Goal: Task Accomplishment & Management: Use online tool/utility

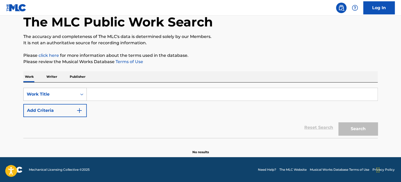
click at [80, 92] on icon "Search Form" at bounding box center [81, 94] width 5 height 5
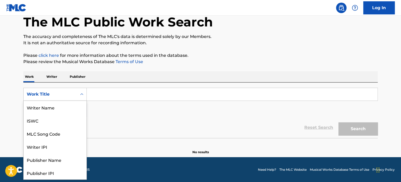
scroll to position [26, 0]
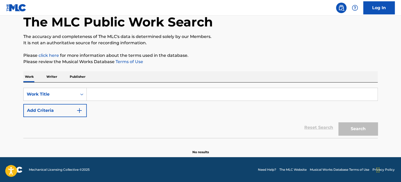
click at [265, 38] on p "The accuracy and completeness of The MLC's data is determined solely by our Mem…" at bounding box center [200, 37] width 354 height 6
click at [373, 7] on link "Log In" at bounding box center [378, 7] width 31 height 13
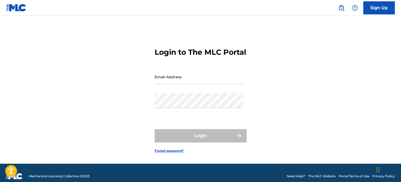
click at [199, 82] on input "Email Address" at bounding box center [199, 76] width 89 height 15
type input "tobenna.egekwu@Sentricmusic.com"
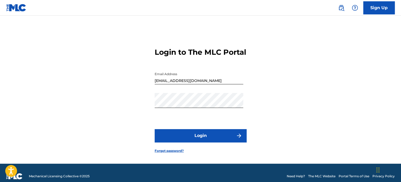
click at [205, 142] on button "Login" at bounding box center [201, 135] width 92 height 13
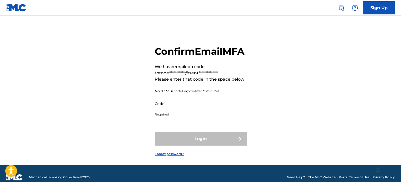
click at [195, 111] on input "Code" at bounding box center [199, 103] width 89 height 15
paste input "782108"
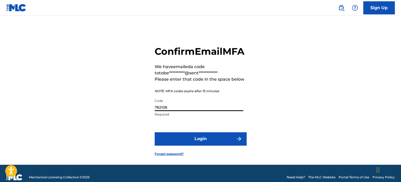
type input "782108"
click at [203, 146] on button "Login" at bounding box center [201, 138] width 92 height 13
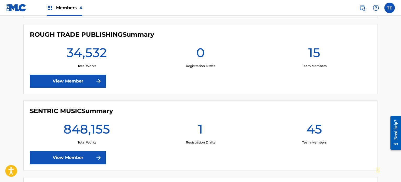
scroll to position [236, 0]
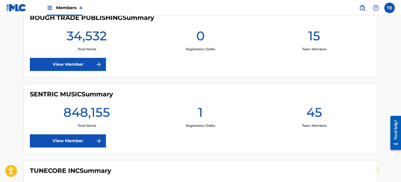
click at [75, 139] on link "View Member" at bounding box center [68, 141] width 76 height 13
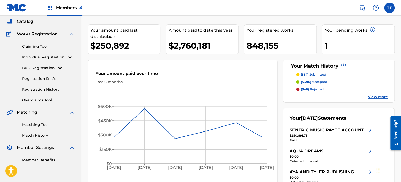
scroll to position [52, 0]
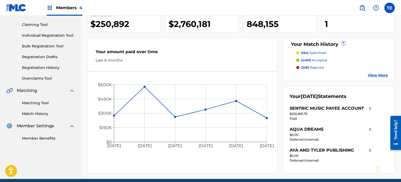
click at [39, 103] on link "Matching Tool" at bounding box center [48, 103] width 53 height 6
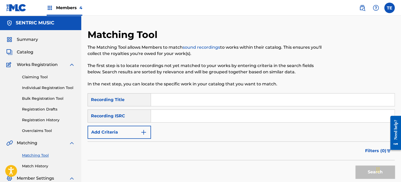
click at [186, 99] on input "Search Form" at bounding box center [273, 100] width 244 height 13
click at [156, 95] on input "Search Form" at bounding box center [273, 100] width 244 height 13
click at [160, 84] on p "In the next step, you can locate the specific work in your catalog that you wan…" at bounding box center [206, 84] width 237 height 6
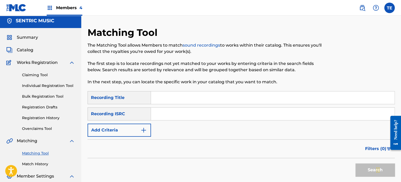
scroll to position [1, 0]
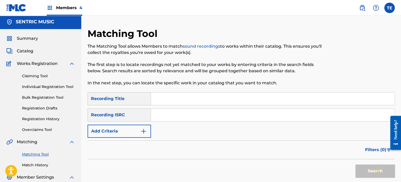
click at [159, 92] on div "Matching Tool The Matching Tool allows Members to match sound recordings to wor…" at bounding box center [241, 119] width 307 height 182
click at [175, 99] on input "Search Form" at bounding box center [273, 99] width 244 height 13
paste input "SPIRITUAL ORDER"
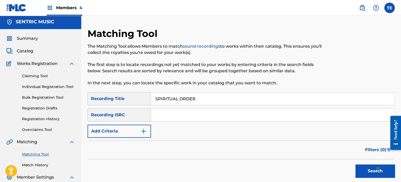
type input "SPIRITUAL ORDER"
click at [128, 123] on div "SearchWithCriteria9cff7625-77a0-4a62-a9f3-35988dce36e1 Recording Title SPIRITUA…" at bounding box center [241, 115] width 307 height 46
click at [128, 130] on button "Add Criteria" at bounding box center [119, 131] width 63 height 13
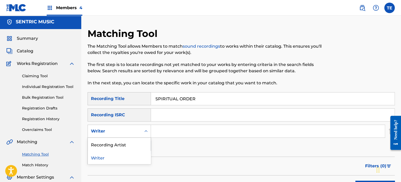
click at [127, 132] on div "Writer" at bounding box center [114, 131] width 47 height 6
click at [120, 146] on div "Recording Artist" at bounding box center [119, 144] width 63 height 13
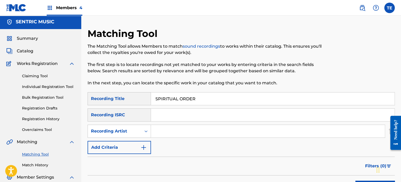
drag, startPoint x: 207, startPoint y: 134, endPoint x: 199, endPoint y: 133, distance: 8.3
click at [207, 134] on input "Search Form" at bounding box center [268, 131] width 234 height 13
paste input "Dan Kraus"
type input "Dan Kraus"
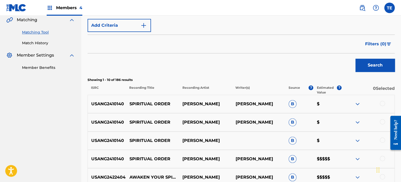
scroll to position [132, 0]
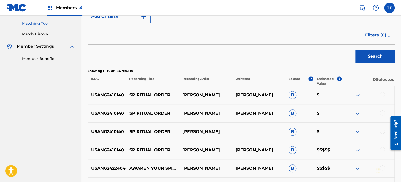
click at [382, 94] on div at bounding box center [382, 94] width 5 height 5
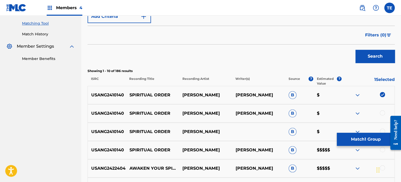
click at [381, 110] on div at bounding box center [382, 112] width 5 height 5
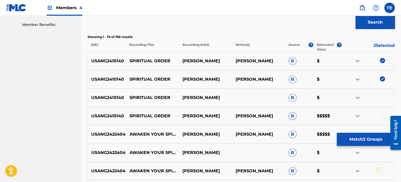
scroll to position [185, 0]
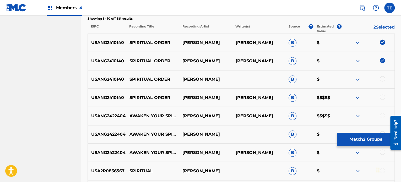
click at [379, 78] on div at bounding box center [368, 79] width 53 height 6
click at [382, 78] on div at bounding box center [382, 78] width 5 height 5
click at [384, 99] on div at bounding box center [382, 97] width 5 height 5
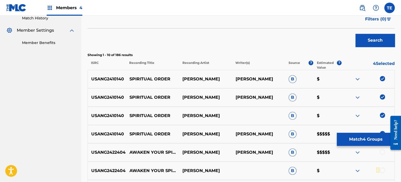
scroll to position [106, 0]
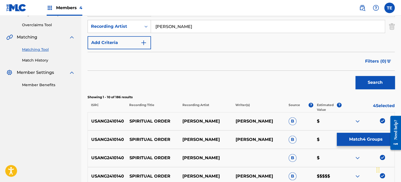
click at [112, 121] on p "USANG2410140" at bounding box center [107, 121] width 38 height 6
copy p "USANG2410140"
click at [360, 142] on button "Match 4 Groups" at bounding box center [366, 139] width 58 height 13
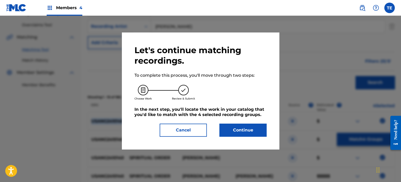
click at [250, 130] on button "Continue" at bounding box center [242, 130] width 47 height 13
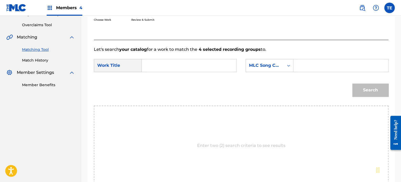
click at [187, 65] on input "Search Form" at bounding box center [189, 65] width 86 height 13
paste input "USANG2410140"
type input "USANG2410140"
click at [168, 62] on input "USANG2410140" at bounding box center [189, 65] width 86 height 13
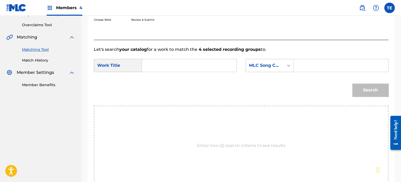
click at [165, 67] on input "Search Form" at bounding box center [189, 65] width 86 height 13
paste input "Spiritual Order"
type input "Spiritual Order"
click at [312, 62] on input "Search Form" at bounding box center [341, 65] width 86 height 13
paste input "S797AA"
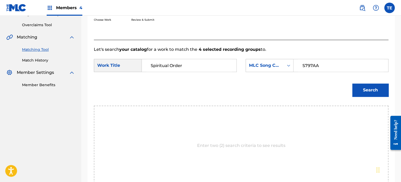
type input "S797AA"
click at [150, 65] on input "Spiritual Order" at bounding box center [189, 65] width 86 height 13
click at [352, 84] on button "Search" at bounding box center [370, 90] width 36 height 13
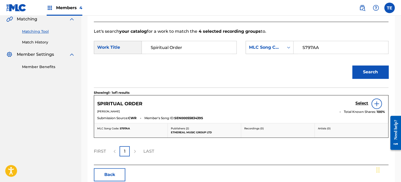
scroll to position [132, 0]
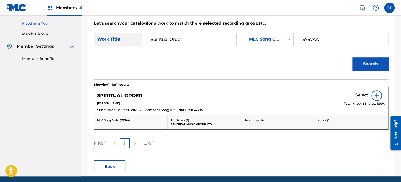
click at [360, 94] on h5 "Select" at bounding box center [362, 95] width 13 height 5
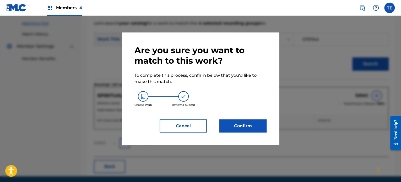
click at [242, 121] on button "Confirm" at bounding box center [242, 126] width 47 height 13
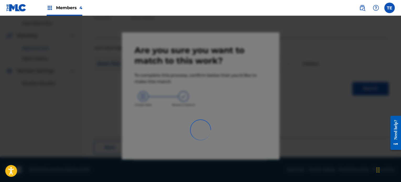
scroll to position [43, 0]
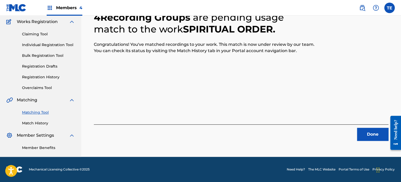
click at [364, 133] on button "Done" at bounding box center [372, 134] width 31 height 13
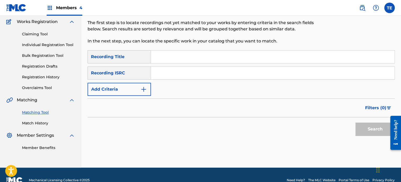
drag, startPoint x: 178, startPoint y: 52, endPoint x: 170, endPoint y: 65, distance: 15.2
click at [178, 52] on input "Search Form" at bounding box center [273, 57] width 244 height 13
paste input "Stress Relief"
type input "Stress Relief"
click at [115, 95] on button "Add Criteria" at bounding box center [119, 89] width 63 height 13
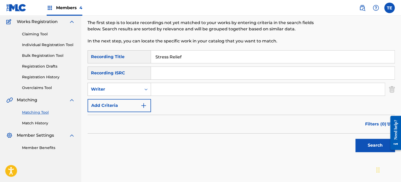
click at [112, 89] on div "Writer" at bounding box center [114, 89] width 47 height 6
click at [115, 104] on div "Recording Artist" at bounding box center [119, 102] width 63 height 13
click at [159, 87] on input "Search Form" at bounding box center [268, 89] width 234 height 13
type input "Dan Kraus"
click at [368, 142] on button "Search" at bounding box center [375, 145] width 39 height 13
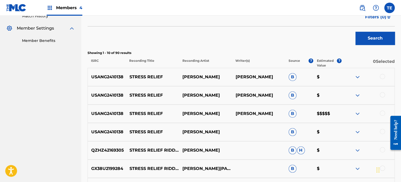
scroll to position [182, 0]
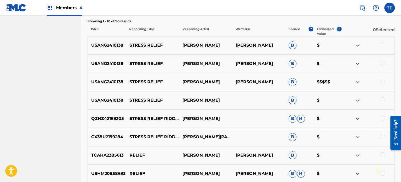
click at [382, 97] on div "USANG2410138 STRESS RELIEF DAN KRAUS B $" at bounding box center [241, 100] width 307 height 18
click at [381, 99] on div at bounding box center [382, 99] width 5 height 5
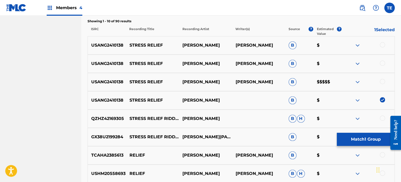
click at [381, 63] on div at bounding box center [382, 63] width 5 height 5
click at [382, 43] on div at bounding box center [382, 44] width 5 height 5
click at [383, 82] on div at bounding box center [382, 81] width 5 height 5
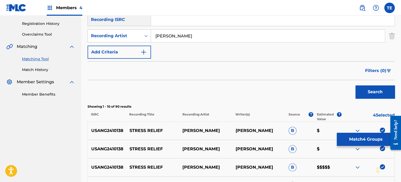
scroll to position [51, 0]
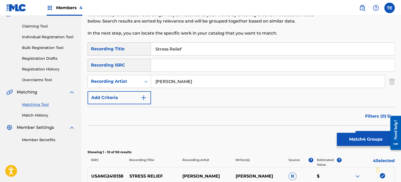
click at [172, 49] on input "Stress Relief" at bounding box center [273, 49] width 244 height 13
click at [348, 132] on div "Search" at bounding box center [241, 136] width 307 height 21
click at [348, 137] on button "Match 4 Groups" at bounding box center [366, 139] width 58 height 13
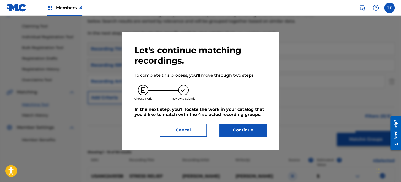
click at [255, 124] on button "Continue" at bounding box center [242, 130] width 47 height 13
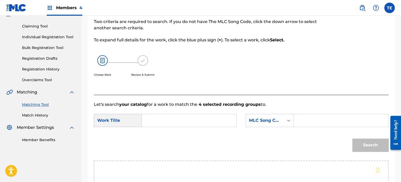
click at [180, 118] on input "Search Form" at bounding box center [189, 120] width 86 height 13
paste input "Stress Relief"
type input "Stress Relief"
click at [331, 119] on input "Search Form" at bounding box center [341, 120] width 86 height 13
paste input "S79KPY"
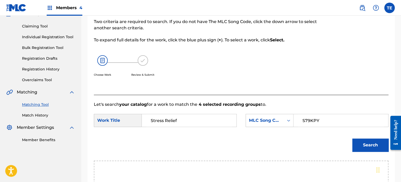
type input "S79KPY"
click at [359, 146] on button "Search" at bounding box center [370, 145] width 36 height 13
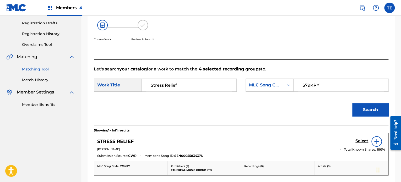
scroll to position [130, 0]
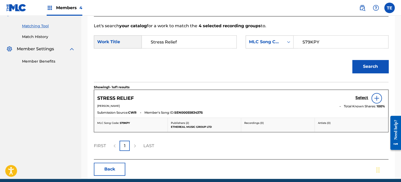
click at [356, 98] on h5 "Select" at bounding box center [362, 97] width 13 height 5
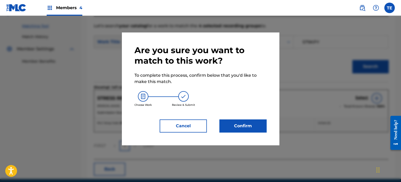
click at [244, 131] on button "Confirm" at bounding box center [242, 126] width 47 height 13
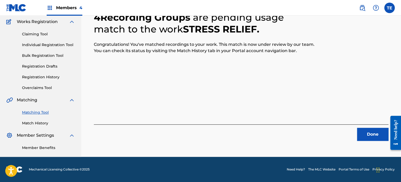
scroll to position [43, 0]
click at [364, 136] on button "Done" at bounding box center [372, 134] width 31 height 13
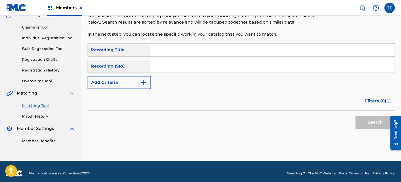
scroll to position [53, 0]
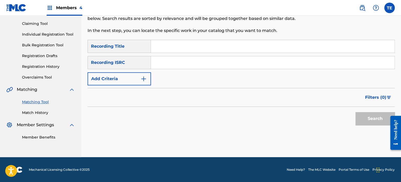
click at [201, 42] on input "Search Form" at bounding box center [273, 46] width 244 height 13
paste input "Submerged"
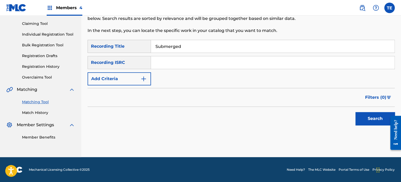
type input "Submerged"
click at [95, 79] on button "Add Criteria" at bounding box center [119, 78] width 63 height 13
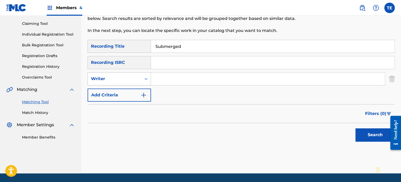
drag, startPoint x: 120, startPoint y: 76, endPoint x: 122, endPoint y: 78, distance: 2.8
click at [120, 76] on div "Writer" at bounding box center [114, 79] width 47 height 6
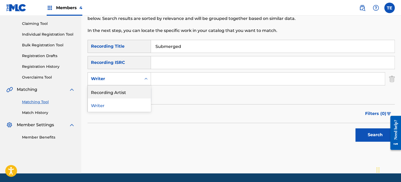
click at [125, 94] on div "Recording Artist" at bounding box center [119, 91] width 63 height 13
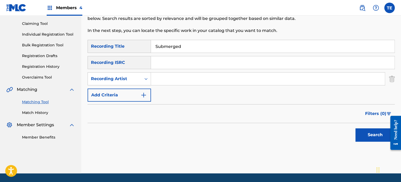
click at [206, 74] on input "Search Form" at bounding box center [268, 79] width 234 height 13
type input "Dan Kraus"
drag, startPoint x: 358, startPoint y: 125, endPoint x: 363, endPoint y: 131, distance: 8.4
click at [361, 129] on div "Search" at bounding box center [374, 133] width 42 height 21
click at [364, 132] on button "Search" at bounding box center [375, 134] width 39 height 13
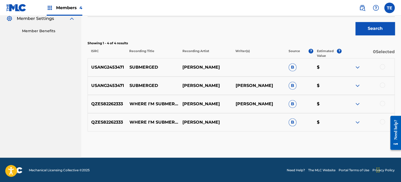
scroll to position [160, 0]
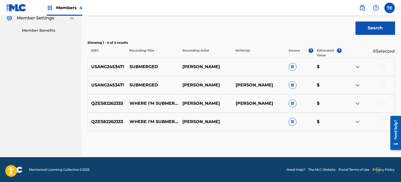
click at [383, 66] on div at bounding box center [382, 66] width 5 height 5
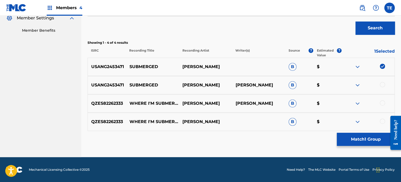
click at [380, 81] on div "USANG2453471 SUBMERGED DAN KRAUS DANIEL KRAUS B $" at bounding box center [241, 85] width 307 height 18
click at [384, 86] on div at bounding box center [382, 84] width 5 height 5
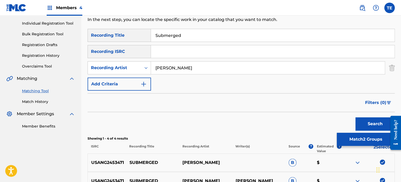
scroll to position [56, 0]
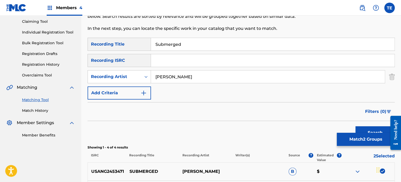
click at [178, 45] on input "Submerged" at bounding box center [273, 44] width 244 height 13
click at [177, 45] on input "Submerged" at bounding box center [273, 44] width 244 height 13
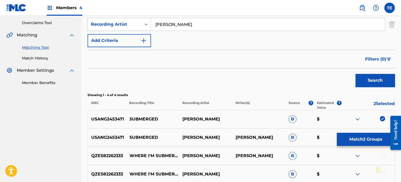
scroll to position [108, 0]
click at [370, 84] on button "Search" at bounding box center [375, 80] width 39 height 13
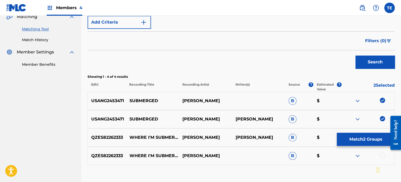
scroll to position [160, 0]
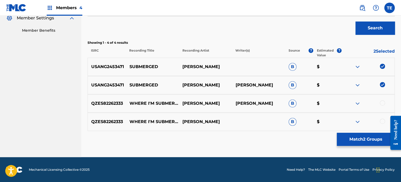
click at [376, 145] on button "Match 2 Groups" at bounding box center [366, 139] width 58 height 13
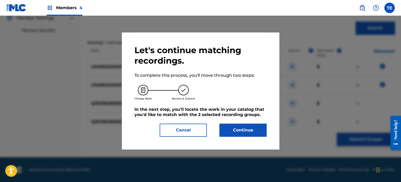
click at [237, 132] on button "Continue" at bounding box center [242, 130] width 47 height 13
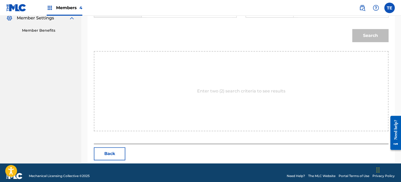
scroll to position [82, 0]
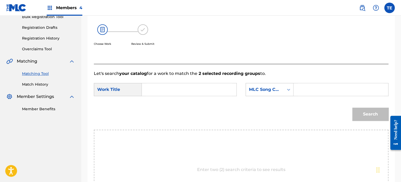
click at [157, 93] on input "Search Form" at bounding box center [189, 89] width 86 height 13
paste input "Submerged"
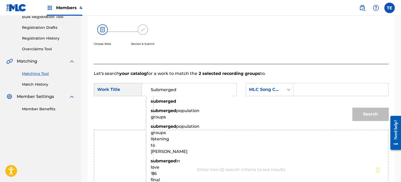
type input "Submerged"
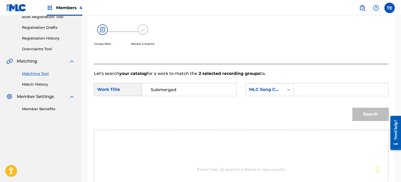
click at [311, 85] on form "SearchWithCriteria0c5c7f90-2cb8-4d52-8eb1-19b6a8053abb Work Title Submerged Sea…" at bounding box center [241, 103] width 295 height 53
click at [312, 87] on input "Search Form" at bounding box center [341, 89] width 86 height 13
paste input "S80TPC"
type input "S80TPC"
click at [374, 110] on button "Search" at bounding box center [370, 114] width 36 height 13
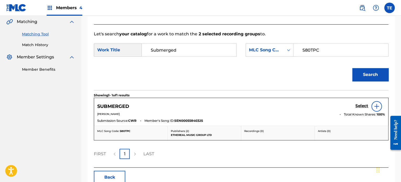
scroll to position [151, 0]
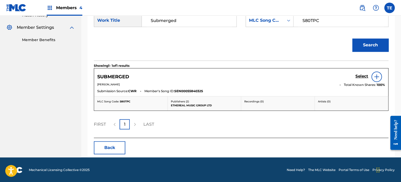
click at [359, 75] on h5 "Select" at bounding box center [362, 76] width 13 height 5
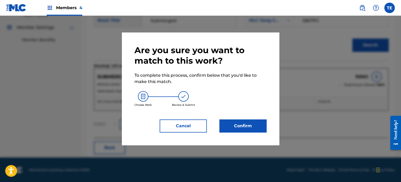
click at [259, 122] on button "Confirm" at bounding box center [242, 126] width 47 height 13
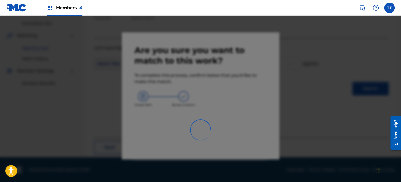
scroll to position [43, 0]
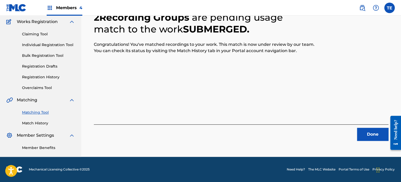
click at [364, 135] on button "Done" at bounding box center [372, 134] width 31 height 13
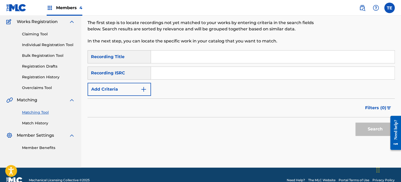
click at [174, 61] on input "Search Form" at bounding box center [273, 57] width 244 height 13
paste input "Testing Your Faith"
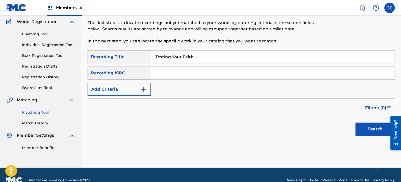
type input "Testing Your Faith"
click at [366, 127] on button "Search" at bounding box center [375, 129] width 39 height 13
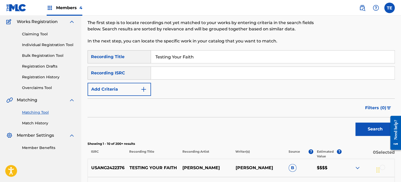
click at [141, 89] on img "Search Form" at bounding box center [144, 89] width 6 height 6
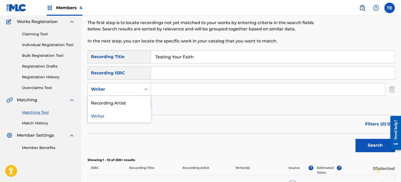
click at [132, 88] on div "Writer" at bounding box center [114, 89] width 47 height 6
click at [128, 105] on div "Recording Artist" at bounding box center [119, 102] width 63 height 13
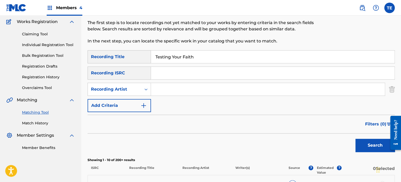
click at [171, 91] on input "Search Form" at bounding box center [268, 89] width 234 height 13
type input "Dan Kraus"
click at [386, 141] on div at bounding box center [393, 133] width 15 height 42
click at [379, 143] on button "Search" at bounding box center [375, 145] width 39 height 13
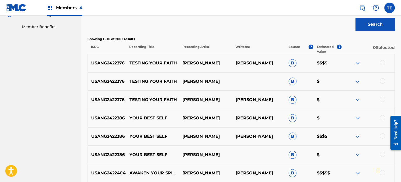
scroll to position [173, 0]
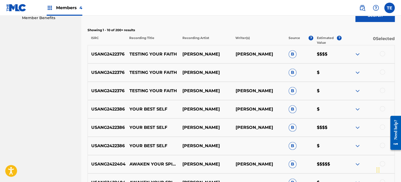
click at [380, 90] on div at bounding box center [382, 90] width 5 height 5
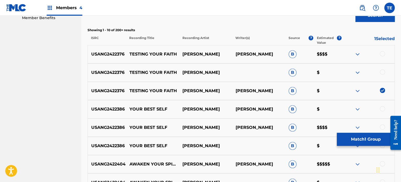
click at [382, 71] on div at bounding box center [382, 71] width 5 height 5
click at [383, 46] on div "USANG2422376 TESTING YOUR FAITH DAN KRAUS DANIEL KRAUS B $$$$" at bounding box center [241, 54] width 307 height 18
click at [382, 53] on div at bounding box center [382, 53] width 5 height 5
click at [151, 71] on p "TESTING YOUR FAITH" at bounding box center [152, 72] width 53 height 6
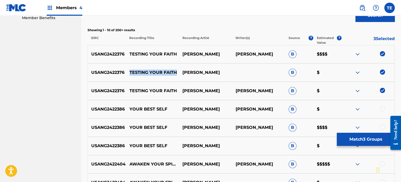
click at [151, 71] on p "TESTING YOUR FAITH" at bounding box center [152, 72] width 53 height 6
copy p "TESTING YOUR FAITH"
click at [372, 138] on button "Match 3 Groups" at bounding box center [366, 139] width 58 height 13
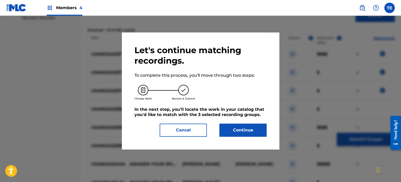
click at [226, 124] on button "Continue" at bounding box center [242, 130] width 47 height 13
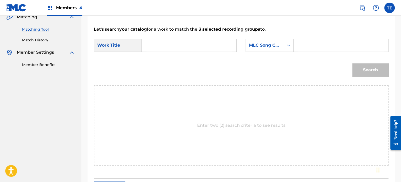
scroll to position [88, 0]
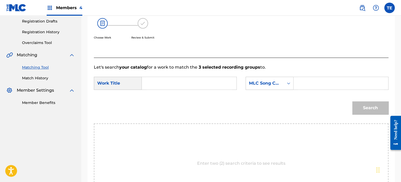
click at [160, 86] on input "Search Form" at bounding box center [189, 83] width 86 height 13
paste input "TESTING YOUR FAITH"
type input "TESTING YOUR FAITH"
click at [335, 81] on input "Search Form" at bounding box center [341, 83] width 86 height 13
paste input "T477K0"
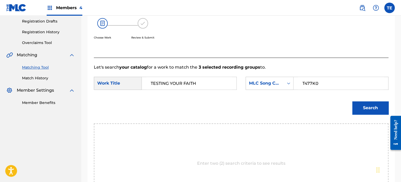
type input "T477K0"
click at [356, 102] on button "Search" at bounding box center [370, 107] width 36 height 13
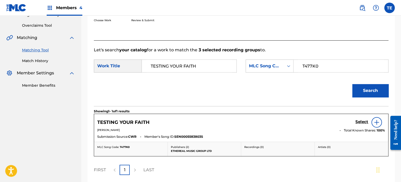
scroll to position [114, 0]
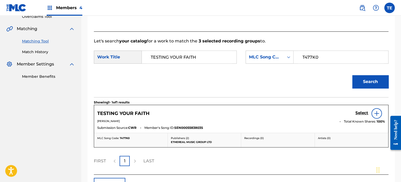
click at [362, 111] on h5 "Select" at bounding box center [362, 113] width 13 height 5
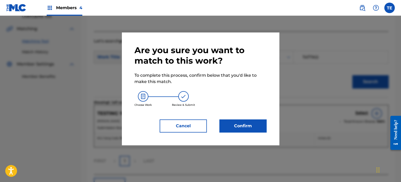
click at [241, 125] on button "Confirm" at bounding box center [242, 126] width 47 height 13
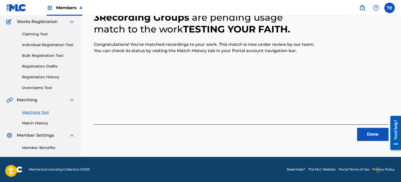
scroll to position [43, 0]
click at [365, 133] on button "Done" at bounding box center [372, 134] width 31 height 13
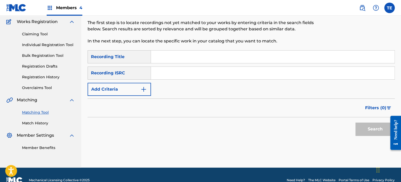
click at [195, 62] on input "Search Form" at bounding box center [273, 57] width 244 height 13
click at [159, 68] on input "Search Form" at bounding box center [273, 73] width 244 height 13
click at [168, 58] on input "Search Form" at bounding box center [273, 57] width 244 height 13
paste input "The Quiet Within"
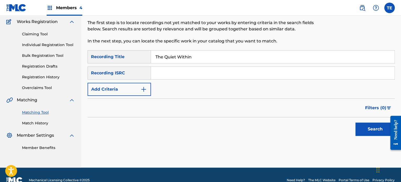
type input "The Quiet Within"
click at [128, 85] on button "Add Criteria" at bounding box center [119, 89] width 63 height 13
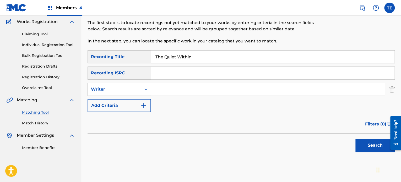
click at [122, 88] on div "Writer" at bounding box center [114, 89] width 47 height 6
click at [119, 101] on div "Recording Artist" at bounding box center [119, 102] width 63 height 13
click at [167, 84] on input "Search Form" at bounding box center [268, 89] width 234 height 13
type input "Dan Kraus"
click at [366, 147] on button "Search" at bounding box center [375, 145] width 39 height 13
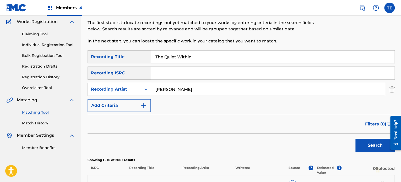
click at [187, 129] on div "Filters ( 0 )" at bounding box center [241, 124] width 307 height 19
click at [272, 127] on div "Filters ( 0 )" at bounding box center [241, 124] width 307 height 19
click at [267, 117] on div "Filters ( 0 )" at bounding box center [241, 124] width 307 height 19
click at [264, 130] on div "Filters ( 0 )" at bounding box center [241, 124] width 307 height 19
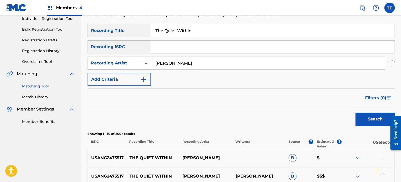
click at [213, 94] on div "Filters ( 0 )" at bounding box center [241, 98] width 307 height 19
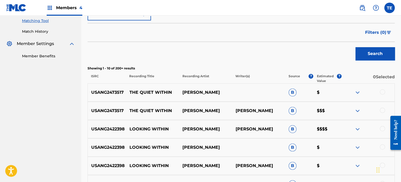
scroll to position [157, 0]
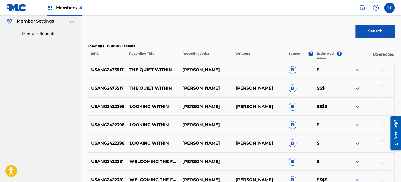
click at [381, 69] on div at bounding box center [382, 69] width 5 height 5
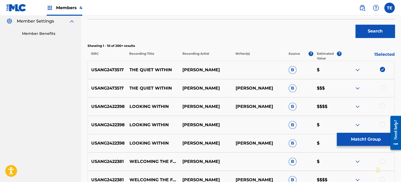
click at [384, 89] on div at bounding box center [382, 87] width 5 height 5
click at [155, 71] on p "THE QUIET WITHIN" at bounding box center [152, 70] width 53 height 6
copy p "THE QUIET WITHIN"
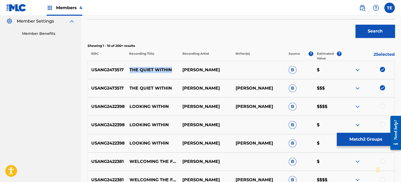
click at [349, 140] on button "Match 2 Groups" at bounding box center [366, 139] width 58 height 13
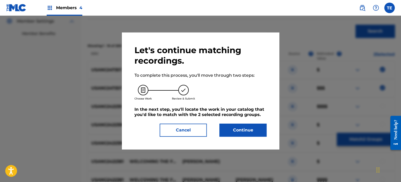
click at [266, 127] on button "Continue" at bounding box center [242, 130] width 47 height 13
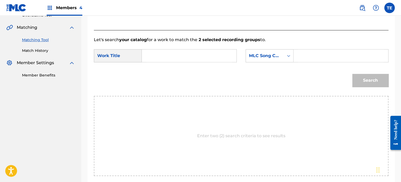
scroll to position [79, 0]
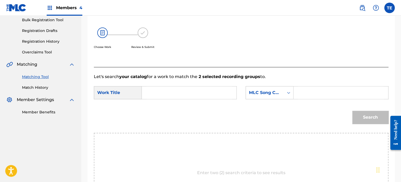
click at [172, 99] on div "SearchWithCriteria0c5c7f90-2cb8-4d52-8eb1-19b6a8053abb Work Title SearchWithCri…" at bounding box center [241, 94] width 295 height 16
click at [172, 94] on input "Search Form" at bounding box center [189, 93] width 86 height 13
paste input "THE QUIET WITHIN"
type input "THE QUIET WITHIN"
click at [332, 96] on input "Search Form" at bounding box center [341, 93] width 86 height 13
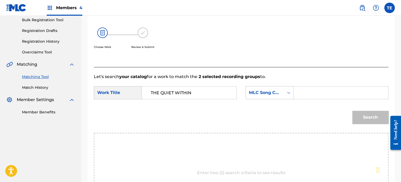
paste input "T477KJ"
type input "T477KJ"
click at [356, 119] on button "Search" at bounding box center [370, 117] width 36 height 13
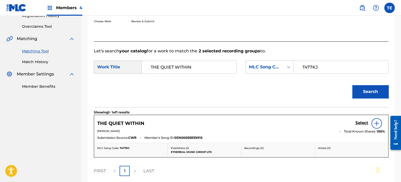
scroll to position [131, 0]
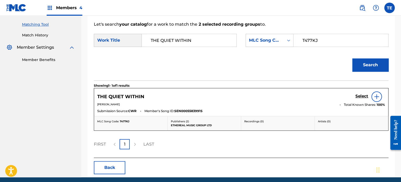
click at [360, 94] on h5 "Select" at bounding box center [362, 96] width 13 height 5
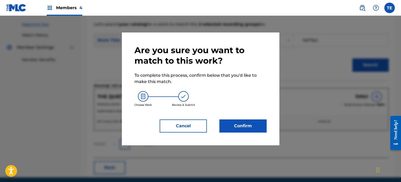
click at [240, 125] on button "Confirm" at bounding box center [242, 126] width 47 height 13
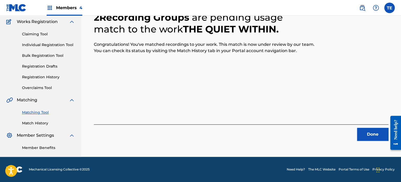
scroll to position [43, 0]
click at [373, 133] on button "Done" at bounding box center [372, 134] width 31 height 13
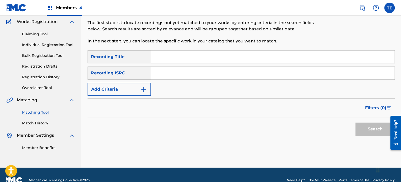
click at [182, 52] on input "Search Form" at bounding box center [273, 57] width 244 height 13
paste input "Trauma Healing"
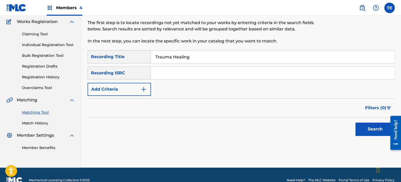
type input "Trauma Healing"
click at [130, 86] on button "Add Criteria" at bounding box center [119, 89] width 63 height 13
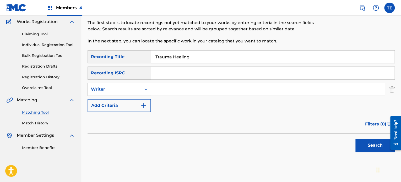
click at [131, 91] on div "Writer" at bounding box center [114, 89] width 47 height 6
click at [128, 103] on div "Recording Artist" at bounding box center [119, 102] width 63 height 13
click at [180, 91] on input "Search Form" at bounding box center [268, 89] width 234 height 13
type input "Dan Kraus"
click at [378, 142] on button "Search" at bounding box center [375, 145] width 39 height 13
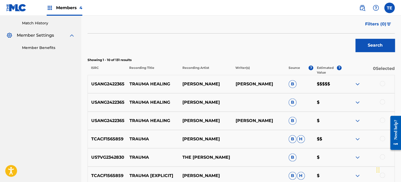
scroll to position [156, 0]
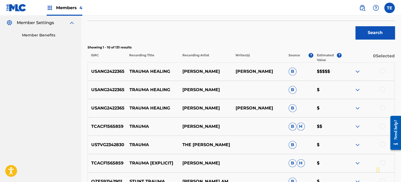
click at [383, 105] on div at bounding box center [382, 107] width 5 height 5
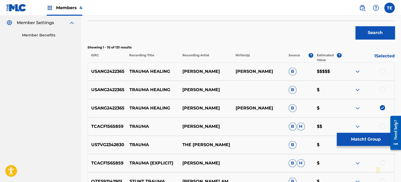
click at [379, 85] on div "USANG2422365 TRAUMA HEALING DAN KRAUS B $" at bounding box center [241, 90] width 307 height 18
click at [383, 88] on div at bounding box center [382, 89] width 5 height 5
click at [384, 71] on div at bounding box center [382, 70] width 5 height 5
click at [155, 81] on div "USANG2422365 TRAUMA HEALING DAN KRAUS B $" at bounding box center [241, 90] width 307 height 18
click at [146, 90] on p "TRAUMA HEALING" at bounding box center [152, 90] width 53 height 6
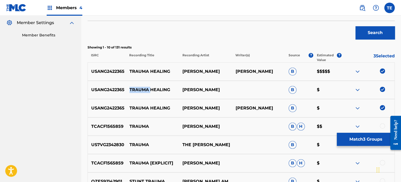
click at [146, 90] on p "TRAUMA HEALING" at bounding box center [152, 90] width 53 height 6
copy p "TRAUMA HEALING"
click at [375, 141] on button "Match 3 Groups" at bounding box center [366, 139] width 58 height 13
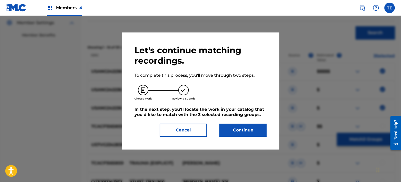
click at [250, 123] on div "Let's continue matching recordings. To complete this process, you'll move throu…" at bounding box center [201, 91] width 132 height 92
click at [249, 128] on button "Continue" at bounding box center [242, 130] width 47 height 13
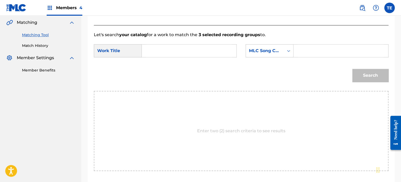
scroll to position [77, 0]
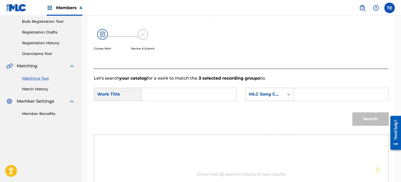
click at [154, 92] on input "Search Form" at bounding box center [189, 94] width 86 height 13
paste input "TRAUMA HEALING"
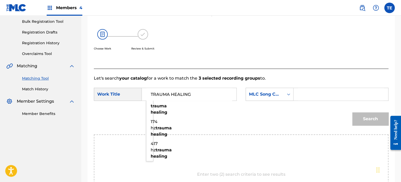
type input "TRAUMA HEALING"
click at [326, 91] on input "Search Form" at bounding box center [341, 94] width 86 height 13
paste input "T47TJV"
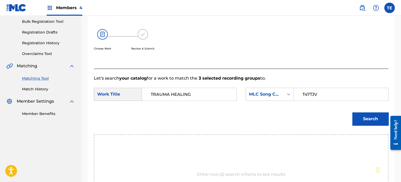
type input "T47TJV"
click at [357, 115] on button "Search" at bounding box center [370, 118] width 36 height 13
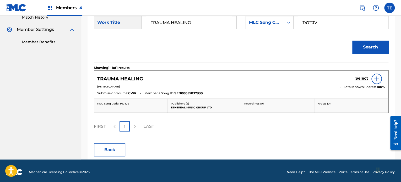
scroll to position [151, 0]
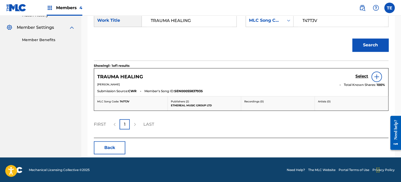
click at [356, 75] on h5 "Select" at bounding box center [362, 76] width 13 height 5
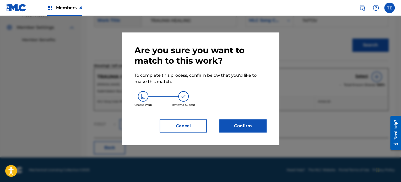
click at [237, 122] on button "Confirm" at bounding box center [242, 126] width 47 height 13
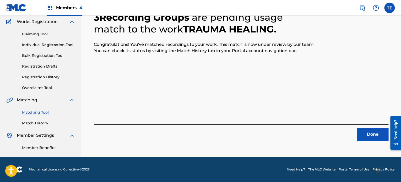
scroll to position [43, 0]
click at [372, 135] on button "Done" at bounding box center [372, 134] width 31 height 13
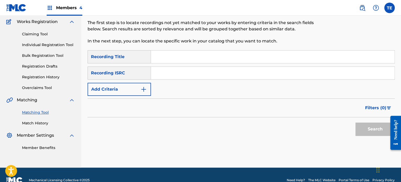
click at [167, 44] on p "In the next step, you can locate the specific work in your catalog that you wan…" at bounding box center [206, 41] width 237 height 6
click at [166, 66] on div "SearchWithCriteria9cff7625-77a0-4a62-a9f3-35988dce36e1 Recording Title SearchWi…" at bounding box center [241, 73] width 307 height 46
click at [168, 59] on input "Search Form" at bounding box center [273, 57] width 244 height 13
paste input "Visualization"
type input "Visualization"
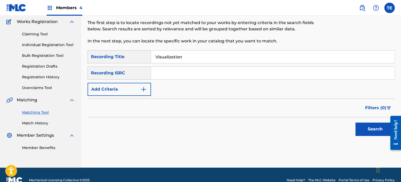
click at [126, 90] on button "Add Criteria" at bounding box center [119, 89] width 63 height 13
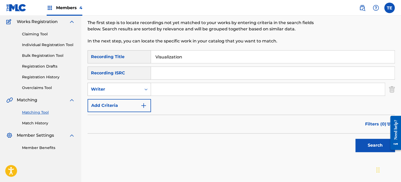
click at [114, 92] on div "Writer" at bounding box center [114, 89] width 47 height 6
click at [113, 105] on div "Recording Artist" at bounding box center [119, 102] width 63 height 13
click at [183, 90] on input "Search Form" at bounding box center [268, 89] width 234 height 13
type input "Dan Kraus"
click at [360, 140] on button "Search" at bounding box center [375, 145] width 39 height 13
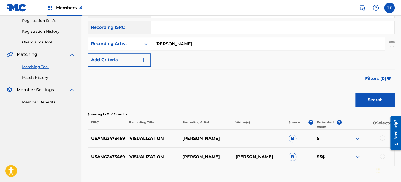
scroll to position [122, 0]
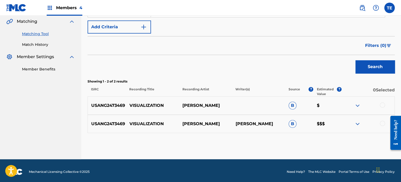
click at [382, 106] on div at bounding box center [382, 105] width 5 height 5
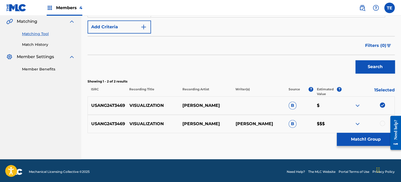
click at [382, 106] on div at bounding box center [368, 106] width 53 height 6
click at [383, 122] on div at bounding box center [382, 123] width 5 height 5
click at [375, 141] on button "Match 2 Groups" at bounding box center [366, 139] width 58 height 13
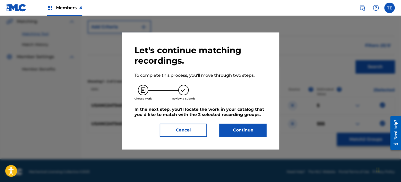
click at [196, 125] on button "Cancel" at bounding box center [183, 130] width 47 height 13
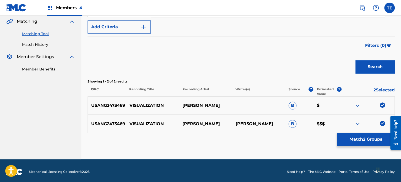
click at [153, 108] on p "VISUALIZATION" at bounding box center [152, 106] width 53 height 6
copy p "VISUALIZATION"
click at [362, 138] on button "Match 2 Groups" at bounding box center [366, 139] width 58 height 13
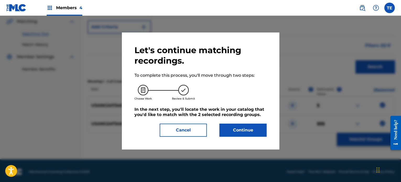
click at [263, 128] on button "Continue" at bounding box center [242, 130] width 47 height 13
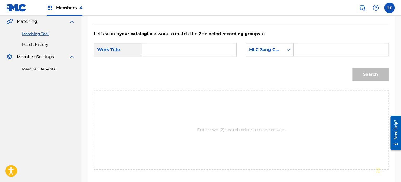
click at [217, 50] on input "Search Form" at bounding box center [189, 50] width 86 height 13
paste input "VISUALIZATION"
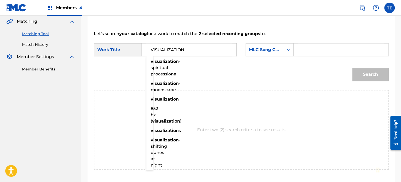
type input "VISUALIZATION"
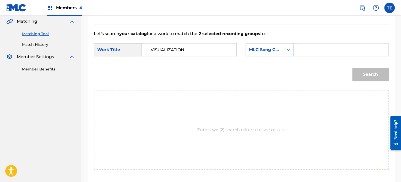
click at [348, 44] on input "Search Form" at bounding box center [341, 50] width 86 height 13
paste input "VW94CL"
type input "VW94CL"
click at [356, 67] on div "Search" at bounding box center [369, 73] width 39 height 21
click at [358, 76] on button "Search" at bounding box center [370, 74] width 36 height 13
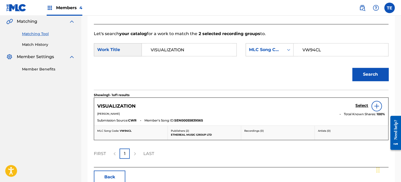
scroll to position [148, 0]
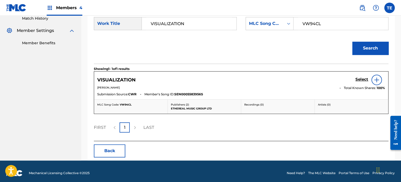
click at [367, 79] on h5 "Select" at bounding box center [362, 79] width 13 height 5
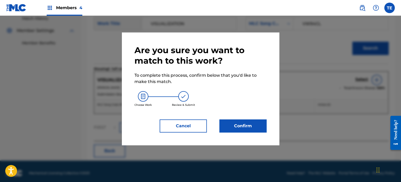
click at [240, 127] on button "Confirm" at bounding box center [242, 126] width 47 height 13
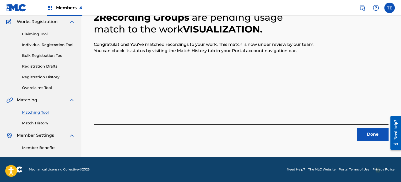
scroll to position [43, 0]
click at [375, 133] on button "Done" at bounding box center [372, 134] width 31 height 13
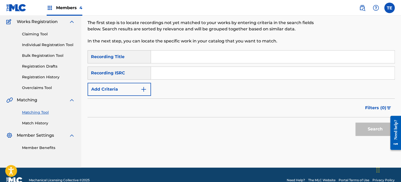
click at [129, 88] on button "Add Criteria" at bounding box center [119, 89] width 63 height 13
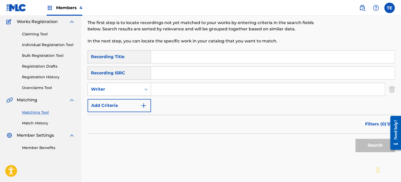
click at [118, 89] on div "Writer" at bounding box center [114, 89] width 47 height 6
click at [116, 103] on div "Recording Artist" at bounding box center [119, 102] width 63 height 13
click at [173, 87] on input "Search Form" at bounding box center [268, 89] width 234 height 13
type input "Dan Kraus"
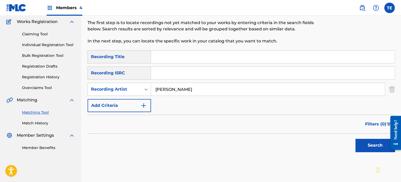
click at [155, 60] on input "Search Form" at bounding box center [273, 57] width 244 height 13
click at [245, 56] on input "Search Form" at bounding box center [273, 57] width 244 height 13
paste input "Vulnerability"
type input "Vulnerability"
click at [358, 153] on div "Search" at bounding box center [374, 144] width 42 height 21
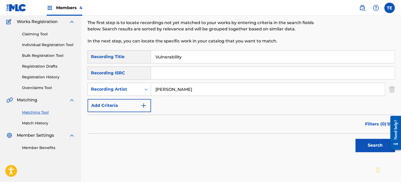
click at [358, 146] on button "Search" at bounding box center [375, 145] width 39 height 13
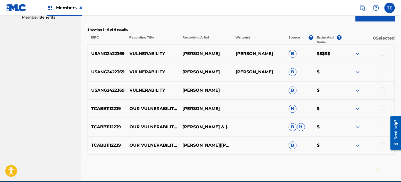
scroll to position [174, 0]
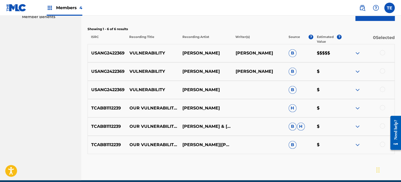
click at [385, 88] on div at bounding box center [382, 89] width 5 height 5
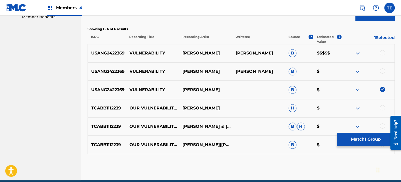
click at [385, 86] on div "USANG2422369 VULNERABILITY DAN KRAUS B $" at bounding box center [241, 90] width 307 height 18
click at [382, 69] on div at bounding box center [382, 70] width 5 height 5
click at [382, 54] on div at bounding box center [382, 52] width 5 height 5
click at [356, 138] on button "Match 3 Groups" at bounding box center [366, 139] width 58 height 13
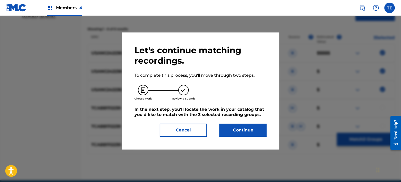
click at [233, 128] on button "Continue" at bounding box center [242, 130] width 47 height 13
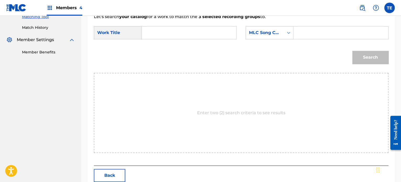
scroll to position [88, 0]
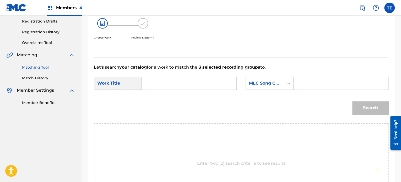
click at [159, 85] on input "Search Form" at bounding box center [189, 83] width 86 height 13
paste input "Vulnerability"
type input "Vulnerability"
click at [308, 82] on input "Search Form" at bounding box center [341, 83] width 86 height 13
paste input "VX0BLX"
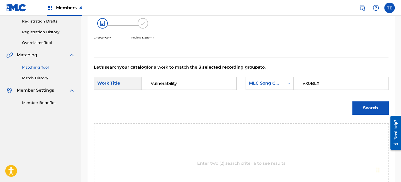
type input "VX0BLX"
click at [365, 106] on button "Search" at bounding box center [370, 107] width 36 height 13
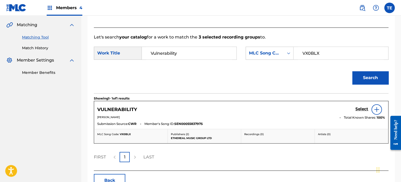
scroll to position [141, 0]
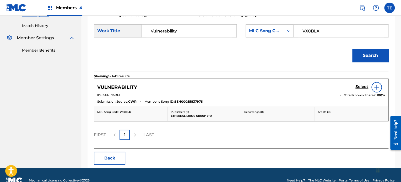
click at [362, 88] on h5 "Select" at bounding box center [362, 86] width 13 height 5
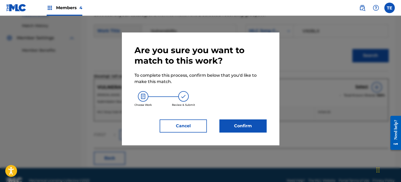
click at [259, 128] on button "Confirm" at bounding box center [242, 126] width 47 height 13
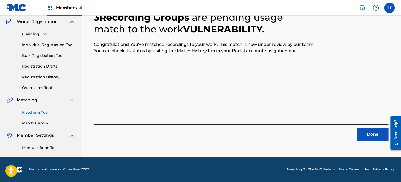
scroll to position [43, 0]
click at [373, 130] on button "Done" at bounding box center [372, 134] width 31 height 13
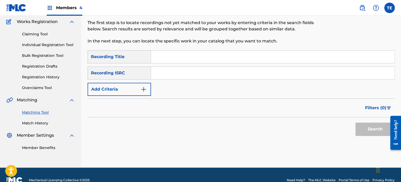
click at [168, 57] on input "Search Form" at bounding box center [273, 57] width 244 height 13
paste input "Wakefulness"
type input "Wakefulness"
click at [123, 88] on button "Add Criteria" at bounding box center [119, 89] width 63 height 13
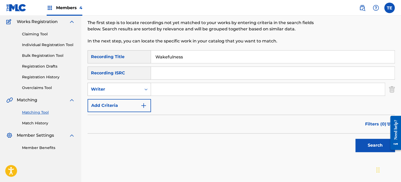
click at [114, 89] on div "Writer" at bounding box center [114, 89] width 47 height 6
click at [112, 103] on div "Recording Artist" at bounding box center [119, 102] width 63 height 13
click at [176, 90] on input "Search Form" at bounding box center [268, 89] width 234 height 13
type input "Dan Kraus"
click at [362, 143] on button "Search" at bounding box center [375, 145] width 39 height 13
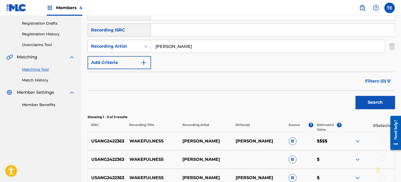
scroll to position [122, 0]
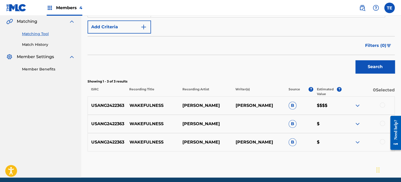
click at [381, 142] on div at bounding box center [382, 141] width 5 height 5
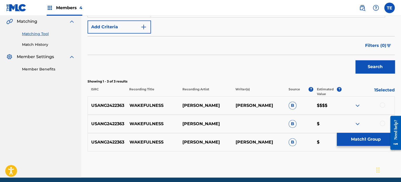
click at [381, 123] on div at bounding box center [382, 123] width 5 height 5
click at [383, 104] on div at bounding box center [382, 105] width 5 height 5
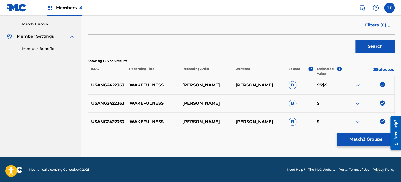
click at [361, 136] on button "Match 3 Groups" at bounding box center [366, 139] width 58 height 13
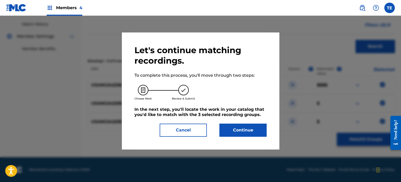
click at [225, 132] on button "Continue" at bounding box center [242, 130] width 47 height 13
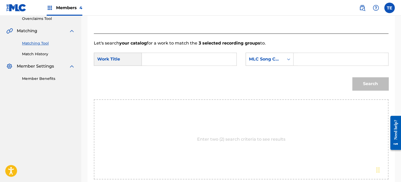
scroll to position [90, 0]
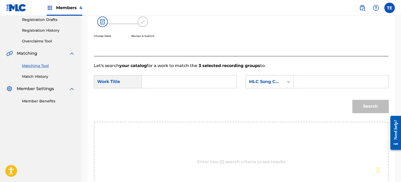
click at [159, 82] on input "Search Form" at bounding box center [189, 82] width 86 height 13
paste input "Wakefulness"
type input "Wakefulness"
click at [327, 77] on input "Search Form" at bounding box center [341, 82] width 86 height 13
paste input "W62B6G"
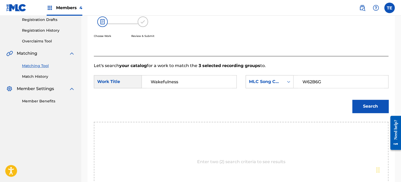
type input "W62B6G"
click at [352, 100] on button "Search" at bounding box center [370, 106] width 36 height 13
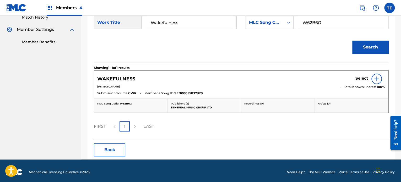
scroll to position [151, 0]
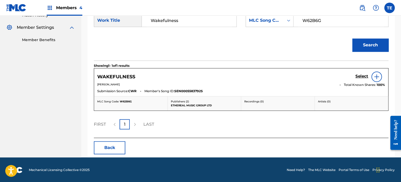
click at [358, 74] on h5 "Select" at bounding box center [362, 76] width 13 height 5
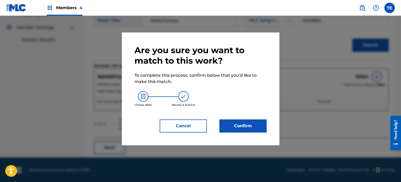
click at [255, 118] on div "Are you sure you want to match to this work? To complete this process, confirm …" at bounding box center [201, 89] width 132 height 88
click at [250, 123] on button "Confirm" at bounding box center [242, 126] width 47 height 13
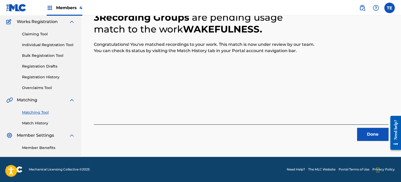
scroll to position [43, 0]
click at [364, 136] on button "Done" at bounding box center [372, 134] width 31 height 13
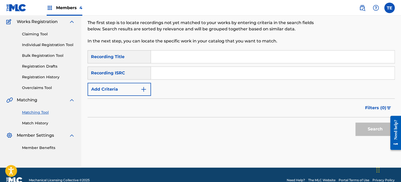
click at [168, 53] on input "Search Form" at bounding box center [273, 57] width 244 height 13
paste input "Waves of Calm"
type input "Waves of Calm"
click at [128, 93] on button "Add Criteria" at bounding box center [119, 89] width 63 height 13
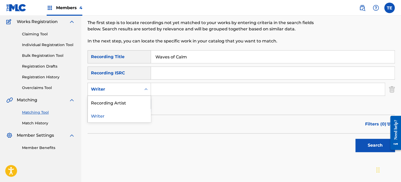
click at [133, 90] on div "Writer" at bounding box center [114, 89] width 47 height 6
click at [131, 103] on div "Recording Artist" at bounding box center [119, 102] width 63 height 13
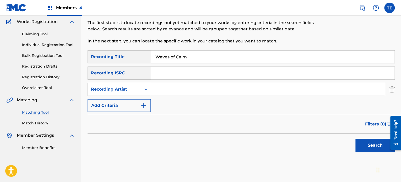
click at [180, 94] on input "Search Form" at bounding box center [268, 89] width 234 height 13
type input "Dan Kraus"
drag, startPoint x: 358, startPoint y: 143, endPoint x: 348, endPoint y: 139, distance: 11.2
click at [358, 143] on button "Search" at bounding box center [375, 145] width 39 height 13
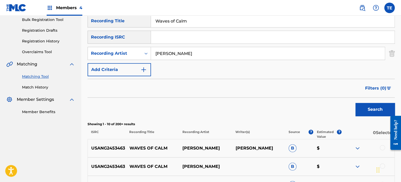
scroll to position [122, 0]
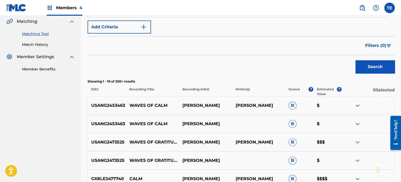
click at [378, 104] on div at bounding box center [368, 106] width 53 height 6
click at [380, 103] on div at bounding box center [382, 105] width 5 height 5
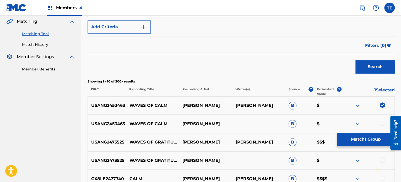
click at [381, 123] on div at bounding box center [382, 123] width 5 height 5
click at [354, 137] on button "Match 2 Groups" at bounding box center [366, 139] width 58 height 13
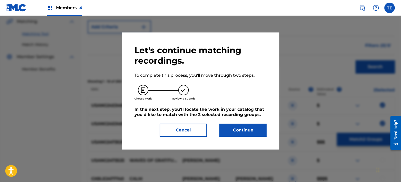
click at [242, 127] on button "Continue" at bounding box center [242, 130] width 47 height 13
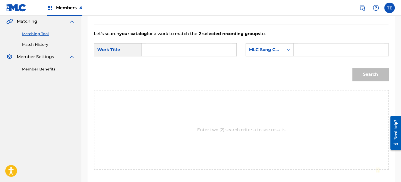
click at [177, 37] on form "SearchWithCriteria0c5c7f90-2cb8-4d52-8eb1-19b6a8053abb Work Title SearchWithCri…" at bounding box center [241, 63] width 295 height 53
click at [174, 47] on input "Search Form" at bounding box center [189, 50] width 86 height 13
paste input "Waves of Calm"
type input "Waves of Calm"
click at [303, 47] on input "Search Form" at bounding box center [341, 50] width 86 height 13
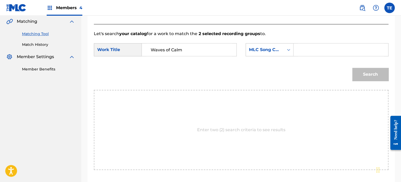
paste input "W59JYV"
type input "W59JYV"
click at [366, 73] on button "Search" at bounding box center [370, 74] width 36 height 13
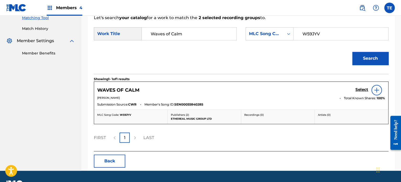
scroll to position [151, 0]
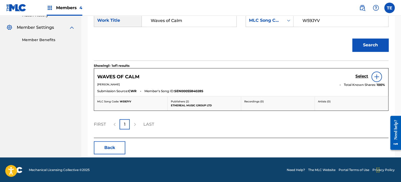
click at [360, 75] on h5 "Select" at bounding box center [362, 76] width 13 height 5
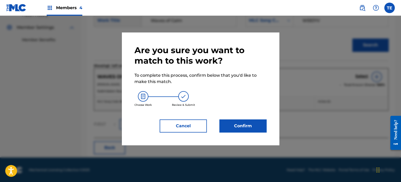
click at [255, 119] on div "Are you sure you want to match to this work? To complete this process, confirm …" at bounding box center [201, 89] width 132 height 88
click at [254, 123] on button "Confirm" at bounding box center [242, 126] width 47 height 13
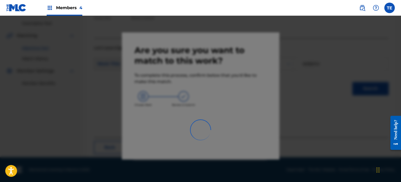
scroll to position [43, 0]
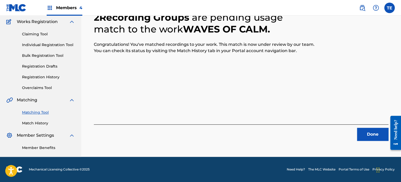
click at [366, 133] on button "Done" at bounding box center [372, 134] width 31 height 13
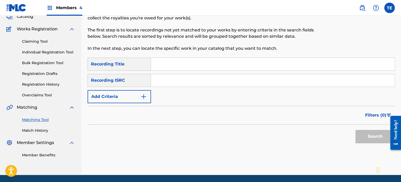
scroll to position [27, 0]
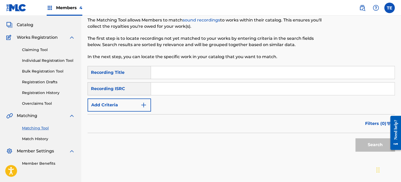
click at [43, 138] on link "Match History" at bounding box center [48, 139] width 53 height 6
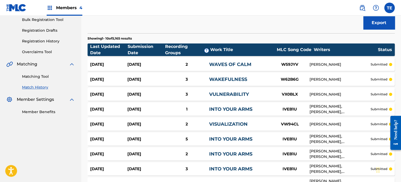
scroll to position [52, 0]
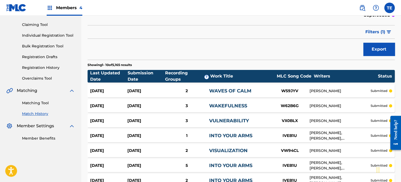
click at [222, 88] on link "WAVES OF CALM" at bounding box center [230, 91] width 42 height 6
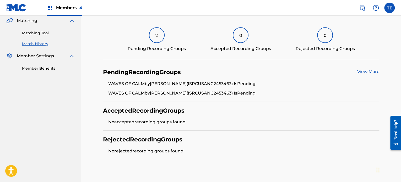
scroll to position [131, 0]
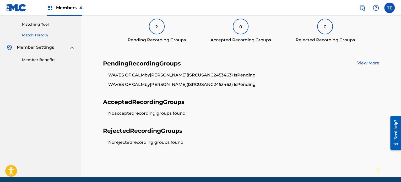
click at [155, 28] on div "2" at bounding box center [157, 27] width 16 height 16
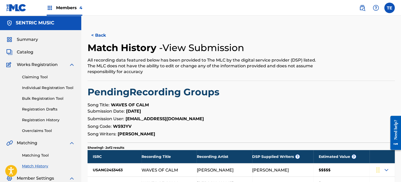
scroll to position [57, 0]
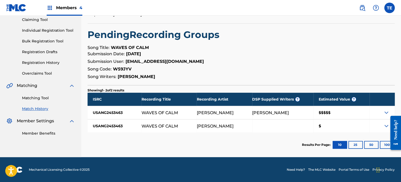
click at [44, 93] on div "Matching Tool Match History" at bounding box center [40, 100] width 69 height 23
click at [43, 96] on link "Matching Tool" at bounding box center [48, 98] width 53 height 6
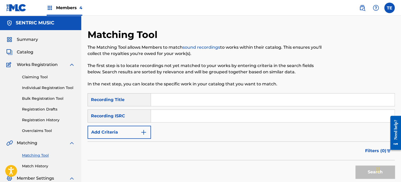
click at [170, 95] on input "Search Form" at bounding box center [273, 100] width 244 height 13
click at [164, 99] on input "Search Form" at bounding box center [273, 100] width 244 height 13
click at [198, 90] on div "Matching Tool The Matching Tool allows Members to match sound recordings to wor…" at bounding box center [206, 61] width 237 height 65
click at [192, 99] on input "Search Form" at bounding box center [273, 100] width 244 height 13
paste input "Welcoming the Future"
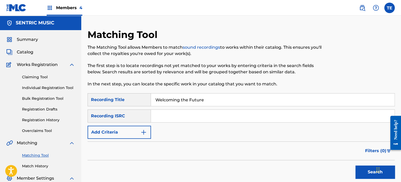
type input "Welcoming the Future"
click at [164, 116] on input "Search Form" at bounding box center [273, 116] width 244 height 13
click at [132, 129] on button "Add Criteria" at bounding box center [119, 132] width 63 height 13
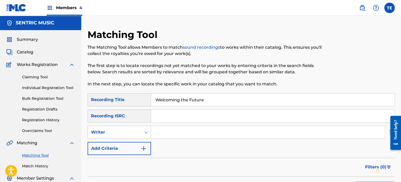
click at [130, 134] on div "Writer" at bounding box center [114, 132] width 47 height 6
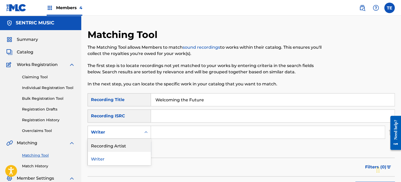
click at [123, 145] on div "Recording Artist" at bounding box center [119, 145] width 63 height 13
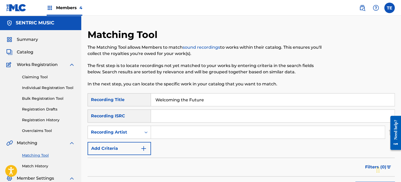
click at [208, 129] on input "Search Form" at bounding box center [268, 132] width 234 height 13
type input "Dan Kraus"
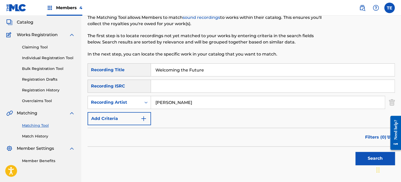
scroll to position [52, 0]
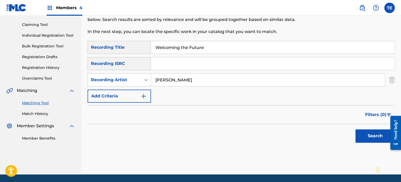
click at [372, 138] on button "Search" at bounding box center [375, 136] width 39 height 13
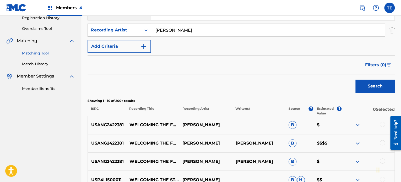
scroll to position [184, 0]
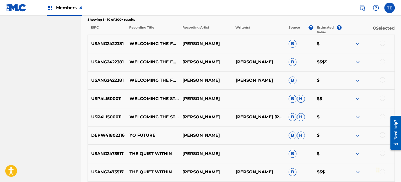
click at [382, 80] on div at bounding box center [382, 79] width 5 height 5
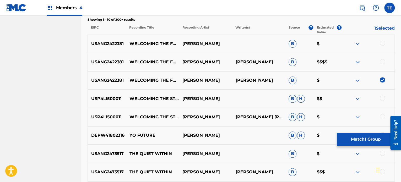
click at [384, 61] on div at bounding box center [382, 61] width 5 height 5
click at [383, 46] on div at bounding box center [368, 44] width 53 height 6
click at [383, 44] on div at bounding box center [382, 43] width 5 height 5
click at [369, 135] on button "Match 3 Groups" at bounding box center [366, 139] width 58 height 13
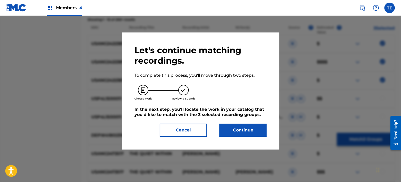
click at [254, 122] on div "Let's continue matching recordings. To complete this process, you'll move throu…" at bounding box center [201, 91] width 132 height 92
click at [249, 130] on button "Continue" at bounding box center [242, 130] width 47 height 13
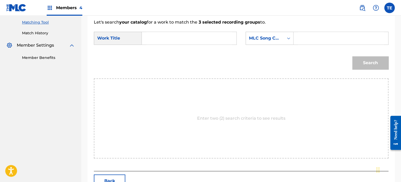
scroll to position [88, 0]
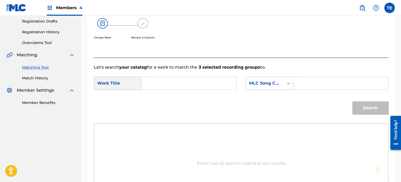
click at [159, 83] on input "Search Form" at bounding box center [189, 83] width 86 height 13
paste input "Welcoming the Future"
type input "Welcoming the Future"
click at [311, 77] on input "Search Form" at bounding box center [341, 83] width 86 height 13
paste input "W62B2G"
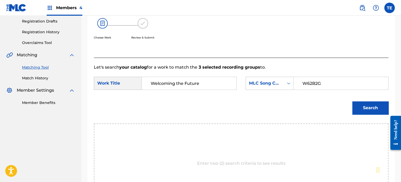
type input "W62B2G"
click at [360, 106] on button "Search" at bounding box center [370, 107] width 36 height 13
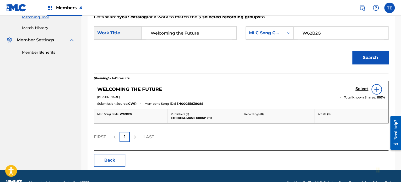
scroll to position [141, 0]
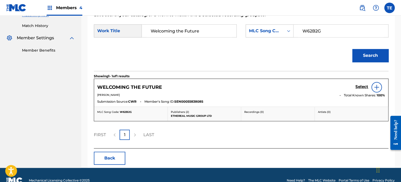
click at [360, 86] on h5 "Select" at bounding box center [362, 86] width 13 height 5
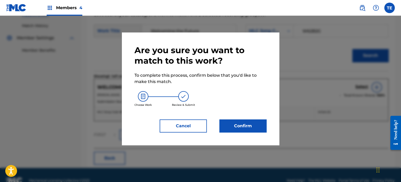
click at [250, 123] on button "Confirm" at bounding box center [242, 126] width 47 height 13
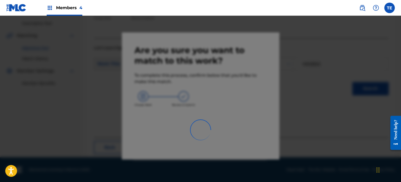
scroll to position [43, 0]
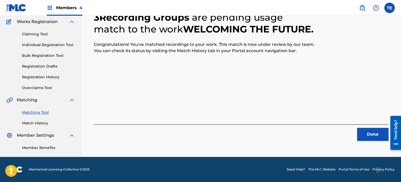
click at [360, 133] on button "Done" at bounding box center [372, 134] width 31 height 13
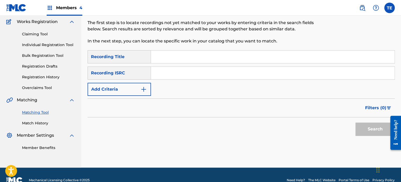
drag, startPoint x: 175, startPoint y: 59, endPoint x: 173, endPoint y: 62, distance: 4.1
click at [175, 59] on input "Search Form" at bounding box center [273, 57] width 244 height 13
paste input "Withstanding Pressure"
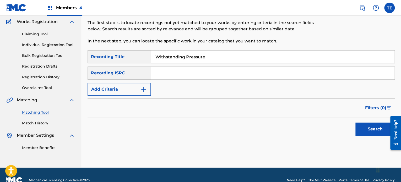
type input "Withstanding Pressure"
click at [122, 89] on button "Add Criteria" at bounding box center [119, 89] width 63 height 13
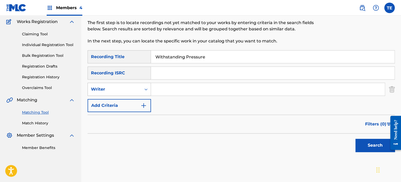
drag, startPoint x: 115, startPoint y: 95, endPoint x: 114, endPoint y: 92, distance: 3.2
click at [115, 95] on div "Writer" at bounding box center [119, 89] width 63 height 13
click at [115, 89] on div "Writer" at bounding box center [114, 89] width 47 height 6
click at [115, 92] on div "Writer" at bounding box center [114, 89] width 47 height 6
click at [116, 100] on div "Recording Artist" at bounding box center [119, 102] width 63 height 13
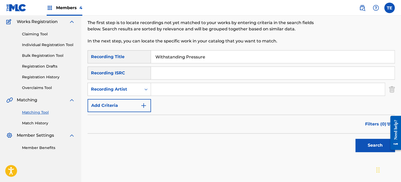
click at [178, 90] on input "Search Form" at bounding box center [268, 89] width 234 height 13
click at [187, 90] on input "Search Form" at bounding box center [268, 89] width 234 height 13
paste input "Dan Kraus"
type input "Dan Kraus"
click at [362, 141] on button "Search" at bounding box center [375, 145] width 39 height 13
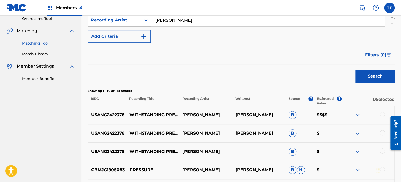
scroll to position [148, 0]
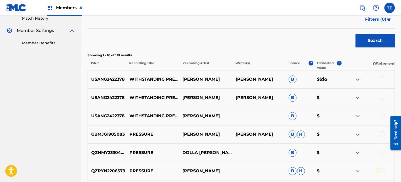
click at [383, 113] on div "USANG2422378 WITHSTANDING PRESSURE DAN KRAUS B $" at bounding box center [241, 116] width 307 height 18
click at [382, 114] on div at bounding box center [382, 115] width 5 height 5
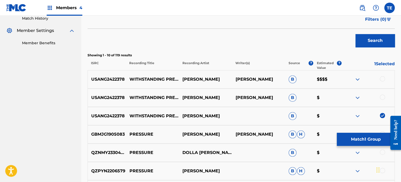
click at [380, 95] on div at bounding box center [368, 98] width 53 height 6
click at [383, 96] on div at bounding box center [382, 97] width 5 height 5
click at [383, 77] on div at bounding box center [382, 78] width 5 height 5
click at [158, 78] on p "WITHSTANDING PRESSURE" at bounding box center [152, 79] width 53 height 6
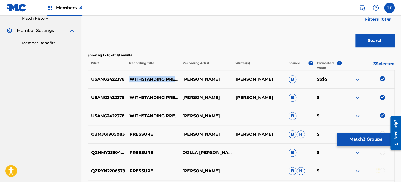
click at [158, 78] on p "WITHSTANDING PRESSURE" at bounding box center [152, 79] width 53 height 6
copy p "WITHSTANDING PRESSURE"
click at [353, 142] on button "Match 3 Groups" at bounding box center [366, 139] width 58 height 13
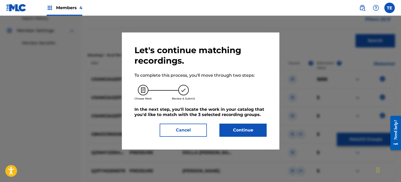
click at [242, 130] on button "Continue" at bounding box center [242, 130] width 47 height 13
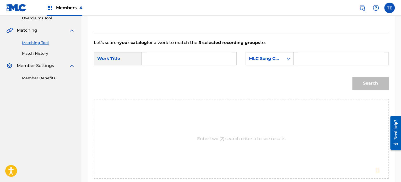
scroll to position [69, 0]
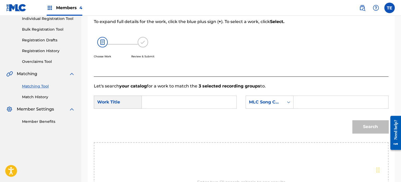
click at [194, 103] on input "Search Form" at bounding box center [189, 102] width 86 height 13
paste input "WITHSTANDING PRESSURE"
type input "WITHSTANDING PRESSURE"
click at [308, 104] on input "Search Form" at bounding box center [341, 102] width 86 height 13
paste input "W62CBR"
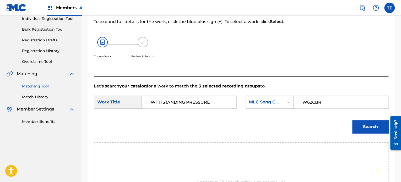
type input "W62CBR"
click at [373, 122] on button "Search" at bounding box center [370, 126] width 36 height 13
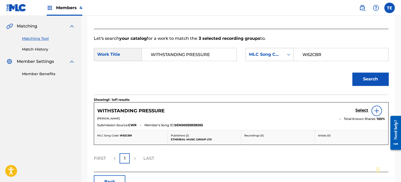
scroll to position [122, 0]
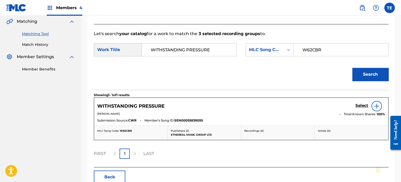
click at [362, 104] on h5 "Select" at bounding box center [362, 105] width 13 height 5
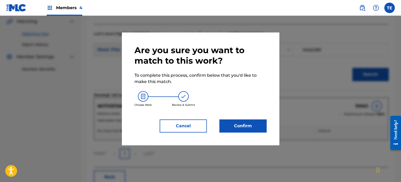
click at [249, 118] on div "Are you sure you want to match to this work? To complete this process, confirm …" at bounding box center [201, 89] width 132 height 88
click at [247, 126] on button "Confirm" at bounding box center [242, 126] width 47 height 13
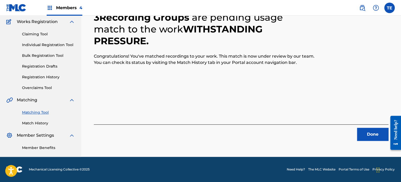
scroll to position [43, 0]
click at [367, 133] on button "Done" at bounding box center [372, 134] width 31 height 13
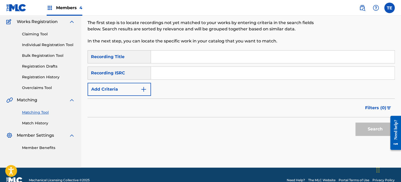
click at [41, 125] on link "Match History" at bounding box center [48, 124] width 53 height 6
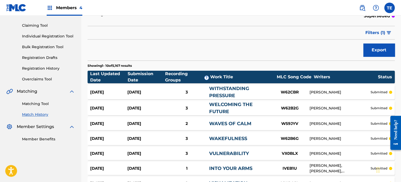
scroll to position [52, 0]
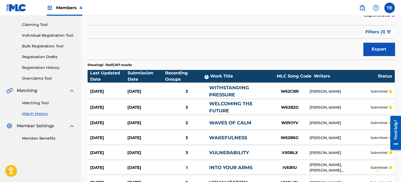
click at [216, 85] on link "WITHSTANDING PRESSURE" at bounding box center [229, 91] width 40 height 13
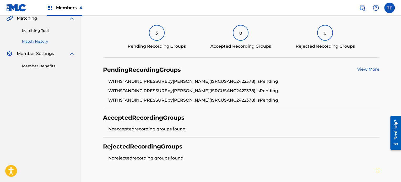
scroll to position [82, 0]
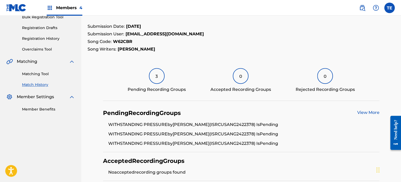
click at [161, 79] on div "3" at bounding box center [157, 76] width 16 height 16
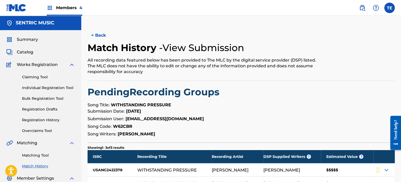
scroll to position [71, 0]
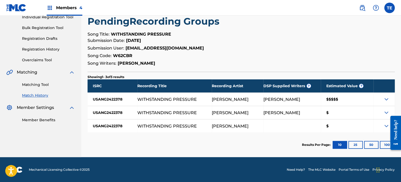
click at [33, 86] on link "Matching Tool" at bounding box center [48, 85] width 53 height 6
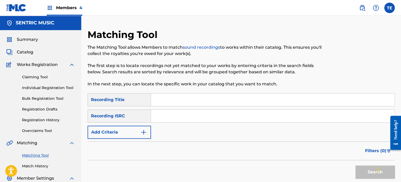
click at [176, 103] on input "Search Form" at bounding box center [273, 100] width 244 height 13
paste input "Your Best Self"
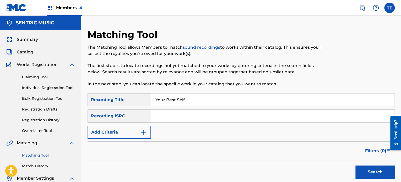
type input "Your Best Self"
click at [131, 130] on button "Add Criteria" at bounding box center [119, 132] width 63 height 13
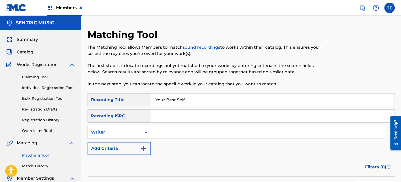
click at [127, 132] on div "Writer" at bounding box center [114, 132] width 47 height 6
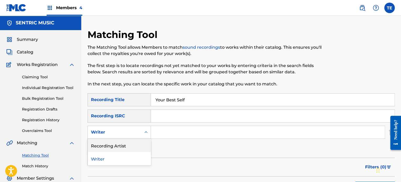
click at [133, 143] on div "Recording Artist" at bounding box center [119, 145] width 63 height 13
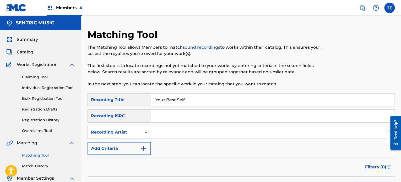
click at [157, 128] on input "Search Form" at bounding box center [268, 132] width 234 height 13
type input "Dan Kraus"
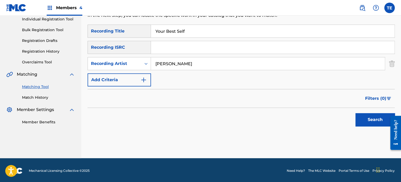
scroll to position [70, 0]
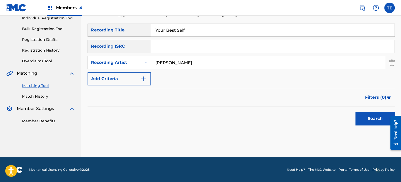
click at [366, 116] on button "Search" at bounding box center [375, 118] width 39 height 13
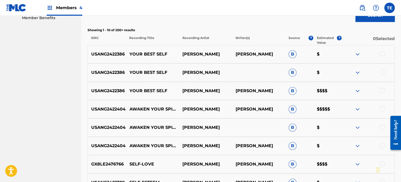
scroll to position [182, 0]
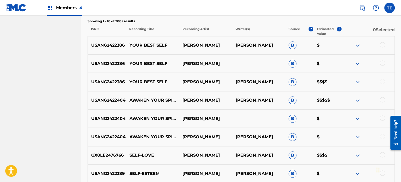
click at [383, 62] on div at bounding box center [382, 63] width 5 height 5
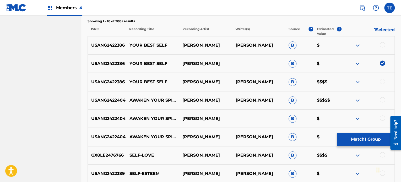
click at [382, 46] on div at bounding box center [382, 44] width 5 height 5
click at [382, 82] on div at bounding box center [382, 81] width 5 height 5
click at [362, 135] on button "Match 3 Groups" at bounding box center [366, 139] width 58 height 13
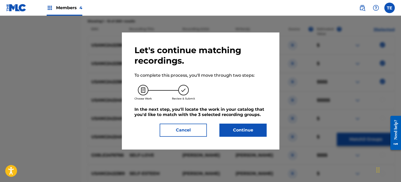
click at [260, 128] on button "Continue" at bounding box center [242, 130] width 47 height 13
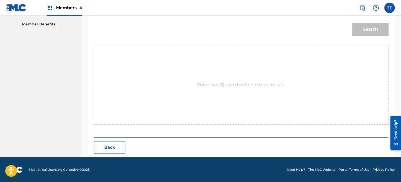
scroll to position [88, 0]
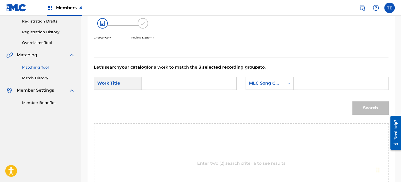
click at [185, 80] on input "Search Form" at bounding box center [189, 83] width 86 height 13
paste input "Your Best Self"
type input "Your Best Self"
click at [311, 79] on input "Search Form" at bounding box center [341, 83] width 86 height 13
click at [343, 82] on input "Search Form" at bounding box center [341, 83] width 86 height 13
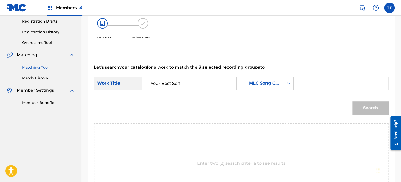
paste input "YP0PUZ"
type input "YP0PUZ"
click at [361, 105] on button "Search" at bounding box center [370, 107] width 36 height 13
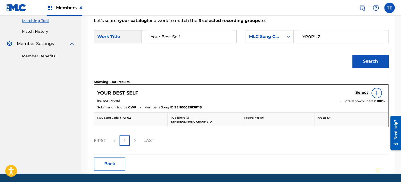
scroll to position [141, 0]
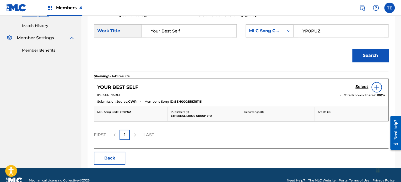
drag, startPoint x: 354, startPoint y: 86, endPoint x: 357, endPoint y: 87, distance: 3.2
click at [355, 86] on div "YOUR BEST SELF Select" at bounding box center [241, 87] width 288 height 10
click at [359, 87] on h5 "Select" at bounding box center [362, 86] width 13 height 5
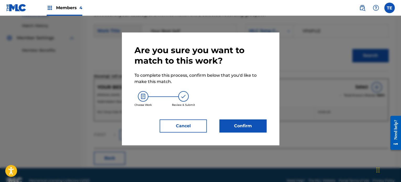
click at [254, 126] on button "Confirm" at bounding box center [242, 126] width 47 height 13
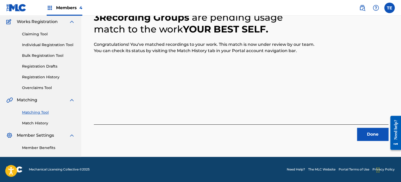
scroll to position [43, 0]
click at [374, 132] on button "Done" at bounding box center [372, 134] width 31 height 13
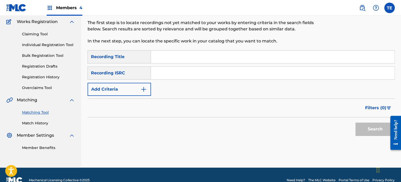
click at [192, 58] on input "Search Form" at bounding box center [273, 57] width 244 height 13
paste input "Worthy"
type input "Worthy"
drag, startPoint x: 167, startPoint y: 73, endPoint x: 150, endPoint y: 75, distance: 16.7
click at [167, 73] on input "Search Form" at bounding box center [273, 73] width 244 height 13
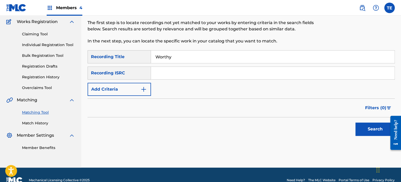
click at [131, 87] on button "Add Criteria" at bounding box center [119, 89] width 63 height 13
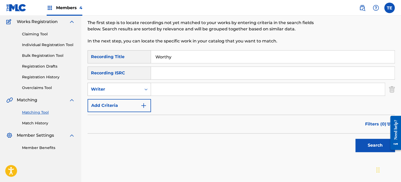
click at [129, 88] on div "Writer" at bounding box center [114, 89] width 47 height 6
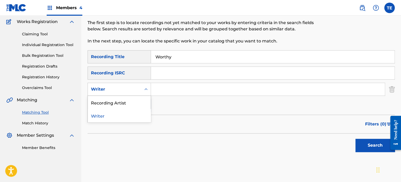
click at [127, 115] on div "Writer" at bounding box center [119, 115] width 63 height 13
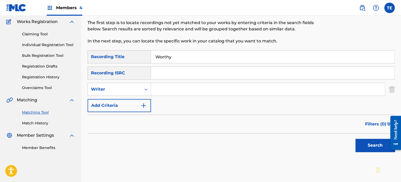
click at [184, 88] on input "Search Form" at bounding box center [268, 89] width 234 height 13
paste input "[PERSON_NAME]"
type input "[PERSON_NAME]"
click at [356, 139] on button "Search" at bounding box center [375, 145] width 39 height 13
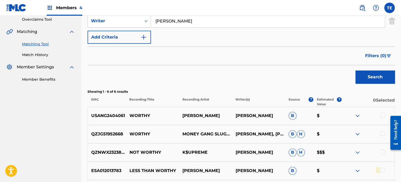
scroll to position [174, 0]
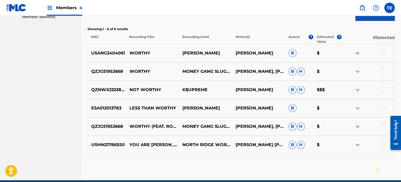
click at [202, 53] on p "ROLA YOUNG" at bounding box center [205, 53] width 53 height 6
copy p "ROLA YOUNG"
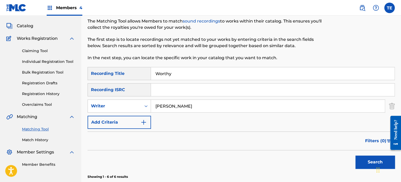
scroll to position [17, 0]
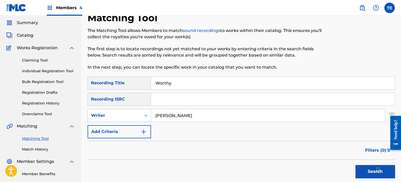
click at [136, 112] on div "Writer" at bounding box center [114, 116] width 53 height 10
click at [126, 124] on div "Recording Artist" at bounding box center [119, 128] width 63 height 13
click at [186, 114] on input "Search Form" at bounding box center [268, 115] width 234 height 13
paste input "ROLA YOUNG"
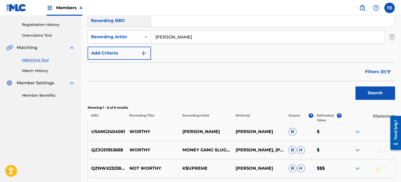
type input "ROLA YOUNG"
click at [372, 89] on button "Search" at bounding box center [375, 93] width 39 height 13
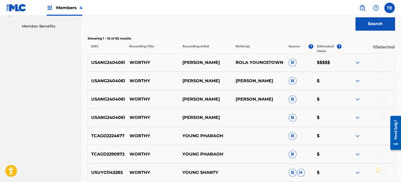
scroll to position [173, 0]
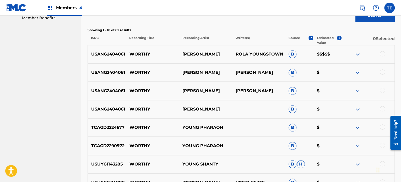
click at [383, 110] on div at bounding box center [382, 108] width 5 height 5
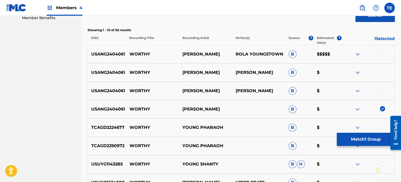
click at [383, 90] on div at bounding box center [382, 90] width 5 height 5
click at [382, 74] on div at bounding box center [382, 71] width 5 height 5
click at [384, 54] on div at bounding box center [382, 53] width 5 height 5
click at [140, 71] on p "WORTHY" at bounding box center [152, 72] width 53 height 6
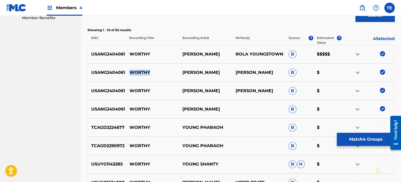
copy p "WORTHY"
click at [350, 134] on button "Match 4 Groups" at bounding box center [366, 139] width 58 height 13
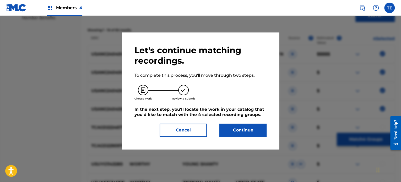
click at [242, 128] on button "Continue" at bounding box center [242, 130] width 47 height 13
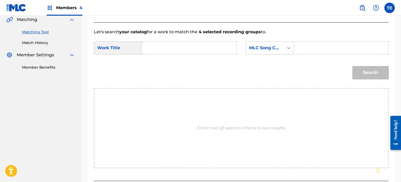
scroll to position [114, 0]
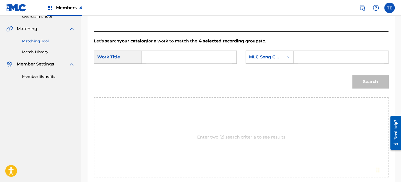
click at [163, 56] on input "Search Form" at bounding box center [189, 57] width 86 height 13
paste input "WORTHY"
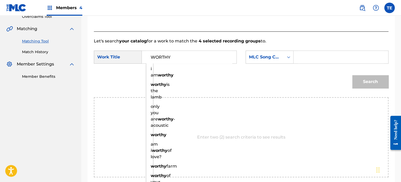
type input "WORTHY"
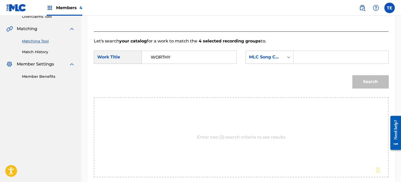
click at [328, 58] on input "Search Form" at bounding box center [341, 57] width 86 height 13
paste input "W59JUM"
type input "W59JUM"
click at [359, 77] on button "Search" at bounding box center [370, 81] width 36 height 13
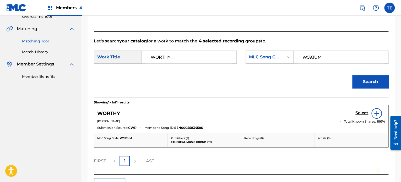
click at [360, 108] on div "Select" at bounding box center [371, 113] width 30 height 10
click at [361, 112] on h5 "Select" at bounding box center [362, 113] width 13 height 5
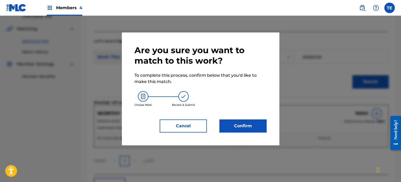
click at [230, 125] on button "Confirm" at bounding box center [242, 126] width 47 height 13
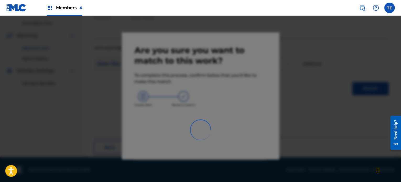
scroll to position [43, 0]
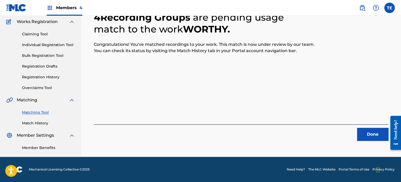
click at [369, 137] on button "Done" at bounding box center [372, 134] width 31 height 13
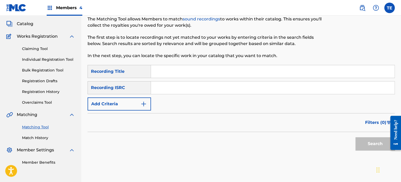
scroll to position [17, 0]
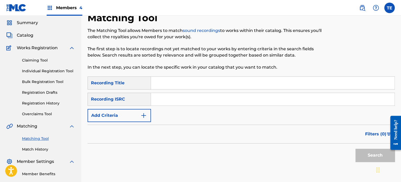
click at [165, 80] on input "Search Form" at bounding box center [273, 83] width 244 height 13
paste input "Synchronize"
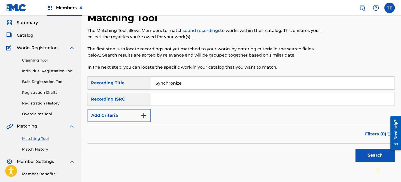
type input "Synchronize"
click at [127, 107] on div "SearchWithCriteria9cff7625-77a0-4a62-a9f3-35988dce36e1 Recording Title Synchron…" at bounding box center [241, 100] width 307 height 46
click at [125, 124] on form "SearchWithCriteria9cff7625-77a0-4a62-a9f3-35988dce36e1 Recording Title Synchron…" at bounding box center [241, 121] width 307 height 88
click at [122, 114] on button "Add Criteria" at bounding box center [119, 115] width 63 height 13
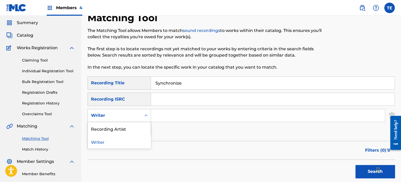
click at [106, 115] on div "Writer" at bounding box center [114, 115] width 47 height 6
click at [107, 131] on div "Recording Artist" at bounding box center [119, 128] width 63 height 13
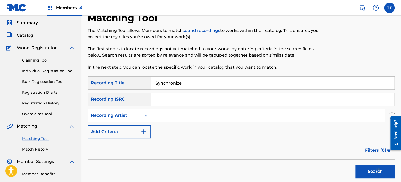
click at [158, 114] on input "Search Form" at bounding box center [268, 115] width 234 height 13
paste input "Paco"
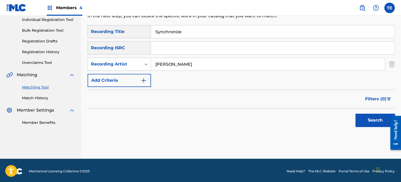
scroll to position [69, 0]
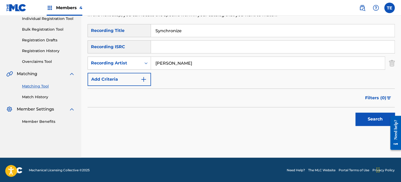
type input "Paco"
click at [363, 116] on button "Search" at bounding box center [375, 119] width 39 height 13
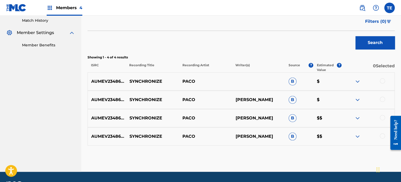
scroll to position [148, 0]
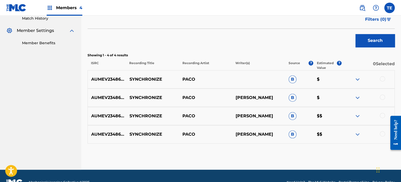
click at [383, 77] on div at bounding box center [382, 78] width 5 height 5
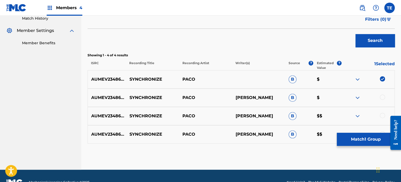
click at [382, 94] on div "AUMEV2348668 SYNCHRONIZE PACO MICHAEL FISHER B $" at bounding box center [241, 98] width 307 height 18
click at [382, 98] on div at bounding box center [382, 97] width 5 height 5
click at [383, 117] on div at bounding box center [382, 115] width 5 height 5
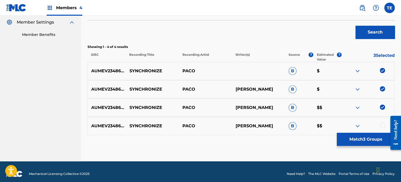
scroll to position [160, 0]
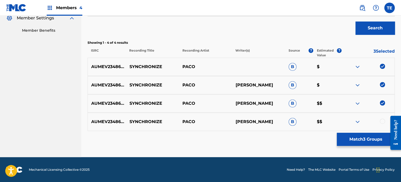
click at [383, 123] on div at bounding box center [382, 121] width 5 height 5
click at [150, 65] on p "SYNCHRONIZE" at bounding box center [152, 67] width 53 height 6
copy p "SYNCHRONIZE"
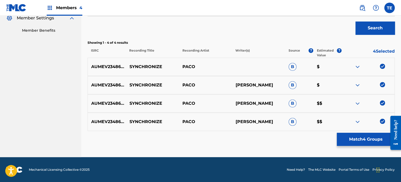
click at [147, 108] on div "AUMEV2348668 SYNCHRONIZE PACO LUKE PASCO B $$" at bounding box center [241, 103] width 307 height 18
click at [143, 100] on p "SYNCHRONIZE" at bounding box center [152, 103] width 53 height 6
click at [143, 99] on div "AUMEV2348668 SYNCHRONIZE PACO LUKE PASCO B $$" at bounding box center [241, 103] width 307 height 18
copy p "SYNCHRONIZE"
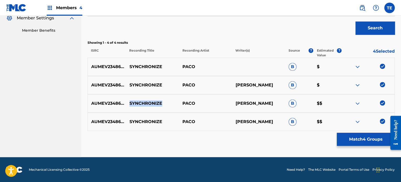
click at [367, 135] on button "Match 4 Groups" at bounding box center [366, 139] width 58 height 13
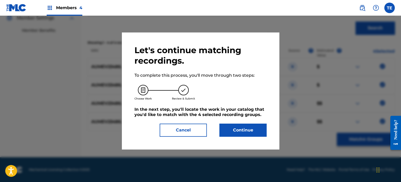
click at [255, 122] on div "Let's continue matching recordings. To complete this process, you'll move throu…" at bounding box center [201, 91] width 132 height 92
click at [248, 128] on button "Continue" at bounding box center [242, 130] width 47 height 13
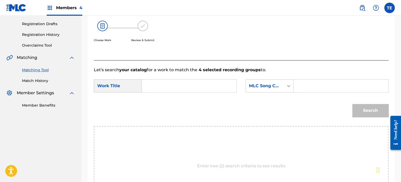
scroll to position [82, 0]
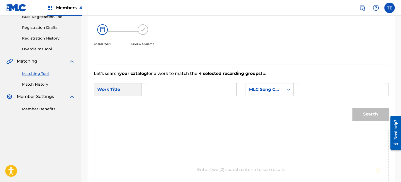
click at [168, 92] on input "Search Form" at bounding box center [189, 89] width 86 height 13
paste input "SYNCHRONIZE"
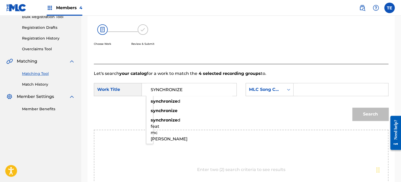
type input "SYNCHRONIZE"
click at [309, 85] on input "Search Form" at bounding box center [341, 89] width 86 height 13
paste input "S79KQ8"
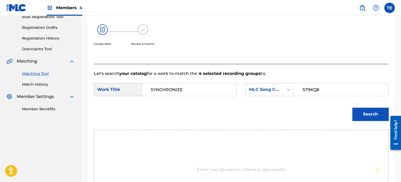
type input "S79KQ8"
click at [346, 108] on div "Search" at bounding box center [241, 116] width 295 height 27
click at [358, 112] on button "Search" at bounding box center [370, 114] width 36 height 13
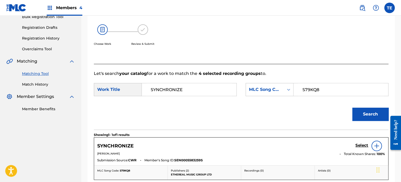
scroll to position [151, 0]
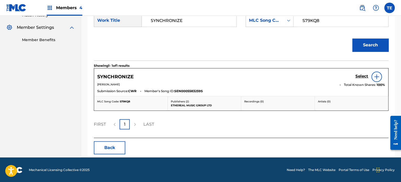
click at [369, 78] on div "Select" at bounding box center [371, 77] width 30 height 10
click at [361, 77] on h5 "Select" at bounding box center [362, 76] width 13 height 5
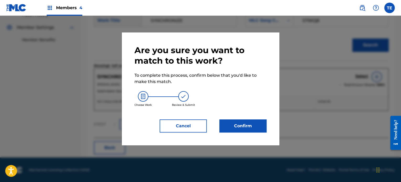
click at [264, 126] on button "Confirm" at bounding box center [242, 126] width 47 height 13
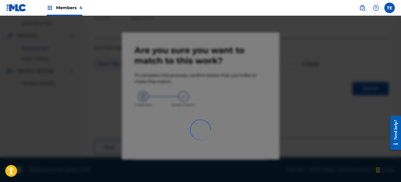
scroll to position [43, 0]
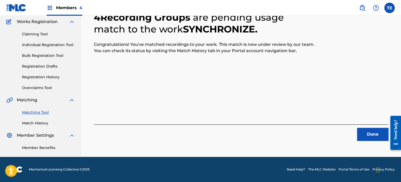
click at [362, 131] on button "Done" at bounding box center [372, 134] width 31 height 13
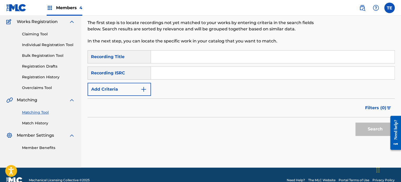
click at [169, 55] on input "Search Form" at bounding box center [273, 57] width 244 height 13
paste input "Restful Choir"
type input "Restful Choir"
click at [125, 91] on button "Add Criteria" at bounding box center [119, 89] width 63 height 13
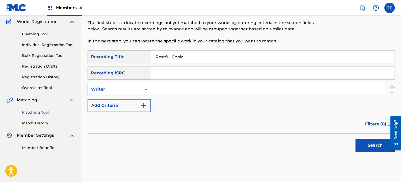
click at [115, 91] on div "Writer" at bounding box center [114, 89] width 47 height 6
click at [111, 104] on div "Recording Artist" at bounding box center [119, 102] width 63 height 13
click at [159, 84] on input "Search Form" at bounding box center [268, 89] width 234 height 13
type input "Rola Young"
click at [358, 140] on button "Search" at bounding box center [375, 145] width 39 height 13
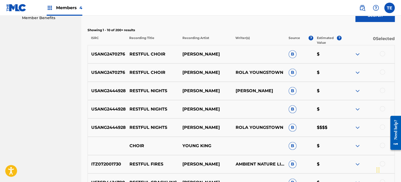
scroll to position [182, 0]
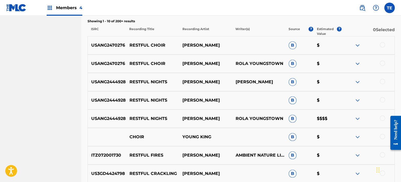
click at [382, 117] on div at bounding box center [382, 118] width 5 height 5
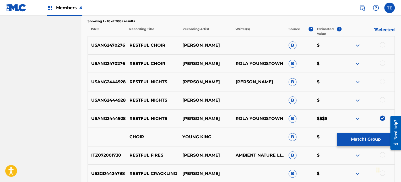
click at [381, 99] on div at bounding box center [382, 99] width 5 height 5
click at [383, 81] on div at bounding box center [382, 81] width 5 height 5
click at [384, 66] on div at bounding box center [368, 64] width 53 height 6
click at [383, 61] on div at bounding box center [382, 63] width 5 height 5
click at [382, 42] on div at bounding box center [382, 44] width 5 height 5
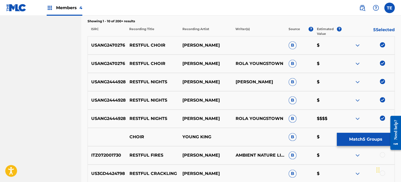
click at [151, 65] on p "RESTFUL CHOIR" at bounding box center [152, 64] width 53 height 6
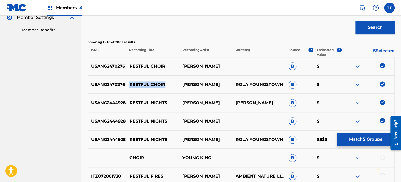
scroll to position [156, 0]
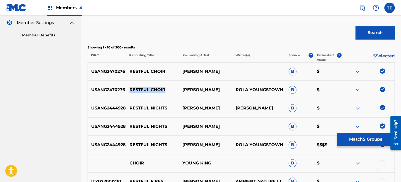
drag, startPoint x: 384, startPoint y: 125, endPoint x: 381, endPoint y: 112, distance: 13.0
click at [384, 125] on img at bounding box center [382, 125] width 5 height 5
click at [382, 105] on img at bounding box center [382, 107] width 5 height 5
drag, startPoint x: 383, startPoint y: 90, endPoint x: 383, endPoint y: 86, distance: 4.0
click at [383, 90] on img at bounding box center [382, 89] width 5 height 5
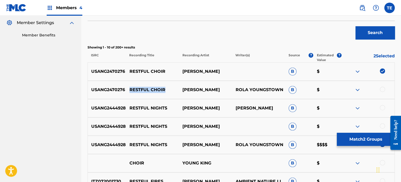
click at [382, 70] on img at bounding box center [382, 70] width 5 height 5
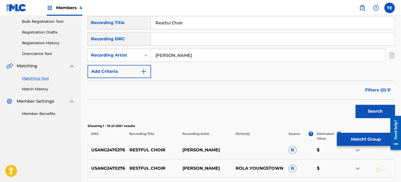
click at [185, 24] on input "Restful Choir" at bounding box center [273, 23] width 244 height 13
click at [184, 22] on input "Restful Choir" at bounding box center [273, 23] width 244 height 13
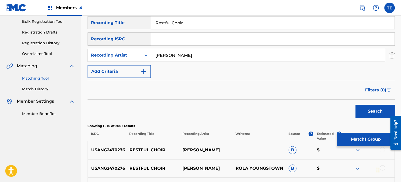
click at [184, 22] on input "Restful Choir" at bounding box center [273, 23] width 244 height 13
click at [190, 24] on input "Restful Choir" at bounding box center [273, 23] width 244 height 13
paste input "Sunday Dreams"
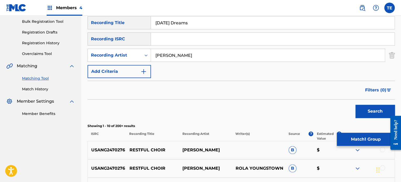
type input "Sunday Dreams"
click at [366, 119] on div "Search" at bounding box center [374, 110] width 42 height 21
click at [368, 112] on button "Search" at bounding box center [375, 111] width 39 height 13
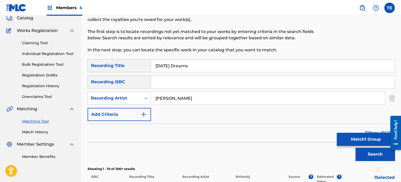
scroll to position [42, 0]
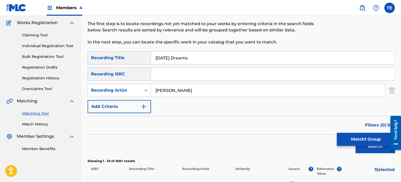
click at [35, 128] on div "Summary Catalog Works Registration Claiming Tool Individual Registration Tool B…" at bounding box center [40, 73] width 81 height 170
click at [35, 125] on link "Match History" at bounding box center [48, 125] width 53 height 6
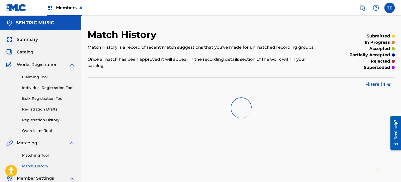
click at [41, 154] on link "Matching Tool" at bounding box center [48, 156] width 53 height 6
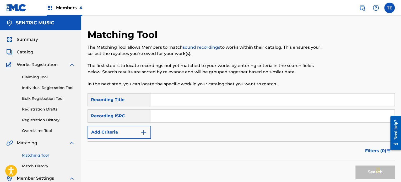
click at [210, 101] on input "Search Form" at bounding box center [273, 100] width 244 height 13
paste input "Sunday Dreams"
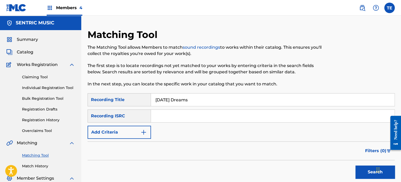
type input "Sunday Dreams"
click at [145, 114] on div "Recording ISRC" at bounding box center [119, 116] width 63 height 13
click at [130, 129] on button "Add Criteria" at bounding box center [119, 132] width 63 height 13
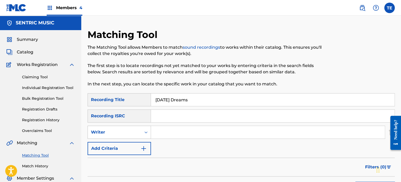
click at [130, 133] on div "Writer" at bounding box center [114, 132] width 47 height 6
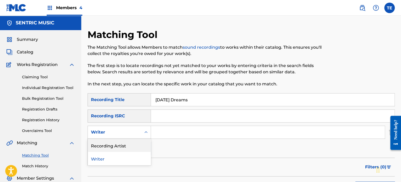
click at [131, 146] on div "Recording Artist" at bounding box center [119, 145] width 63 height 13
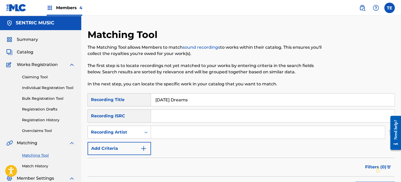
click at [167, 134] on input "Search Form" at bounding box center [268, 132] width 234 height 13
type input "Rola Young"
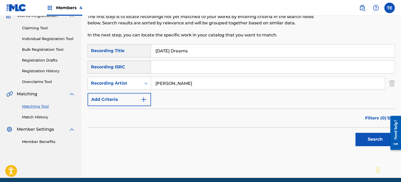
scroll to position [52, 0]
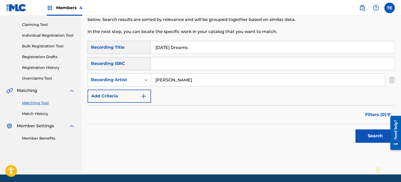
click at [369, 138] on button "Search" at bounding box center [375, 136] width 39 height 13
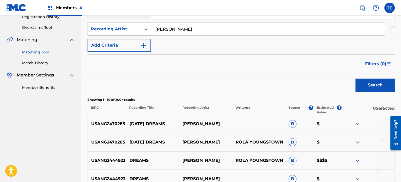
scroll to position [130, 0]
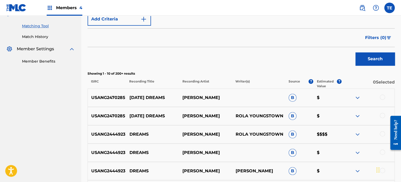
click at [383, 114] on div at bounding box center [382, 115] width 5 height 5
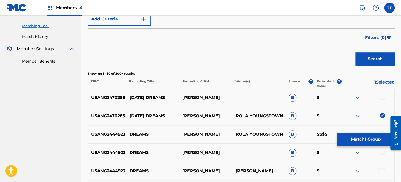
click at [381, 95] on div at bounding box center [382, 97] width 5 height 5
click at [362, 140] on button "Match 2 Groups" at bounding box center [366, 139] width 58 height 13
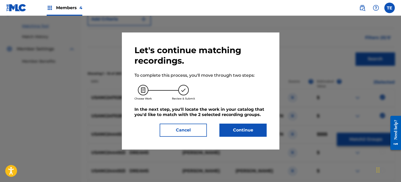
drag, startPoint x: 207, startPoint y: 133, endPoint x: 193, endPoint y: 131, distance: 14.0
click at [207, 132] on div "Cancel Continue" at bounding box center [201, 130] width 132 height 13
click at [181, 127] on button "Cancel" at bounding box center [183, 130] width 47 height 13
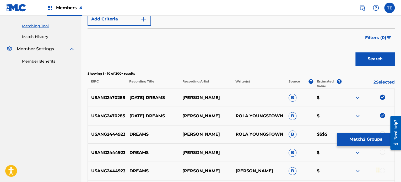
click at [182, 113] on p "ROLA YOUNG" at bounding box center [205, 116] width 53 height 6
click at [145, 115] on p "SUNDAY DREAMS" at bounding box center [152, 116] width 53 height 6
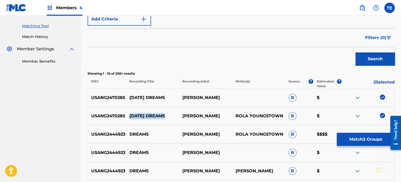
click at [145, 115] on p "SUNDAY DREAMS" at bounding box center [152, 116] width 53 height 6
click at [360, 141] on button "Match 2 Groups" at bounding box center [366, 139] width 58 height 13
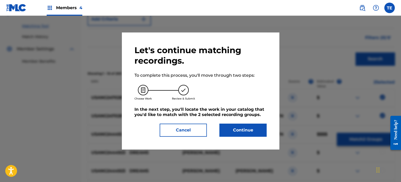
click at [252, 128] on button "Continue" at bounding box center [242, 130] width 47 height 13
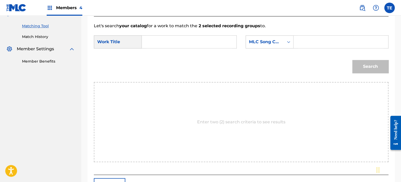
click at [189, 43] on input "Search Form" at bounding box center [189, 42] width 86 height 13
paste input "SUNDAY DREAMS"
type input "SUNDAY DREAMS"
click at [323, 45] on input "Search Form" at bounding box center [341, 42] width 86 height 13
paste input "S65FL3"
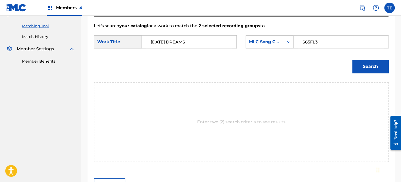
type input "S65FL3"
click at [355, 67] on button "Search" at bounding box center [370, 66] width 36 height 13
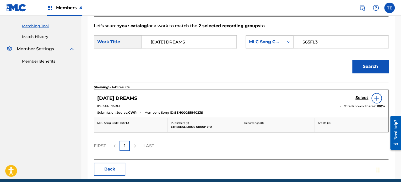
click at [361, 96] on h5 "Select" at bounding box center [362, 97] width 13 height 5
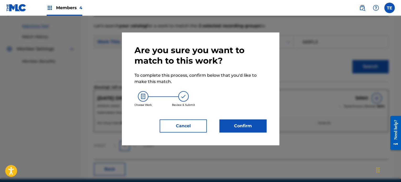
click at [252, 123] on button "Confirm" at bounding box center [242, 126] width 47 height 13
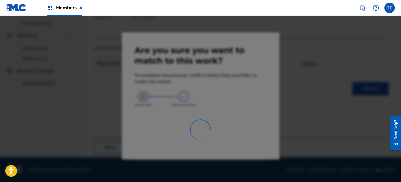
scroll to position [43, 0]
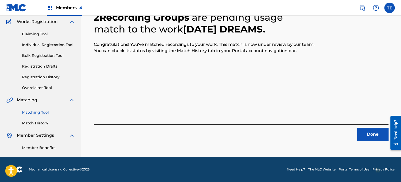
click at [368, 130] on button "Done" at bounding box center [372, 134] width 31 height 13
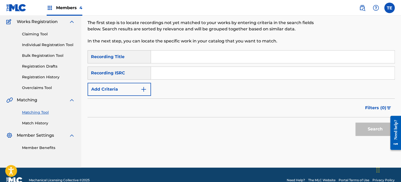
click at [40, 122] on link "Match History" at bounding box center [48, 124] width 53 height 6
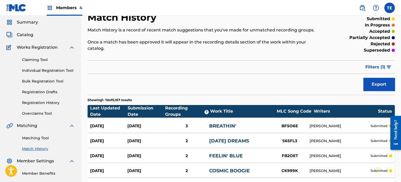
scroll to position [26, 0]
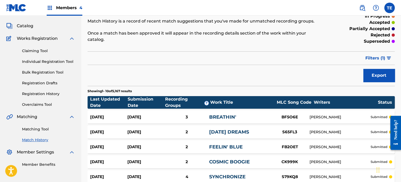
click at [246, 126] on div "26 Aug 2025 26 Aug 2025 2 SUNDAY DREAMS S65FL3 DALTON PICHE submitted" at bounding box center [241, 132] width 307 height 13
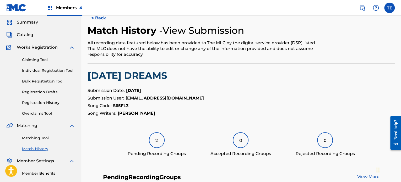
scroll to position [26, 0]
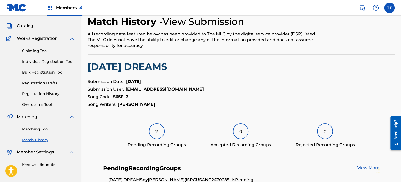
click at [159, 126] on div "2" at bounding box center [157, 131] width 16 height 16
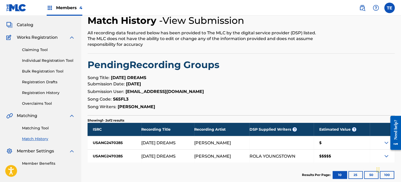
scroll to position [57, 0]
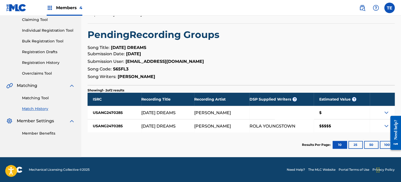
scroll to position [26, 0]
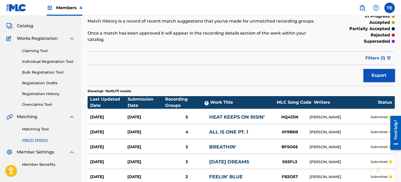
click at [223, 114] on link "HEAT KEEPS ON RISIN'" at bounding box center [237, 117] width 56 height 6
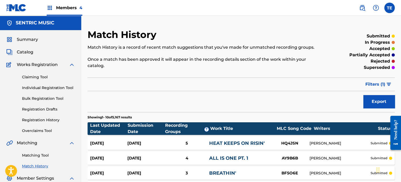
click at [38, 154] on link "Matching Tool" at bounding box center [48, 156] width 53 height 6
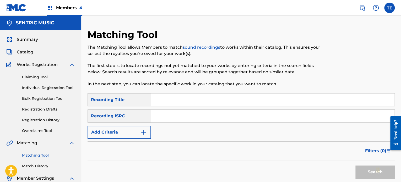
click at [185, 94] on input "Search Form" at bounding box center [273, 100] width 244 height 13
click at [175, 100] on input "Search Form" at bounding box center [273, 100] width 244 height 13
paste input "Sunrise Burns Your Dreams Down"
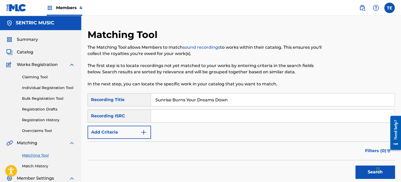
type input "Sunrise Burns Your Dreams Down"
click at [132, 131] on button "Add Criteria" at bounding box center [119, 132] width 63 height 13
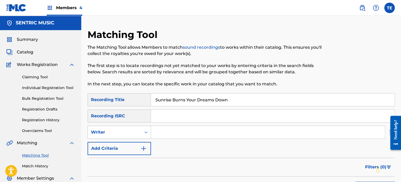
click at [117, 130] on div "Writer" at bounding box center [114, 132] width 47 height 6
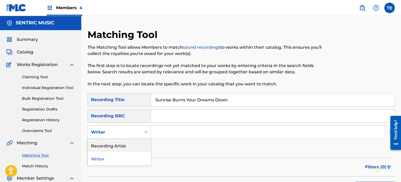
click at [116, 147] on div "Recording Artist" at bounding box center [119, 145] width 63 height 13
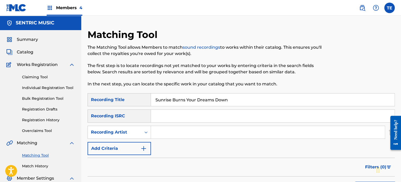
click at [169, 134] on input "Search Form" at bounding box center [268, 132] width 234 height 13
type input "Rola Young"
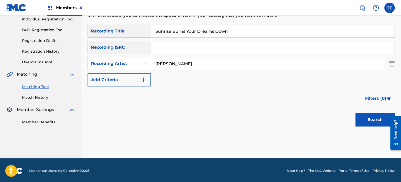
scroll to position [70, 0]
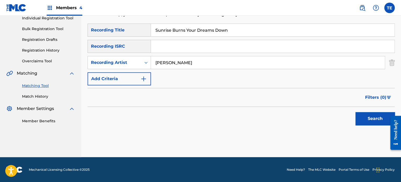
click at [365, 120] on button "Search" at bounding box center [375, 118] width 39 height 13
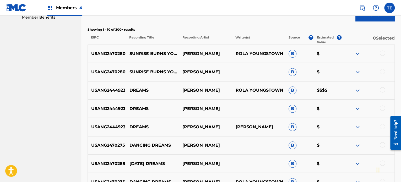
scroll to position [175, 0]
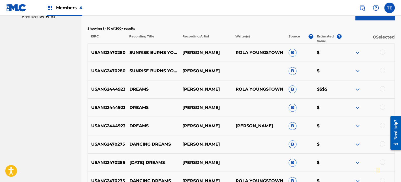
click at [387, 71] on div at bounding box center [368, 71] width 53 height 6
click at [383, 72] on div at bounding box center [382, 70] width 5 height 5
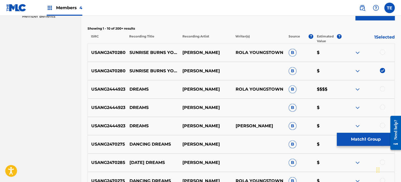
click at [381, 53] on div at bounding box center [382, 52] width 5 height 5
click at [162, 71] on p "SUNRISE BURNS YOUR DREAMS DOWN" at bounding box center [152, 71] width 53 height 6
click at [374, 136] on button "Match 2 Groups" at bounding box center [366, 139] width 58 height 13
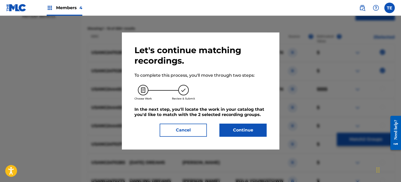
click at [251, 128] on button "Continue" at bounding box center [242, 130] width 47 height 13
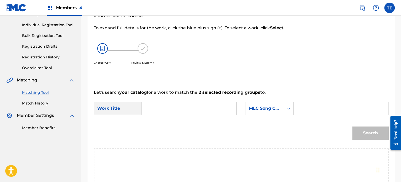
scroll to position [62, 0]
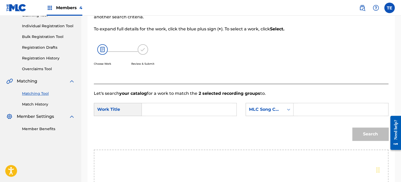
click at [160, 104] on input "Search Form" at bounding box center [189, 109] width 86 height 13
paste input "SUNRISE BURNS YOUR DREAMS DOWN"
type input "SUNRISE BURNS YOUR DREAMS DOWN"
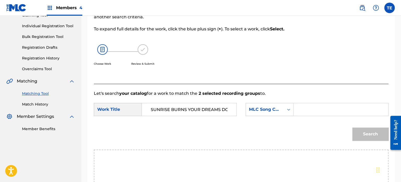
click at [322, 106] on input "Search Form" at bounding box center [341, 109] width 86 height 13
paste input "S65F0O"
type input "S65F0O"
click at [360, 130] on button "Search" at bounding box center [370, 134] width 36 height 13
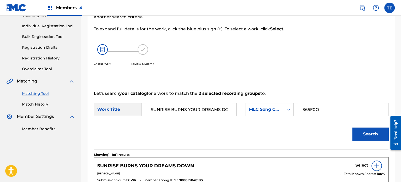
scroll to position [141, 0]
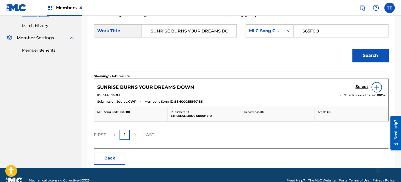
click at [362, 84] on h5 "Select" at bounding box center [362, 86] width 13 height 5
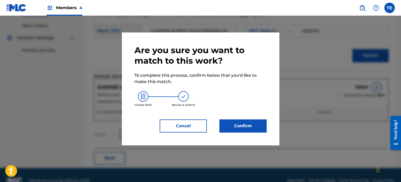
click at [252, 131] on button "Confirm" at bounding box center [242, 126] width 47 height 13
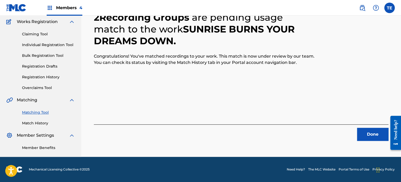
scroll to position [43, 0]
click at [369, 132] on button "Done" at bounding box center [372, 134] width 31 height 13
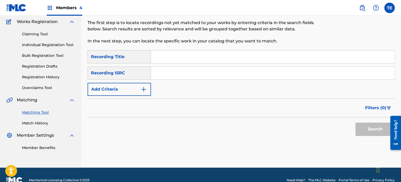
click at [176, 54] on input "Search Form" at bounding box center [273, 57] width 244 height 13
paste input "Teachings"
type input "Teachings"
click at [128, 82] on div "SearchWithCriteria9cff7625-77a0-4a62-a9f3-35988dce36e1 Recording Title Teaching…" at bounding box center [241, 73] width 307 height 46
click at [125, 88] on button "Add Criteria" at bounding box center [119, 89] width 63 height 13
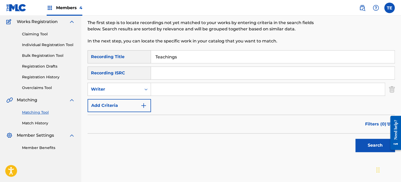
click at [115, 89] on div "Writer" at bounding box center [114, 89] width 47 height 6
click at [105, 103] on div "Recording Artist" at bounding box center [119, 102] width 63 height 13
click at [163, 89] on input "Search Form" at bounding box center [268, 89] width 234 height 13
type input "Rola Young"
click at [364, 147] on button "Search" at bounding box center [375, 145] width 39 height 13
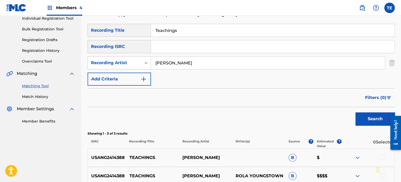
scroll to position [122, 0]
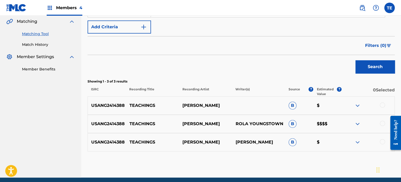
click at [383, 105] on div at bounding box center [382, 105] width 5 height 5
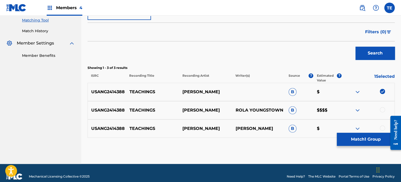
scroll to position [142, 0]
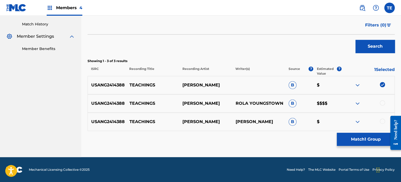
click at [384, 121] on div at bounding box center [382, 121] width 5 height 5
click at [382, 105] on div at bounding box center [382, 102] width 5 height 5
click at [146, 103] on p "TEACHINGS" at bounding box center [152, 103] width 53 height 6
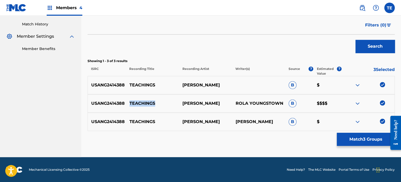
click at [350, 139] on button "Match 3 Groups" at bounding box center [366, 139] width 58 height 13
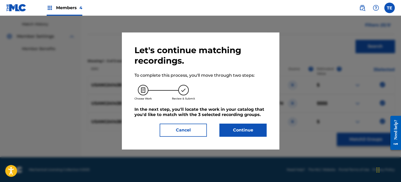
click at [255, 129] on button "Continue" at bounding box center [242, 130] width 47 height 13
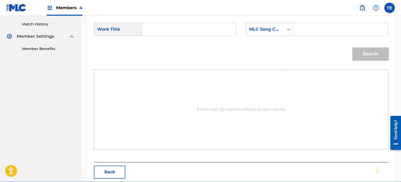
click at [173, 20] on form "SearchWithCriteria0c5c7f90-2cb8-4d52-8eb1-19b6a8053abb Work Title SearchWithCri…" at bounding box center [241, 43] width 295 height 53
click at [172, 28] on input "Search Form" at bounding box center [189, 29] width 86 height 13
paste input "TEACHINGS"
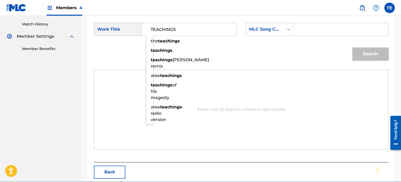
type input "TEACHINGS"
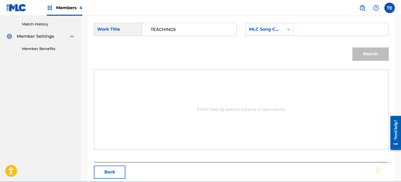
click at [305, 25] on input "Search Form" at bounding box center [341, 29] width 86 height 13
paste input "T45L2U"
type input "T45L2U"
click at [369, 50] on button "Search" at bounding box center [370, 53] width 36 height 13
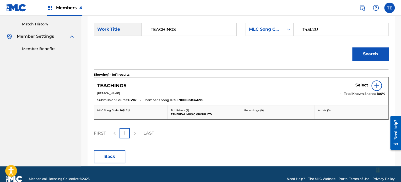
click at [359, 83] on h5 "Select" at bounding box center [362, 85] width 13 height 5
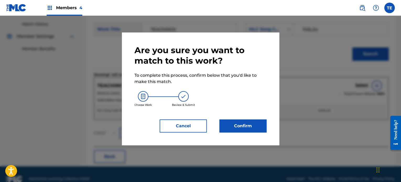
click at [252, 122] on button "Confirm" at bounding box center [242, 126] width 47 height 13
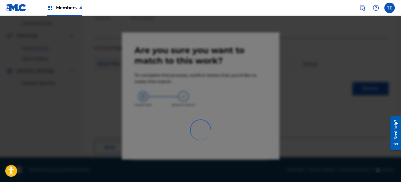
scroll to position [43, 0]
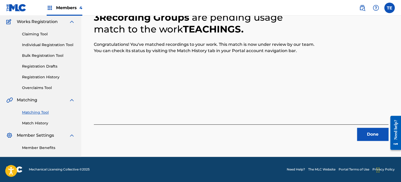
click at [362, 130] on button "Done" at bounding box center [372, 134] width 31 height 13
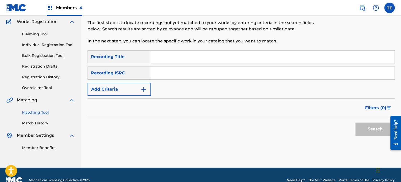
click at [157, 65] on div "SearchWithCriteria9cff7625-77a0-4a62-a9f3-35988dce36e1 Recording Title SearchWi…" at bounding box center [241, 73] width 307 height 46
click at [165, 69] on input "Search Form" at bounding box center [273, 73] width 244 height 13
click at [164, 58] on input "Search Form" at bounding box center [273, 57] width 244 height 13
paste input "Tenderness"
type input "Tenderness"
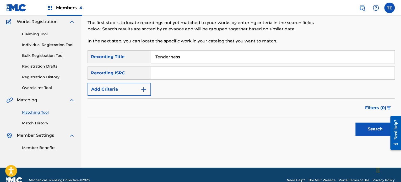
click at [161, 77] on input "Search Form" at bounding box center [273, 73] width 244 height 13
click at [127, 86] on button "Add Criteria" at bounding box center [119, 89] width 63 height 13
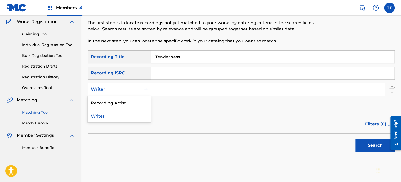
click at [126, 89] on div "Writer" at bounding box center [114, 89] width 47 height 6
click at [122, 103] on div "Recording Artist" at bounding box center [119, 102] width 63 height 13
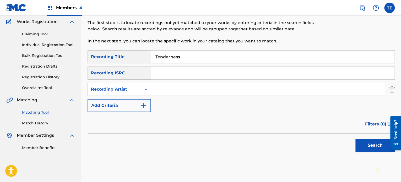
click at [167, 94] on input "Search Form" at bounding box center [268, 89] width 234 height 13
type input "Rola Young"
click at [362, 149] on button "Search" at bounding box center [375, 145] width 39 height 13
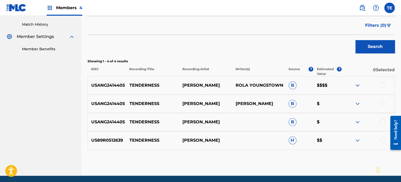
scroll to position [160, 0]
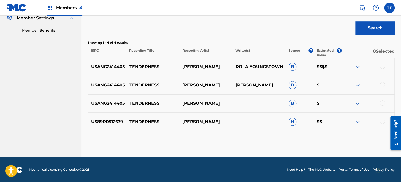
click at [381, 120] on div at bounding box center [382, 121] width 5 height 5
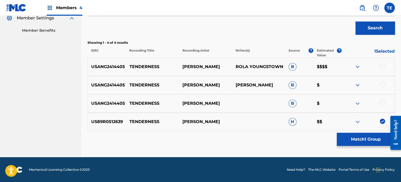
click at [383, 107] on div "USANG2414405 TENDERNESS ROLA YOUNG B $" at bounding box center [241, 103] width 307 height 18
click at [382, 102] on div at bounding box center [382, 102] width 5 height 5
click at [381, 85] on div at bounding box center [382, 84] width 5 height 5
click at [384, 69] on div at bounding box center [368, 67] width 53 height 6
click at [383, 66] on div at bounding box center [382, 66] width 5 height 5
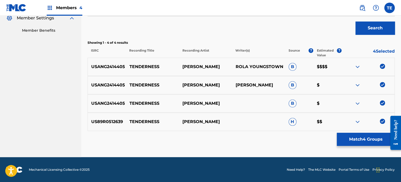
click at [146, 84] on p "TENDERNESS" at bounding box center [152, 85] width 53 height 6
click at [355, 137] on button "Match 4 Groups" at bounding box center [366, 139] width 58 height 13
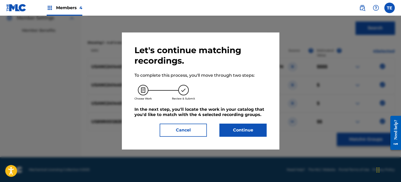
click at [242, 124] on button "Continue" at bounding box center [242, 130] width 47 height 13
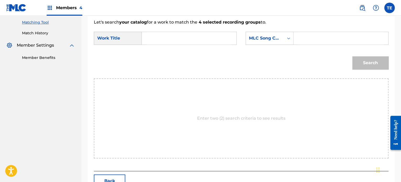
scroll to position [82, 0]
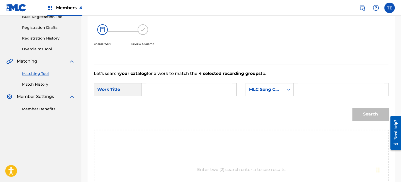
click at [165, 95] on input "Search Form" at bounding box center [189, 89] width 86 height 13
paste input "TENDERNESS"
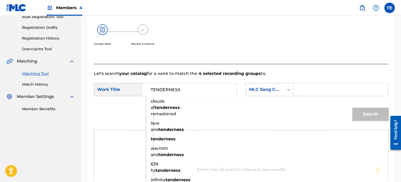
type input "TENDERNESS"
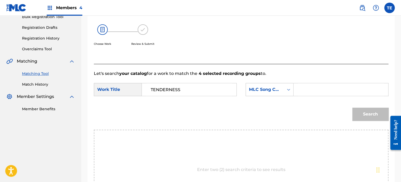
click at [341, 87] on input "Search Form" at bounding box center [341, 89] width 86 height 13
paste input "T45TGH"
type input "T45TGH"
click at [352, 111] on div "Search" at bounding box center [369, 113] width 39 height 21
click at [359, 113] on button "Search" at bounding box center [370, 114] width 36 height 13
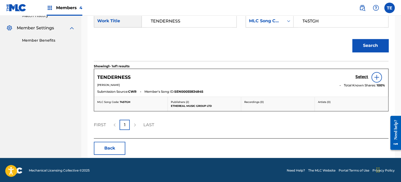
scroll to position [151, 0]
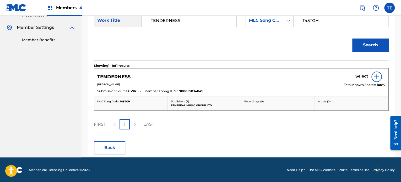
click at [358, 75] on h5 "Select" at bounding box center [362, 76] width 13 height 5
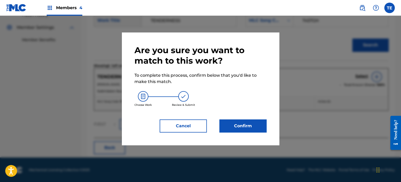
click at [260, 118] on div "Are you sure you want to match to this work? To complete this process, confirm …" at bounding box center [201, 89] width 132 height 88
click at [259, 120] on button "Confirm" at bounding box center [242, 126] width 47 height 13
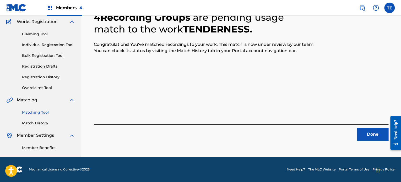
scroll to position [43, 0]
click at [380, 133] on button "Done" at bounding box center [372, 134] width 31 height 13
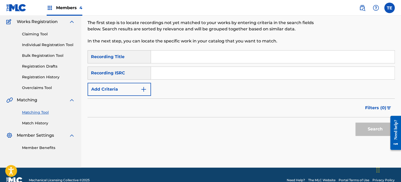
click at [181, 57] on input "Search Form" at bounding box center [273, 57] width 244 height 13
paste input "Thankful"
type input "Thankful"
click at [128, 88] on button "Add Criteria" at bounding box center [119, 89] width 63 height 13
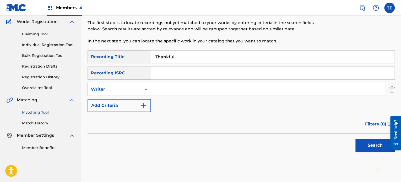
click at [133, 93] on div "Writer" at bounding box center [114, 89] width 53 height 10
click at [131, 105] on div "Recording Artist" at bounding box center [119, 102] width 63 height 13
click at [174, 90] on input "Search Form" at bounding box center [268, 89] width 234 height 13
type input "Rola Young"
click at [368, 141] on button "Search" at bounding box center [375, 145] width 39 height 13
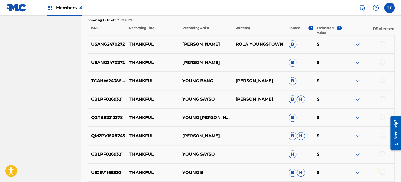
scroll to position [174, 0]
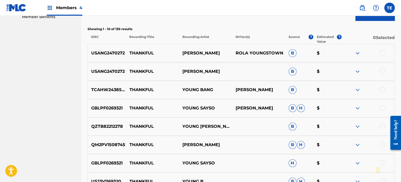
click at [381, 70] on div at bounding box center [382, 70] width 5 height 5
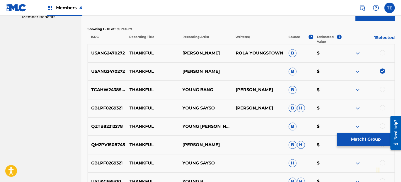
click at [381, 52] on div at bounding box center [382, 52] width 5 height 5
click at [366, 132] on div "QZTB82212278 THANKFUL YOUNG CHAPA B $" at bounding box center [241, 126] width 307 height 18
click at [350, 129] on div at bounding box center [368, 126] width 53 height 6
click at [350, 133] on button "Match 2 Groups" at bounding box center [366, 139] width 58 height 13
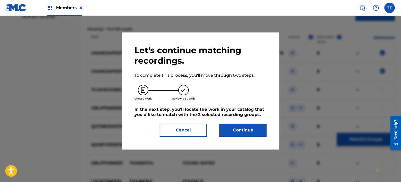
click at [266, 126] on div "Let's continue matching recordings. To complete this process, you'll move throu…" at bounding box center [200, 91] width 157 height 117
click at [265, 125] on button "Continue" at bounding box center [242, 130] width 47 height 13
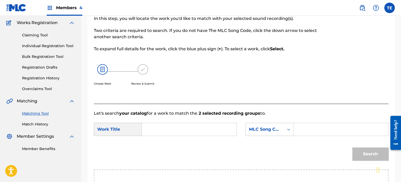
scroll to position [36, 0]
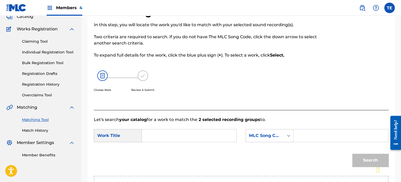
click at [159, 139] on input "Search Form" at bounding box center [189, 136] width 86 height 13
paste input "Thankful"
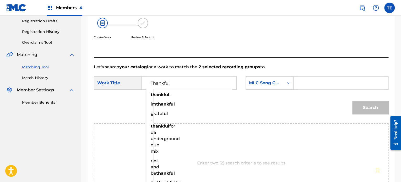
scroll to position [114, 0]
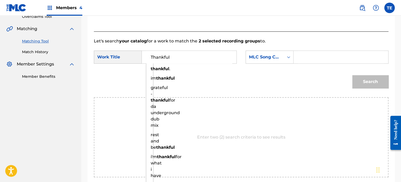
type input "Thankful"
click at [312, 61] on input "Search Form" at bounding box center [341, 57] width 86 height 13
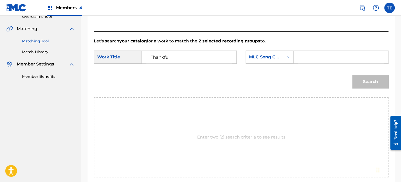
click at [309, 61] on input "Search Form" at bounding box center [341, 57] width 86 height 13
paste input "T477KG"
type input "T477KG"
click at [358, 75] on div "Search" at bounding box center [369, 80] width 39 height 21
click at [360, 79] on button "Search" at bounding box center [370, 81] width 36 height 13
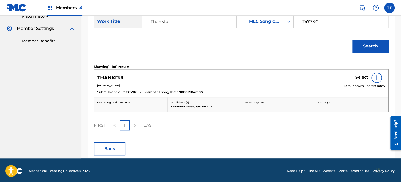
scroll to position [151, 0]
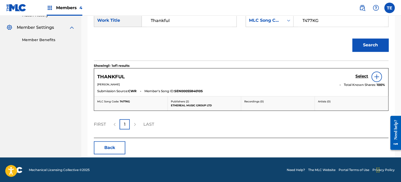
click at [359, 77] on h5 "Select" at bounding box center [362, 76] width 13 height 5
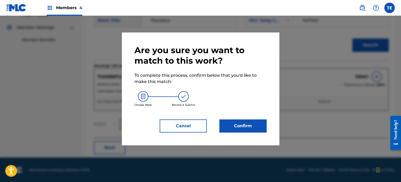
click at [245, 117] on div "Are you sure you want to match to this work? To complete this process, confirm …" at bounding box center [201, 89] width 132 height 88
click at [248, 121] on button "Confirm" at bounding box center [242, 126] width 47 height 13
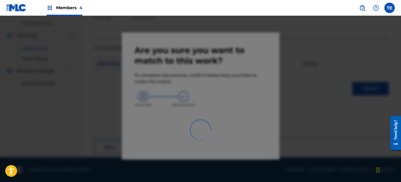
scroll to position [43, 0]
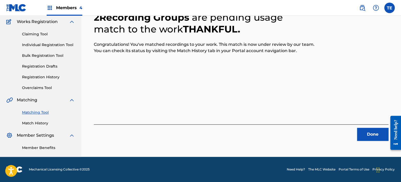
click at [364, 131] on button "Done" at bounding box center [372, 134] width 31 height 13
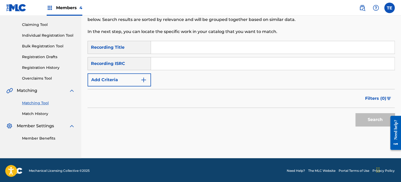
scroll to position [53, 0]
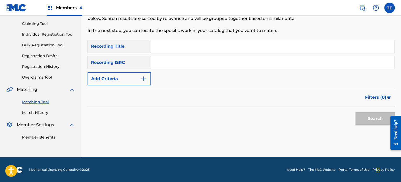
click at [175, 47] on input "Search Form" at bounding box center [273, 46] width 244 height 13
paste input "The Anxious Mind"
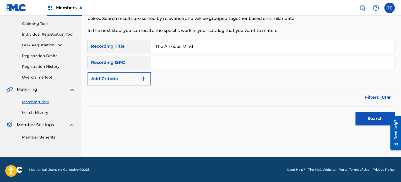
type input "The Anxious Mind"
click at [136, 88] on form "SearchWithCriteria9cff7625-77a0-4a62-a9f3-35988dce36e1 Recording Title The Anxi…" at bounding box center [241, 84] width 307 height 88
click at [137, 82] on button "Add Criteria" at bounding box center [119, 78] width 63 height 13
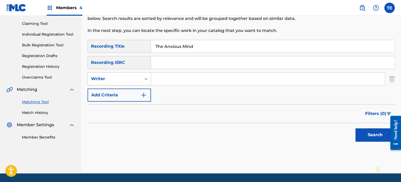
click at [130, 82] on div "Writer" at bounding box center [114, 79] width 53 height 10
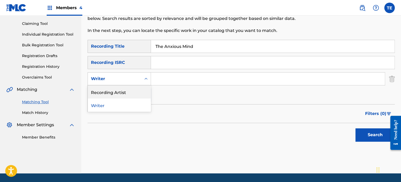
click at [121, 93] on div "Recording Artist" at bounding box center [119, 91] width 63 height 13
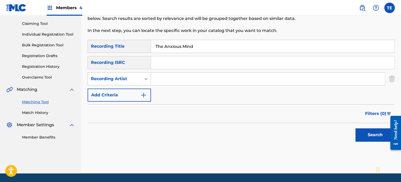
click at [174, 80] on input "Search Form" at bounding box center [268, 79] width 234 height 13
type input "Rola Young"
click at [369, 136] on button "Search" at bounding box center [375, 134] width 39 height 13
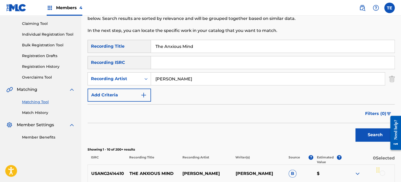
scroll to position [158, 0]
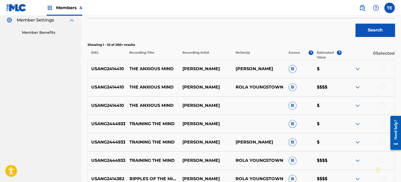
click at [381, 105] on div at bounding box center [382, 105] width 5 height 5
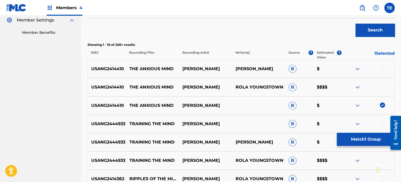
click at [378, 67] on div at bounding box center [368, 69] width 53 height 6
click at [381, 69] on div at bounding box center [382, 68] width 5 height 5
click at [383, 88] on div at bounding box center [382, 86] width 5 height 5
click at [347, 141] on button "Match 3 Groups" at bounding box center [366, 139] width 58 height 13
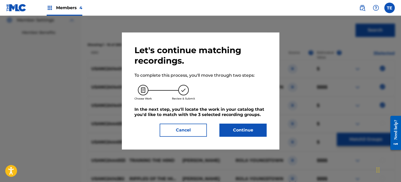
click at [249, 129] on button "Continue" at bounding box center [242, 130] width 47 height 13
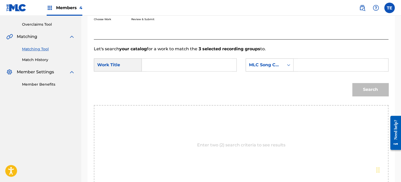
scroll to position [106, 0]
click at [192, 72] on div "SearchWithCriteria0c5c7f90-2cb8-4d52-8eb1-19b6a8053abb Work Title SearchWithCri…" at bounding box center [241, 67] width 295 height 16
click at [193, 69] on input "Search Form" at bounding box center [189, 65] width 86 height 13
paste input "The Anxious Mind"
type input "The Anxious Mind"
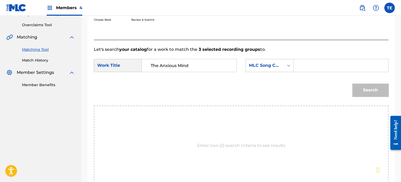
click at [318, 66] on input "Search Form" at bounding box center [341, 65] width 86 height 13
paste input "T46FN6"
type input "T46FN6"
click at [364, 90] on button "Search" at bounding box center [370, 90] width 36 height 13
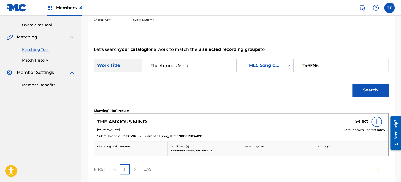
click at [355, 121] on div "THE ANXIOUS MIND Select" at bounding box center [241, 122] width 288 height 10
click at [358, 120] on h5 "Select" at bounding box center [362, 121] width 13 height 5
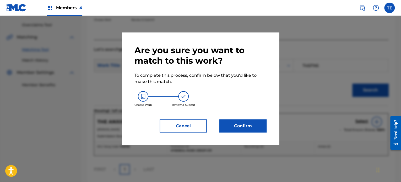
click at [249, 130] on button "Confirm" at bounding box center [242, 126] width 47 height 13
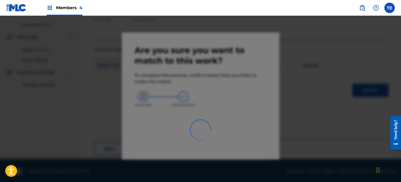
scroll to position [43, 0]
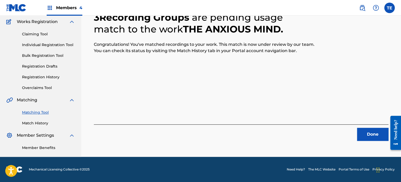
click at [373, 130] on button "Done" at bounding box center [372, 134] width 31 height 13
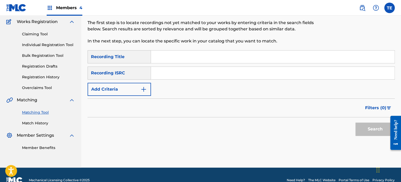
click at [42, 124] on link "Match History" at bounding box center [48, 124] width 53 height 6
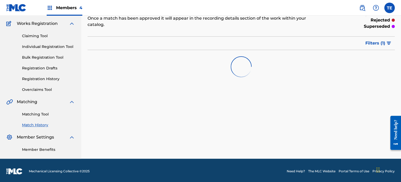
scroll to position [43, 0]
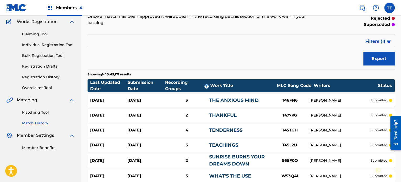
click at [132, 98] on div "26 Aug 2025" at bounding box center [145, 101] width 37 height 6
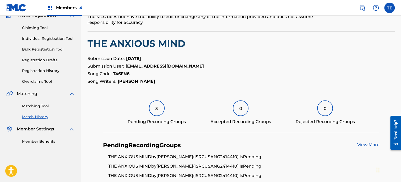
scroll to position [79, 0]
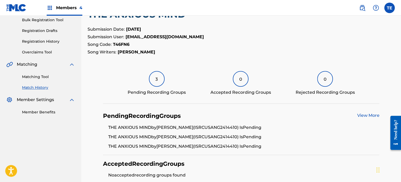
click at [150, 80] on div "3" at bounding box center [157, 79] width 16 height 16
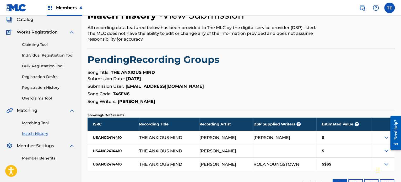
scroll to position [71, 0]
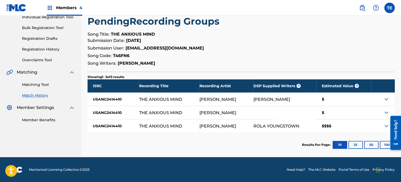
click at [34, 82] on div "Matching Tool Match History" at bounding box center [40, 87] width 69 height 23
click at [36, 84] on link "Matching Tool" at bounding box center [48, 85] width 53 height 6
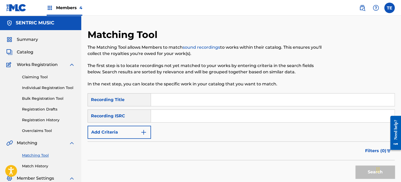
click at [164, 100] on input "Search Form" at bounding box center [273, 100] width 244 height 13
paste input "Togetherness"
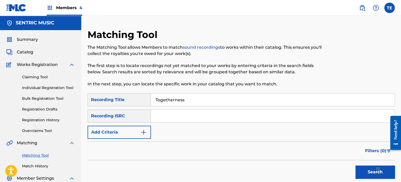
type input "Togetherness"
click at [122, 127] on button "Add Criteria" at bounding box center [119, 132] width 63 height 13
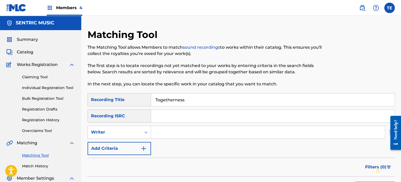
click at [122, 123] on div "SearchWithCriteria9cff7625-77a0-4a62-a9f3-35988dce36e1 Recording Title Together…" at bounding box center [241, 124] width 307 height 62
click at [121, 129] on div "Writer" at bounding box center [114, 132] width 53 height 10
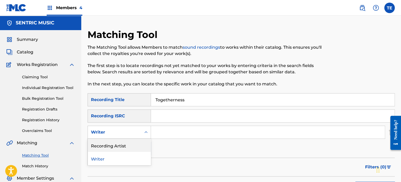
drag, startPoint x: 116, startPoint y: 143, endPoint x: 120, endPoint y: 143, distance: 3.9
click at [116, 143] on div "Recording Artist" at bounding box center [119, 145] width 63 height 13
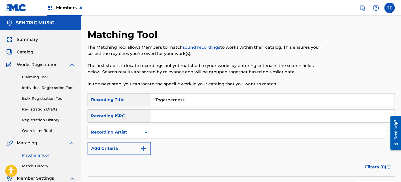
click at [163, 132] on input "Search Form" at bounding box center [268, 132] width 234 height 13
click at [157, 136] on input "Search Form" at bounding box center [268, 132] width 234 height 13
type input "Rola Young"
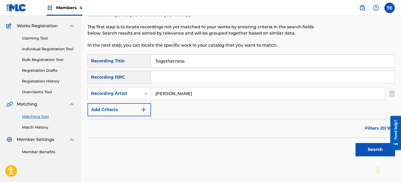
scroll to position [70, 0]
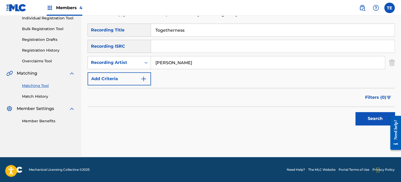
click at [358, 114] on button "Search" at bounding box center [375, 118] width 39 height 13
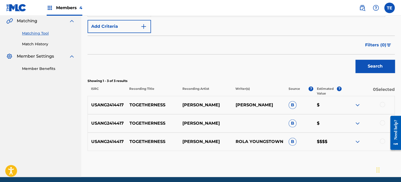
scroll to position [142, 0]
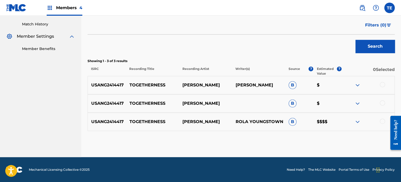
click at [380, 85] on div at bounding box center [382, 84] width 5 height 5
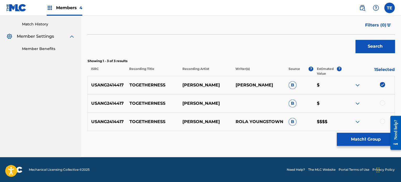
drag, startPoint x: 382, startPoint y: 99, endPoint x: 381, endPoint y: 110, distance: 10.5
click at [381, 100] on div "USANG2414417 TOGETHERNESS ROLA YOUNG B $" at bounding box center [241, 103] width 307 height 18
click at [381, 106] on div at bounding box center [368, 103] width 53 height 6
click at [382, 104] on div at bounding box center [382, 102] width 5 height 5
click at [381, 122] on div at bounding box center [382, 121] width 5 height 5
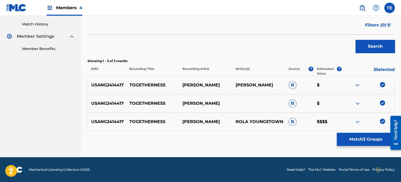
click at [363, 138] on button "Match 3 Groups" at bounding box center [366, 139] width 58 height 13
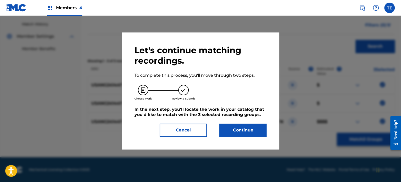
click at [262, 131] on button "Continue" at bounding box center [242, 130] width 47 height 13
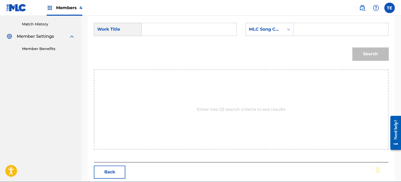
click at [166, 26] on input "Search Form" at bounding box center [189, 29] width 86 height 13
paste input "Togetherness"
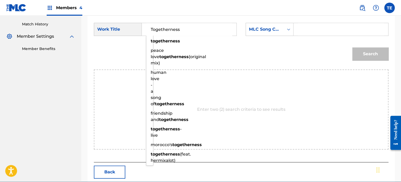
type input "Togetherness"
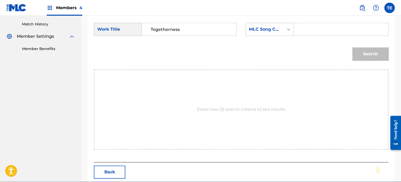
drag, startPoint x: 343, startPoint y: 25, endPoint x: 340, endPoint y: 26, distance: 3.8
click at [343, 25] on input "Search Form" at bounding box center [341, 29] width 86 height 13
paste input "T45S9Z"
type input "T45S9Z"
click at [359, 48] on button "Search" at bounding box center [370, 53] width 36 height 13
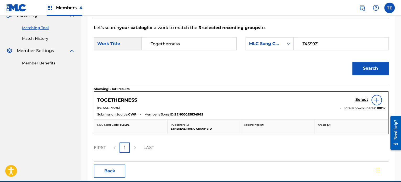
scroll to position [99, 0]
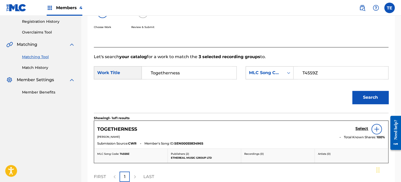
click at [358, 127] on h5 "Select" at bounding box center [362, 128] width 13 height 5
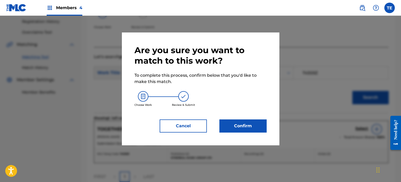
click at [250, 123] on button "Confirm" at bounding box center [242, 126] width 47 height 13
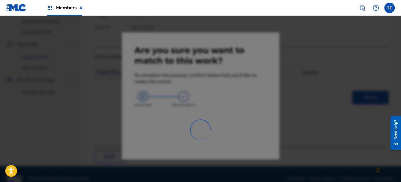
scroll to position [43, 0]
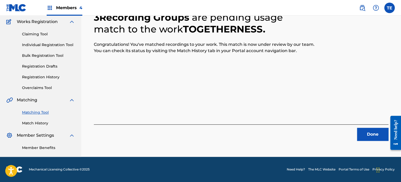
click at [369, 134] on button "Done" at bounding box center [372, 134] width 31 height 13
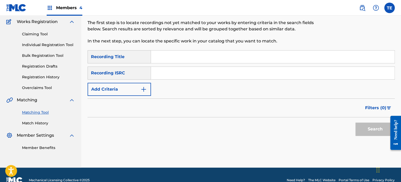
click at [189, 72] on input "Search Form" at bounding box center [273, 73] width 244 height 13
click at [185, 57] on input "Search Form" at bounding box center [273, 57] width 244 height 13
paste input "Training the Mind"
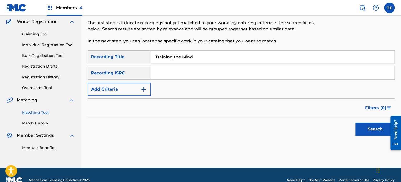
type input "Training the Mind"
click at [363, 127] on button "Search" at bounding box center [375, 129] width 39 height 13
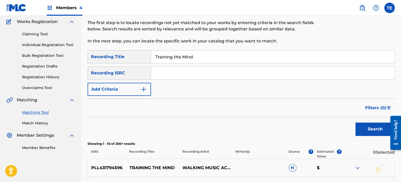
click at [125, 87] on button "Add Criteria" at bounding box center [119, 89] width 63 height 13
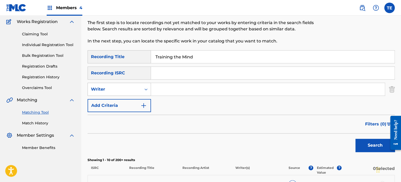
click at [128, 91] on div "Writer" at bounding box center [114, 89] width 47 height 6
click at [122, 101] on div "Recording Artist" at bounding box center [119, 102] width 63 height 13
click at [173, 86] on input "Search Form" at bounding box center [268, 89] width 234 height 13
type input "Rola Young"
click at [369, 141] on button "Search" at bounding box center [375, 145] width 39 height 13
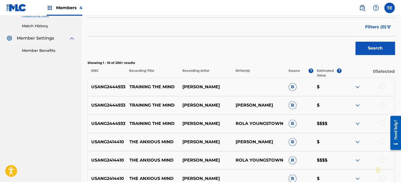
scroll to position [148, 0]
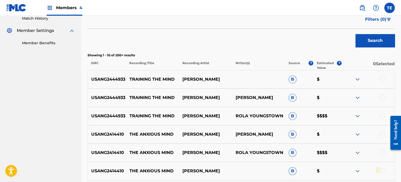
drag, startPoint x: 381, startPoint y: 78, endPoint x: 383, endPoint y: 87, distance: 9.5
click at [382, 78] on div at bounding box center [382, 78] width 5 height 5
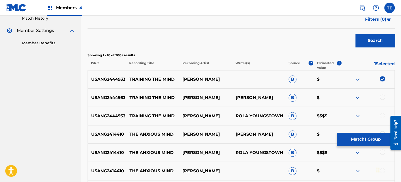
click at [382, 97] on div at bounding box center [382, 97] width 5 height 5
click at [382, 116] on div at bounding box center [382, 115] width 5 height 5
click at [370, 137] on button "Match 3 Groups" at bounding box center [366, 139] width 58 height 13
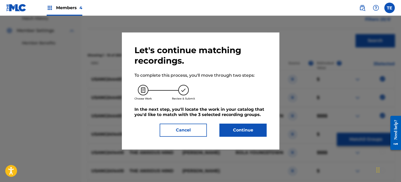
click at [244, 122] on div "Let's continue matching recordings. To complete this process, you'll move throu…" at bounding box center [201, 91] width 132 height 92
drag, startPoint x: 207, startPoint y: 123, endPoint x: 205, endPoint y: 123, distance: 2.7
click at [207, 123] on div "Let's continue matching recordings. To complete this process, you'll move throu…" at bounding box center [201, 91] width 132 height 92
click at [192, 125] on button "Cancel" at bounding box center [183, 130] width 47 height 13
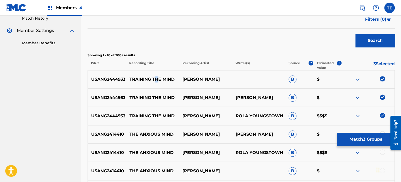
click at [156, 79] on p "TRAINING THE MIND" at bounding box center [152, 79] width 53 height 6
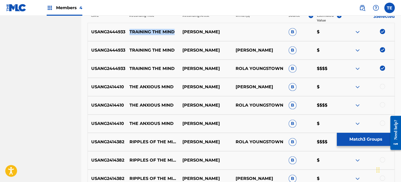
scroll to position [227, 0]
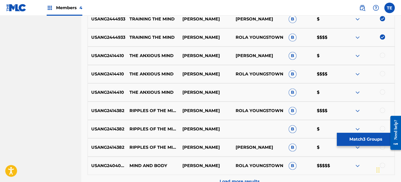
click at [346, 137] on button "Match 3 Groups" at bounding box center [366, 139] width 58 height 13
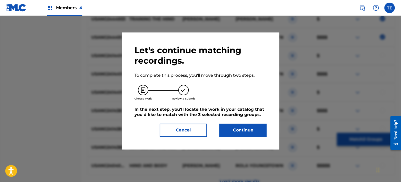
click at [266, 128] on button "Continue" at bounding box center [242, 130] width 47 height 13
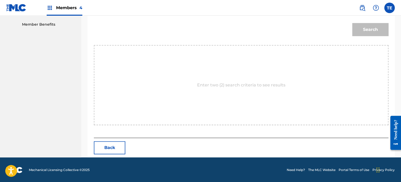
scroll to position [114, 0]
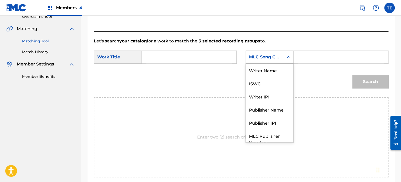
click at [259, 63] on div "MLC Song Code" at bounding box center [270, 57] width 48 height 13
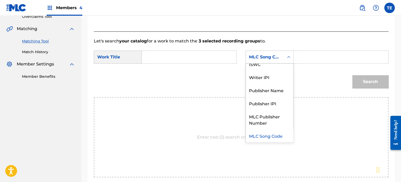
click at [215, 60] on input "Search Form" at bounding box center [189, 57] width 86 height 13
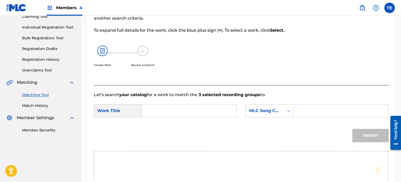
scroll to position [52, 0]
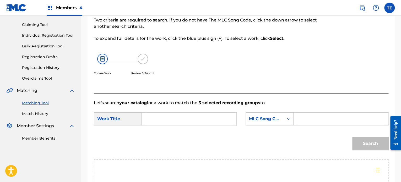
click at [205, 116] on input "Search Form" at bounding box center [189, 119] width 86 height 13
paste input "Training the Mind"
type input "Training the Mind"
drag, startPoint x: 313, startPoint y: 118, endPoint x: 321, endPoint y: 122, distance: 9.9
click at [313, 118] on input "Search Form" at bounding box center [341, 119] width 86 height 13
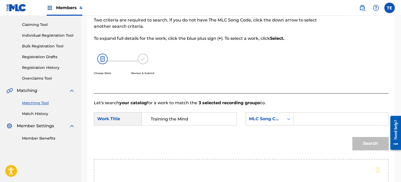
paste input "T470P2"
type input "T470P2"
click at [359, 149] on button "Search" at bounding box center [370, 143] width 36 height 13
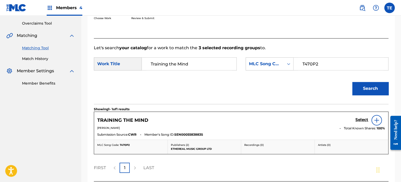
scroll to position [151, 0]
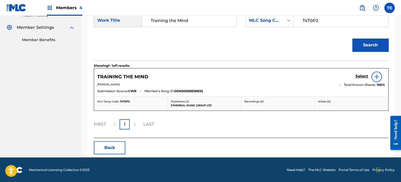
click at [361, 75] on h5 "Select" at bounding box center [362, 76] width 13 height 5
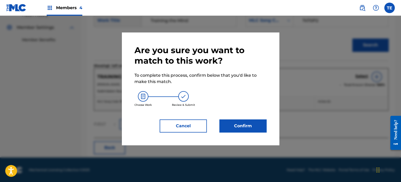
click at [236, 132] on button "Confirm" at bounding box center [242, 126] width 47 height 13
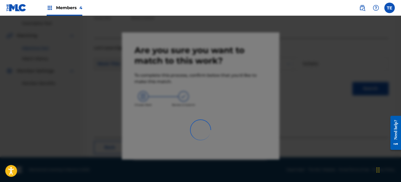
scroll to position [43, 0]
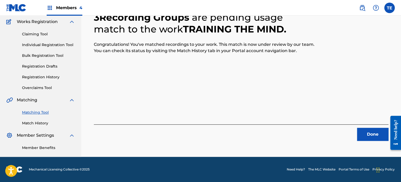
click at [361, 132] on button "Done" at bounding box center [372, 134] width 31 height 13
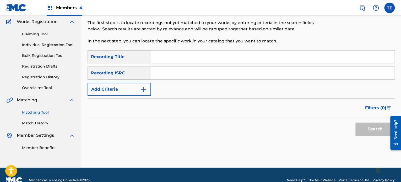
click at [167, 59] on input "Search Form" at bounding box center [273, 57] width 244 height 13
paste input "Twilight's Call"
type input "Twilight's Call"
click at [100, 85] on button "Add Criteria" at bounding box center [119, 89] width 63 height 13
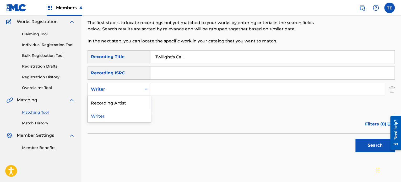
click at [142, 94] on div "Search Form" at bounding box center [145, 89] width 9 height 13
click at [125, 105] on div "Recording Artist" at bounding box center [119, 102] width 63 height 13
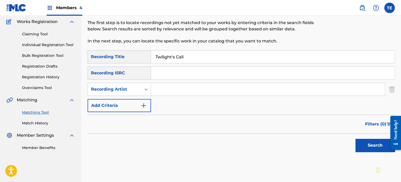
click at [171, 90] on input "Search Form" at bounding box center [268, 89] width 234 height 13
type input "Rola Young"
click at [356, 139] on button "Search" at bounding box center [375, 145] width 39 height 13
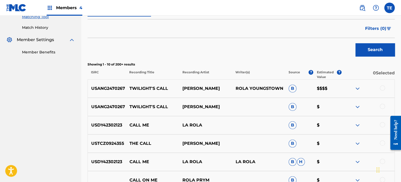
scroll to position [148, 0]
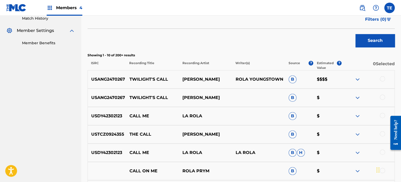
click at [382, 95] on div at bounding box center [382, 97] width 5 height 5
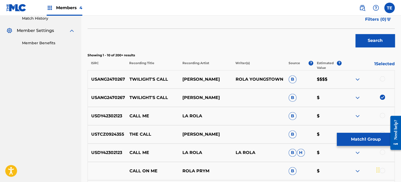
click at [384, 78] on div at bounding box center [382, 78] width 5 height 5
click at [351, 147] on div "USDY42302123 CALL ME LA ROLA LA ROLA B H $" at bounding box center [241, 153] width 307 height 18
click at [151, 97] on p "TWILIGHT'S CALL" at bounding box center [152, 98] width 53 height 6
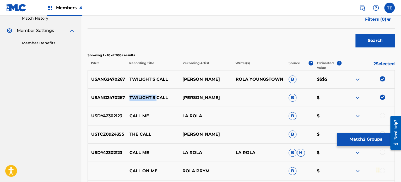
click at [151, 97] on p "TWILIGHT'S CALL" at bounding box center [152, 98] width 53 height 6
click at [346, 139] on button "Match 2 Groups" at bounding box center [366, 139] width 58 height 13
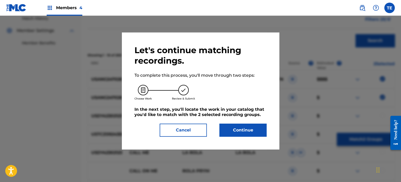
click at [254, 125] on button "Continue" at bounding box center [242, 130] width 47 height 13
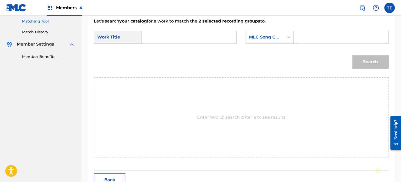
scroll to position [122, 0]
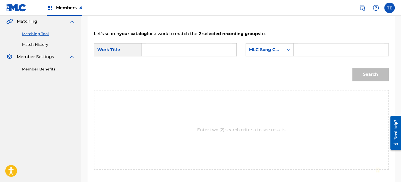
click at [180, 45] on input "Search Form" at bounding box center [189, 50] width 86 height 13
paste input "TWILIGHT'S CALL"
type input "TWILIGHT'S CALL"
click at [320, 48] on input "Search Form" at bounding box center [341, 50] width 86 height 13
paste input "T477KF"
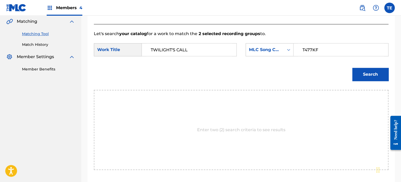
type input "T477KF"
click at [352, 68] on button "Search" at bounding box center [370, 74] width 36 height 13
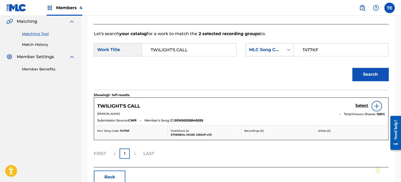
scroll to position [95, 0]
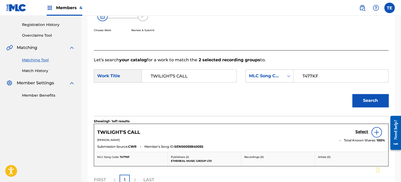
click at [358, 132] on h5 "Select" at bounding box center [362, 132] width 13 height 5
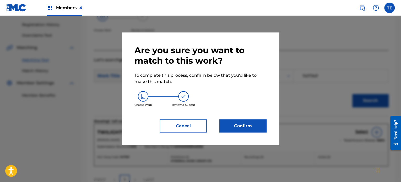
click at [191, 126] on button "Cancel" at bounding box center [183, 126] width 47 height 13
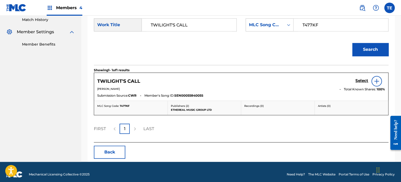
scroll to position [151, 0]
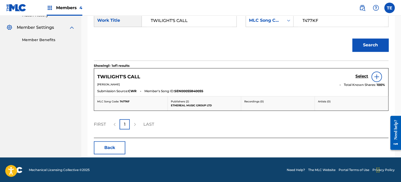
click at [105, 141] on button "Back" at bounding box center [109, 147] width 31 height 13
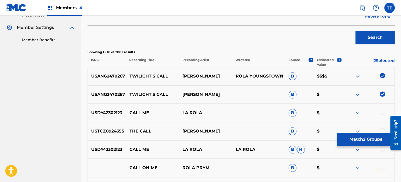
click at [355, 139] on button "Match 2 Groups" at bounding box center [366, 139] width 58 height 13
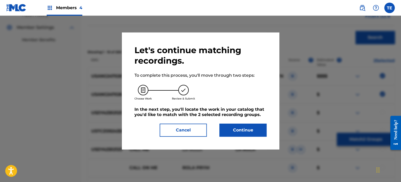
click at [260, 134] on button "Continue" at bounding box center [242, 130] width 47 height 13
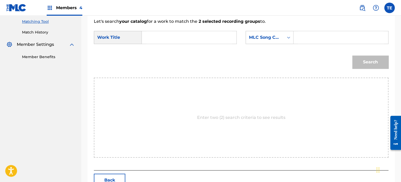
scroll to position [125, 0]
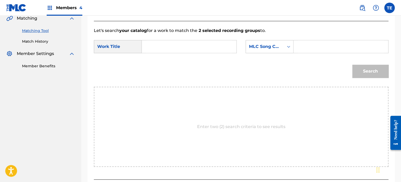
click at [168, 45] on input "Search Form" at bounding box center [189, 46] width 86 height 13
paste input "T477KF"
type input "T477KF"
click at [157, 47] on input "T477KF" at bounding box center [189, 46] width 86 height 13
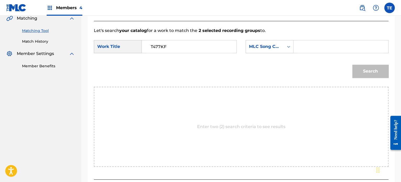
click at [157, 47] on input "T477KF" at bounding box center [189, 46] width 86 height 13
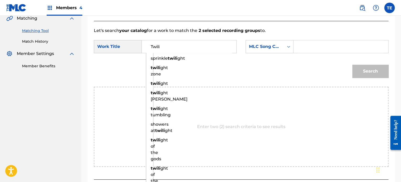
click at [177, 42] on input "Twili" at bounding box center [189, 46] width 86 height 13
click at [164, 42] on input "Twili" at bounding box center [189, 46] width 86 height 13
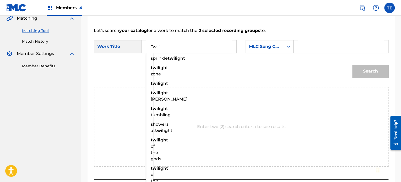
click at [164, 42] on input "Twili" at bounding box center [189, 46] width 86 height 13
click at [164, 45] on input "Twili" at bounding box center [189, 46] width 86 height 13
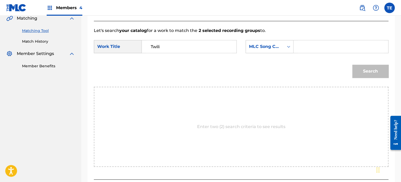
click at [197, 46] on input "Twili" at bounding box center [189, 46] width 86 height 13
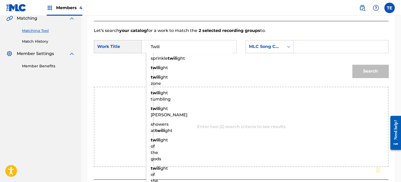
click at [197, 46] on input "Twili" at bounding box center [189, 46] width 86 height 13
paste input "ght's Call"
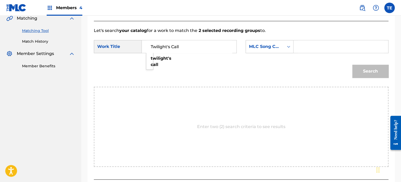
type input "Twilight's Call"
click at [318, 35] on form "SearchWithCriteria0c5c7f90-2cb8-4d52-8eb1-19b6a8053abb Work Title Twilight's Ca…" at bounding box center [241, 60] width 295 height 53
click at [309, 48] on input "Search Form" at bounding box center [341, 46] width 86 height 13
paste input "T477KF"
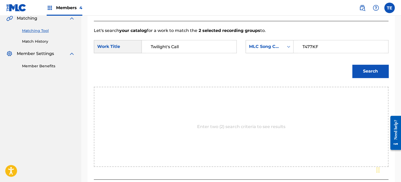
type input "T477KF"
click at [366, 73] on button "Search" at bounding box center [370, 71] width 36 height 13
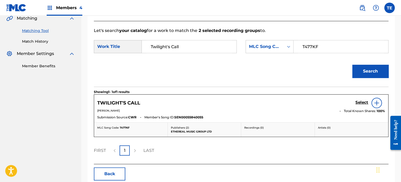
click at [364, 103] on h5 "Select" at bounding box center [362, 102] width 13 height 5
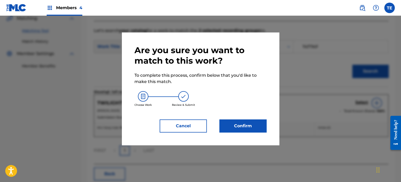
click at [262, 123] on button "Confirm" at bounding box center [242, 126] width 47 height 13
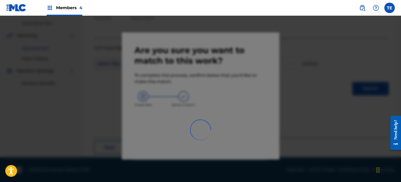
scroll to position [43, 0]
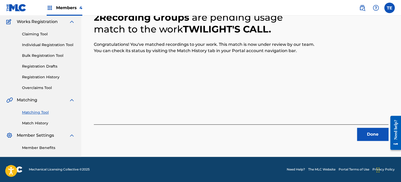
click at [359, 132] on button "Done" at bounding box center [372, 134] width 31 height 13
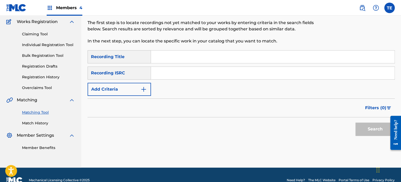
click at [171, 71] on input "Search Form" at bounding box center [273, 73] width 244 height 13
click at [166, 56] on input "Search Form" at bounding box center [273, 57] width 244 height 13
click at [167, 55] on input "Search Form" at bounding box center [273, 57] width 244 height 13
paste input "Unwind"
type input "Unwind"
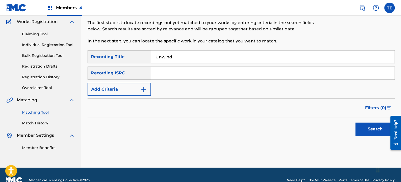
click at [124, 88] on button "Add Criteria" at bounding box center [119, 89] width 63 height 13
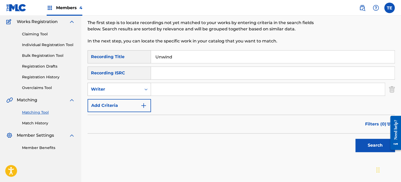
click at [124, 86] on div "Writer" at bounding box center [114, 89] width 47 height 6
click at [124, 103] on div "Recording Artist" at bounding box center [119, 102] width 63 height 13
click at [167, 91] on input "Search Form" at bounding box center [268, 89] width 234 height 13
type input "Rola Young"
click at [363, 144] on button "Search" at bounding box center [375, 145] width 39 height 13
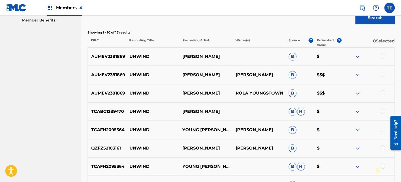
scroll to position [200, 0]
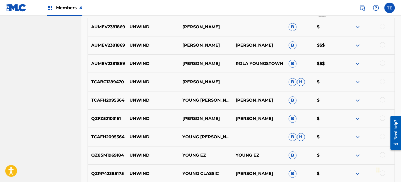
click at [383, 63] on div at bounding box center [382, 63] width 5 height 5
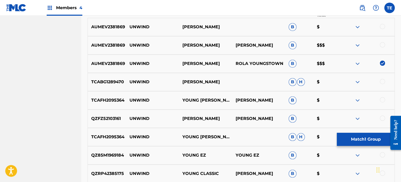
click at [381, 43] on div at bounding box center [382, 44] width 5 height 5
click at [379, 29] on div at bounding box center [368, 27] width 53 height 6
click at [379, 28] on div at bounding box center [368, 27] width 53 height 6
click at [380, 25] on div at bounding box center [382, 26] width 5 height 5
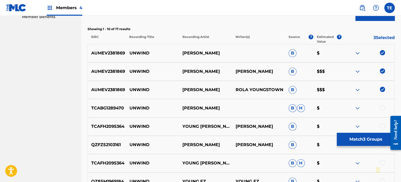
click at [359, 137] on button "Match 3 Groups" at bounding box center [366, 139] width 58 height 13
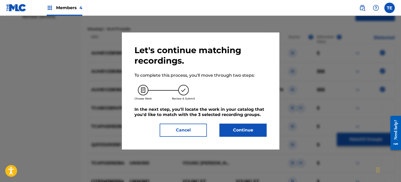
click at [231, 137] on div "Let's continue matching recordings. To complete this process, you'll move throu…" at bounding box center [200, 91] width 157 height 117
click at [234, 129] on button "Continue" at bounding box center [242, 130] width 47 height 13
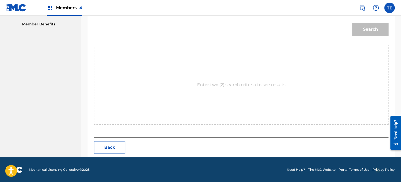
scroll to position [88, 0]
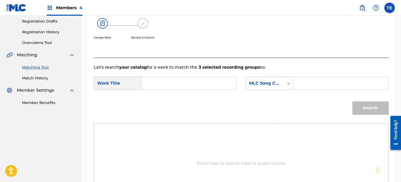
click at [146, 84] on div "Search Form" at bounding box center [189, 83] width 95 height 13
click at [166, 83] on input "Search Form" at bounding box center [189, 83] width 86 height 13
paste input "Unwind"
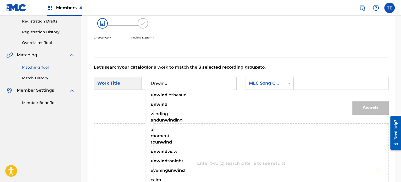
type input "Unwind"
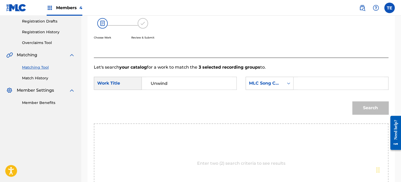
click at [295, 78] on div "Search Form" at bounding box center [341, 83] width 95 height 13
click at [306, 81] on input "Search Form" at bounding box center [341, 83] width 86 height 13
paste input "UW8JYX"
type input "UW8JYX"
click at [355, 104] on button "Search" at bounding box center [370, 107] width 36 height 13
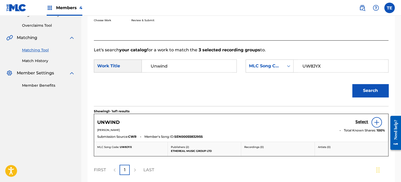
scroll to position [114, 0]
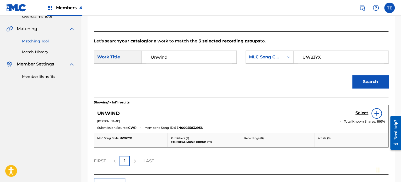
click at [364, 109] on div "Select" at bounding box center [371, 113] width 30 height 10
click at [363, 111] on h5 "Select" at bounding box center [362, 113] width 13 height 5
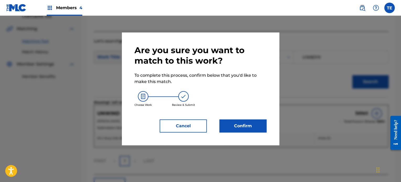
click at [249, 122] on button "Confirm" at bounding box center [242, 126] width 47 height 13
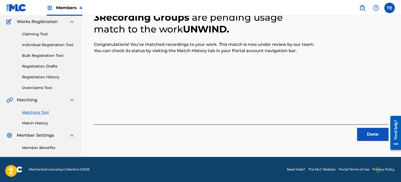
scroll to position [43, 0]
click at [363, 134] on button "Done" at bounding box center [372, 134] width 31 height 13
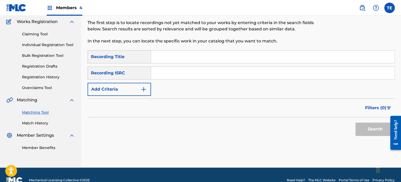
click at [184, 55] on input "Search Form" at bounding box center [273, 57] width 244 height 13
paste input "Visionary Beauty"
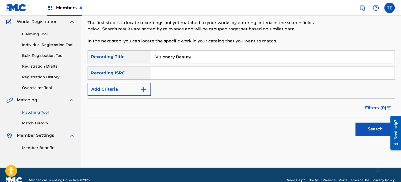
type input "Visionary Beauty"
click at [110, 93] on button "Add Criteria" at bounding box center [119, 89] width 63 height 13
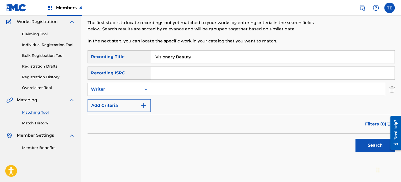
drag, startPoint x: 112, startPoint y: 88, endPoint x: 113, endPoint y: 95, distance: 6.3
click at [112, 89] on div "Writer" at bounding box center [114, 89] width 47 height 6
click at [112, 103] on div "Recording Artist" at bounding box center [119, 102] width 63 height 13
click at [169, 92] on input "Search Form" at bounding box center [268, 89] width 234 height 13
type input "Rola Young"
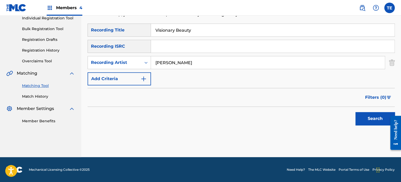
click at [373, 116] on button "Search" at bounding box center [375, 118] width 39 height 13
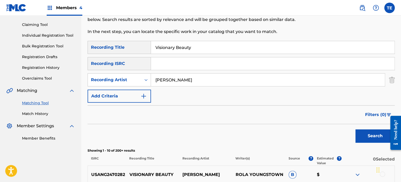
scroll to position [103, 0]
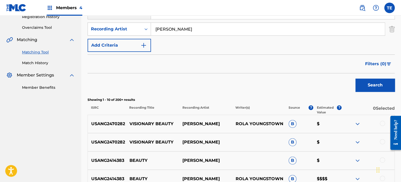
click at [144, 124] on p "VISIONARY BEAUTY" at bounding box center [152, 124] width 53 height 6
click at [382, 122] on div at bounding box center [382, 123] width 5 height 5
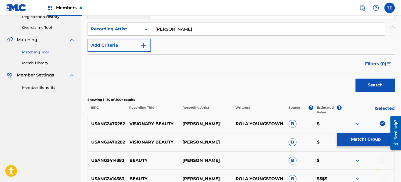
click at [382, 139] on button "Match 1 Group" at bounding box center [366, 139] width 58 height 13
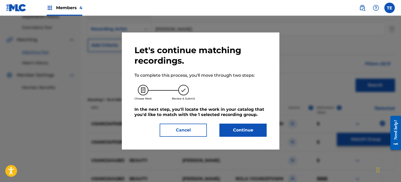
click at [189, 124] on button "Cancel" at bounding box center [183, 130] width 47 height 13
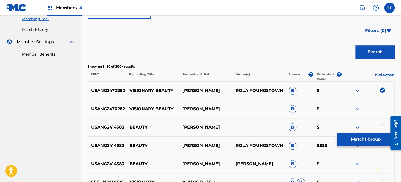
scroll to position [156, 0]
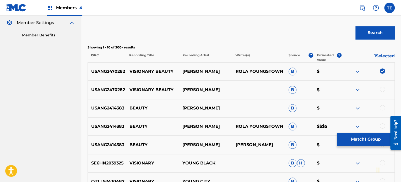
click at [382, 88] on div at bounding box center [382, 89] width 5 height 5
click at [353, 135] on button "Match 2 Groups" at bounding box center [366, 139] width 58 height 13
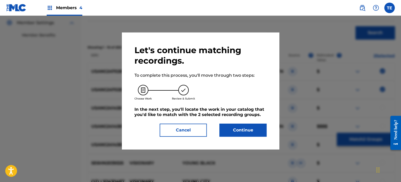
drag, startPoint x: 243, startPoint y: 139, endPoint x: 241, endPoint y: 134, distance: 5.4
click at [242, 138] on div "Let's continue matching recordings. To complete this process, you'll move throu…" at bounding box center [200, 91] width 157 height 117
click at [242, 133] on button "Continue" at bounding box center [242, 130] width 47 height 13
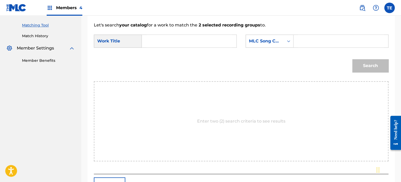
scroll to position [103, 0]
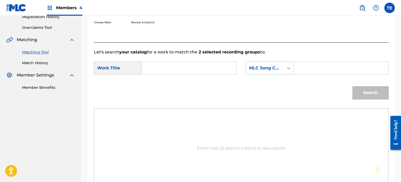
click at [190, 68] on input "Search Form" at bounding box center [189, 68] width 86 height 13
paste input "VISIONARY BEAUTY"
type input "VISIONARY BEAUTY"
click at [313, 68] on input "Search Form" at bounding box center [341, 68] width 86 height 13
paste input "VW94ED"
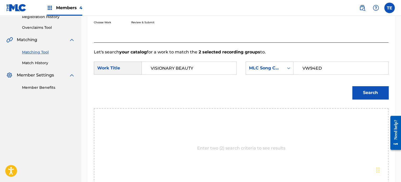
type input "VW94ED"
click at [358, 87] on button "Search" at bounding box center [370, 92] width 36 height 13
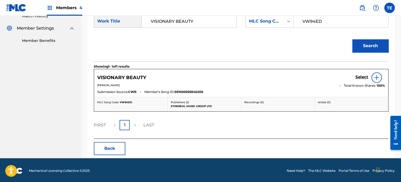
scroll to position [151, 0]
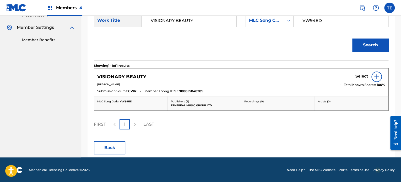
click at [359, 77] on h5 "Select" at bounding box center [362, 76] width 13 height 5
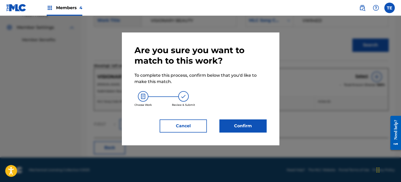
click at [233, 127] on button "Confirm" at bounding box center [242, 126] width 47 height 13
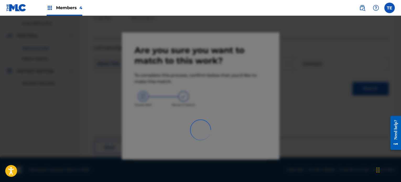
scroll to position [43, 0]
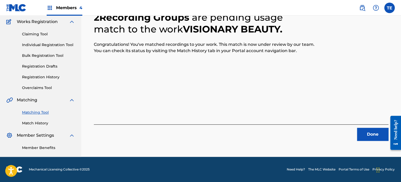
click at [360, 133] on button "Done" at bounding box center [372, 134] width 31 height 13
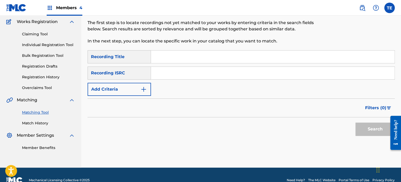
click at [171, 55] on input "Search Form" at bounding box center [273, 57] width 244 height 13
paste input "Windcatcher"
type input "Windcatcher"
click at [113, 90] on button "Add Criteria" at bounding box center [119, 89] width 63 height 13
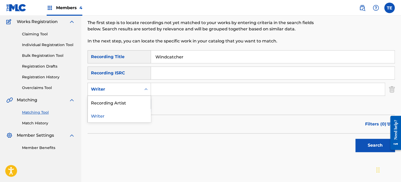
click at [115, 85] on div "Writer" at bounding box center [114, 89] width 53 height 10
click at [113, 103] on div "Recording Artist" at bounding box center [119, 102] width 63 height 13
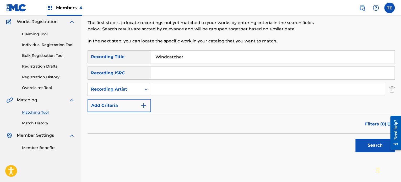
click at [160, 92] on input "Search Form" at bounding box center [268, 89] width 234 height 13
type input "Rola Young"
click at [357, 142] on button "Search" at bounding box center [375, 145] width 39 height 13
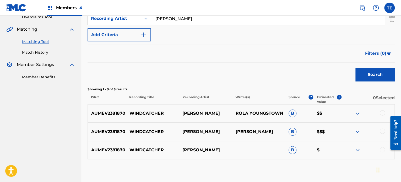
scroll to position [142, 0]
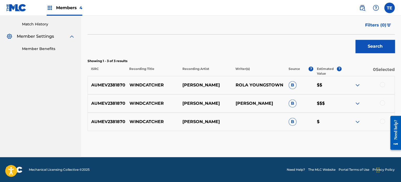
click at [381, 86] on div at bounding box center [382, 84] width 5 height 5
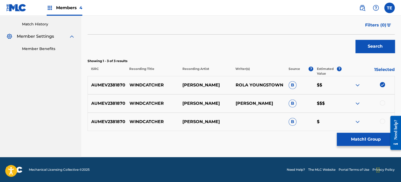
click at [382, 101] on div at bounding box center [382, 102] width 5 height 5
click at [382, 121] on div at bounding box center [382, 121] width 5 height 5
click at [367, 141] on button "Match 3 Groups" at bounding box center [366, 139] width 58 height 13
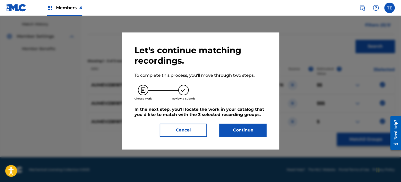
click at [256, 128] on button "Continue" at bounding box center [242, 130] width 47 height 13
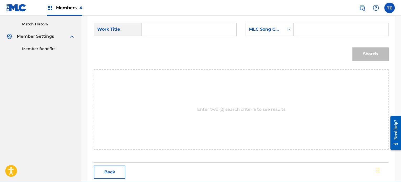
click at [172, 34] on input "Search Form" at bounding box center [189, 29] width 86 height 13
paste input "Windcatcher"
type input "Windcatcher"
click at [310, 22] on form "SearchWithCriteria0c5c7f90-2cb8-4d52-8eb1-19b6a8053abb Work Title Windcatcher S…" at bounding box center [241, 43] width 295 height 53
click at [310, 28] on input "Search Form" at bounding box center [341, 29] width 86 height 13
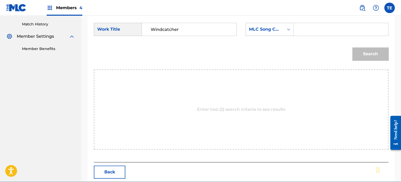
paste input "W596B0"
type input "W596B0"
click at [385, 54] on button "Search" at bounding box center [370, 53] width 36 height 13
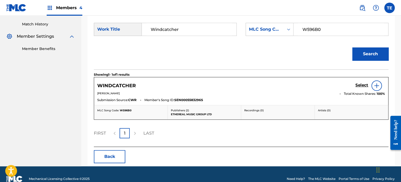
click at [363, 86] on h5 "Select" at bounding box center [362, 85] width 13 height 5
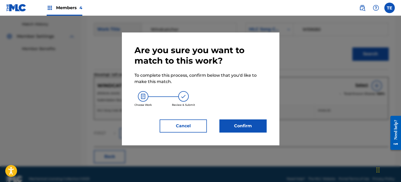
click at [243, 126] on button "Confirm" at bounding box center [242, 126] width 47 height 13
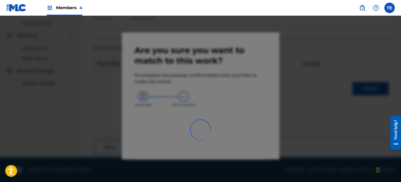
scroll to position [43, 0]
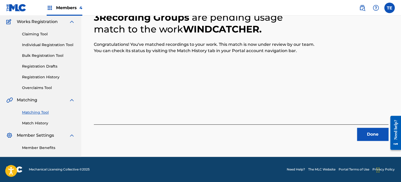
click at [365, 129] on button "Done" at bounding box center [372, 134] width 31 height 13
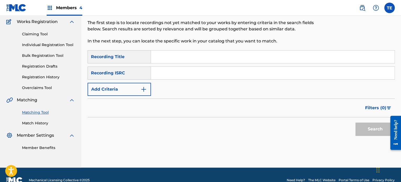
drag, startPoint x: 162, startPoint y: 50, endPoint x: 165, endPoint y: 50, distance: 2.9
click at [163, 50] on div "Search Form" at bounding box center [273, 56] width 244 height 13
paste input "You Are Loved"
type input "You Are Loved"
click at [111, 85] on button "Add Criteria" at bounding box center [119, 89] width 63 height 13
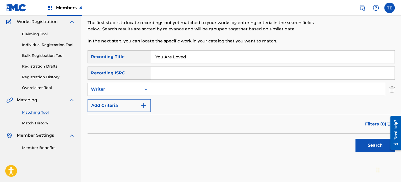
click at [120, 87] on div "Writer" at bounding box center [114, 89] width 47 height 6
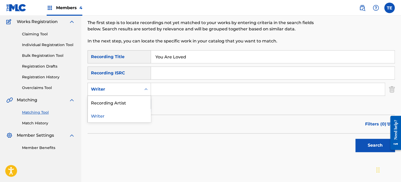
click at [180, 92] on input "Search Form" at bounding box center [268, 89] width 234 height 13
click at [115, 92] on div "Writer" at bounding box center [114, 89] width 53 height 10
click at [124, 107] on div "Recording Artist" at bounding box center [119, 102] width 63 height 13
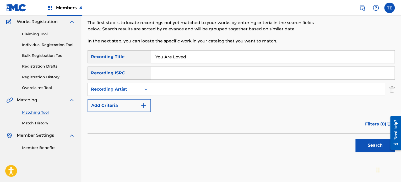
drag, startPoint x: 139, startPoint y: 99, endPoint x: 157, endPoint y: 88, distance: 21.0
click at [157, 88] on input "Search Form" at bounding box center [268, 89] width 234 height 13
type input "Rola Young"
click at [362, 144] on button "Search" at bounding box center [375, 145] width 39 height 13
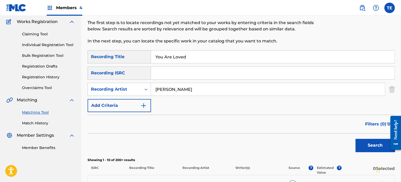
scroll to position [148, 0]
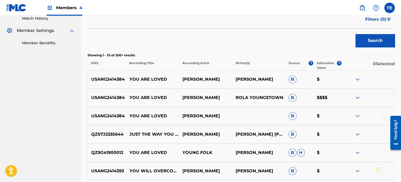
click at [385, 115] on div at bounding box center [368, 116] width 53 height 6
click at [382, 114] on div at bounding box center [382, 115] width 5 height 5
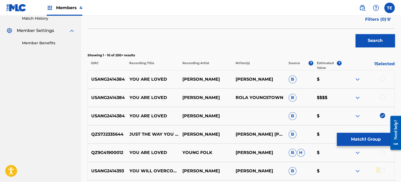
click at [382, 80] on div at bounding box center [382, 78] width 5 height 5
click at [383, 95] on div at bounding box center [382, 97] width 5 height 5
click at [152, 81] on p "YOU ARE LOVED" at bounding box center [152, 79] width 53 height 6
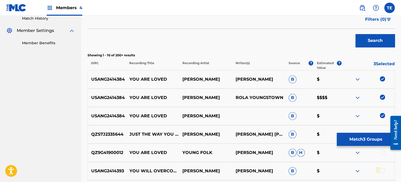
click at [342, 131] on div at bounding box center [368, 134] width 53 height 6
click at [349, 136] on button "Match 3 Groups" at bounding box center [366, 139] width 58 height 13
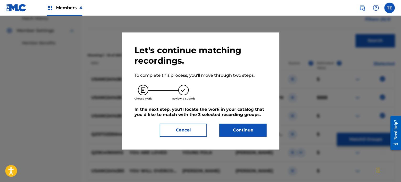
click at [252, 121] on div "Let's continue matching recordings. To complete this process, you'll move throu…" at bounding box center [201, 91] width 132 height 92
click at [252, 130] on button "Continue" at bounding box center [242, 130] width 47 height 13
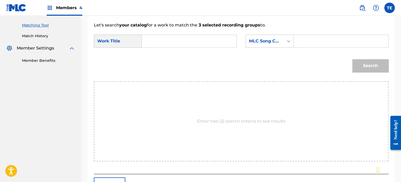
scroll to position [122, 0]
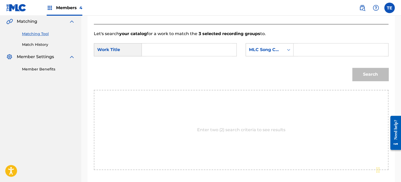
click at [185, 56] on input "Search Form" at bounding box center [189, 50] width 86 height 13
paste input "YOU ARE LOVED"
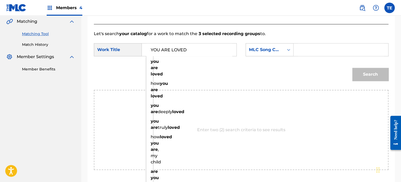
type input "YOU ARE LOVED"
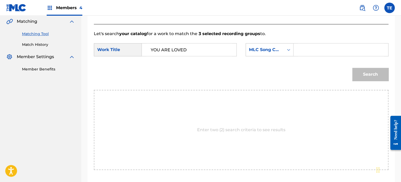
click at [312, 49] on input "Search Form" at bounding box center [341, 50] width 86 height 13
paste input "YP4GG8"
type input "YP4GG8"
click at [360, 75] on button "Search" at bounding box center [370, 74] width 36 height 13
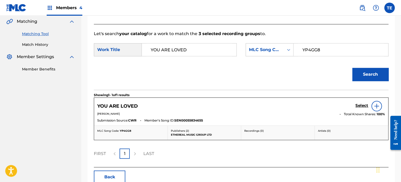
click at [362, 107] on h5 "Select" at bounding box center [362, 105] width 13 height 5
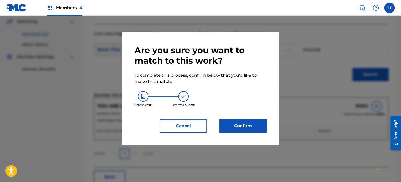
click at [237, 118] on div "Are you sure you want to match to this work? To complete this process, confirm …" at bounding box center [201, 89] width 132 height 88
click at [235, 126] on button "Confirm" at bounding box center [242, 126] width 47 height 13
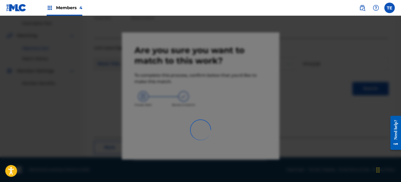
scroll to position [43, 0]
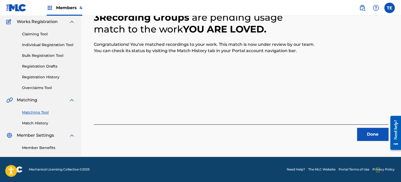
click at [372, 132] on button "Done" at bounding box center [372, 134] width 31 height 13
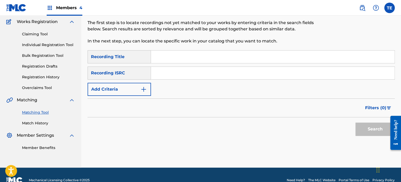
scroll to position [17, 0]
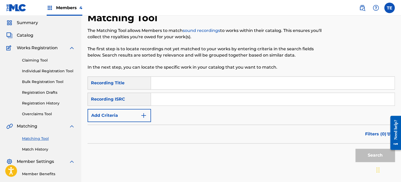
click at [35, 148] on link "Match History" at bounding box center [48, 150] width 53 height 6
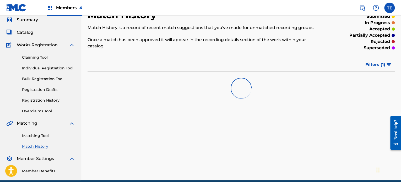
scroll to position [43, 0]
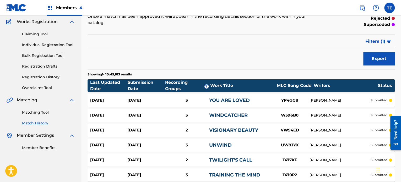
click at [185, 98] on div "3" at bounding box center [187, 101] width 45 height 6
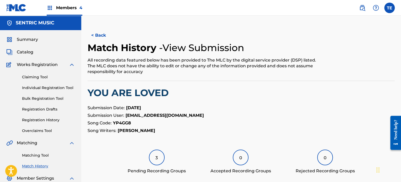
click at [160, 154] on div "3" at bounding box center [157, 158] width 16 height 16
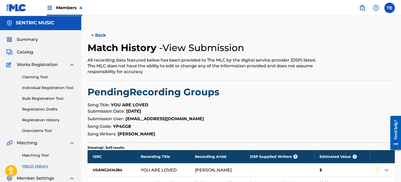
scroll to position [71, 0]
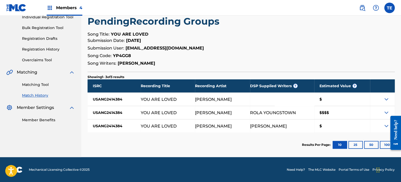
click at [41, 82] on link "Matching Tool" at bounding box center [48, 85] width 53 height 6
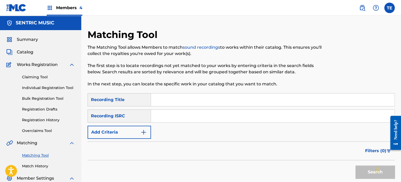
click at [207, 101] on input "Search Form" at bounding box center [273, 100] width 244 height 13
paste input "You Will Overcome"
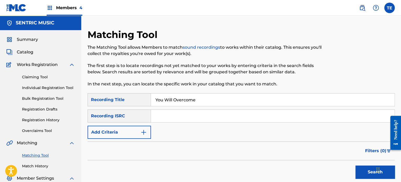
scroll to position [26, 0]
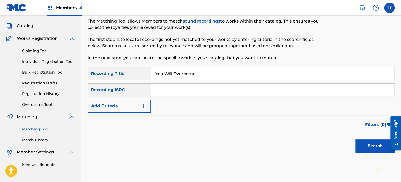
type input "You Will Overcome"
click at [128, 100] on button "Add Criteria" at bounding box center [119, 106] width 63 height 13
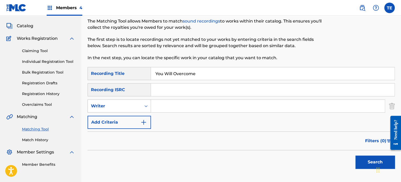
click at [129, 104] on div "Writer" at bounding box center [114, 106] width 47 height 6
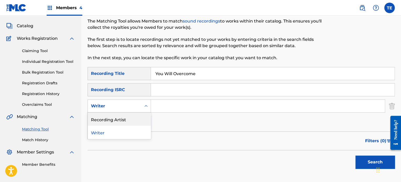
click at [128, 118] on div "Recording Artist" at bounding box center [119, 119] width 63 height 13
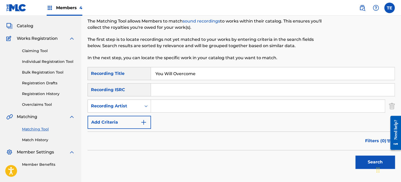
drag, startPoint x: 149, startPoint y: 113, endPoint x: 173, endPoint y: 110, distance: 24.6
click at [173, 110] on input "Search Form" at bounding box center [268, 106] width 234 height 13
type input "Rola Young"
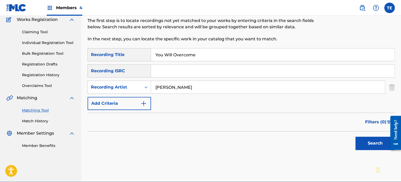
scroll to position [70, 0]
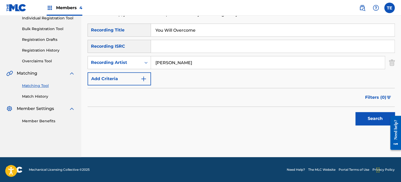
click at [365, 114] on button "Search" at bounding box center [375, 118] width 39 height 13
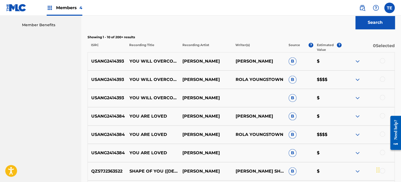
scroll to position [175, 0]
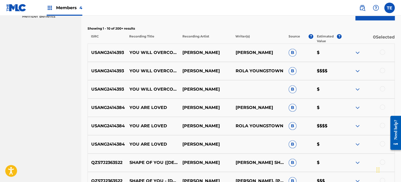
click at [384, 87] on div at bounding box center [382, 88] width 5 height 5
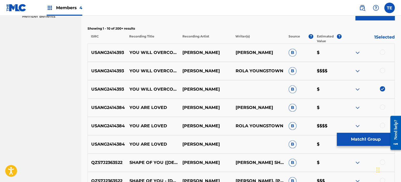
click at [385, 68] on div at bounding box center [368, 71] width 53 height 6
click at [383, 71] on div at bounding box center [382, 70] width 5 height 5
click at [382, 51] on div at bounding box center [382, 52] width 5 height 5
click at [350, 138] on button "Match 3 Groups" at bounding box center [366, 139] width 58 height 13
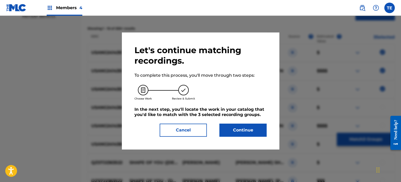
click at [262, 130] on button "Continue" at bounding box center [242, 130] width 47 height 13
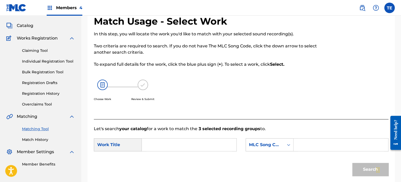
scroll to position [62, 0]
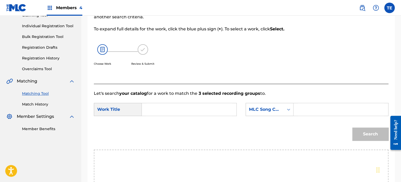
click at [184, 117] on div "SearchWithCriteria0c5c7f90-2cb8-4d52-8eb1-19b6a8053abb Work Title SearchWithCri…" at bounding box center [241, 111] width 295 height 16
click at [183, 110] on input "Search Form" at bounding box center [189, 109] width 86 height 13
paste input "You Will Overcome"
type input "You Will Overcome"
click at [344, 115] on input "Search Form" at bounding box center [341, 109] width 86 height 13
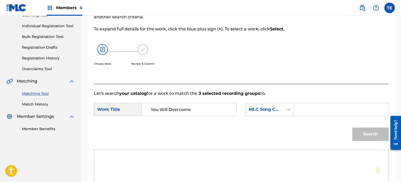
paste input "YP4GE3"
type input "YP4GE3"
click at [353, 133] on button "Search" at bounding box center [370, 134] width 36 height 13
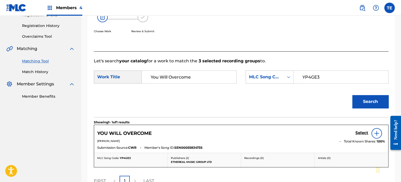
scroll to position [114, 0]
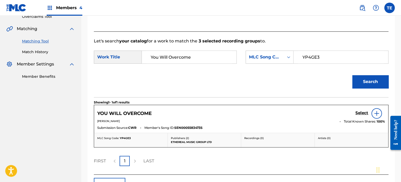
click at [361, 109] on div "Select" at bounding box center [371, 113] width 30 height 10
click at [363, 111] on h5 "Select" at bounding box center [362, 113] width 13 height 5
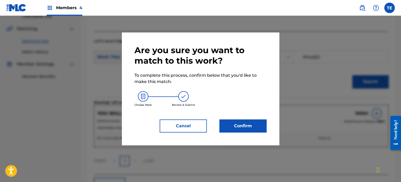
click at [265, 121] on button "Confirm" at bounding box center [242, 126] width 47 height 13
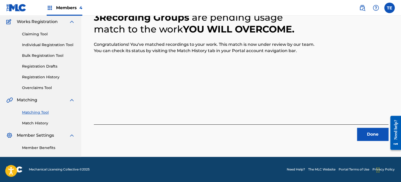
scroll to position [43, 0]
click at [365, 131] on button "Done" at bounding box center [372, 134] width 31 height 13
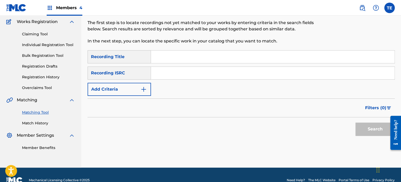
click at [165, 55] on input "Search Form" at bounding box center [273, 57] width 244 height 13
paste input "Zephyr"
type input "Zephyr"
click at [128, 100] on div "Filters ( 0 )" at bounding box center [241, 108] width 307 height 19
click at [127, 89] on button "Add Criteria" at bounding box center [119, 89] width 63 height 13
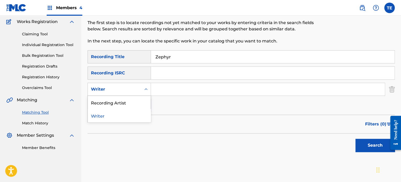
click at [127, 95] on div "Writer" at bounding box center [119, 89] width 63 height 13
click at [124, 104] on div "Recording Artist" at bounding box center [119, 102] width 63 height 13
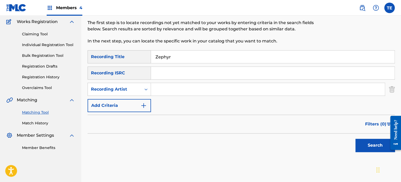
click at [172, 85] on input "Search Form" at bounding box center [268, 89] width 234 height 13
type input "Rola Young"
click at [357, 142] on button "Search" at bounding box center [375, 145] width 39 height 13
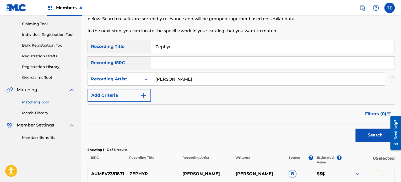
scroll to position [122, 0]
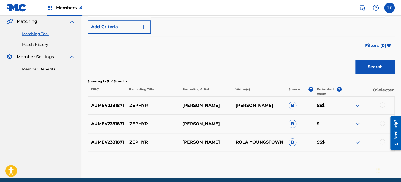
click at [144, 106] on p "ZEPHYR" at bounding box center [152, 106] width 53 height 6
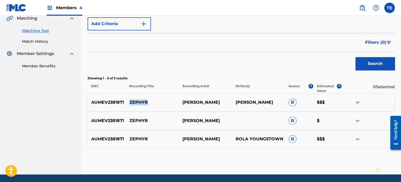
scroll to position [116, 0]
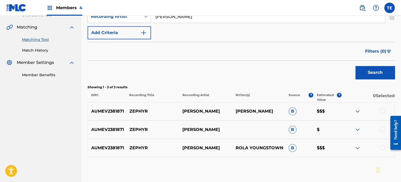
click at [381, 111] on div at bounding box center [382, 110] width 5 height 5
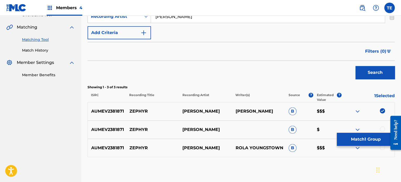
scroll to position [142, 0]
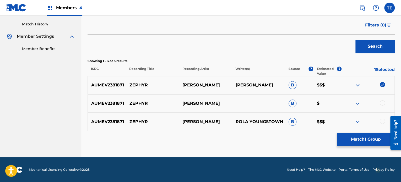
click at [382, 104] on div at bounding box center [382, 102] width 5 height 5
click at [384, 120] on div at bounding box center [382, 121] width 5 height 5
click at [378, 136] on button "Match 3 Groups" at bounding box center [366, 139] width 58 height 13
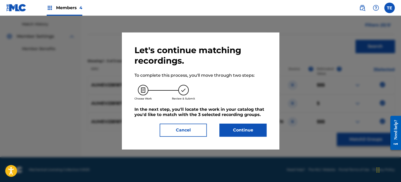
click at [245, 124] on button "Continue" at bounding box center [242, 130] width 47 height 13
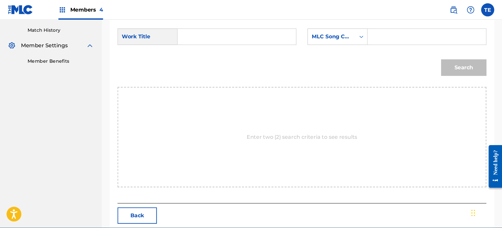
scroll to position [0, 0]
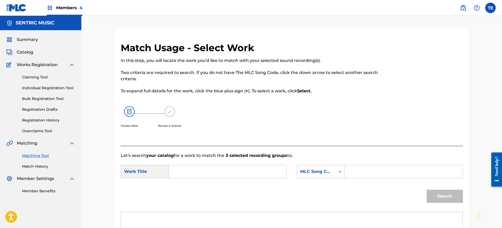
click at [196, 170] on input "Search Form" at bounding box center [227, 171] width 109 height 13
paste
type input "ZEPHYR"
click at [369, 179] on div "SearchWithCriteria0c5c7f90-2cb8-4d52-8eb1-19b6a8053abb Work Title ZEPHYR Search…" at bounding box center [292, 173] width 342 height 16
click at [371, 169] on input "Search Form" at bounding box center [403, 171] width 109 height 13
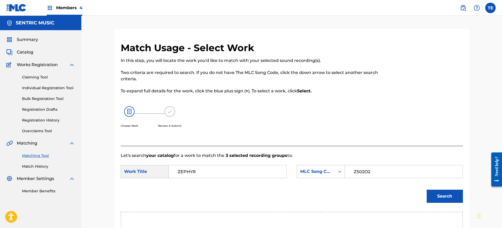
type input "ZS02O2"
click at [401, 182] on div "Match Usage - Select Work In this step, you will locate the work you'd like to …" at bounding box center [291, 183] width 354 height 282
click at [401, 182] on button "Search" at bounding box center [444, 196] width 36 height 13
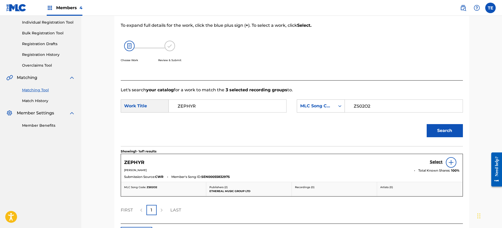
click at [401, 158] on div "Select" at bounding box center [444, 162] width 30 height 10
click at [401, 161] on h5 "Select" at bounding box center [435, 161] width 13 height 5
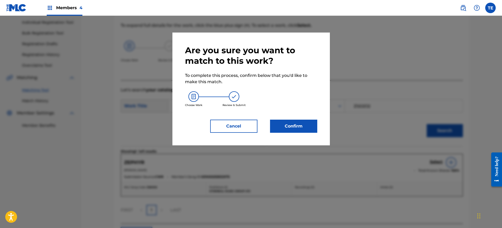
click at [323, 126] on div "Are you sure you want to match to this work? To complete this process, confirm …" at bounding box center [250, 89] width 157 height 113
click at [313, 127] on button "Confirm" at bounding box center [293, 126] width 47 height 13
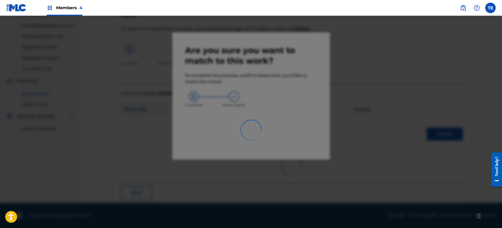
scroll to position [17, 0]
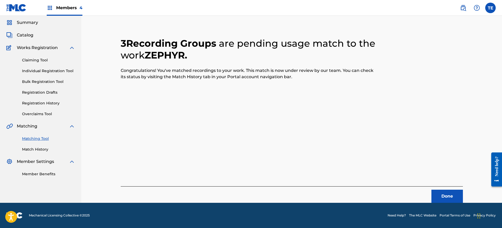
click at [401, 182] on button "Done" at bounding box center [446, 196] width 31 height 13
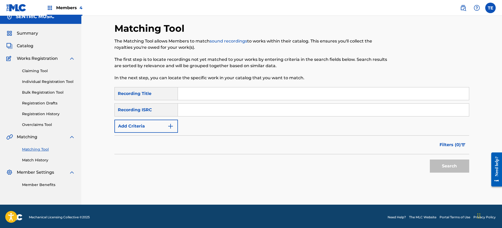
scroll to position [8, 0]
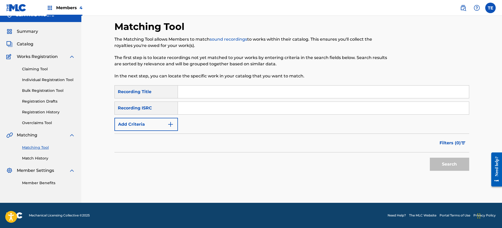
click at [210, 92] on input "Search Form" at bounding box center [323, 91] width 291 height 13
type input "Whispers"
click at [164, 127] on button "Add Criteria" at bounding box center [145, 124] width 63 height 13
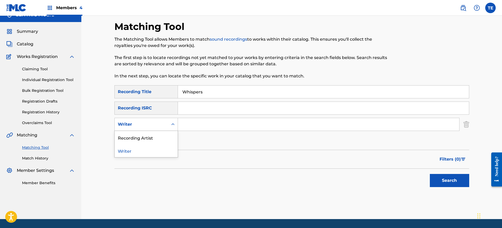
click at [160, 125] on div "Writer" at bounding box center [141, 124] width 47 height 6
click at [154, 139] on div "Recording Artist" at bounding box center [146, 137] width 63 height 13
click at [196, 128] on input "Search Form" at bounding box center [318, 124] width 281 height 13
type input "Serenity"
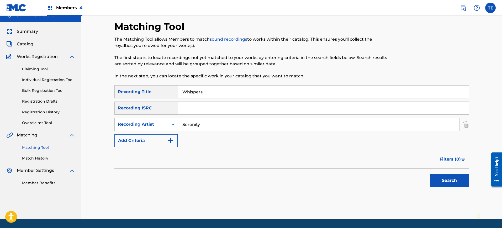
click at [401, 175] on button "Search" at bounding box center [448, 180] width 39 height 13
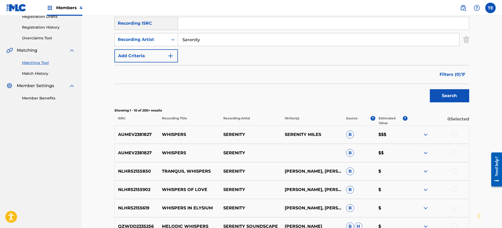
scroll to position [131, 0]
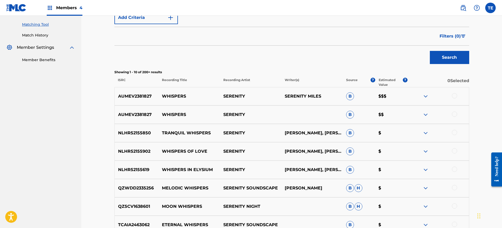
click at [401, 96] on div at bounding box center [454, 95] width 5 height 5
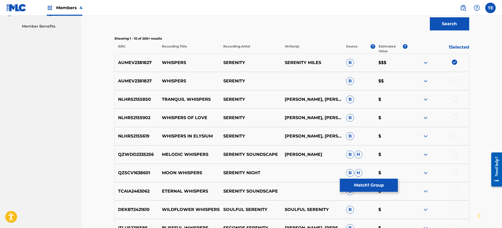
scroll to position [33, 0]
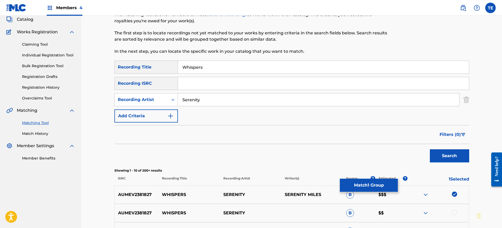
click at [356, 182] on button "Match 1 Group" at bounding box center [369, 185] width 58 height 13
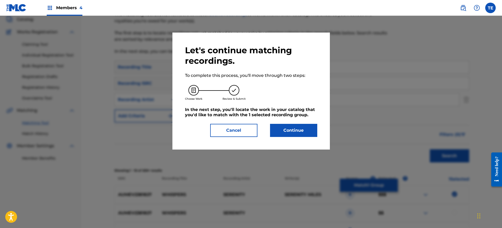
click at [294, 130] on button "Continue" at bounding box center [293, 130] width 47 height 13
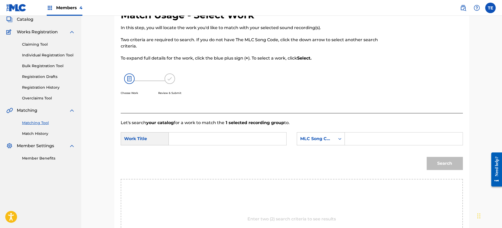
click at [221, 133] on input "Search Form" at bounding box center [227, 138] width 109 height 13
type input "W59YRM"
click at [215, 138] on input "W59YRM" at bounding box center [227, 138] width 109 height 13
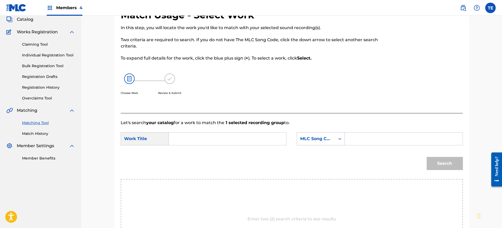
click at [364, 132] on input "Search Form" at bounding box center [403, 138] width 109 height 13
type input "W59YRM"
click at [196, 141] on input "Search Form" at bounding box center [227, 138] width 109 height 13
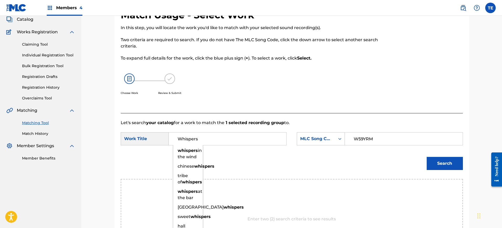
type input "Whispers"
click at [401, 171] on div "Search" at bounding box center [443, 162] width 39 height 21
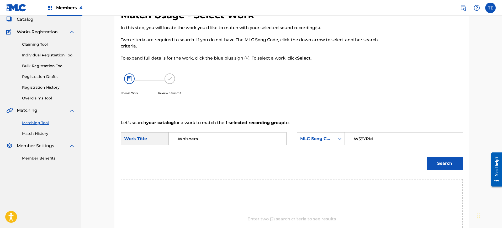
click at [401, 166] on button "Search" at bounding box center [444, 163] width 36 height 13
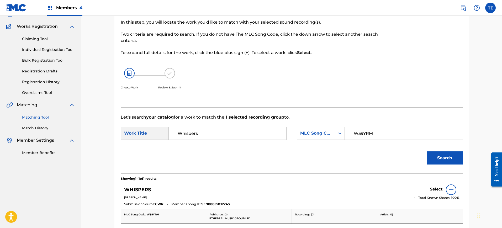
scroll to position [106, 0]
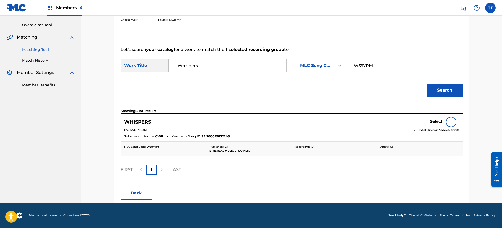
click at [401, 126] on div "Select" at bounding box center [444, 122] width 30 height 10
click at [401, 120] on h5 "Select" at bounding box center [435, 121] width 13 height 5
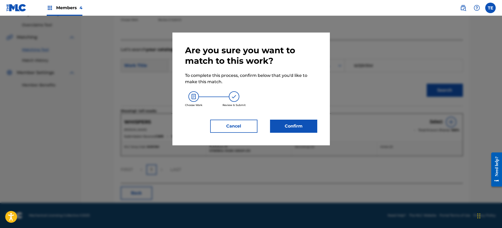
click at [243, 132] on button "Cancel" at bounding box center [233, 126] width 47 height 13
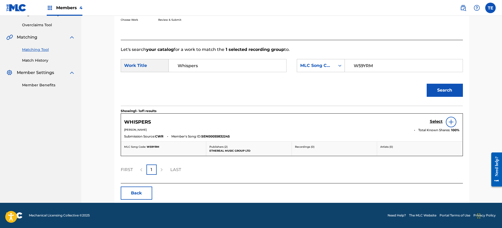
click at [401, 122] on h5 "Select" at bounding box center [435, 121] width 13 height 5
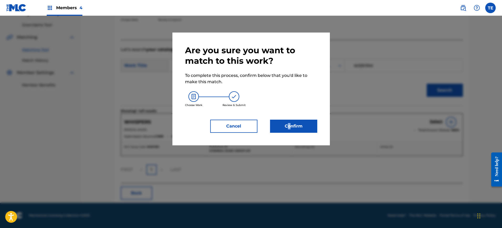
click at [287, 133] on div "Are you sure you want to match to this work? To complete this process, confirm …" at bounding box center [250, 89] width 157 height 113
click at [288, 129] on button "Confirm" at bounding box center [293, 126] width 47 height 13
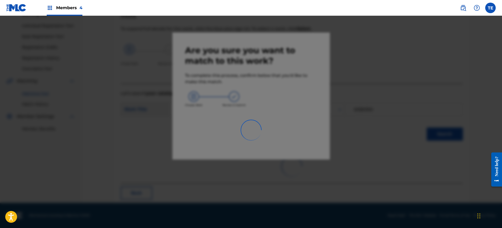
scroll to position [17, 0]
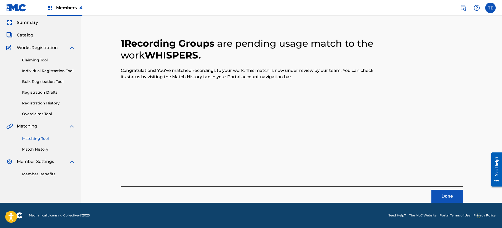
click at [401, 182] on div "Done" at bounding box center [292, 194] width 342 height 17
click at [401, 182] on button "Done" at bounding box center [446, 196] width 31 height 13
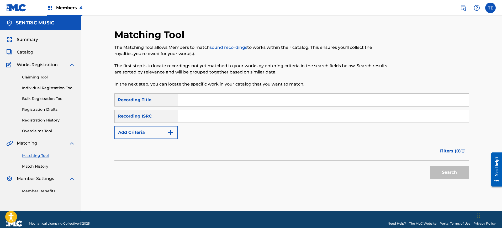
click at [47, 162] on div "Matching Tool Match History" at bounding box center [40, 157] width 69 height 23
click at [42, 164] on link "Match History" at bounding box center [48, 167] width 53 height 6
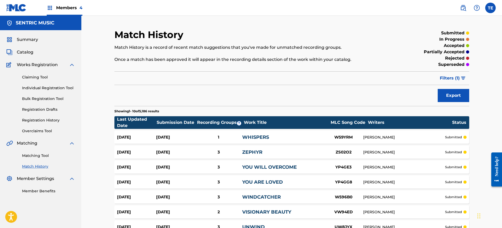
click at [216, 135] on div "1" at bounding box center [218, 137] width 47 height 6
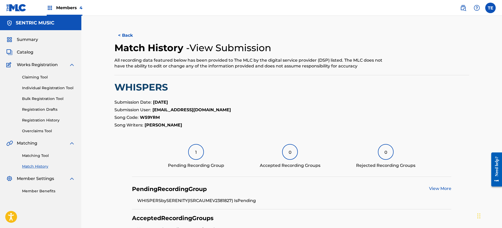
click at [204, 154] on div "1 Pending Recording Group" at bounding box center [196, 156] width 56 height 25
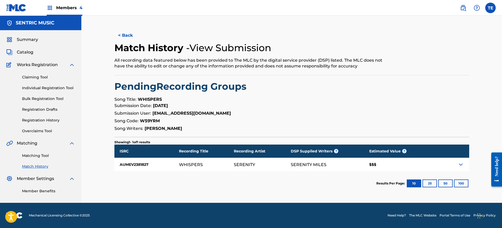
click at [45, 155] on link "Matching Tool" at bounding box center [48, 156] width 53 height 6
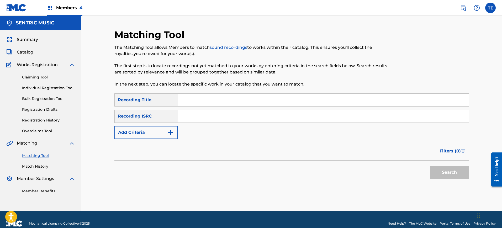
click at [203, 99] on input "Search Form" at bounding box center [323, 100] width 291 height 13
type input "Stability"
click at [249, 135] on div "SearchWithCriteria9cff7625-77a0-4a62-a9f3-35988dce36e1 Recording Title Stabilit…" at bounding box center [291, 116] width 354 height 46
click at [165, 134] on button "Add Criteria" at bounding box center [145, 132] width 63 height 13
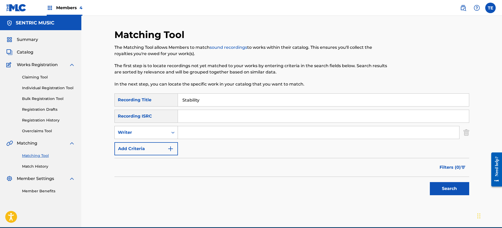
click at [160, 136] on div "Writer" at bounding box center [141, 132] width 53 height 10
click at [147, 146] on div "Recording Artist" at bounding box center [146, 145] width 63 height 13
click at [204, 136] on input "Search Form" at bounding box center [318, 132] width 281 height 13
type input "Friede"
click at [401, 182] on button "Search" at bounding box center [448, 188] width 39 height 13
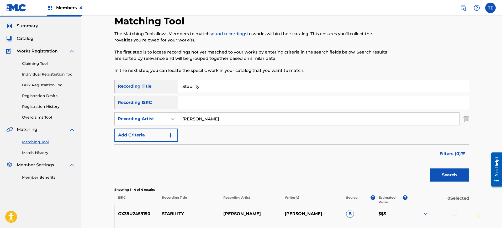
scroll to position [115, 0]
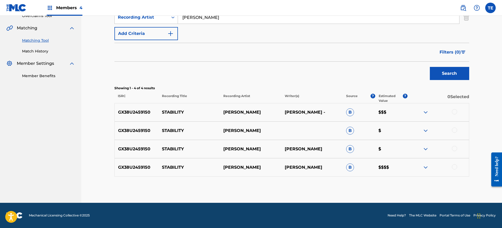
click at [401, 131] on div at bounding box center [454, 129] width 5 height 5
click at [401, 151] on div at bounding box center [454, 148] width 5 height 5
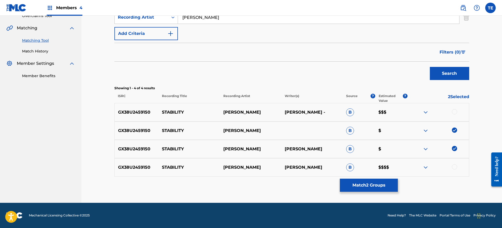
click at [401, 162] on div "GX38U2459150 STABILITY FRIEDE FRIEDE SCHULZ B $$$$" at bounding box center [291, 167] width 354 height 18
click at [401, 116] on div "GX38U2459150 STABILITY FRIEDE FRIEDE - B $$$" at bounding box center [291, 112] width 354 height 18
click at [401, 164] on div at bounding box center [437, 167] width 61 height 6
click at [401, 166] on div at bounding box center [437, 167] width 61 height 6
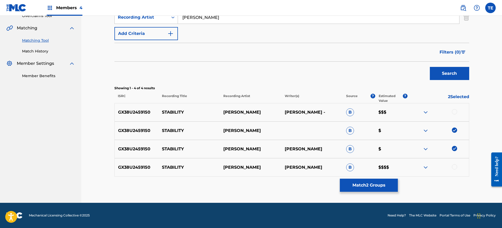
click at [401, 165] on div at bounding box center [437, 167] width 61 height 6
click at [174, 112] on p "STABILITY" at bounding box center [188, 112] width 61 height 6
click at [377, 182] on button "Match 2 Groups" at bounding box center [369, 185] width 58 height 13
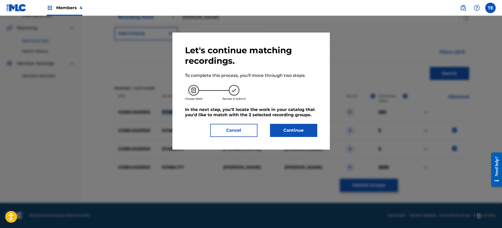
click at [238, 129] on button "Cancel" at bounding box center [233, 130] width 47 height 13
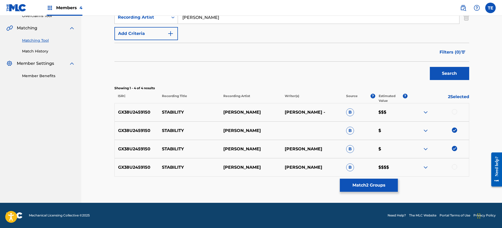
click at [401, 168] on div at bounding box center [454, 166] width 5 height 5
click at [401, 110] on div at bounding box center [437, 112] width 61 height 6
click at [401, 113] on div at bounding box center [454, 111] width 5 height 5
click at [175, 131] on p "STABILITY" at bounding box center [188, 130] width 61 height 6
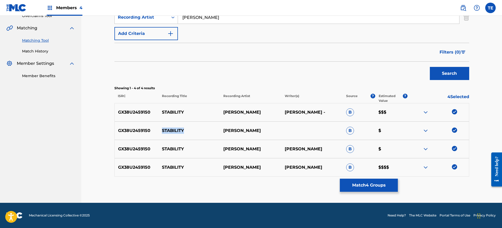
click at [350, 182] on button "Match 4 Groups" at bounding box center [369, 185] width 58 height 13
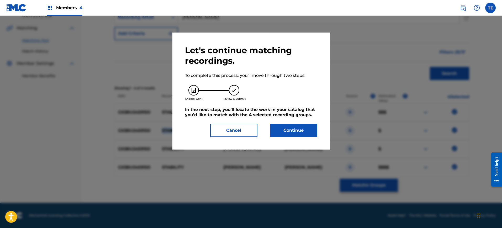
click at [279, 132] on button "Continue" at bounding box center [293, 130] width 47 height 13
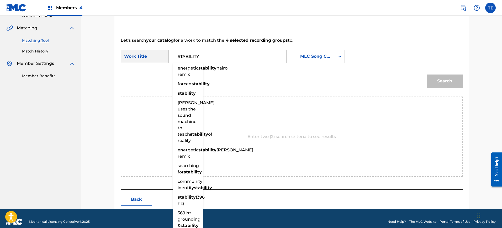
type input "STABILITY"
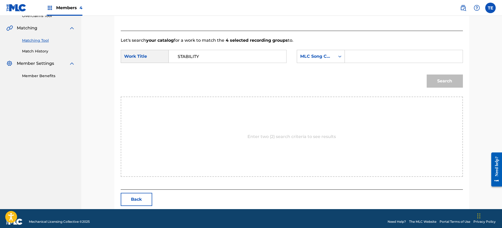
click at [394, 56] on input "Search Form" at bounding box center [403, 56] width 109 height 13
type input "S79R9L"
click at [401, 87] on button "Search" at bounding box center [444, 80] width 36 height 13
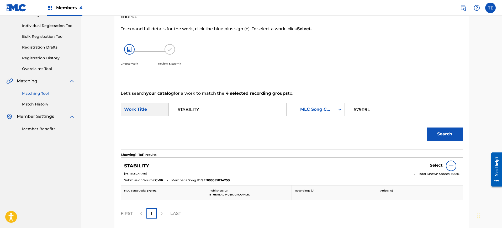
scroll to position [106, 0]
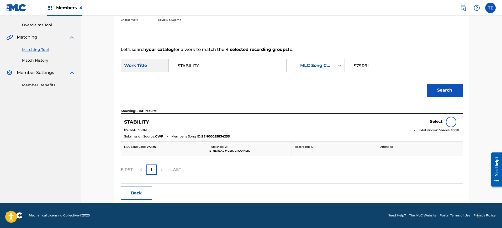
click at [401, 118] on div "Select" at bounding box center [444, 122] width 30 height 10
click at [401, 123] on h5 "Select" at bounding box center [435, 121] width 13 height 5
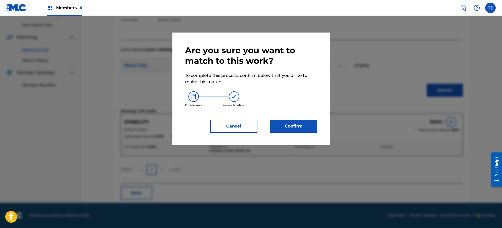
click at [309, 128] on button "Confirm" at bounding box center [293, 126] width 47 height 13
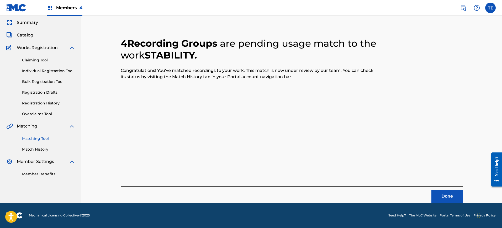
scroll to position [17, 0]
click at [401, 182] on button "Done" at bounding box center [446, 196] width 31 height 13
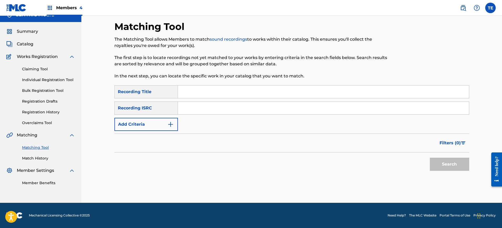
scroll to position [0, 0]
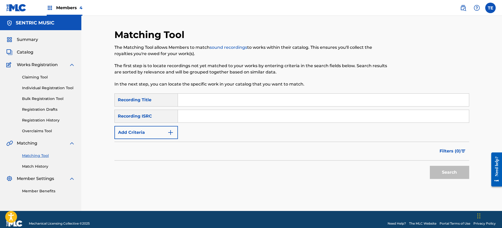
click at [188, 101] on input "Search Form" at bounding box center [323, 100] width 291 height 13
type input "Stable Mind"
click at [170, 126] on button "Add Criteria" at bounding box center [145, 132] width 63 height 13
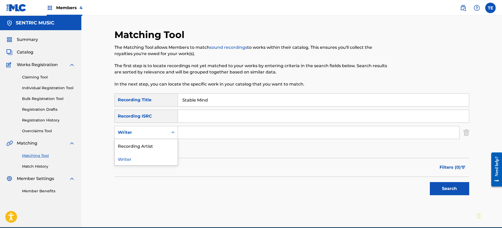
click at [161, 132] on div "Writer" at bounding box center [141, 132] width 47 height 6
drag, startPoint x: 151, startPoint y: 147, endPoint x: 200, endPoint y: 141, distance: 48.8
click at [151, 146] on div "Recording Artist" at bounding box center [146, 145] width 63 height 13
click at [208, 131] on input "Search Form" at bounding box center [318, 132] width 281 height 13
type input "Friede"
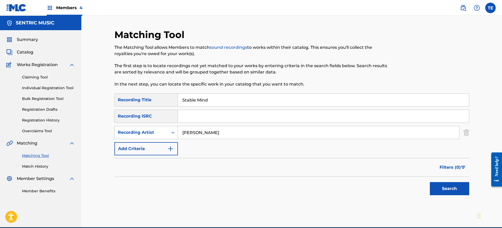
click at [401, 182] on button "Search" at bounding box center [448, 188] width 39 height 13
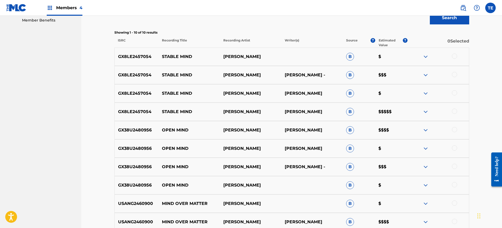
scroll to position [156, 0]
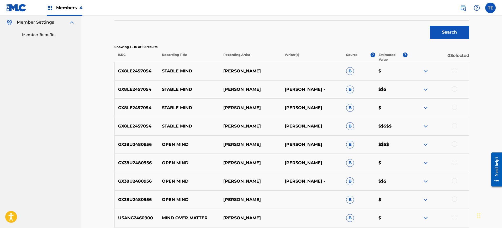
click at [401, 124] on div at bounding box center [437, 126] width 61 height 6
click at [401, 69] on div at bounding box center [454, 70] width 5 height 5
click at [401, 105] on div at bounding box center [454, 107] width 5 height 5
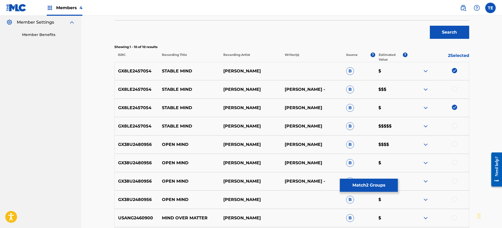
click at [401, 89] on div at bounding box center [437, 89] width 61 height 6
click at [401, 89] on div at bounding box center [454, 88] width 5 height 5
click at [401, 89] on img at bounding box center [454, 88] width 5 height 5
click at [401, 89] on div at bounding box center [454, 88] width 5 height 5
click at [401, 124] on div at bounding box center [437, 126] width 61 height 6
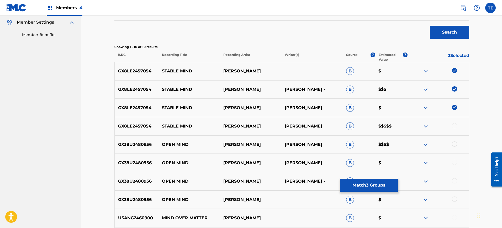
click at [401, 124] on div at bounding box center [454, 125] width 5 height 5
click at [182, 70] on p "STABLE MIND" at bounding box center [188, 71] width 61 height 6
drag, startPoint x: 182, startPoint y: 70, endPoint x: 176, endPoint y: 71, distance: 6.7
click at [176, 71] on p "STABLE MIND" at bounding box center [188, 71] width 61 height 6
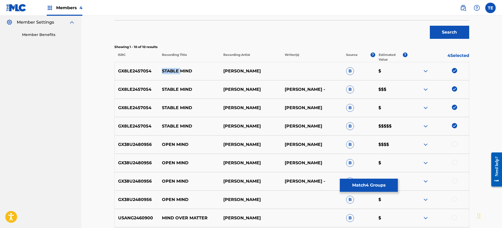
click at [176, 71] on p "STABLE MIND" at bounding box center [188, 71] width 61 height 6
click at [357, 179] on button "Match 4 Groups" at bounding box center [369, 185] width 58 height 13
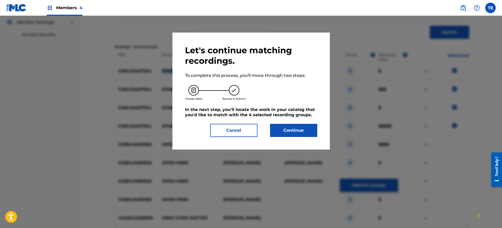
click at [280, 130] on button "Continue" at bounding box center [293, 130] width 47 height 13
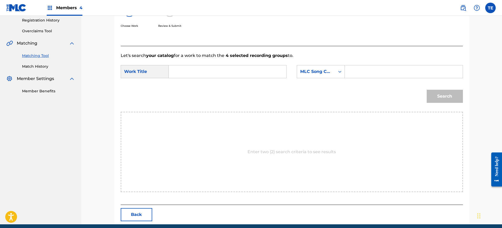
scroll to position [89, 0]
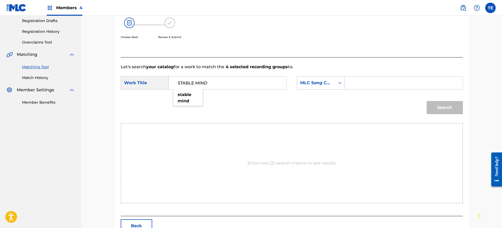
type input "STABLE MIND"
click at [254, 107] on div "Search" at bounding box center [292, 109] width 342 height 27
click at [376, 78] on input "Search Form" at bounding box center [403, 83] width 109 height 13
type input "S79R2L"
click at [401, 108] on button "Search" at bounding box center [444, 107] width 36 height 13
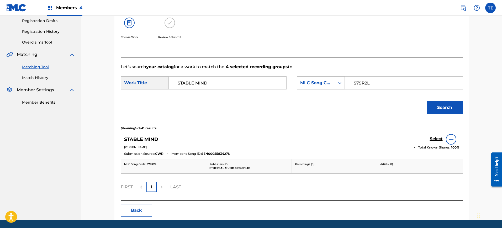
click at [401, 134] on div "Select" at bounding box center [444, 139] width 30 height 10
click at [401, 141] on h5 "Select" at bounding box center [435, 138] width 13 height 5
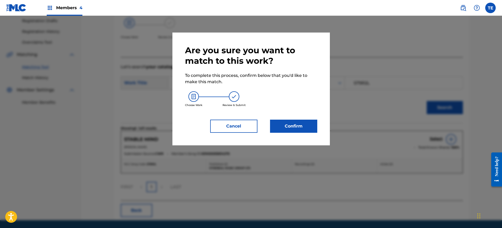
click at [285, 127] on button "Confirm" at bounding box center [293, 126] width 47 height 13
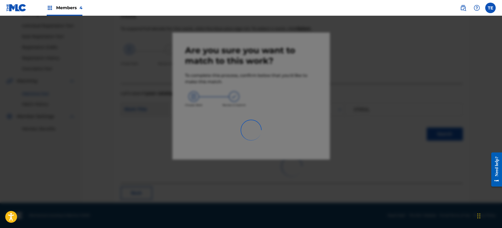
scroll to position [17, 0]
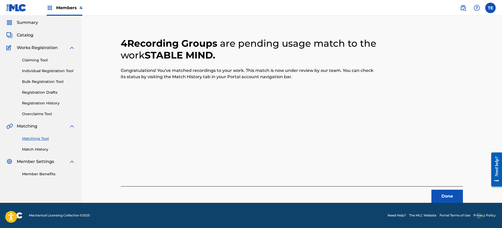
click at [401, 182] on button "Done" at bounding box center [446, 196] width 31 height 13
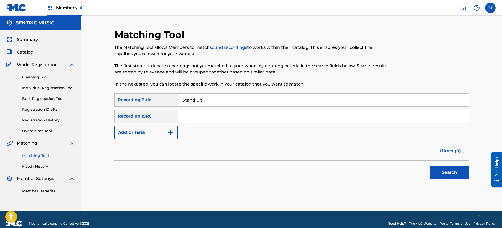
type input "Stand Up"
click at [149, 139] on button "Add Criteria" at bounding box center [145, 132] width 63 height 13
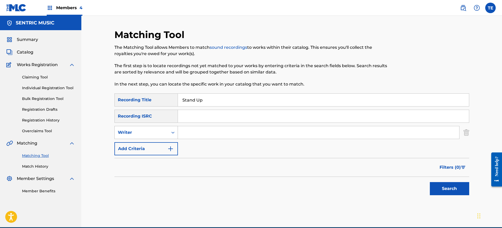
click at [142, 133] on div "Writer" at bounding box center [141, 132] width 47 height 6
click at [141, 146] on div "Recording Artist" at bounding box center [146, 145] width 63 height 13
click at [214, 135] on input "Search Form" at bounding box center [318, 132] width 281 height 13
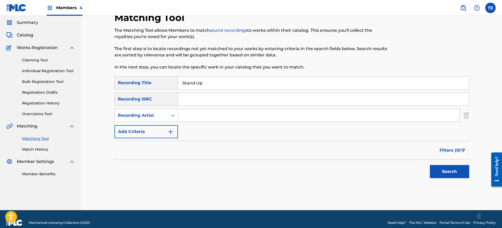
scroll to position [24, 0]
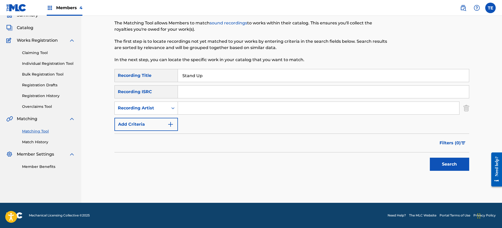
click at [198, 102] on input "Search Form" at bounding box center [318, 108] width 281 height 13
type input "Friede"
drag, startPoint x: 449, startPoint y: 177, endPoint x: 436, endPoint y: 162, distance: 20.6
click at [401, 169] on div "Matching Tool The Matching Tool allows Members to match sound recordings to wor…" at bounding box center [291, 103] width 354 height 198
click at [401, 164] on div "Search" at bounding box center [291, 162] width 354 height 21
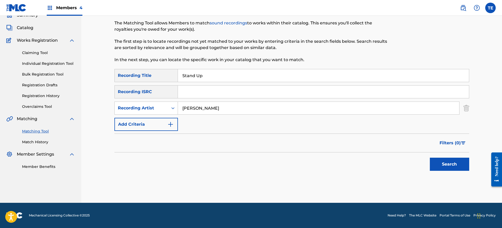
click at [401, 161] on button "Search" at bounding box center [448, 164] width 39 height 13
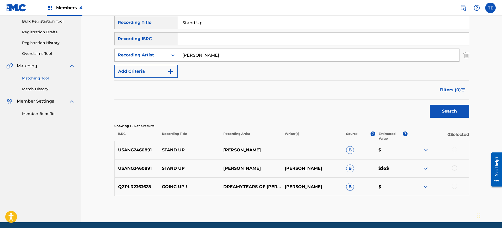
scroll to position [97, 0]
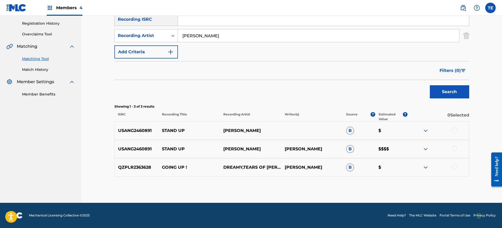
click at [401, 130] on div at bounding box center [454, 129] width 5 height 5
click at [401, 153] on div "USANG2460891 STAND UP FRIEDE FRIEDE SCHULZ B $$$$" at bounding box center [291, 149] width 354 height 18
click at [401, 148] on div at bounding box center [454, 148] width 5 height 5
click at [176, 128] on p "STAND UP" at bounding box center [188, 130] width 61 height 6
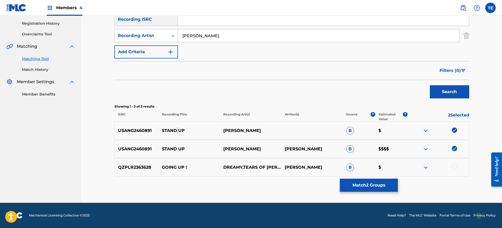
click at [176, 128] on p "STAND UP" at bounding box center [188, 130] width 61 height 6
click at [357, 182] on button "Match 2 Groups" at bounding box center [369, 185] width 58 height 13
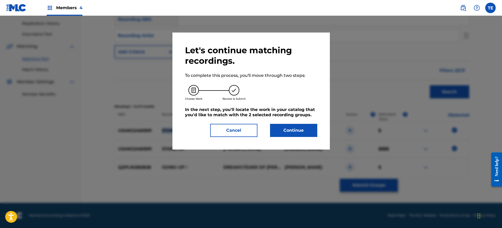
click at [282, 133] on button "Continue" at bounding box center [293, 130] width 47 height 13
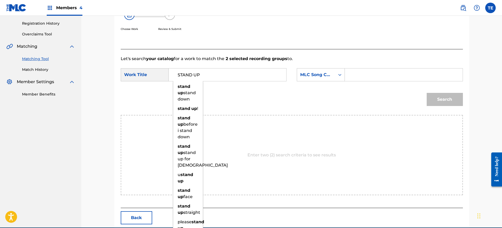
type input "STAND UP"
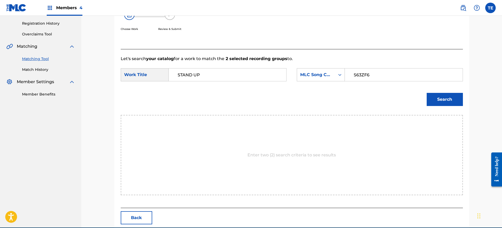
type input "S63ZF6"
click at [401, 100] on button "Search" at bounding box center [444, 99] width 36 height 13
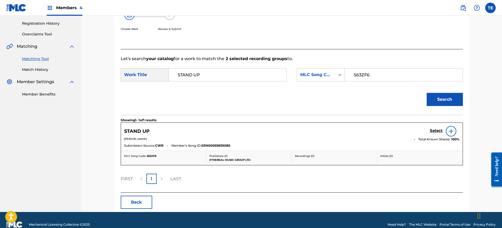
click at [401, 127] on div "Select" at bounding box center [444, 131] width 30 height 10
click at [401, 130] on h5 "Select" at bounding box center [435, 130] width 13 height 5
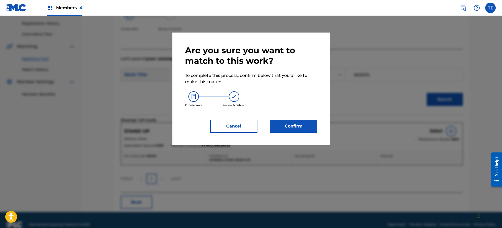
click at [321, 126] on div "Are you sure you want to match to this work? To complete this process, confirm …" at bounding box center [250, 89] width 157 height 113
click at [284, 120] on button "Confirm" at bounding box center [293, 126] width 47 height 13
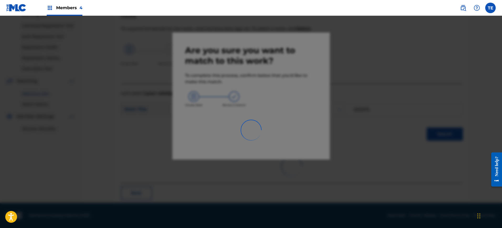
scroll to position [17, 0]
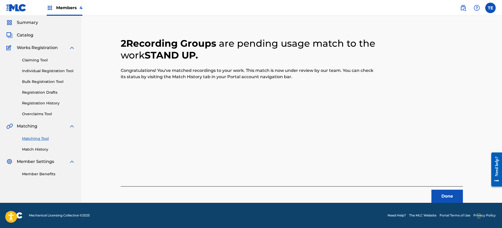
click at [401, 182] on button "Done" at bounding box center [446, 196] width 31 height 13
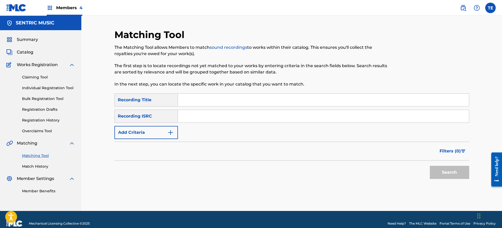
click at [214, 98] on input "Search Form" at bounding box center [323, 100] width 291 height 13
type input "Staying Strong"
click at [116, 128] on button "Add Criteria" at bounding box center [145, 132] width 63 height 13
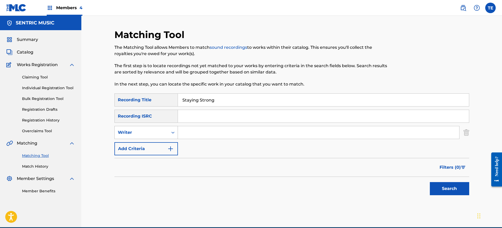
click at [139, 134] on div "Writer" at bounding box center [141, 132] width 47 height 6
click at [145, 147] on div "Recording Artist" at bounding box center [146, 145] width 63 height 13
click at [194, 134] on input "Search Form" at bounding box center [318, 132] width 281 height 13
type input "Friede"
drag, startPoint x: 454, startPoint y: 179, endPoint x: 455, endPoint y: 183, distance: 3.7
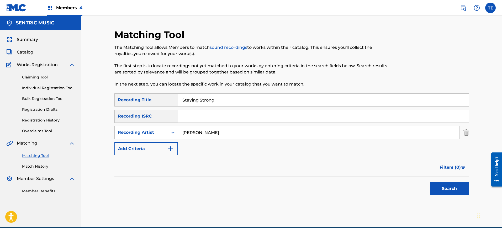
click at [401, 182] on div "Search" at bounding box center [448, 187] width 42 height 21
click at [401, 182] on button "Search" at bounding box center [448, 188] width 39 height 13
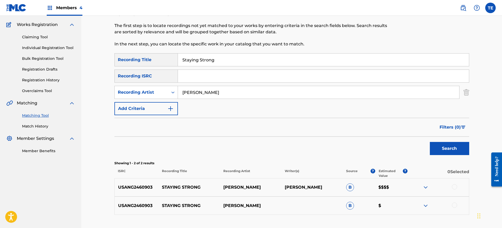
scroll to position [78, 0]
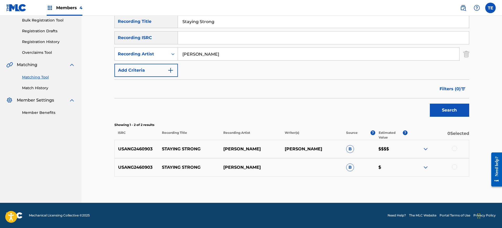
click at [401, 148] on div at bounding box center [454, 148] width 5 height 5
drag, startPoint x: 453, startPoint y: 164, endPoint x: 452, endPoint y: 169, distance: 5.3
click at [401, 166] on div "USANG2460903 STAYING STRONG FRIEDE B $" at bounding box center [291, 167] width 354 height 18
click at [401, 167] on div at bounding box center [454, 166] width 5 height 5
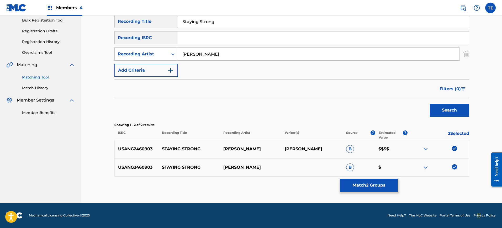
click at [186, 149] on p "STAYING STRONG" at bounding box center [188, 149] width 61 height 6
click at [368, 179] on button "Match 2 Groups" at bounding box center [369, 185] width 58 height 13
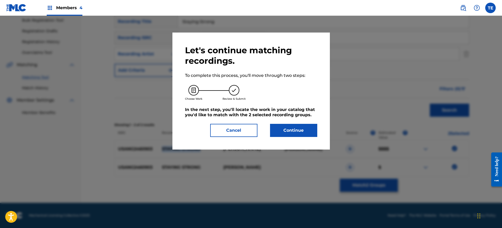
click at [278, 127] on button "Continue" at bounding box center [293, 130] width 47 height 13
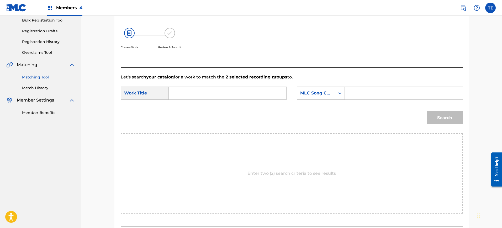
click at [246, 95] on input "Search Form" at bounding box center [227, 93] width 109 height 13
type input "STAYING STRONG"
click at [401, 96] on input "Search Form" at bounding box center [403, 93] width 109 height 13
type input "S63ZF7"
click at [401, 117] on button "Search" at bounding box center [444, 117] width 36 height 13
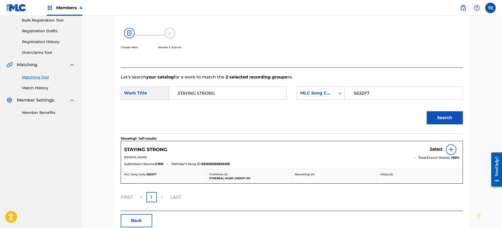
click at [401, 149] on h5 "Select" at bounding box center [435, 149] width 13 height 5
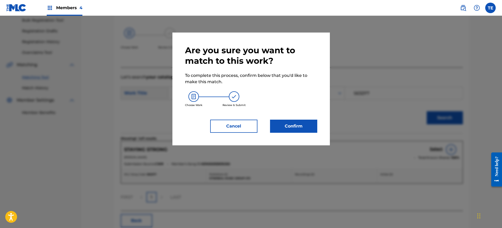
click at [314, 127] on button "Confirm" at bounding box center [293, 126] width 47 height 13
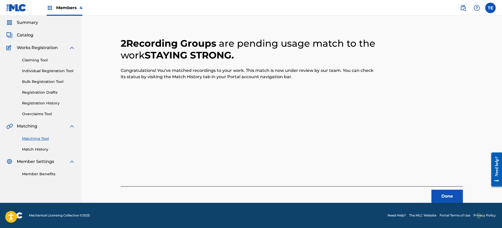
scroll to position [17, 0]
click at [401, 182] on button "Done" at bounding box center [446, 196] width 31 height 13
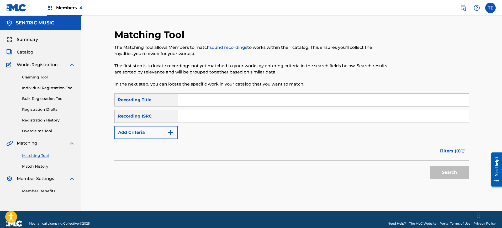
click at [212, 107] on div "SearchWithCriteria9cff7625-77a0-4a62-a9f3-35988dce36e1 Recording Title SearchWi…" at bounding box center [291, 116] width 354 height 46
click at [204, 101] on input "Search Form" at bounding box center [323, 100] width 291 height 13
type input "The Known Universe"
click at [140, 132] on button "Add Criteria" at bounding box center [145, 132] width 63 height 13
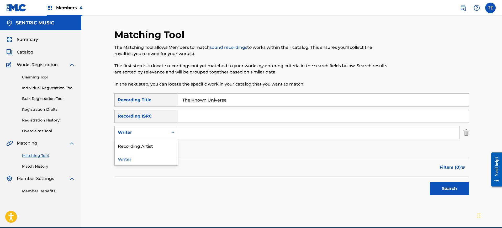
click at [144, 128] on div "Writer" at bounding box center [141, 132] width 53 height 10
click at [141, 146] on div "Recording Artist" at bounding box center [146, 145] width 63 height 13
click at [146, 131] on div "Recording Artist" at bounding box center [141, 132] width 47 height 6
click at [141, 144] on div "Writer" at bounding box center [146, 145] width 63 height 13
click at [133, 134] on div "Writer" at bounding box center [141, 132] width 47 height 6
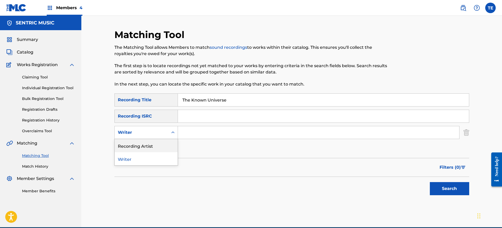
click at [137, 152] on div "Recording Artist Writer" at bounding box center [146, 152] width 63 height 26
click at [139, 160] on div "Writer" at bounding box center [146, 158] width 63 height 13
click at [206, 137] on input "Search Form" at bounding box center [318, 132] width 281 height 13
click at [125, 127] on div "Writer" at bounding box center [141, 132] width 53 height 10
click at [136, 142] on div "Recording Artist" at bounding box center [146, 145] width 63 height 13
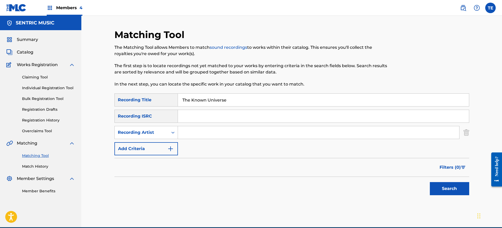
click at [187, 134] on input "Search Form" at bounding box center [318, 132] width 281 height 13
type input "Friede"
click at [401, 182] on button "Search" at bounding box center [448, 188] width 39 height 13
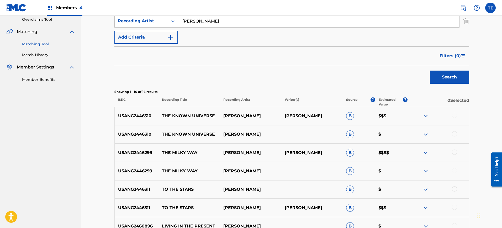
scroll to position [131, 0]
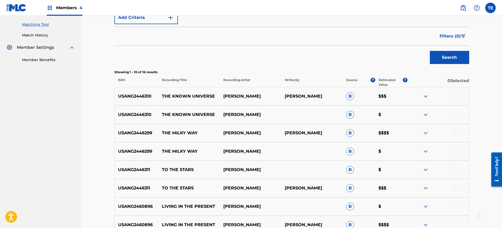
click at [401, 97] on div at bounding box center [454, 95] width 5 height 5
click at [401, 115] on div at bounding box center [454, 113] width 5 height 5
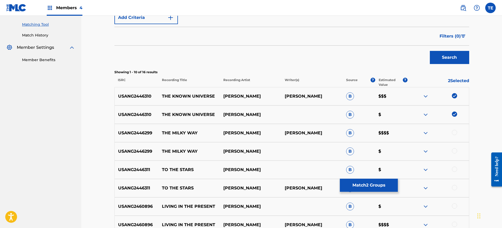
click at [359, 182] on button "Match 2 Groups" at bounding box center [369, 185] width 58 height 13
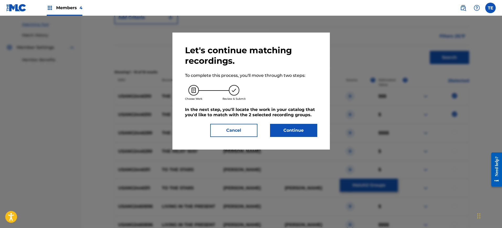
click at [297, 136] on button "Continue" at bounding box center [293, 130] width 47 height 13
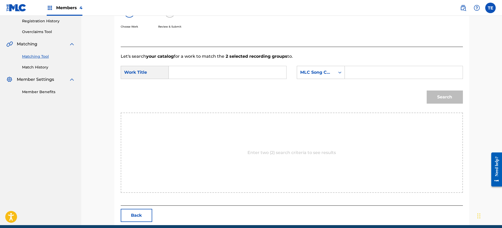
scroll to position [89, 0]
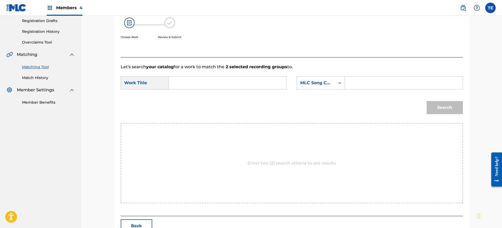
click at [209, 84] on input "Search Form" at bounding box center [227, 83] width 109 height 13
type input "The Known Universe"
drag, startPoint x: 360, startPoint y: 82, endPoint x: 314, endPoint y: 85, distance: 45.9
click at [360, 82] on input "Search Form" at bounding box center [403, 83] width 109 height 13
drag, startPoint x: 354, startPoint y: 78, endPoint x: 356, endPoint y: 81, distance: 3.2
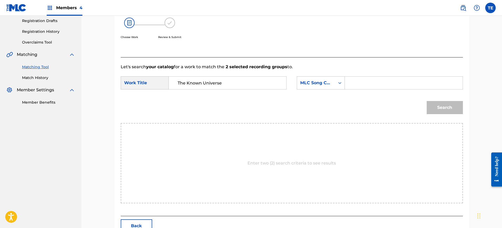
click at [354, 78] on input "Search Form" at bounding box center [403, 83] width 109 height 13
type input "T47MZ0"
click at [401, 107] on div "Search" at bounding box center [443, 106] width 39 height 21
click at [401, 108] on button "Search" at bounding box center [444, 107] width 36 height 13
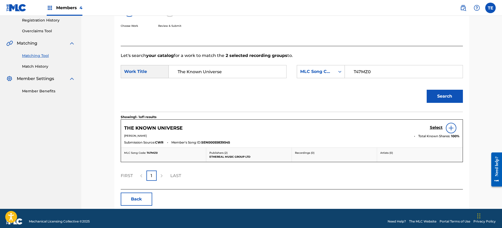
scroll to position [106, 0]
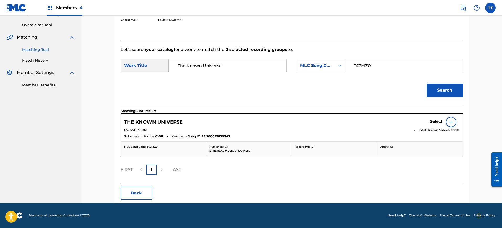
click at [401, 120] on h5 "Select" at bounding box center [435, 121] width 13 height 5
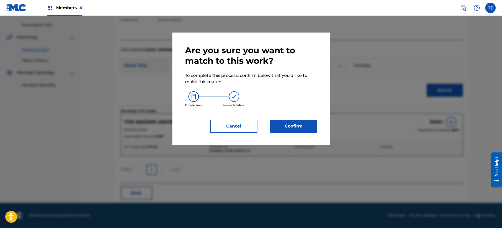
click at [269, 130] on div "Confirm" at bounding box center [290, 126] width 53 height 13
click at [287, 128] on button "Confirm" at bounding box center [293, 126] width 47 height 13
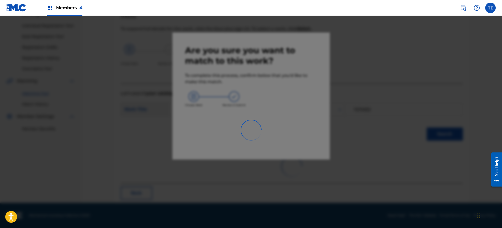
scroll to position [17, 0]
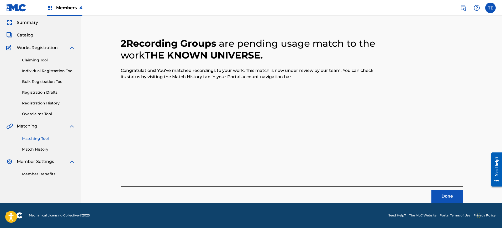
click at [401, 182] on button "Done" at bounding box center [446, 196] width 31 height 13
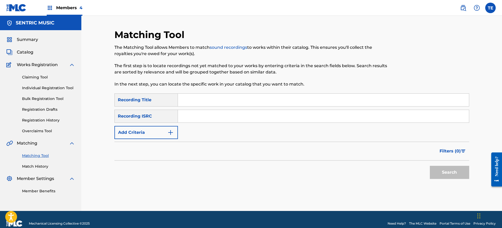
click at [200, 103] on input "Search Form" at bounding box center [323, 100] width 291 height 13
type input "The Milky Way"
click at [154, 131] on button "Add Criteria" at bounding box center [145, 132] width 63 height 13
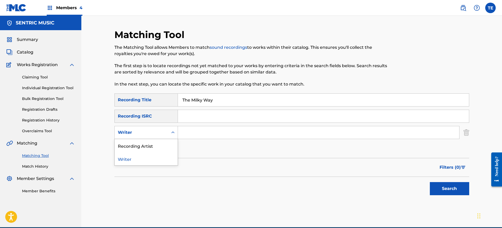
click at [144, 129] on div "Writer" at bounding box center [141, 132] width 53 height 10
click at [145, 143] on div "Recording Artist" at bounding box center [146, 145] width 63 height 13
click at [240, 135] on input "Search Form" at bounding box center [318, 132] width 281 height 13
type input "Friede"
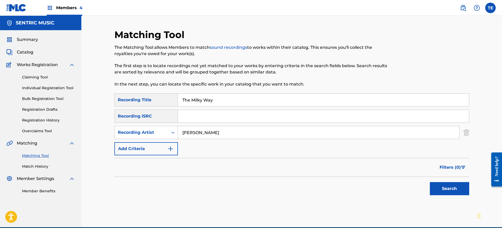
click at [401, 182] on button "Search" at bounding box center [448, 188] width 39 height 13
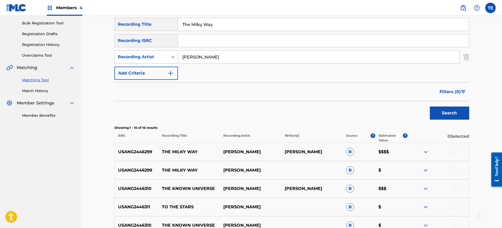
scroll to position [98, 0]
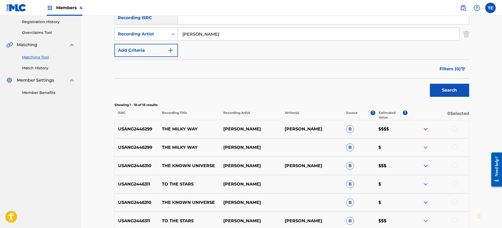
click at [401, 146] on div at bounding box center [437, 147] width 61 height 6
click at [401, 146] on div at bounding box center [454, 146] width 5 height 5
click at [401, 127] on div at bounding box center [454, 128] width 5 height 5
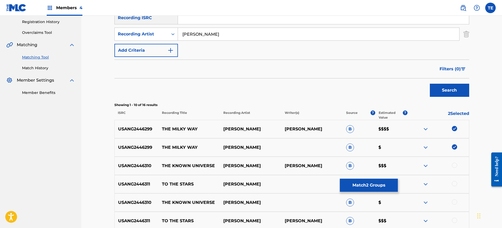
click at [401, 128] on img at bounding box center [454, 128] width 5 height 5
click at [401, 126] on div at bounding box center [454, 128] width 5 height 5
click at [369, 182] on button "Match 2 Groups" at bounding box center [369, 185] width 58 height 13
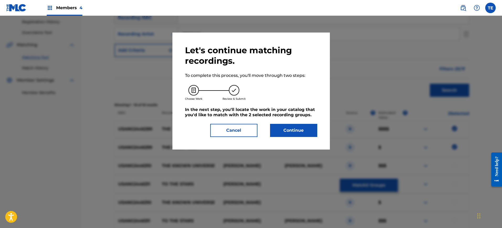
click at [285, 131] on button "Continue" at bounding box center [293, 130] width 47 height 13
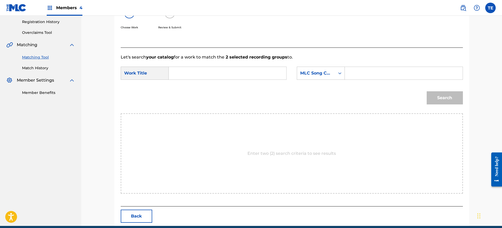
click at [205, 68] on input "Search Form" at bounding box center [227, 73] width 109 height 13
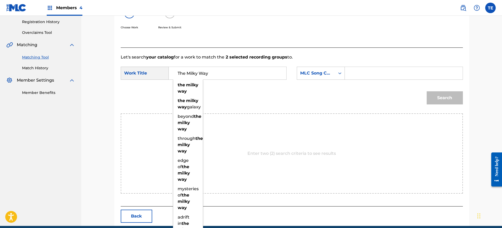
type input "The Milky Way"
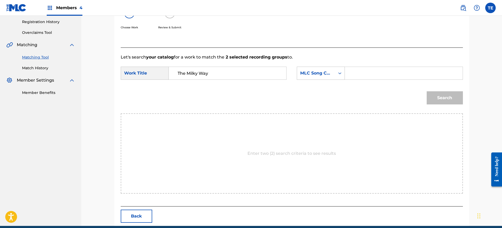
click at [370, 70] on input "Search Form" at bounding box center [403, 73] width 109 height 13
type input "T477XG"
click at [401, 91] on button "Search" at bounding box center [444, 97] width 36 height 13
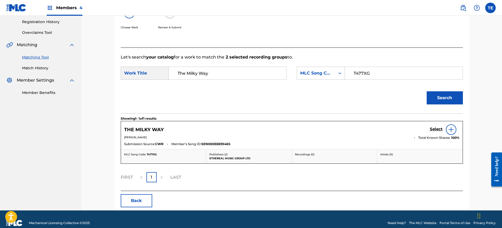
click at [401, 130] on h5 "Select" at bounding box center [435, 129] width 13 height 5
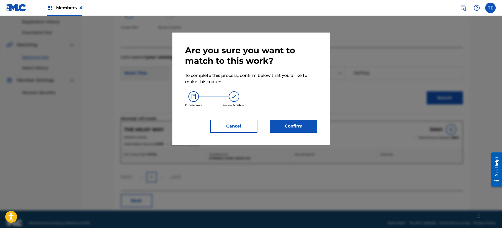
click at [294, 130] on button "Confirm" at bounding box center [293, 126] width 47 height 13
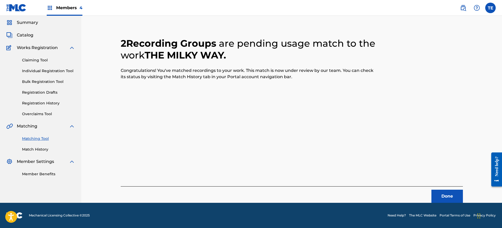
scroll to position [17, 0]
click at [401, 182] on button "Done" at bounding box center [446, 196] width 31 height 13
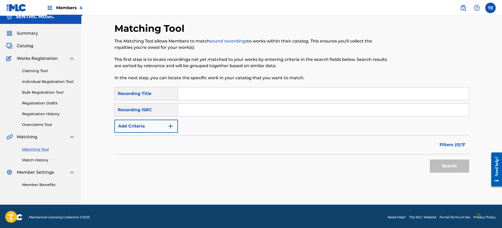
scroll to position [8, 0]
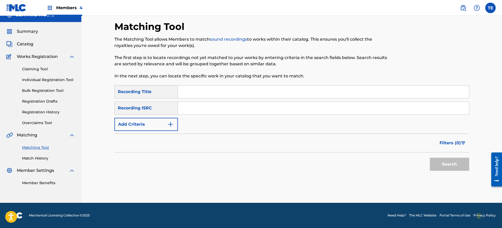
drag, startPoint x: 212, startPoint y: 87, endPoint x: 224, endPoint y: 94, distance: 13.9
click at [212, 87] on input "Search Form" at bounding box center [323, 91] width 291 height 13
type input "Third Eye"
click at [401, 162] on button "Search" at bounding box center [448, 164] width 39 height 13
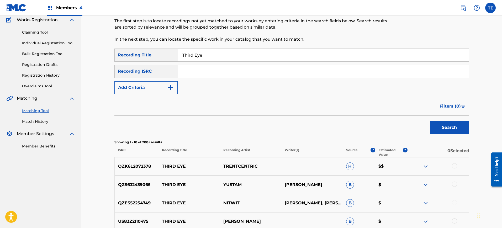
scroll to position [41, 0]
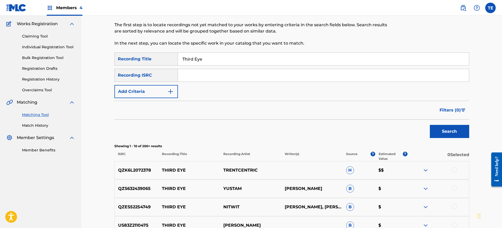
click at [166, 91] on button "Add Criteria" at bounding box center [145, 91] width 63 height 13
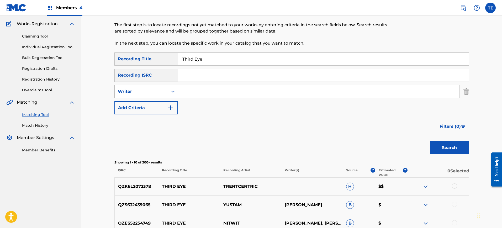
click at [160, 93] on div "Writer" at bounding box center [141, 91] width 47 height 6
click at [156, 103] on div "Recording Artist" at bounding box center [146, 104] width 63 height 13
click at [195, 92] on input "Search Form" at bounding box center [318, 91] width 281 height 13
type input "Friede"
click at [401, 142] on button "Search" at bounding box center [448, 147] width 39 height 13
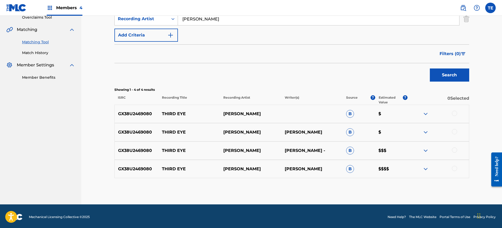
scroll to position [115, 0]
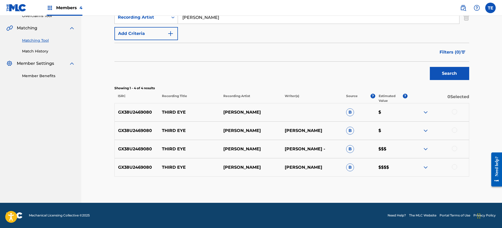
click at [176, 113] on p "THIRD EYE" at bounding box center [188, 112] width 61 height 6
click at [176, 112] on p "THIRD EYE" at bounding box center [188, 112] width 61 height 6
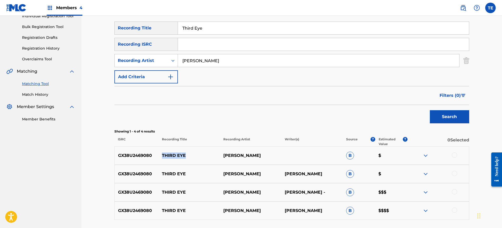
scroll to position [82, 0]
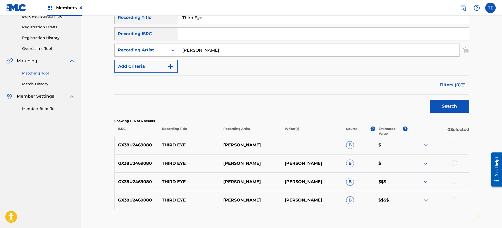
click at [401, 144] on div at bounding box center [454, 144] width 5 height 5
click at [401, 160] on div at bounding box center [454, 162] width 5 height 5
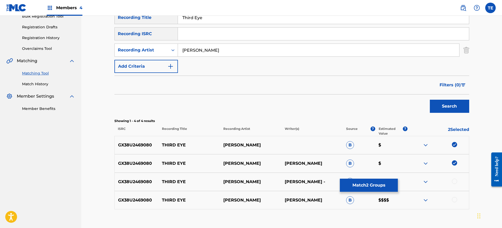
click at [401, 164] on img at bounding box center [454, 162] width 5 height 5
click at [401, 180] on div at bounding box center [454, 181] width 5 height 5
click at [401, 160] on div at bounding box center [454, 162] width 5 height 5
click at [401, 182] on div "GX38U2469080 THIRD EYE FRIEDE FRIEDE SCHULZ B $$$$" at bounding box center [291, 200] width 354 height 18
click at [401, 182] on div at bounding box center [454, 199] width 5 height 5
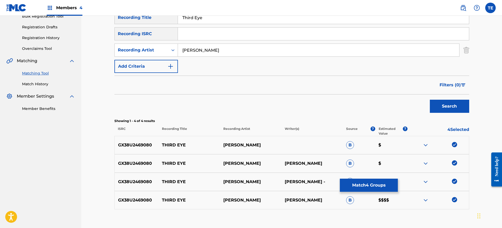
click at [382, 174] on div "GX38U2469080 THIRD EYE FRIEDE FRIEDE - B $$$" at bounding box center [291, 182] width 354 height 18
click at [380, 182] on button "Match 4 Groups" at bounding box center [369, 185] width 58 height 13
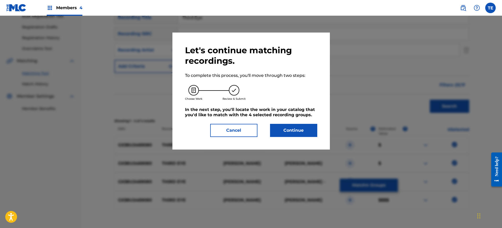
click at [283, 135] on button "Continue" at bounding box center [293, 130] width 47 height 13
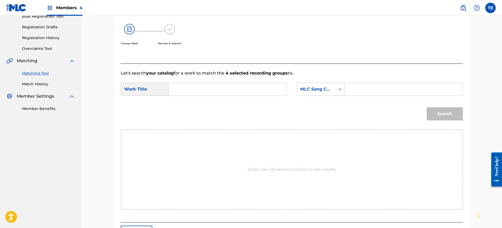
click at [195, 90] on input "Search Form" at bounding box center [227, 89] width 109 height 13
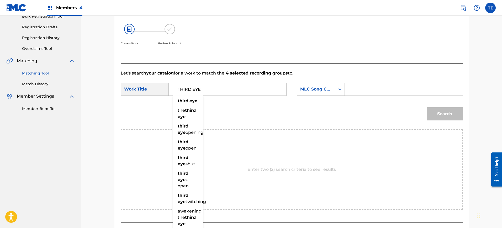
type input "THIRD EYE"
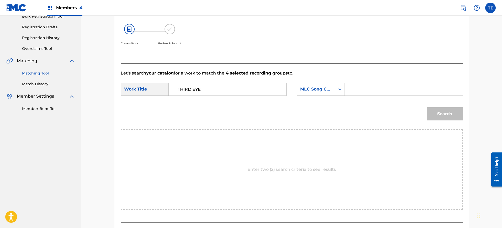
click at [357, 88] on input "Search Form" at bounding box center [403, 89] width 109 height 13
type input "T45TMA"
click at [401, 117] on button "Search" at bounding box center [444, 113] width 36 height 13
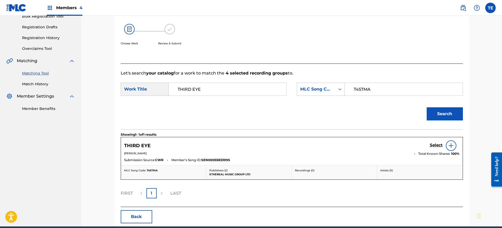
scroll to position [106, 0]
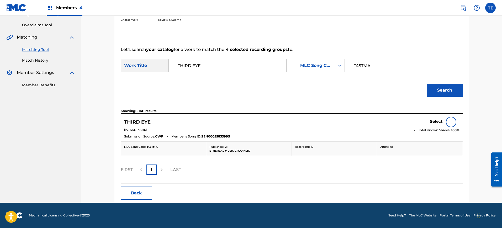
click at [401, 122] on h5 "Select" at bounding box center [435, 121] width 13 height 5
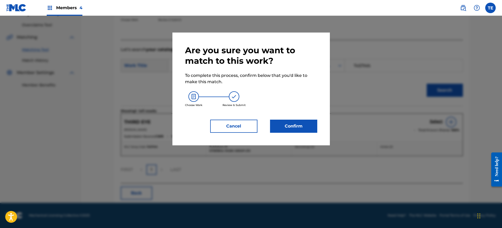
click at [284, 120] on button "Confirm" at bounding box center [293, 126] width 47 height 13
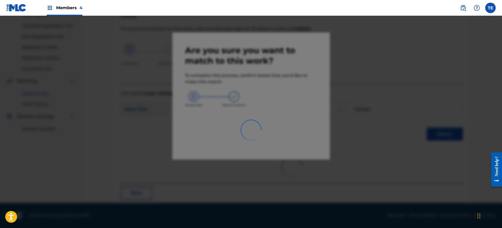
scroll to position [17, 0]
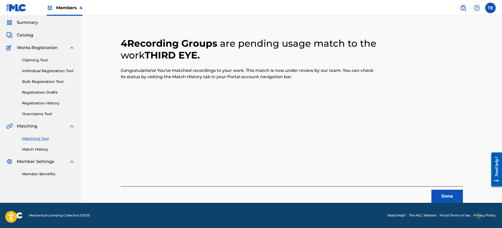
click at [401, 182] on button "Done" at bounding box center [446, 196] width 31 height 13
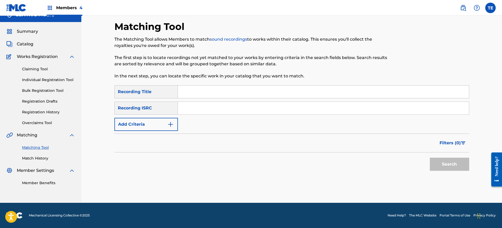
scroll to position [0, 0]
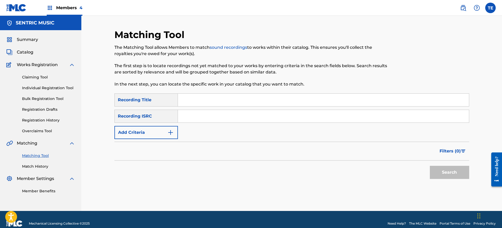
click at [198, 103] on input "Search Form" at bounding box center [323, 100] width 291 height 13
type input "This Shall Pass"
click at [157, 120] on div "Recording ISRC" at bounding box center [145, 116] width 63 height 13
click at [157, 126] on button "Add Criteria" at bounding box center [145, 132] width 63 height 13
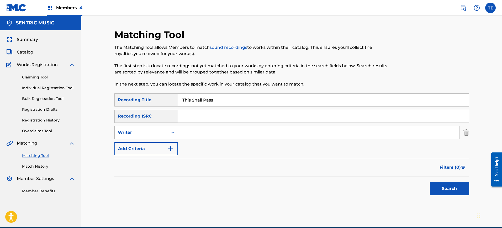
click at [144, 129] on div "Writer" at bounding box center [141, 132] width 47 height 6
click at [147, 145] on div "Recording Artist" at bounding box center [146, 145] width 63 height 13
click at [157, 133] on div "Recording Artist" at bounding box center [141, 132] width 47 height 6
click at [214, 135] on input "Search Form" at bounding box center [318, 132] width 281 height 13
type input "Friede"
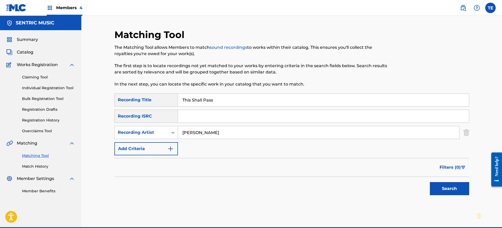
click at [401, 182] on button "Search" at bounding box center [448, 188] width 39 height 13
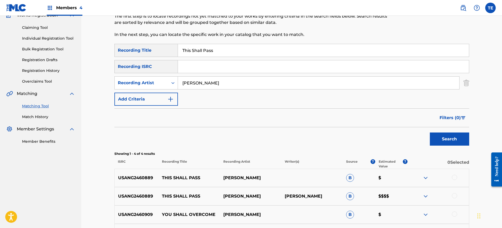
scroll to position [115, 0]
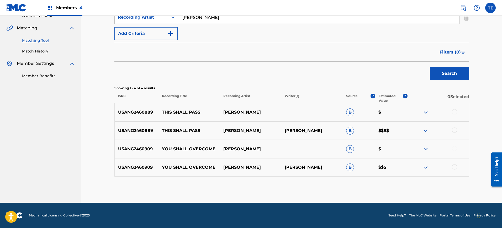
click at [401, 114] on div at bounding box center [437, 112] width 61 height 6
click at [401, 114] on div at bounding box center [454, 111] width 5 height 5
click at [401, 132] on div at bounding box center [454, 129] width 5 height 5
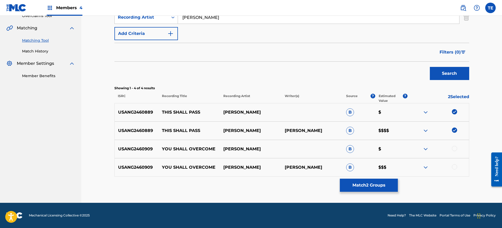
click at [401, 149] on div at bounding box center [454, 148] width 5 height 5
click at [401, 169] on div at bounding box center [454, 166] width 5 height 5
click at [401, 165] on img at bounding box center [454, 166] width 5 height 5
click at [401, 166] on div at bounding box center [437, 167] width 61 height 6
click at [401, 166] on div at bounding box center [454, 166] width 5 height 5
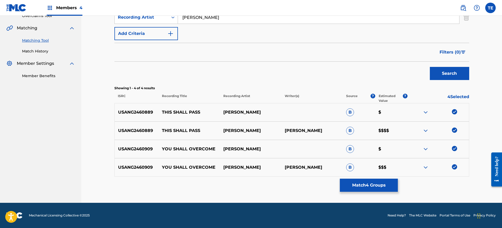
click at [401, 166] on img at bounding box center [454, 166] width 5 height 5
click at [401, 148] on div at bounding box center [437, 149] width 61 height 6
click at [401, 149] on img at bounding box center [454, 148] width 5 height 5
click at [376, 182] on button "Match 2 Groups" at bounding box center [369, 185] width 58 height 13
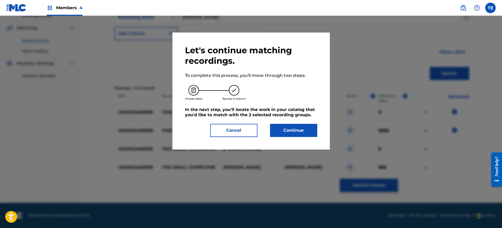
drag, startPoint x: 306, startPoint y: 138, endPoint x: 303, endPoint y: 133, distance: 5.6
click at [306, 137] on div "Let's continue matching recordings. To complete this process, you'll move throu…" at bounding box center [250, 91] width 157 height 117
click at [303, 133] on button "Continue" at bounding box center [293, 130] width 47 height 13
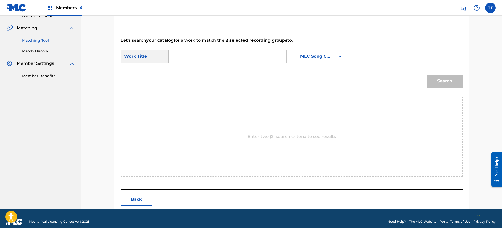
click at [235, 54] on input "Search Form" at bounding box center [227, 56] width 109 height 13
click at [232, 57] on input "Search Form" at bounding box center [227, 56] width 109 height 13
click at [231, 58] on input "Search Form" at bounding box center [227, 56] width 109 height 13
type input "This Shall Pass"
click at [397, 64] on div "SearchWithCriteria0c5c7f90-2cb8-4d52-8eb1-19b6a8053abb Work Title This Shall Pa…" at bounding box center [292, 58] width 342 height 16
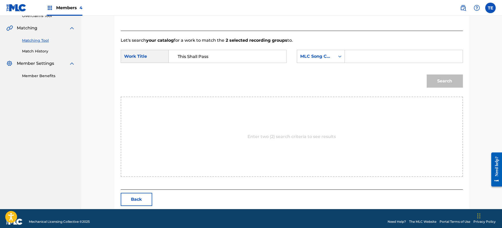
click at [396, 55] on input "Search Form" at bounding box center [403, 56] width 109 height 13
type input "T47MZR"
click at [401, 85] on button "Search" at bounding box center [444, 80] width 36 height 13
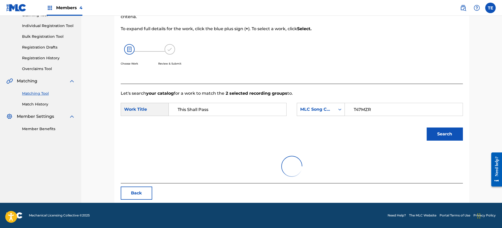
scroll to position [106, 0]
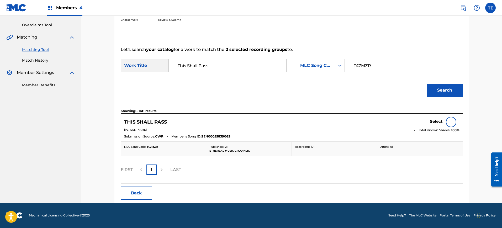
click at [401, 119] on h5 "Select" at bounding box center [435, 121] width 13 height 5
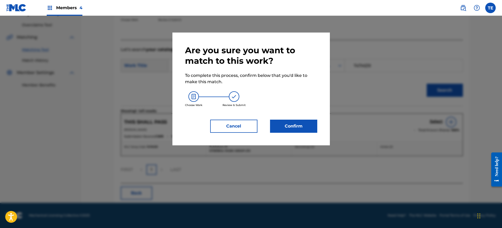
click at [324, 120] on div "Are you sure you want to match to this work? To complete this process, confirm …" at bounding box center [250, 89] width 157 height 113
click at [313, 124] on button "Confirm" at bounding box center [293, 126] width 47 height 13
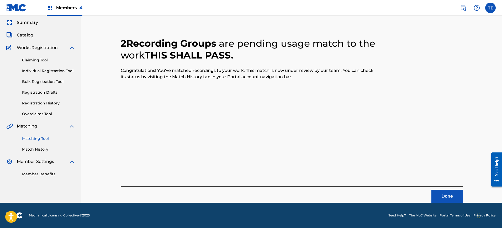
scroll to position [17, 0]
click at [401, 182] on button "Done" at bounding box center [446, 196] width 31 height 13
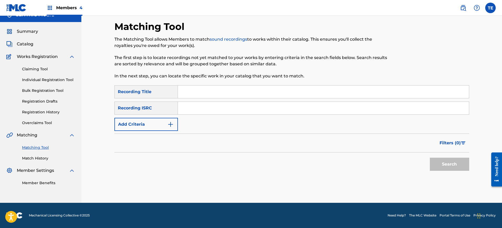
scroll to position [0, 0]
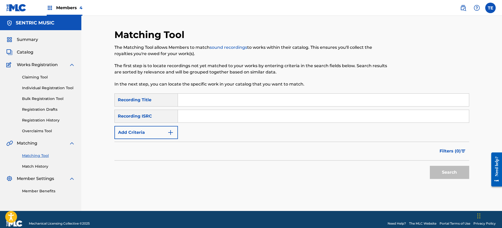
click at [213, 96] on input "Search Form" at bounding box center [323, 100] width 291 height 13
type input "Thriving"
click at [156, 135] on button "Add Criteria" at bounding box center [145, 132] width 63 height 13
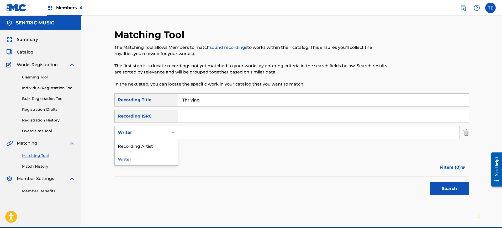
click at [155, 136] on div "Writer" at bounding box center [141, 132] width 53 height 10
click at [154, 147] on div "Recording Artist" at bounding box center [146, 145] width 63 height 13
click at [192, 132] on input "Search Form" at bounding box center [318, 132] width 281 height 13
type input "Friede"
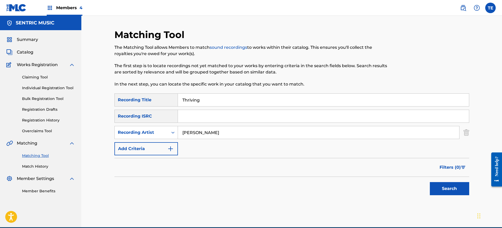
click at [401, 182] on button "Search" at bounding box center [448, 188] width 39 height 13
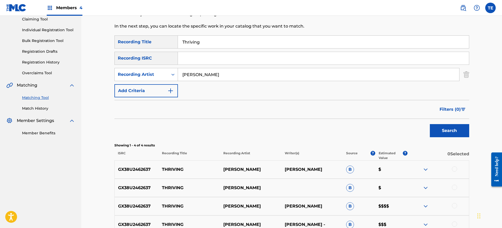
scroll to position [115, 0]
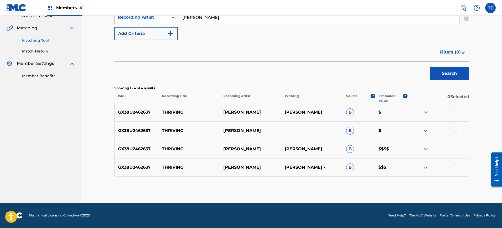
click at [401, 110] on div at bounding box center [454, 111] width 5 height 5
click at [401, 131] on div at bounding box center [454, 129] width 5 height 5
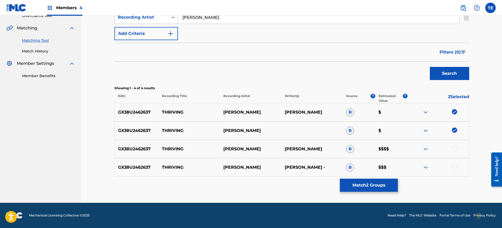
click at [401, 150] on div at bounding box center [437, 149] width 61 height 6
click at [401, 149] on div at bounding box center [454, 148] width 5 height 5
click at [401, 166] on div at bounding box center [454, 166] width 5 height 5
click at [376, 180] on button "Match 4 Groups" at bounding box center [369, 185] width 58 height 13
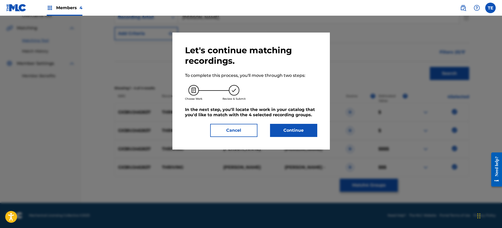
click at [287, 137] on div "Let's continue matching recordings. To complete this process, you'll move throu…" at bounding box center [250, 91] width 157 height 117
click at [287, 132] on button "Continue" at bounding box center [293, 130] width 47 height 13
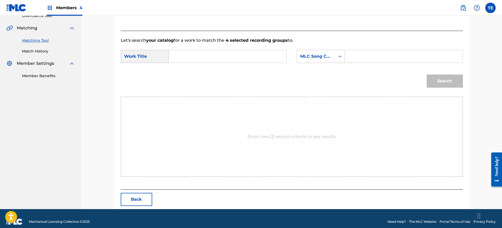
click at [225, 57] on input "Search Form" at bounding box center [227, 56] width 109 height 13
type input "Thriving"
click at [372, 60] on input "Search Form" at bounding box center [403, 56] width 109 height 13
type input "T450X6"
click at [401, 79] on button "Search" at bounding box center [444, 80] width 36 height 13
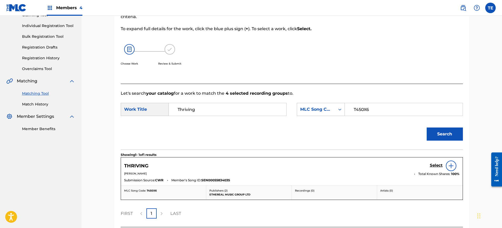
scroll to position [106, 0]
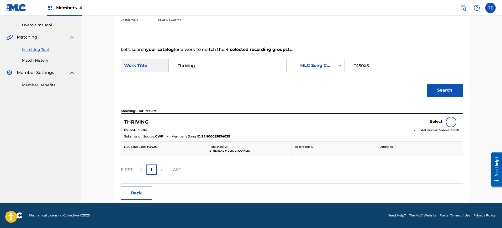
click at [401, 122] on div "THRIVING Select" at bounding box center [291, 122] width 335 height 10
click at [401, 120] on h5 "Select" at bounding box center [435, 121] width 13 height 5
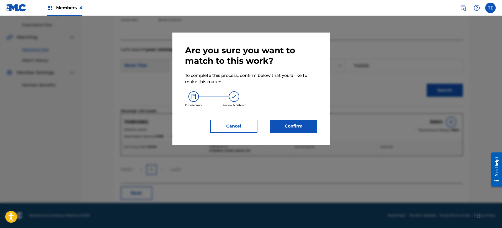
click at [312, 124] on button "Confirm" at bounding box center [293, 126] width 47 height 13
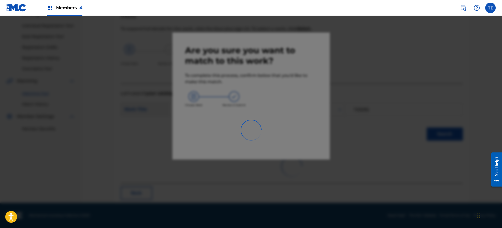
scroll to position [17, 0]
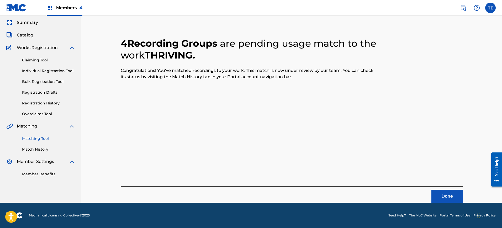
click at [401, 182] on button "Done" at bounding box center [446, 196] width 31 height 13
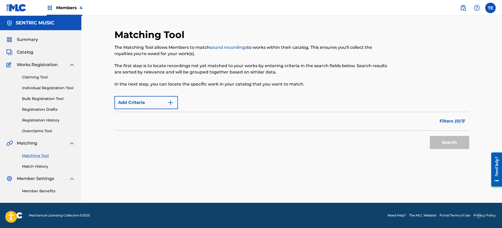
scroll to position [0, 0]
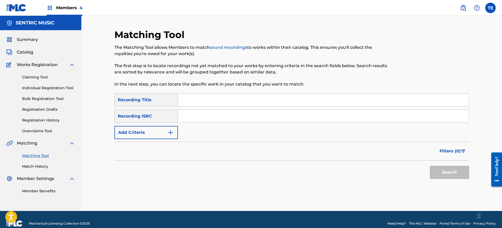
click at [206, 98] on input "Search Form" at bounding box center [323, 100] width 291 height 13
type input "Time Heals"
click at [155, 131] on button "Add Criteria" at bounding box center [145, 132] width 63 height 13
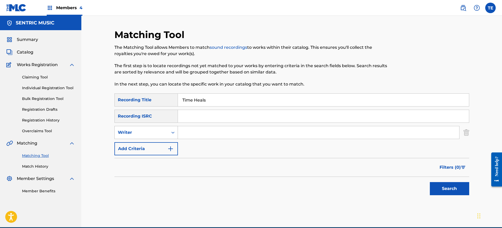
click at [165, 130] on div "Writer" at bounding box center [141, 132] width 53 height 10
click at [163, 143] on div "Recording Artist" at bounding box center [146, 145] width 63 height 13
click at [201, 132] on input "Search Form" at bounding box center [318, 132] width 281 height 13
type input "Friede"
click at [401, 182] on button "Search" at bounding box center [448, 188] width 39 height 13
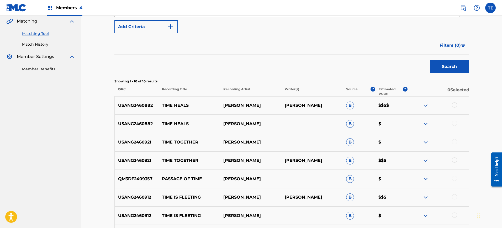
scroll to position [164, 0]
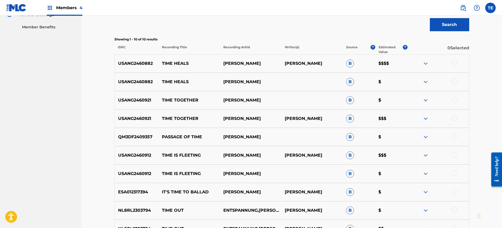
click at [401, 66] on div at bounding box center [437, 63] width 61 height 6
click at [401, 65] on div at bounding box center [454, 62] width 5 height 5
click at [401, 81] on div at bounding box center [437, 82] width 61 height 6
click at [401, 81] on div at bounding box center [454, 81] width 5 height 5
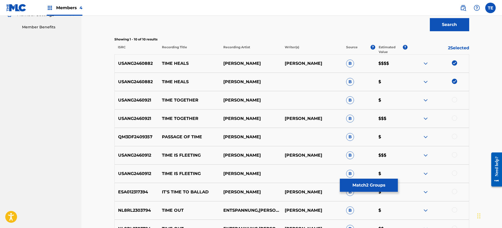
click at [379, 181] on button "Match 2 Groups" at bounding box center [369, 185] width 58 height 13
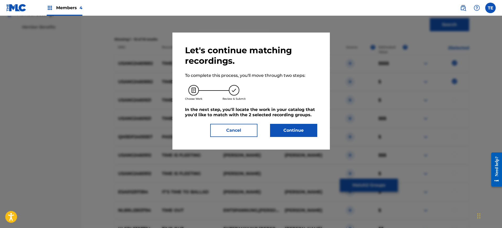
click at [283, 136] on button "Continue" at bounding box center [293, 130] width 47 height 13
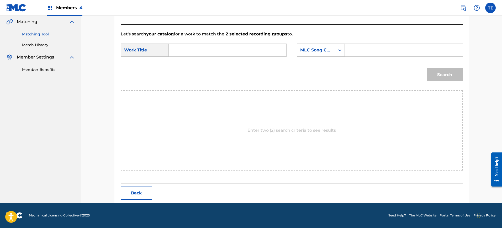
click at [238, 48] on input "Search Form" at bounding box center [227, 50] width 109 height 13
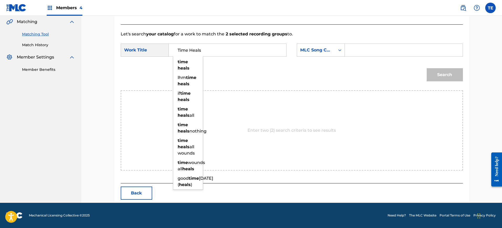
type input "Time Heals"
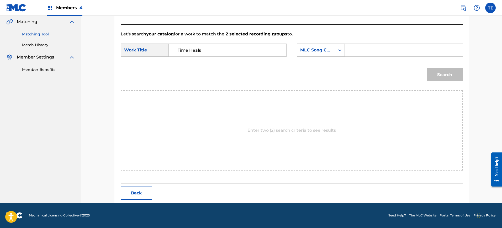
drag, startPoint x: 352, startPoint y: 38, endPoint x: 363, endPoint y: 45, distance: 12.8
click at [352, 38] on form "SearchWithCriteria0c5c7f90-2cb8-4d52-8eb1-19b6a8053abb Work Title Time Heals Se…" at bounding box center [292, 63] width 342 height 53
click at [370, 51] on input "Search Form" at bounding box center [403, 50] width 109 height 13
type input "T477W8"
click at [401, 80] on button "Search" at bounding box center [444, 74] width 36 height 13
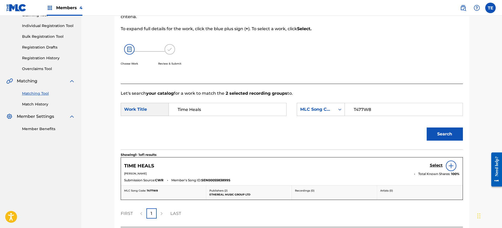
scroll to position [106, 0]
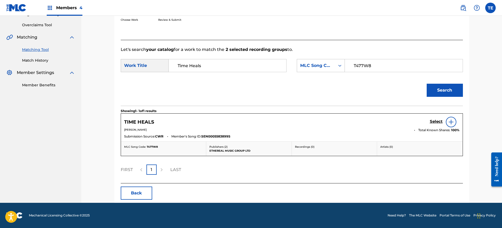
click at [401, 117] on div "Select" at bounding box center [444, 122] width 30 height 10
click at [401, 120] on h5 "Select" at bounding box center [435, 121] width 13 height 5
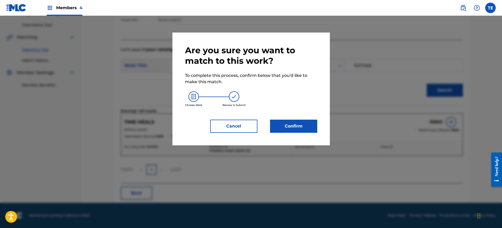
click at [323, 122] on div "Are you sure you want to match to this work? To complete this process, confirm …" at bounding box center [250, 89] width 157 height 113
click at [314, 123] on button "Confirm" at bounding box center [293, 126] width 47 height 13
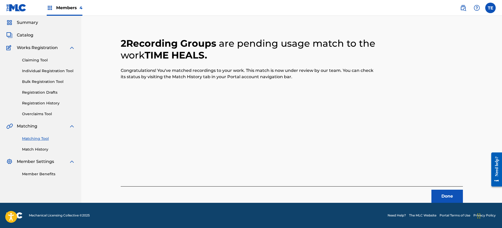
scroll to position [17, 0]
click at [401, 182] on button "Done" at bounding box center [446, 196] width 31 height 13
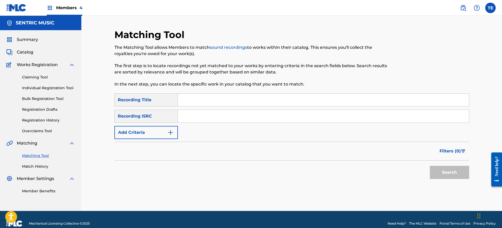
click at [192, 105] on input "Search Form" at bounding box center [323, 100] width 291 height 13
type input "Time is Fleeting"
click at [163, 127] on button "Add Criteria" at bounding box center [145, 132] width 63 height 13
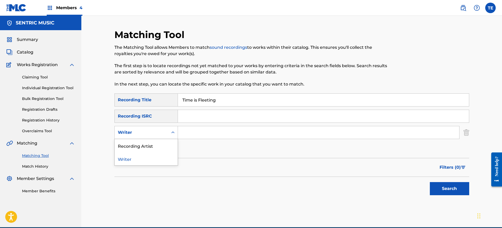
click at [165, 134] on div "Writer" at bounding box center [141, 132] width 53 height 10
click at [158, 153] on div "Writer" at bounding box center [146, 158] width 63 height 13
click at [153, 134] on div "Writer" at bounding box center [141, 132] width 47 height 6
click at [147, 142] on div "Recording Artist" at bounding box center [146, 145] width 63 height 13
click at [195, 130] on input "Search Form" at bounding box center [318, 132] width 281 height 13
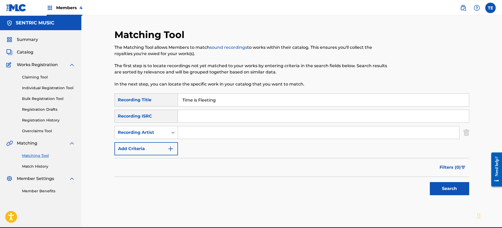
type input "Friede"
click at [401, 182] on button "Search" at bounding box center [448, 188] width 39 height 13
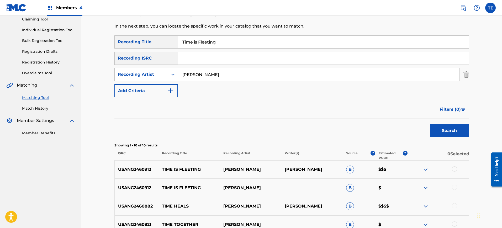
scroll to position [189, 0]
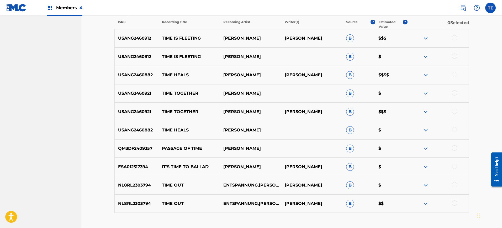
click at [401, 57] on div at bounding box center [454, 55] width 5 height 5
click at [401, 42] on div "USANG2460912 TIME IS FLEETING FRIEDE FRIEDE SCHULZ B $$$" at bounding box center [291, 38] width 354 height 18
click at [401, 39] on div at bounding box center [437, 38] width 61 height 6
click at [401, 36] on div at bounding box center [454, 37] width 5 height 5
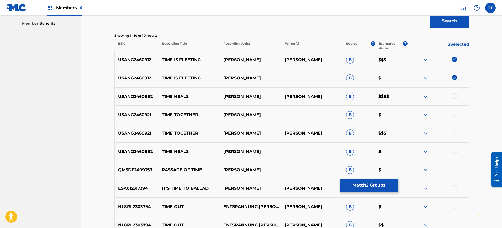
scroll to position [156, 0]
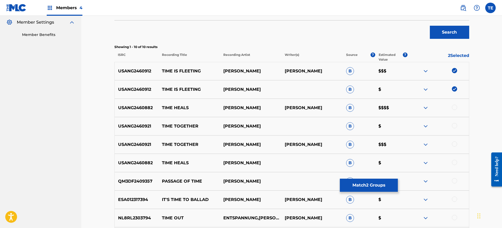
click at [351, 180] on button "Match 2 Groups" at bounding box center [369, 185] width 58 height 13
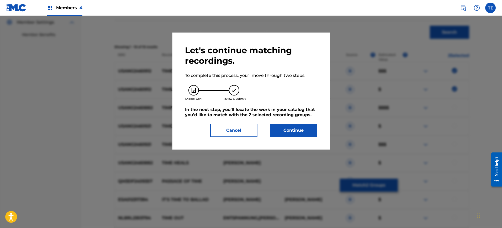
click at [281, 134] on button "Continue" at bounding box center [293, 130] width 47 height 13
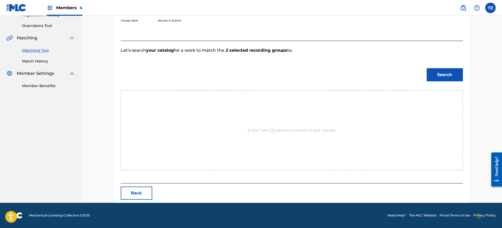
scroll to position [121, 0]
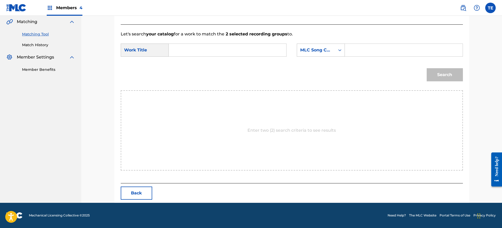
click at [187, 50] on input "Search Form" at bounding box center [227, 50] width 109 height 13
type input "Time is Fleeting"
drag, startPoint x: 377, startPoint y: 45, endPoint x: 400, endPoint y: 56, distance: 25.9
click at [377, 45] on input "Search Form" at bounding box center [403, 50] width 109 height 13
type input "T477KI"
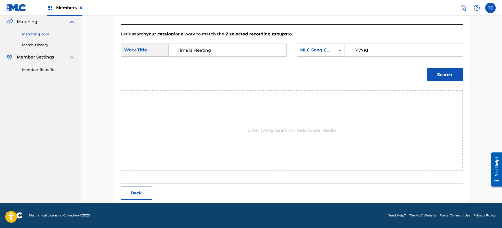
click at [401, 78] on button "Search" at bounding box center [444, 74] width 36 height 13
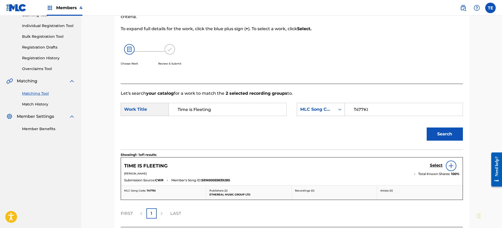
scroll to position [106, 0]
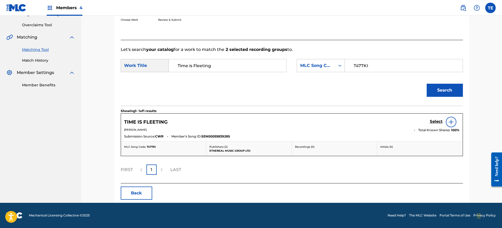
click at [401, 123] on h5 "Select" at bounding box center [435, 121] width 13 height 5
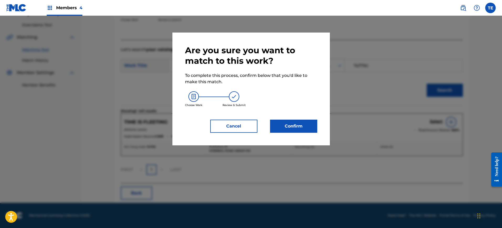
click at [288, 124] on button "Confirm" at bounding box center [293, 126] width 47 height 13
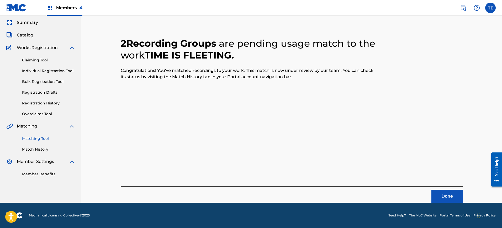
scroll to position [17, 0]
click at [401, 182] on button "Done" at bounding box center [446, 196] width 31 height 13
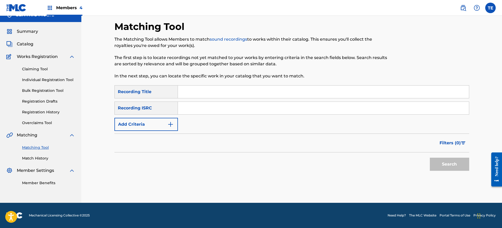
scroll to position [0, 0]
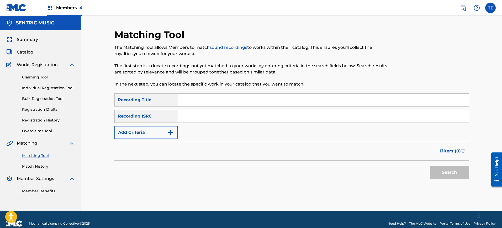
click at [199, 98] on input "Search Form" at bounding box center [323, 100] width 291 height 13
type input "Your Hand in Mine"
click at [159, 125] on div "SearchWithCriteria9cff7625-77a0-4a62-a9f3-35988dce36e1 Recording Title Your Han…" at bounding box center [291, 116] width 354 height 46
click at [159, 130] on button "Add Criteria" at bounding box center [145, 132] width 63 height 13
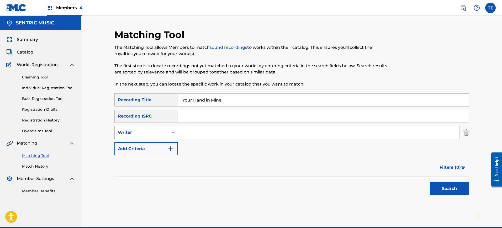
click at [160, 130] on div "Writer" at bounding box center [141, 132] width 47 height 6
click at [143, 155] on div "Writer" at bounding box center [146, 158] width 63 height 13
click at [141, 134] on div "Writer" at bounding box center [141, 132] width 47 height 6
drag, startPoint x: 143, startPoint y: 144, endPoint x: 151, endPoint y: 147, distance: 8.9
click at [143, 145] on div "Recording Artist" at bounding box center [146, 145] width 63 height 13
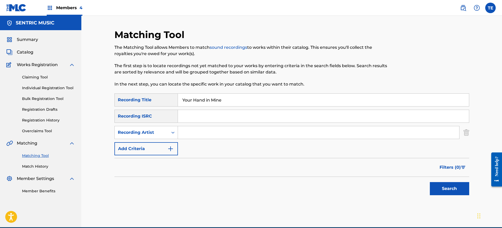
click at [203, 132] on input "Search Form" at bounding box center [318, 132] width 281 height 13
type input "Friede"
click at [401, 182] on button "Search" at bounding box center [448, 188] width 39 height 13
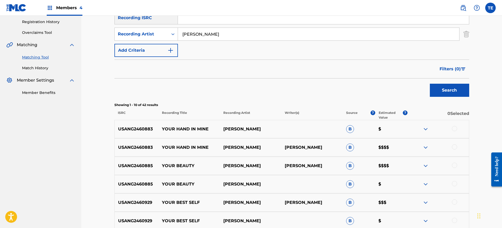
scroll to position [164, 0]
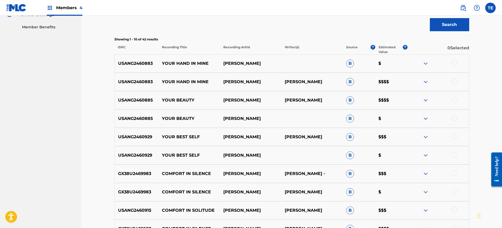
click at [401, 62] on div at bounding box center [454, 62] width 5 height 5
click at [401, 77] on div "USANG2460883 YOUR HAND IN MINE FRIEDE FRIEDE SCHULZ B $$$$" at bounding box center [291, 82] width 354 height 18
click at [401, 79] on div at bounding box center [437, 82] width 61 height 6
click at [401, 77] on div "USANG2460883 YOUR HAND IN MINE FRIEDE FRIEDE SCHULZ B $$$$" at bounding box center [291, 82] width 354 height 18
click at [401, 81] on div at bounding box center [454, 81] width 5 height 5
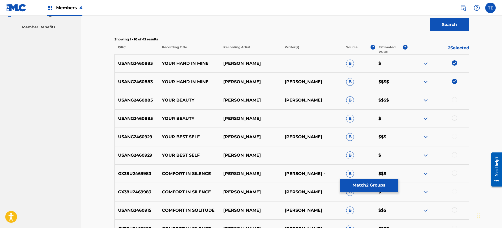
click at [368, 179] on button "Match 2 Groups" at bounding box center [369, 185] width 58 height 13
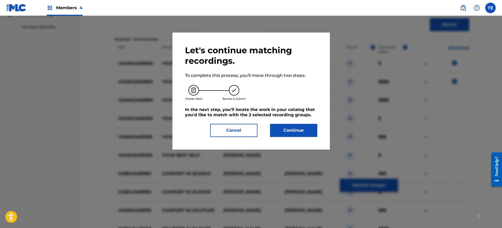
click at [305, 134] on button "Continue" at bounding box center [293, 130] width 47 height 13
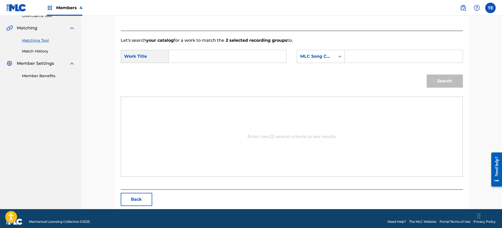
scroll to position [121, 0]
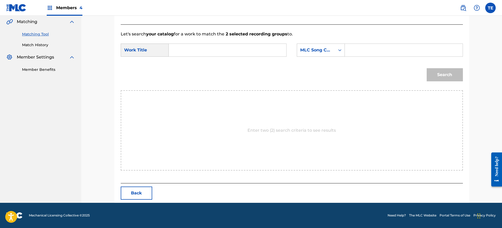
click at [206, 44] on input "Search Form" at bounding box center [227, 50] width 109 height 13
type input "Your Hand in Mine"
click at [401, 38] on form "SearchWithCriteria0c5c7f90-2cb8-4d52-8eb1-19b6a8053abb Work Title Your Hand in …" at bounding box center [292, 63] width 342 height 53
click at [401, 57] on div "SearchWithCriteria0c5c7f90-2cb8-4d52-8eb1-19b6a8053abb Work Title Your Hand in …" at bounding box center [292, 52] width 342 height 16
click at [395, 52] on input "Search Form" at bounding box center [403, 50] width 109 height 13
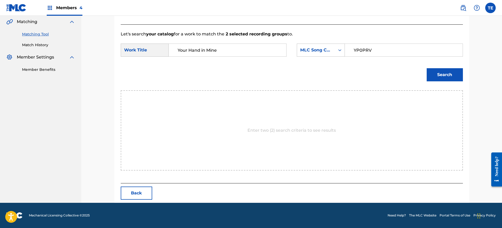
type input "YP0PRV"
click at [401, 77] on button "Search" at bounding box center [444, 74] width 36 height 13
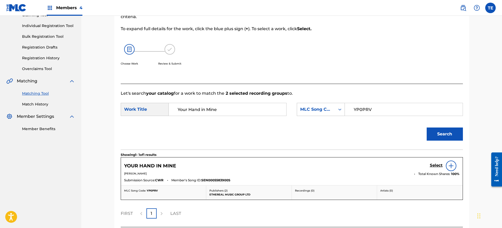
scroll to position [106, 0]
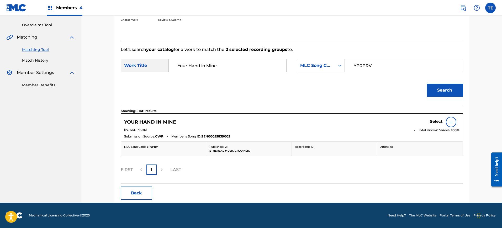
click at [401, 124] on h5 "Select" at bounding box center [435, 121] width 13 height 5
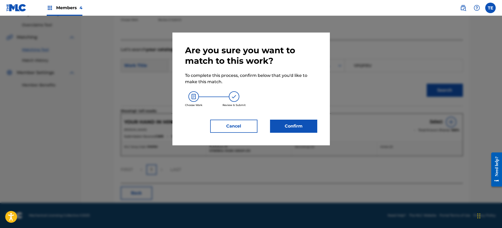
click at [318, 127] on div "Are you sure you want to match to this work? To complete this process, confirm …" at bounding box center [250, 89] width 157 height 113
click at [308, 123] on button "Confirm" at bounding box center [293, 126] width 47 height 13
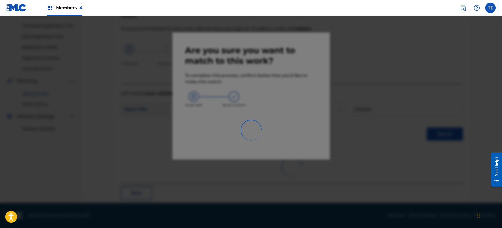
scroll to position [17, 0]
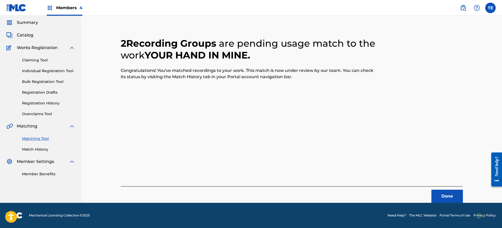
click at [401, 182] on div "Done" at bounding box center [292, 194] width 342 height 17
click at [401, 182] on button "Done" at bounding box center [446, 196] width 31 height 13
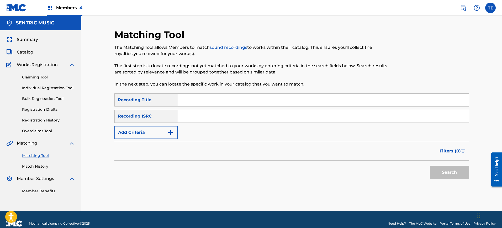
click at [182, 100] on input "Search Form" at bounding box center [323, 100] width 291 height 13
type input "Your Beauty"
click at [132, 130] on button "Add Criteria" at bounding box center [145, 132] width 63 height 13
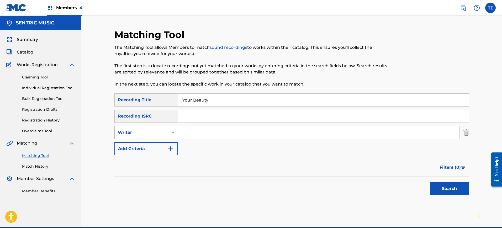
click at [140, 132] on div "Writer" at bounding box center [141, 132] width 47 height 6
click at [145, 143] on div "Recording Artist" at bounding box center [146, 145] width 63 height 13
click at [211, 128] on input "Search Form" at bounding box center [318, 132] width 281 height 13
type input "Friede"
click at [401, 182] on button "Search" at bounding box center [448, 188] width 39 height 13
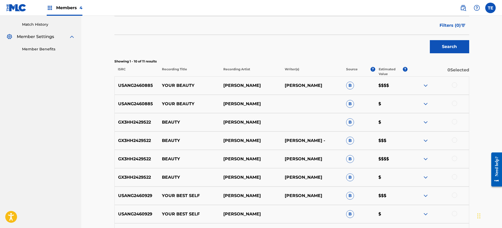
scroll to position [131, 0]
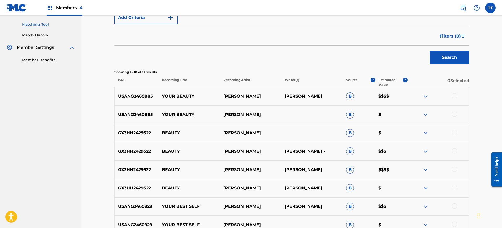
click at [401, 113] on div at bounding box center [454, 113] width 5 height 5
click at [401, 97] on div at bounding box center [454, 95] width 5 height 5
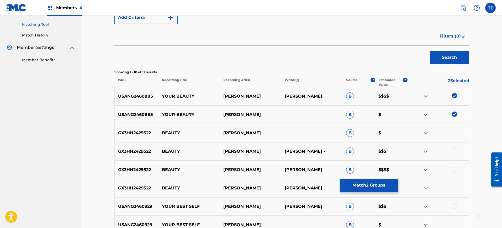
click at [360, 182] on button "Match 2 Groups" at bounding box center [369, 185] width 58 height 13
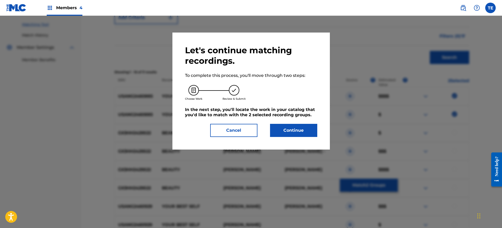
click at [283, 127] on button "Continue" at bounding box center [293, 130] width 47 height 13
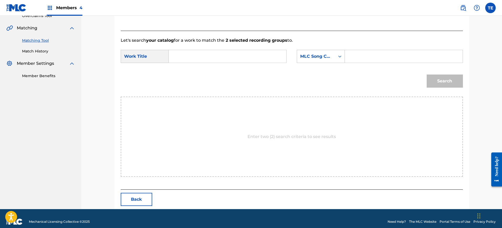
scroll to position [121, 0]
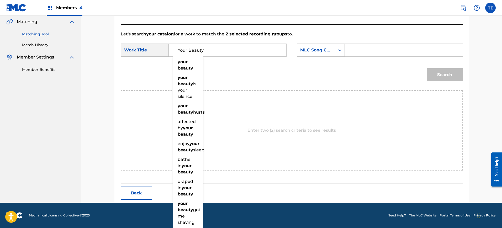
type input "Your Beauty"
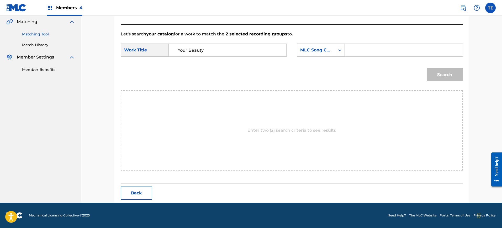
click at [398, 45] on input "Search Form" at bounding box center [403, 50] width 109 height 13
type input "YP0PWB"
click at [401, 81] on button "Search" at bounding box center [444, 74] width 36 height 13
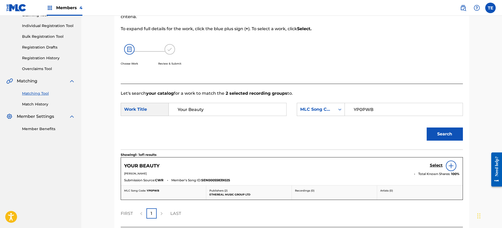
scroll to position [106, 0]
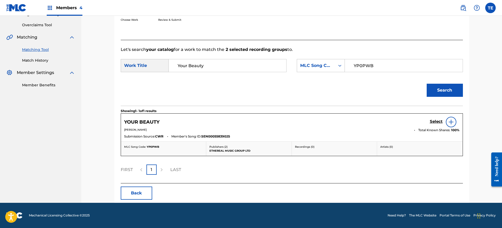
click at [401, 121] on h5 "Select" at bounding box center [435, 121] width 13 height 5
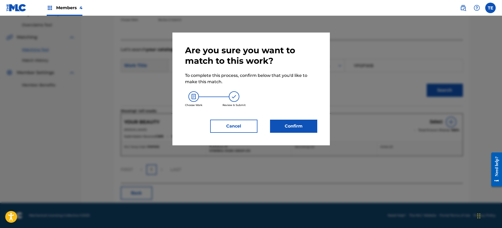
click at [296, 121] on button "Confirm" at bounding box center [293, 126] width 47 height 13
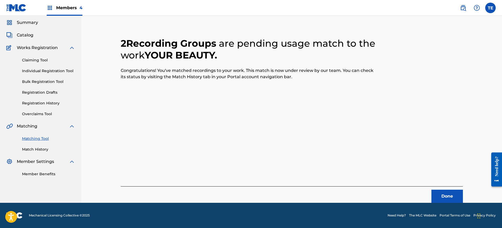
scroll to position [17, 0]
click at [401, 182] on button "Done" at bounding box center [446, 196] width 31 height 13
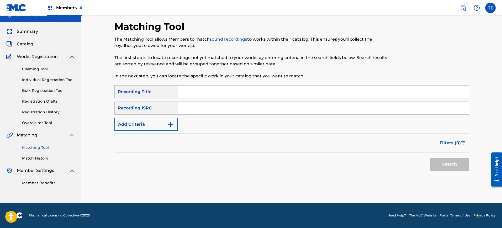
scroll to position [0, 0]
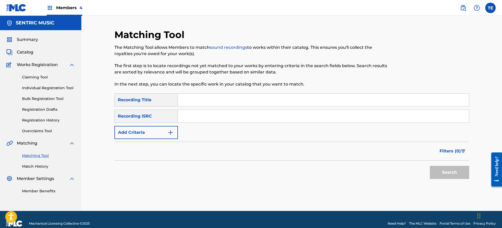
click at [199, 103] on input "Search Form" at bounding box center [323, 100] width 291 height 13
type input "You Shall Overcome"
click at [149, 128] on button "Add Criteria" at bounding box center [145, 132] width 63 height 13
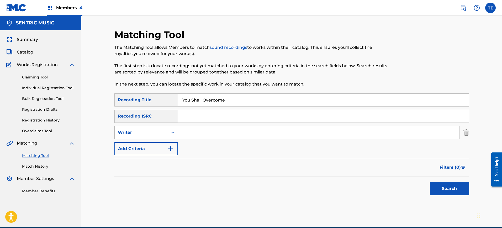
click at [148, 128] on div "Writer" at bounding box center [145, 132] width 63 height 13
click at [152, 147] on div "Recording Artist" at bounding box center [146, 145] width 63 height 13
click at [189, 131] on input "Search Form" at bounding box center [318, 132] width 281 height 13
type input "Friede"
click at [401, 182] on button "Search" at bounding box center [448, 188] width 39 height 13
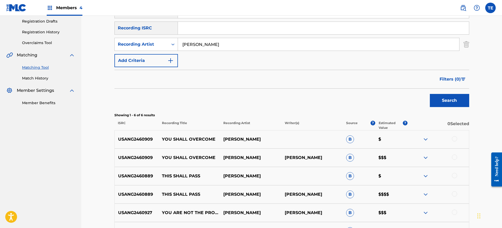
scroll to position [91, 0]
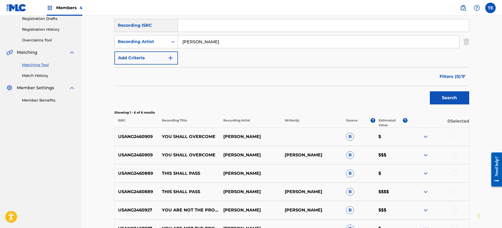
click at [401, 153] on div at bounding box center [437, 155] width 61 height 6
click at [401, 153] on div at bounding box center [454, 154] width 5 height 5
click at [401, 135] on div at bounding box center [454, 135] width 5 height 5
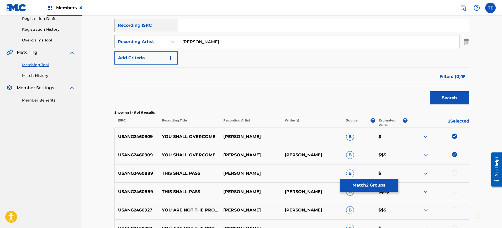
click at [366, 181] on button "Match 2 Groups" at bounding box center [369, 185] width 58 height 13
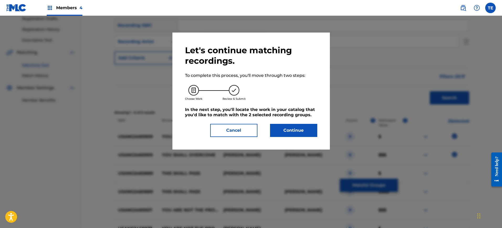
drag, startPoint x: 282, startPoint y: 122, endPoint x: 285, endPoint y: 124, distance: 3.6
click at [283, 123] on div "Let's continue matching recordings. To complete this process, you'll move throu…" at bounding box center [251, 91] width 132 height 92
click at [287, 131] on button "Continue" at bounding box center [293, 130] width 47 height 13
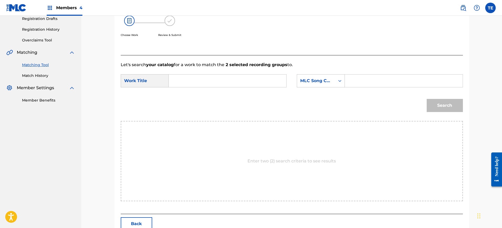
click at [197, 84] on input "Search Form" at bounding box center [227, 80] width 109 height 13
type input "You Shall Overcome"
click at [360, 77] on input "Search Form" at bounding box center [403, 80] width 109 height 13
drag, startPoint x: 389, startPoint y: 77, endPoint x: 390, endPoint y: 80, distance: 3.5
click at [389, 78] on input "Search Form" at bounding box center [403, 80] width 109 height 13
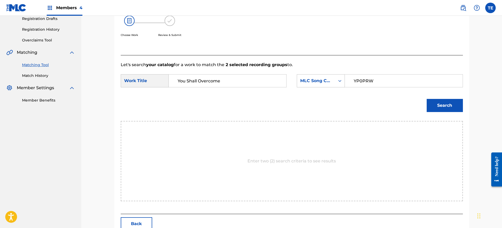
type input "YP0PRW"
click at [401, 108] on button "Search" at bounding box center [444, 105] width 36 height 13
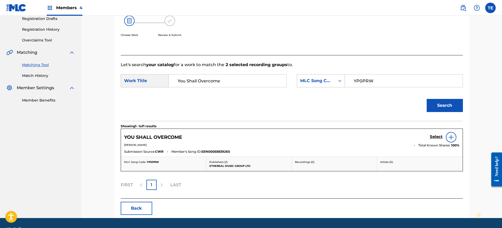
click at [401, 136] on h5 "Select" at bounding box center [435, 136] width 13 height 5
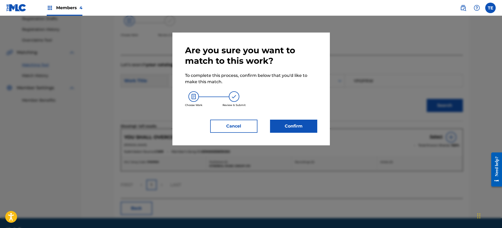
click at [317, 129] on button "Confirm" at bounding box center [293, 126] width 47 height 13
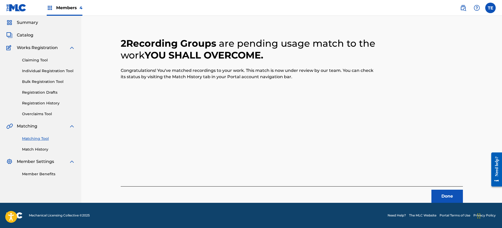
scroll to position [17, 0]
click at [401, 182] on button "Done" at bounding box center [446, 196] width 31 height 13
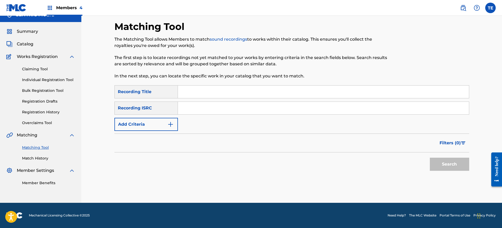
scroll to position [0, 0]
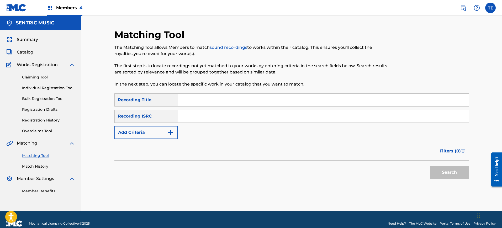
click at [194, 104] on input "Search Form" at bounding box center [323, 100] width 291 height 13
type input "You Are Not the Problem"
click at [168, 128] on button "Add Criteria" at bounding box center [145, 132] width 63 height 13
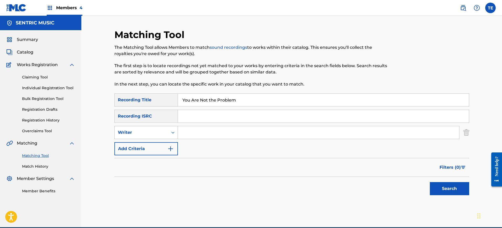
click at [152, 136] on div "Writer" at bounding box center [141, 132] width 53 height 10
click at [149, 149] on div "Recording Artist" at bounding box center [146, 145] width 63 height 13
click at [235, 133] on input "Search Form" at bounding box center [318, 132] width 281 height 13
type input "Friede"
click at [401, 180] on div "Search" at bounding box center [448, 187] width 42 height 21
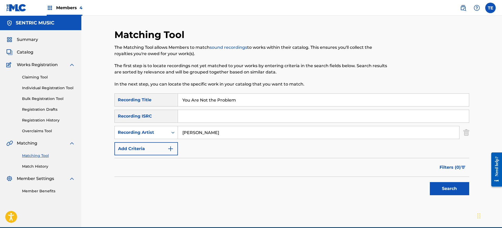
click at [401, 182] on button "Search" at bounding box center [448, 188] width 39 height 13
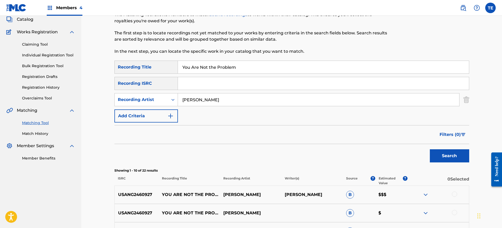
scroll to position [131, 0]
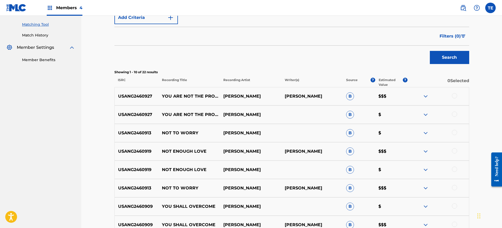
click at [401, 96] on div at bounding box center [454, 95] width 5 height 5
drag, startPoint x: 455, startPoint y: 114, endPoint x: 417, endPoint y: 115, distance: 38.0
click at [401, 114] on div at bounding box center [454, 113] width 5 height 5
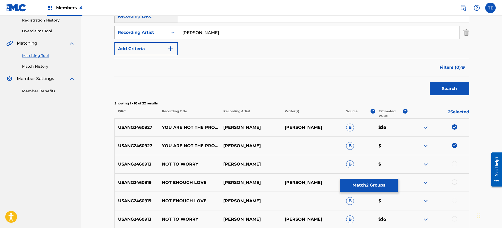
scroll to position [33, 0]
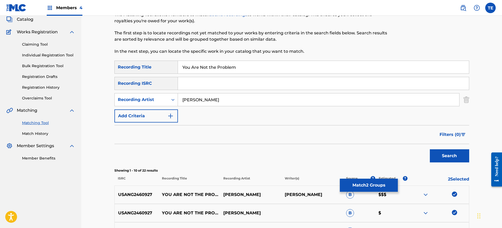
click at [365, 182] on button "Match 2 Groups" at bounding box center [369, 185] width 58 height 13
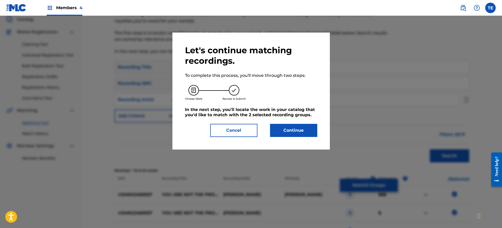
click at [294, 128] on button "Continue" at bounding box center [293, 130] width 47 height 13
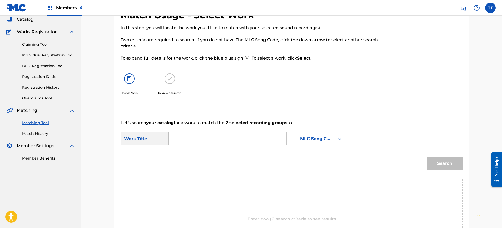
click at [201, 140] on input "Search Form" at bounding box center [227, 138] width 109 height 13
type input "You Are Not the Problem"
click at [352, 135] on input "Search Form" at bounding box center [403, 138] width 109 height 13
click at [401, 160] on div "Search" at bounding box center [443, 162] width 39 height 21
click at [401, 162] on button "Search" at bounding box center [444, 163] width 36 height 13
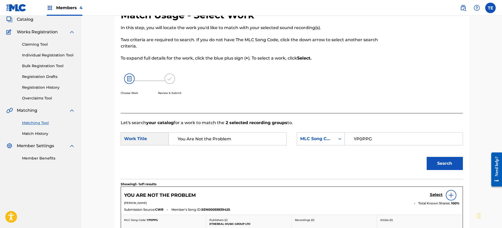
click at [401, 182] on div "Select" at bounding box center [444, 195] width 30 height 10
click at [401, 182] on h5 "Select" at bounding box center [435, 194] width 13 height 5
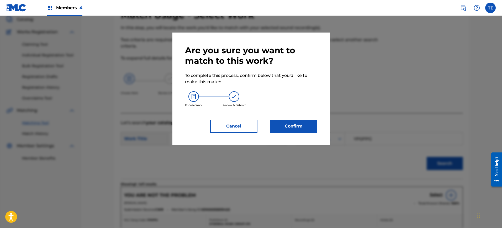
click at [313, 128] on button "Confirm" at bounding box center [293, 126] width 47 height 13
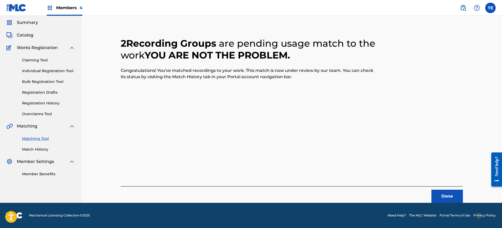
scroll to position [17, 0]
click at [401, 182] on button "Done" at bounding box center [446, 196] width 31 height 13
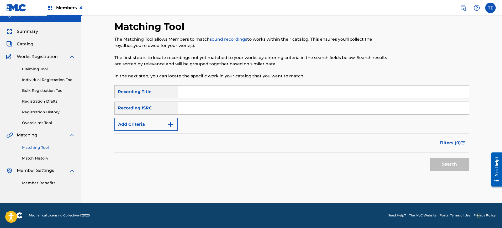
scroll to position [0, 0]
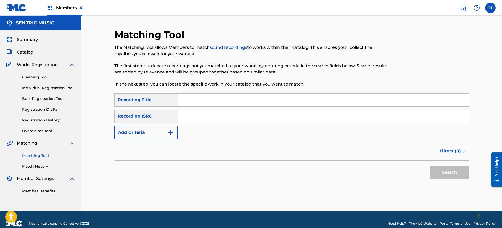
click at [197, 101] on input "Search Form" at bounding box center [323, 100] width 291 height 13
click at [163, 125] on div "SearchWithCriteria9cff7625-77a0-4a62-a9f3-35988dce36e1 Recording Title Wonderme…" at bounding box center [291, 116] width 354 height 46
click at [161, 135] on button "Add Criteria" at bounding box center [145, 132] width 63 height 13
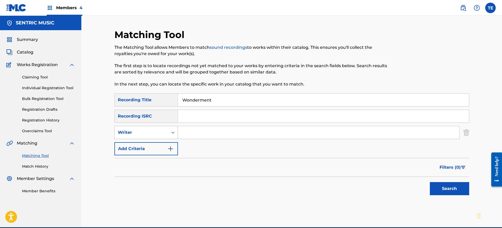
click at [162, 128] on div "Writer" at bounding box center [141, 132] width 53 height 10
click at [158, 145] on div "Recording Artist" at bounding box center [146, 145] width 63 height 13
click at [208, 129] on input "Search Form" at bounding box center [318, 132] width 281 height 13
click at [401, 182] on button "Search" at bounding box center [448, 188] width 39 height 13
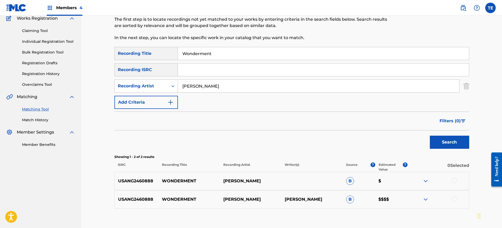
scroll to position [78, 0]
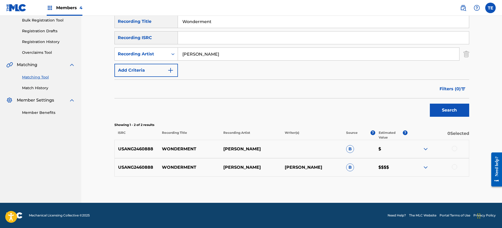
drag, startPoint x: 459, startPoint y: 147, endPoint x: 456, endPoint y: 148, distance: 3.4
click at [401, 147] on div at bounding box center [437, 149] width 61 height 6
click at [401, 148] on div at bounding box center [454, 148] width 5 height 5
click at [401, 166] on div at bounding box center [454, 166] width 5 height 5
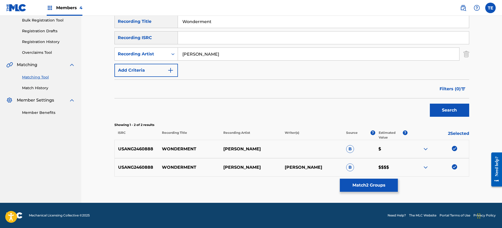
click at [386, 182] on button "Match 2 Groups" at bounding box center [369, 185] width 58 height 13
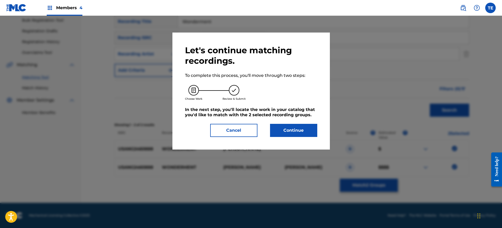
click at [273, 128] on button "Continue" at bounding box center [293, 130] width 47 height 13
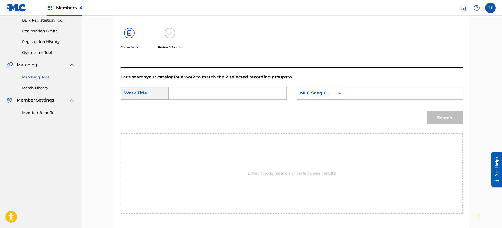
click at [207, 87] on input "Search Form" at bounding box center [227, 93] width 109 height 13
click at [391, 99] on input "Search Form" at bounding box center [403, 93] width 109 height 13
click at [401, 117] on button "Search" at bounding box center [444, 117] width 36 height 13
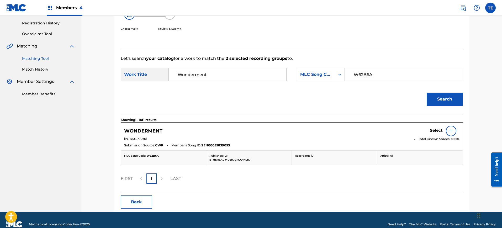
scroll to position [106, 0]
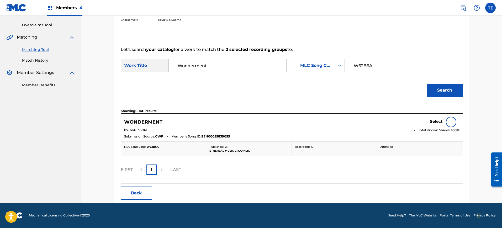
click at [401, 121] on h5 "Select" at bounding box center [435, 121] width 13 height 5
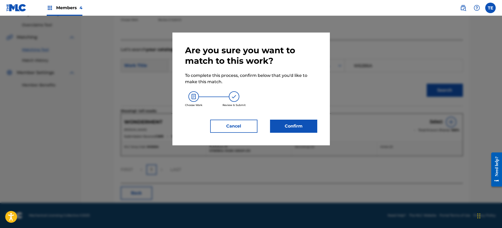
click at [251, 124] on button "Cancel" at bounding box center [233, 126] width 47 height 13
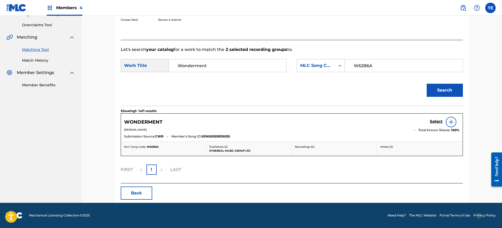
click at [135, 182] on button "Back" at bounding box center [136, 192] width 31 height 13
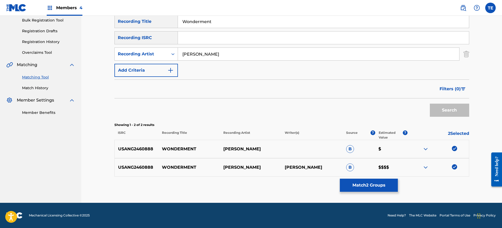
scroll to position [78, 0]
click at [391, 182] on button "Match 2 Groups" at bounding box center [369, 185] width 58 height 13
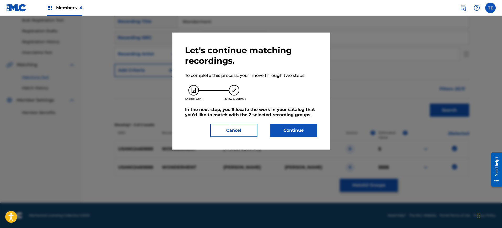
click at [295, 124] on button "Continue" at bounding box center [293, 130] width 47 height 13
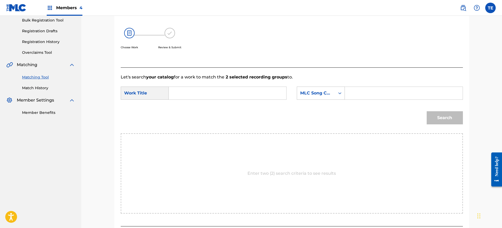
click at [255, 96] on input "Search Form" at bounding box center [227, 93] width 109 height 13
click at [205, 93] on input "W62B6A" at bounding box center [227, 93] width 109 height 13
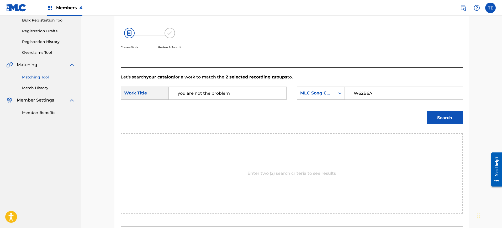
click at [401, 120] on button "Search" at bounding box center [444, 117] width 36 height 13
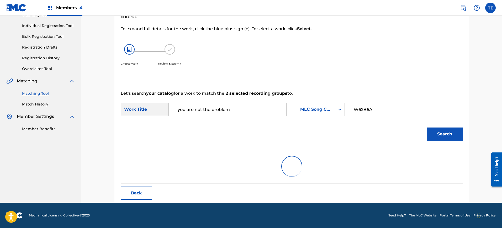
scroll to position [40, 0]
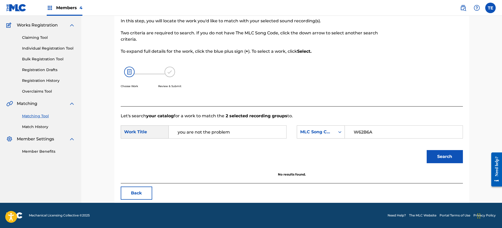
click at [222, 132] on input "you are not the problem" at bounding box center [227, 132] width 109 height 13
click at [401, 159] on button "Search" at bounding box center [444, 156] width 36 height 13
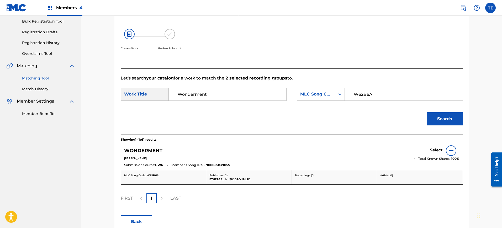
scroll to position [105, 0]
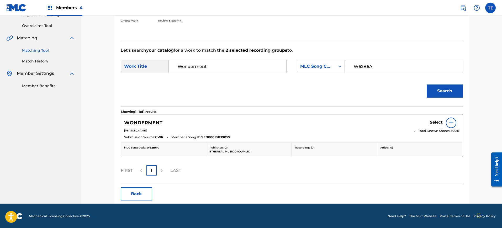
click at [401, 121] on h5 "Select" at bounding box center [435, 122] width 13 height 5
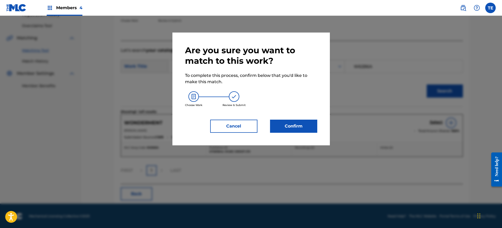
click at [283, 131] on button "Confirm" at bounding box center [293, 126] width 47 height 13
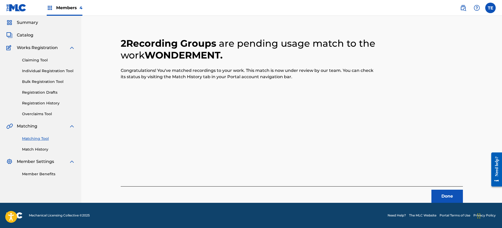
scroll to position [17, 0]
click at [401, 182] on button "Done" at bounding box center [446, 196] width 31 height 13
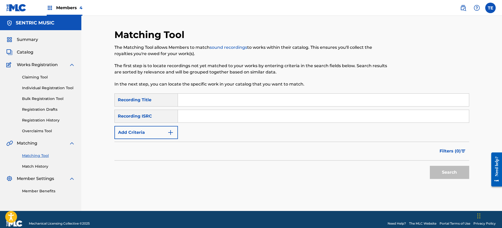
drag, startPoint x: 214, startPoint y: 103, endPoint x: 213, endPoint y: 106, distance: 3.7
click at [214, 103] on input "Search Form" at bounding box center [323, 100] width 291 height 13
click at [159, 132] on button "Add Criteria" at bounding box center [145, 132] width 63 height 13
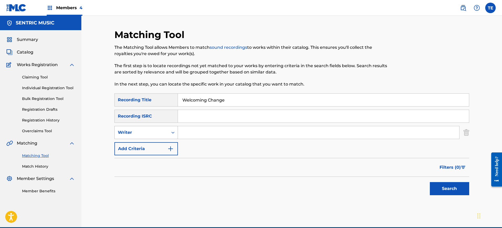
click at [150, 137] on div "Writer" at bounding box center [141, 132] width 53 height 10
click at [140, 143] on div "Recording Artist" at bounding box center [146, 145] width 63 height 13
click at [222, 137] on input "Search Form" at bounding box center [318, 132] width 281 height 13
click at [401, 182] on button "Search" at bounding box center [448, 188] width 39 height 13
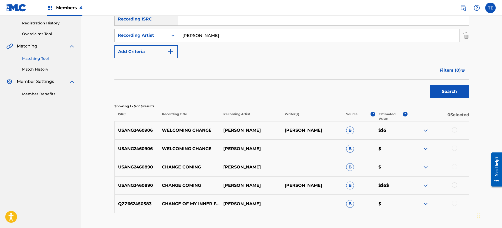
scroll to position [133, 0]
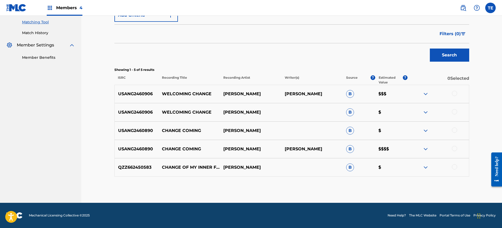
click at [401, 109] on div at bounding box center [437, 112] width 61 height 6
click at [401, 109] on div at bounding box center [454, 111] width 5 height 5
click at [401, 95] on div at bounding box center [454, 93] width 5 height 5
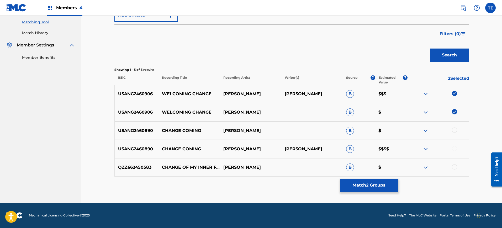
click at [364, 182] on button "Match 2 Groups" at bounding box center [369, 185] width 58 height 13
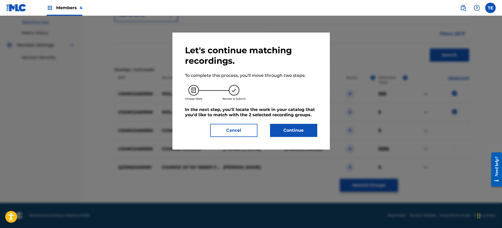
click at [281, 130] on button "Continue" at bounding box center [293, 130] width 47 height 13
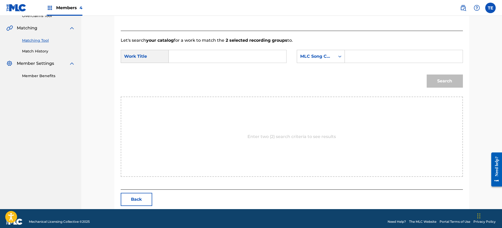
scroll to position [121, 0]
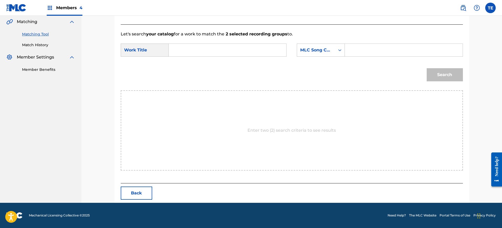
click at [215, 54] on input "Search Form" at bounding box center [227, 50] width 109 height 13
click at [186, 50] on input "Search Form" at bounding box center [227, 50] width 109 height 13
click at [383, 48] on input "Search Form" at bounding box center [403, 50] width 109 height 13
click at [401, 73] on button "Search" at bounding box center [444, 74] width 36 height 13
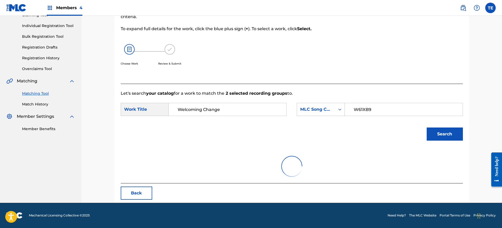
scroll to position [106, 0]
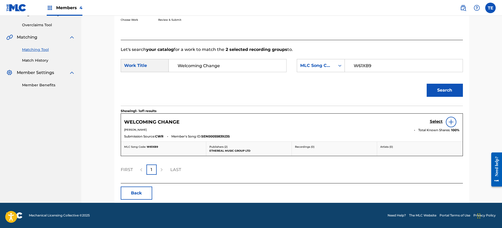
click at [135, 182] on button "Back" at bounding box center [136, 192] width 31 height 13
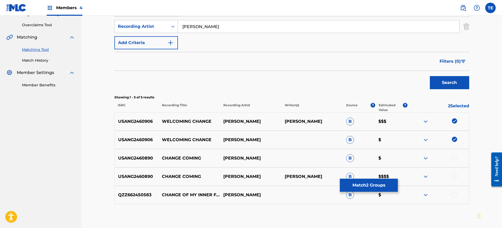
click at [384, 182] on button "Match 2 Groups" at bounding box center [369, 185] width 58 height 13
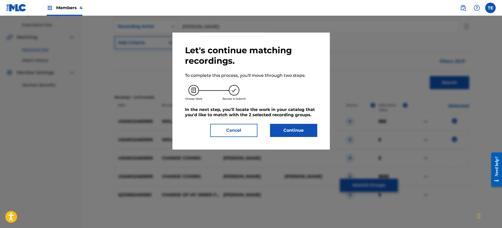
click at [293, 139] on div "Let's continue matching recordings. To complete this process, you'll move throu…" at bounding box center [250, 91] width 157 height 117
click at [290, 131] on button "Continue" at bounding box center [293, 130] width 47 height 13
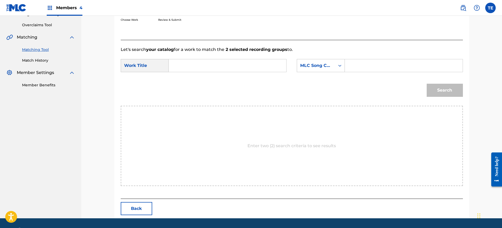
click at [357, 61] on input "Search Form" at bounding box center [403, 65] width 109 height 13
click at [225, 68] on input "Search Form" at bounding box center [227, 65] width 109 height 13
click at [220, 62] on input "Search Form" at bounding box center [227, 65] width 109 height 13
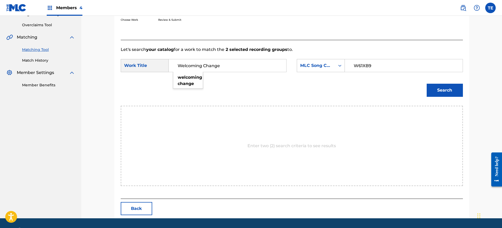
click at [401, 89] on button "Search" at bounding box center [444, 90] width 36 height 13
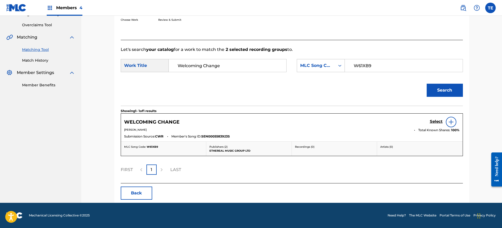
click at [401, 120] on h5 "Select" at bounding box center [435, 121] width 13 height 5
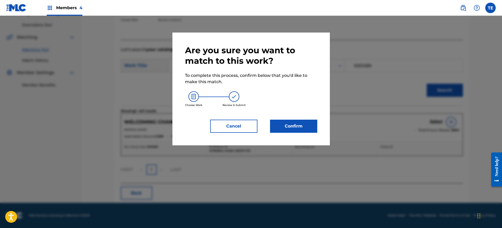
click at [302, 130] on button "Confirm" at bounding box center [293, 126] width 47 height 13
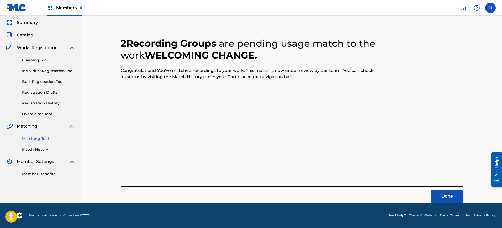
scroll to position [17, 0]
drag, startPoint x: 449, startPoint y: 185, endPoint x: 449, endPoint y: 196, distance: 10.5
click at [401, 182] on div "2 Recording Groups are pending usage match to the work WELCOMING CHANGE . Congr…" at bounding box center [292, 114] width 342 height 178
click at [401, 182] on button "Done" at bounding box center [446, 196] width 31 height 13
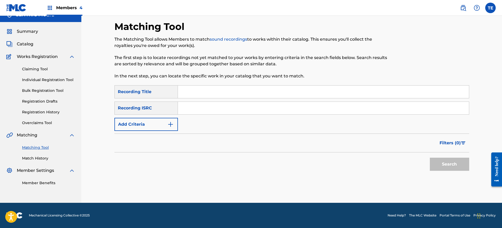
scroll to position [0, 0]
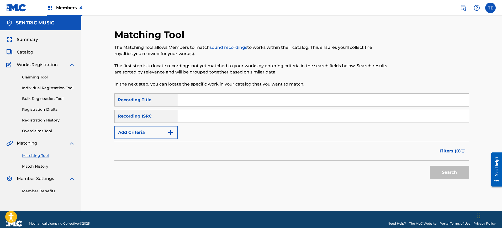
click at [211, 99] on input "Search Form" at bounding box center [323, 100] width 291 height 13
drag, startPoint x: 102, startPoint y: 130, endPoint x: 124, endPoint y: 129, distance: 21.5
click at [107, 129] on div "Matching Tool The Matching Tool allows Members to match sound recordings to wor…" at bounding box center [291, 113] width 420 height 195
click at [141, 127] on button "Add Criteria" at bounding box center [145, 132] width 63 height 13
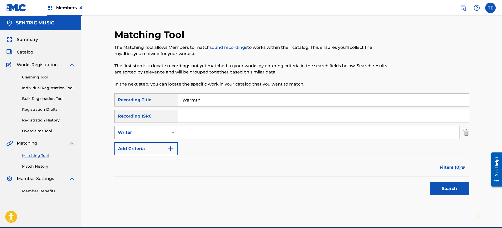
click at [141, 136] on div "Writer" at bounding box center [141, 132] width 53 height 10
drag, startPoint x: 141, startPoint y: 146, endPoint x: 148, endPoint y: 148, distance: 7.8
click at [141, 146] on div "Recording Artist" at bounding box center [146, 145] width 63 height 13
click at [210, 132] on input "Search Form" at bounding box center [318, 132] width 281 height 13
click at [401, 182] on button "Search" at bounding box center [448, 188] width 39 height 13
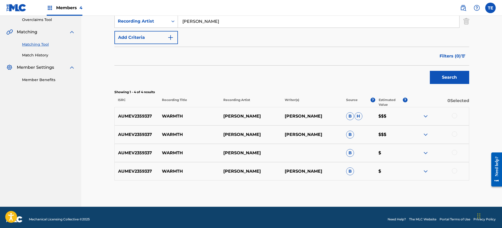
scroll to position [115, 0]
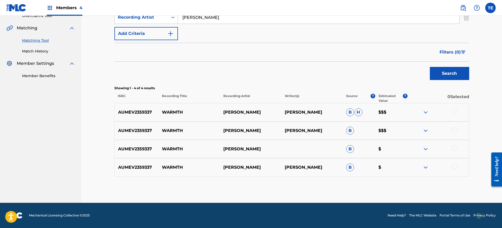
click at [401, 167] on div at bounding box center [437, 167] width 61 height 6
click at [401, 165] on div at bounding box center [437, 167] width 61 height 6
click at [401, 168] on div at bounding box center [454, 166] width 5 height 5
click at [401, 147] on div at bounding box center [454, 148] width 5 height 5
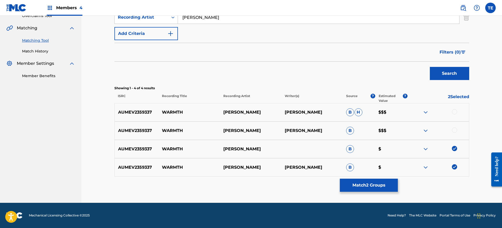
drag, startPoint x: 454, startPoint y: 124, endPoint x: 454, endPoint y: 127, distance: 2.6
click at [401, 124] on div "AUMEV2359337 WARMTH FRIEDE FRIEDE SCHULZ B $$$" at bounding box center [291, 130] width 354 height 18
click at [401, 127] on div at bounding box center [454, 129] width 5 height 5
click at [401, 113] on div at bounding box center [454, 111] width 5 height 5
click at [176, 131] on p "WARMTH" at bounding box center [188, 130] width 61 height 6
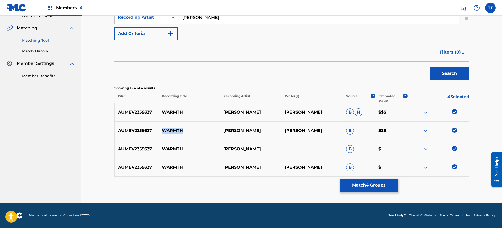
click at [176, 131] on p "WARMTH" at bounding box center [188, 130] width 61 height 6
click at [353, 179] on button "Match 4 Groups" at bounding box center [369, 185] width 58 height 13
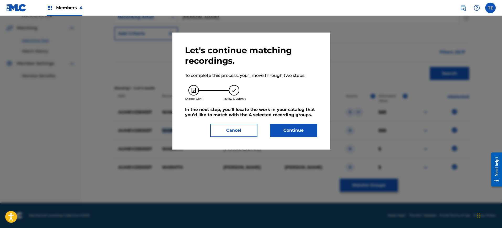
click at [271, 130] on button "Continue" at bounding box center [293, 130] width 47 height 13
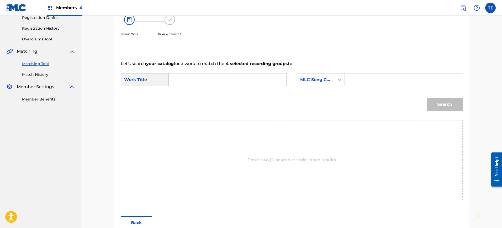
scroll to position [17, 0]
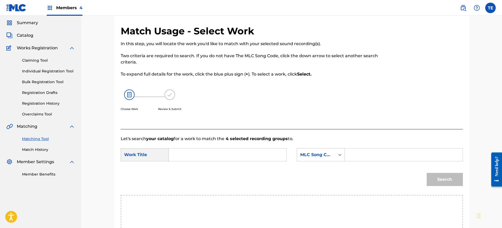
click at [209, 157] on input "Search Form" at bounding box center [227, 154] width 109 height 13
click at [379, 151] on input "Search Form" at bounding box center [403, 154] width 109 height 13
click at [401, 176] on button "Search" at bounding box center [444, 179] width 36 height 13
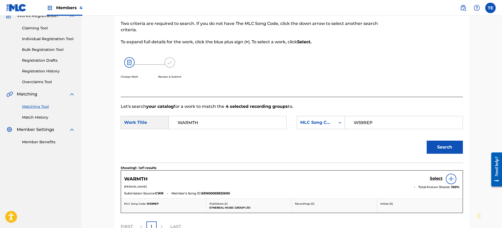
scroll to position [82, 0]
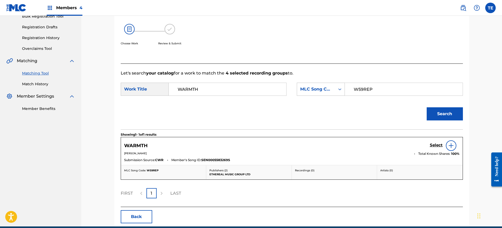
click at [401, 145] on h5 "Select" at bounding box center [435, 145] width 13 height 5
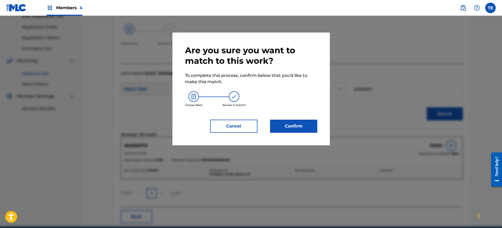
click at [298, 129] on button "Confirm" at bounding box center [293, 126] width 47 height 13
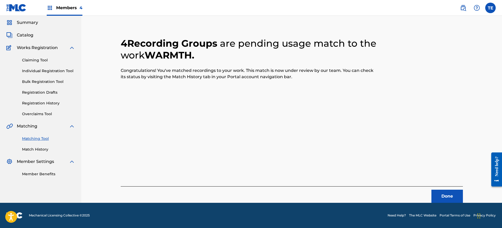
scroll to position [17, 0]
click at [401, 182] on button "Done" at bounding box center [446, 196] width 31 height 13
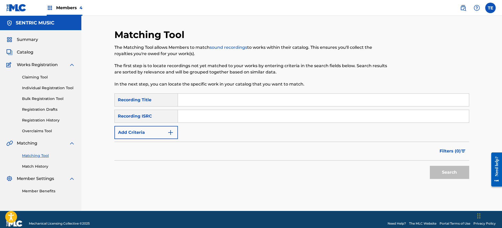
drag, startPoint x: 215, startPoint y: 94, endPoint x: 211, endPoint y: 97, distance: 4.5
click at [215, 94] on input "Search Form" at bounding box center [323, 100] width 291 height 13
click at [168, 128] on button "Add Criteria" at bounding box center [145, 132] width 63 height 13
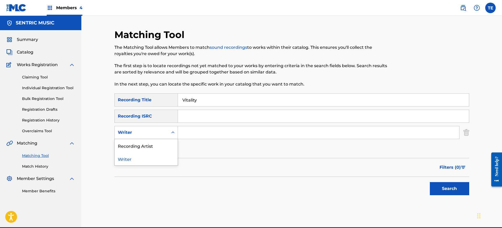
click at [163, 129] on div "Writer" at bounding box center [141, 132] width 47 height 6
click at [157, 146] on div "Recording Artist" at bounding box center [146, 145] width 63 height 13
click at [279, 142] on div "SearchWithCriteria9cff7625-77a0-4a62-a9f3-35988dce36e1 Recording Title Vitality…" at bounding box center [291, 124] width 354 height 62
click at [239, 128] on input "Search Form" at bounding box center [318, 132] width 281 height 13
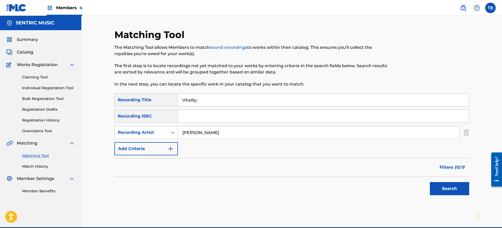
click at [401, 182] on button "Search" at bounding box center [448, 188] width 39 height 13
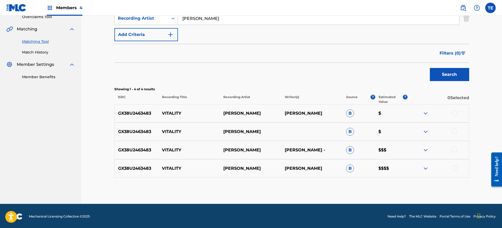
scroll to position [115, 0]
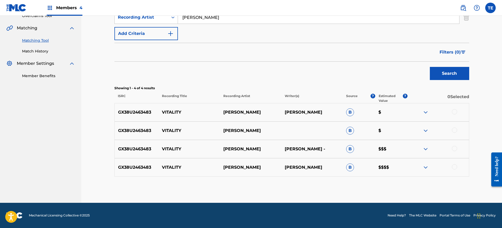
click at [173, 130] on p "VITALITY" at bounding box center [188, 130] width 61 height 6
click at [401, 113] on div at bounding box center [454, 111] width 5 height 5
click at [401, 133] on div at bounding box center [437, 130] width 61 height 6
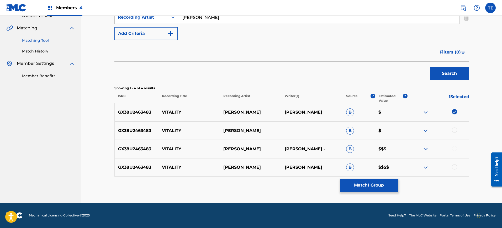
click at [401, 130] on div at bounding box center [454, 129] width 5 height 5
click at [401, 149] on div at bounding box center [454, 148] width 5 height 5
click at [401, 164] on div at bounding box center [454, 166] width 5 height 5
click at [171, 148] on p "VITALITY" at bounding box center [188, 149] width 61 height 6
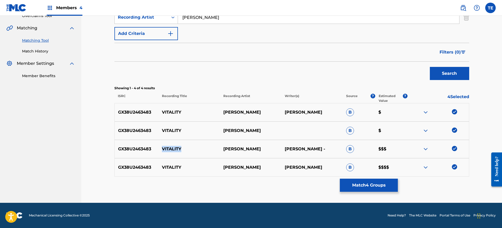
click at [366, 182] on button "Match 4 Groups" at bounding box center [369, 185] width 58 height 13
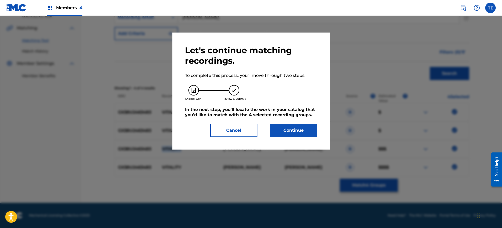
click at [292, 126] on button "Continue" at bounding box center [293, 130] width 47 height 13
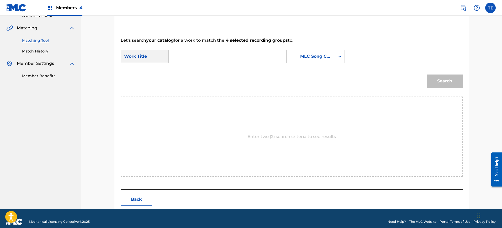
click at [209, 54] on input "Search Form" at bounding box center [227, 56] width 109 height 13
drag, startPoint x: 353, startPoint y: 55, endPoint x: 384, endPoint y: 61, distance: 31.1
click at [353, 55] on input "Search Form" at bounding box center [403, 56] width 109 height 13
click at [401, 80] on button "Search" at bounding box center [444, 80] width 36 height 13
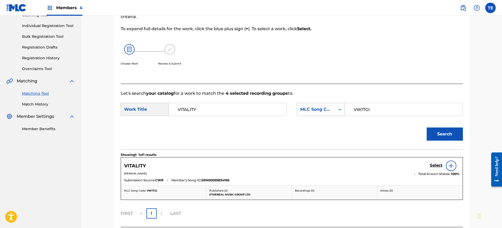
scroll to position [106, 0]
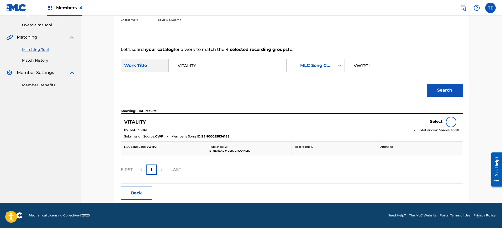
click at [401, 121] on h5 "Select" at bounding box center [435, 121] width 13 height 5
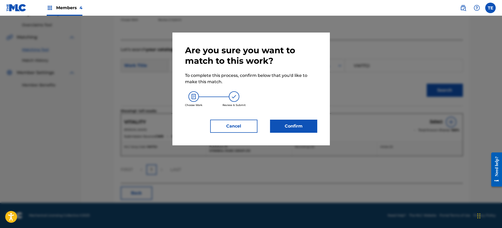
drag, startPoint x: 329, startPoint y: 133, endPoint x: 293, endPoint y: 126, distance: 37.0
click at [328, 133] on div "Are you sure you want to match to this work? To complete this process, confirm …" at bounding box center [250, 89] width 157 height 113
click at [293, 125] on button "Confirm" at bounding box center [293, 126] width 47 height 13
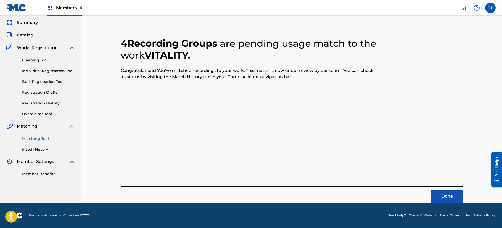
scroll to position [17, 0]
click at [401, 182] on button "Done" at bounding box center [446, 196] width 31 height 13
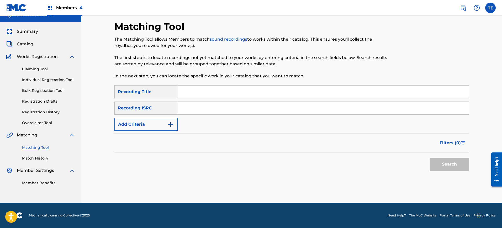
scroll to position [0, 0]
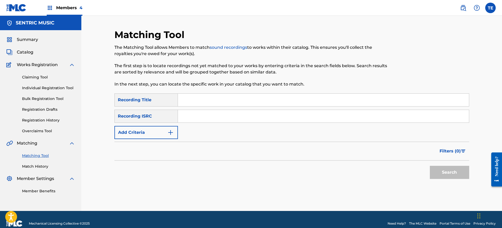
click at [202, 94] on input "Search Form" at bounding box center [323, 100] width 291 height 13
drag, startPoint x: 181, startPoint y: 128, endPoint x: 174, endPoint y: 133, distance: 8.7
click at [179, 130] on div "SearchWithCriteria9cff7625-77a0-4a62-a9f3-35988dce36e1 Recording Title Undying …" at bounding box center [291, 116] width 354 height 46
click at [169, 134] on img "Search Form" at bounding box center [170, 132] width 6 height 6
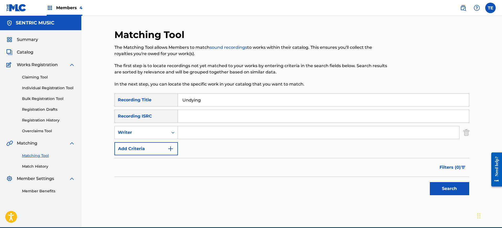
click at [159, 136] on div "Writer" at bounding box center [141, 132] width 53 height 10
click at [156, 153] on div "Writer" at bounding box center [146, 158] width 63 height 13
click at [152, 137] on div "Writer" at bounding box center [141, 132] width 53 height 10
click at [152, 146] on div "Recording Artist" at bounding box center [146, 145] width 63 height 13
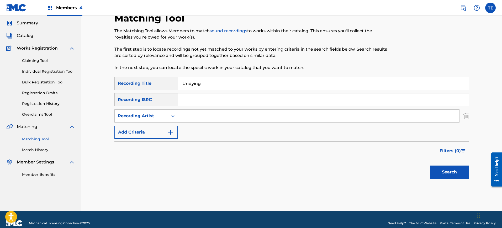
scroll to position [24, 0]
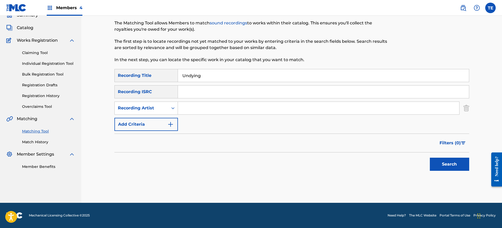
click at [206, 106] on input "Search Form" at bounding box center [318, 108] width 281 height 13
click at [401, 158] on button "Search" at bounding box center [448, 164] width 39 height 13
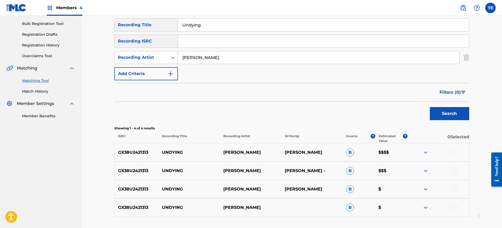
scroll to position [115, 0]
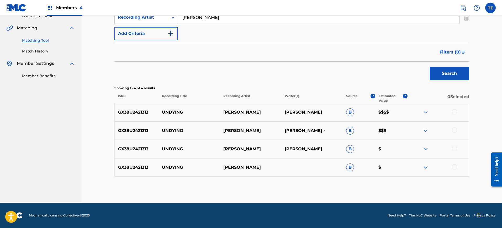
click at [401, 112] on div at bounding box center [454, 111] width 5 height 5
click at [401, 131] on div at bounding box center [437, 130] width 61 height 6
click at [401, 131] on div at bounding box center [454, 129] width 5 height 5
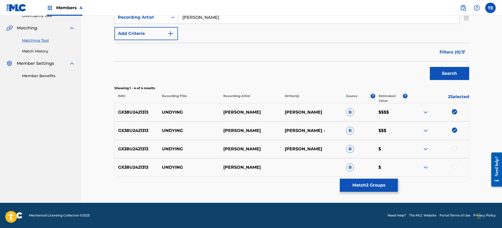
click at [401, 148] on div at bounding box center [454, 148] width 5 height 5
click at [401, 165] on div at bounding box center [454, 166] width 5 height 5
click at [377, 178] on div "Matching Tool The Matching Tool allows Members to match sound recordings to wor…" at bounding box center [291, 58] width 354 height 289
click at [375, 182] on button "Match 4 Groups" at bounding box center [369, 185] width 58 height 13
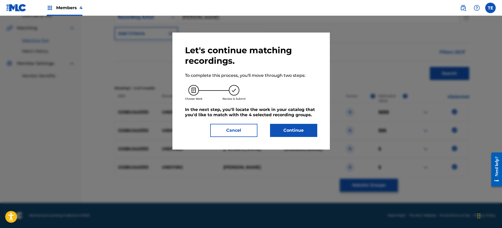
click at [302, 126] on button "Continue" at bounding box center [293, 130] width 47 height 13
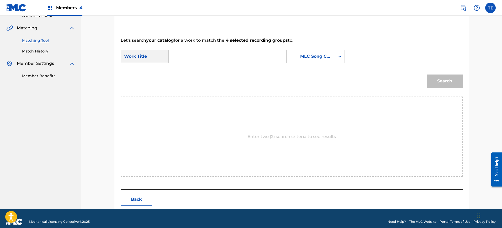
click at [214, 58] on input "Search Form" at bounding box center [227, 56] width 109 height 13
click at [386, 65] on div "SearchWithCriteria0c5c7f90-2cb8-4d52-8eb1-19b6a8053abb Work Title Undying Searc…" at bounding box center [292, 58] width 342 height 16
click at [383, 58] on input "Search Form" at bounding box center [403, 56] width 109 height 13
click at [401, 78] on button "Search" at bounding box center [444, 80] width 36 height 13
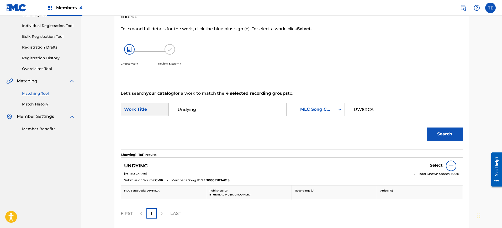
scroll to position [106, 0]
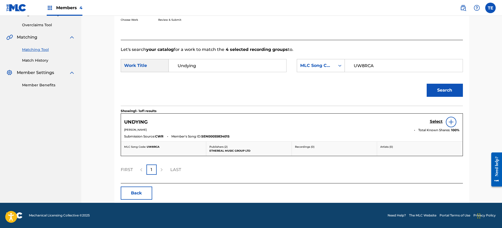
click at [401, 121] on h5 "Select" at bounding box center [435, 121] width 13 height 5
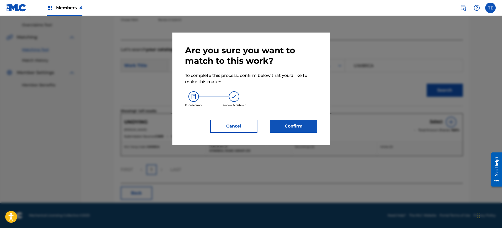
click at [313, 124] on button "Confirm" at bounding box center [293, 126] width 47 height 13
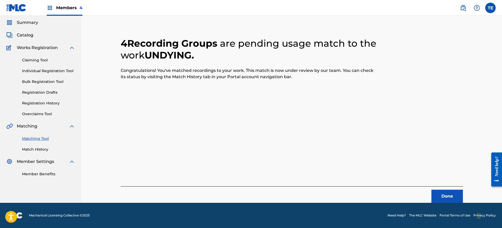
scroll to position [17, 0]
click at [401, 182] on button "Done" at bounding box center [446, 196] width 31 height 13
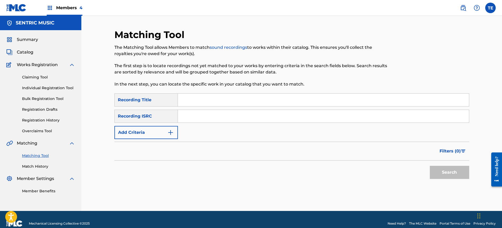
click at [211, 100] on input "Search Form" at bounding box center [323, 100] width 291 height 13
click at [154, 131] on button "Add Criteria" at bounding box center [145, 132] width 63 height 13
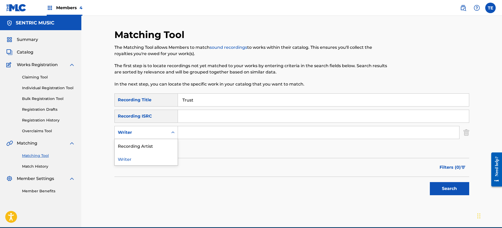
click at [155, 128] on div "Writer" at bounding box center [141, 132] width 53 height 10
click at [155, 146] on div "Recording Artist" at bounding box center [146, 145] width 63 height 13
click at [190, 133] on input "Search Form" at bounding box center [318, 132] width 281 height 13
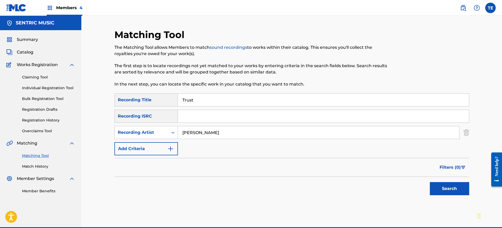
click at [401, 182] on button "Search" at bounding box center [448, 188] width 39 height 13
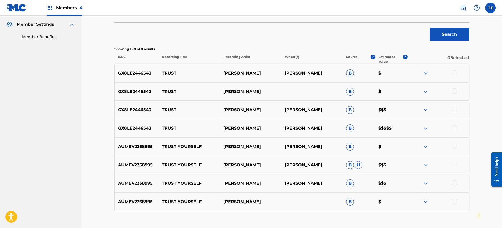
scroll to position [156, 0]
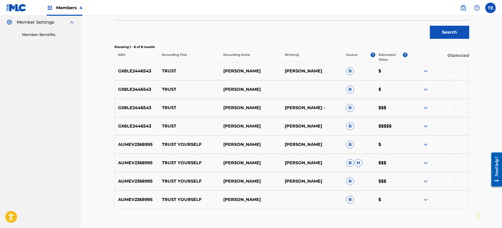
click at [401, 71] on div at bounding box center [454, 70] width 5 height 5
click at [401, 88] on div at bounding box center [454, 88] width 5 height 5
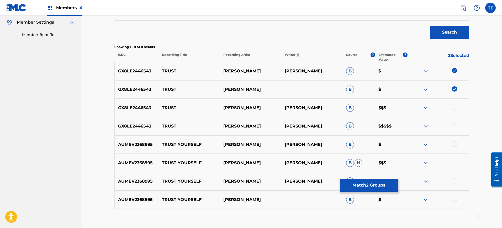
click at [401, 103] on div "GX8LE2446543 TRUST FRIEDE FRIEDE - B $$$" at bounding box center [291, 108] width 354 height 18
click at [401, 107] on div at bounding box center [454, 107] width 5 height 5
click at [401, 126] on div at bounding box center [454, 125] width 5 height 5
click at [160, 126] on p "TRUST" at bounding box center [188, 126] width 61 height 6
click at [169, 125] on p "TRUST" at bounding box center [188, 126] width 61 height 6
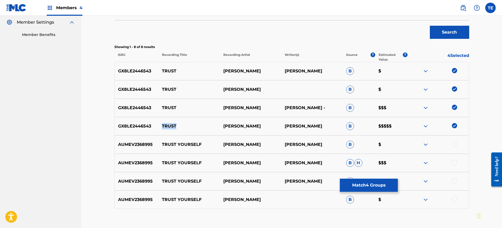
click at [169, 125] on p "TRUST" at bounding box center [188, 126] width 61 height 6
click at [380, 182] on button "Match 4 Groups" at bounding box center [369, 185] width 58 height 13
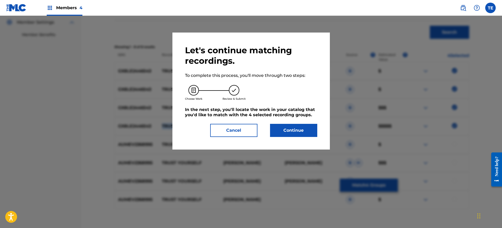
click at [294, 130] on button "Continue" at bounding box center [293, 130] width 47 height 13
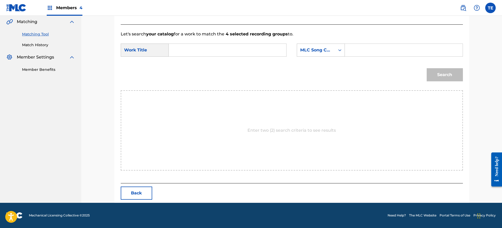
scroll to position [121, 0]
click at [222, 49] on input "Search Form" at bounding box center [227, 50] width 109 height 13
click at [366, 51] on input "Search Form" at bounding box center [403, 50] width 109 height 13
click at [401, 73] on button "Search" at bounding box center [444, 74] width 36 height 13
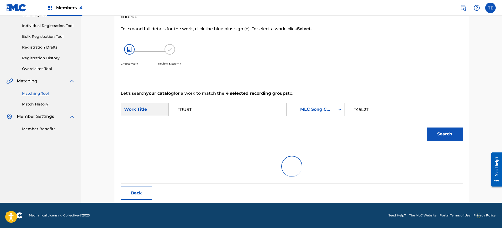
scroll to position [106, 0]
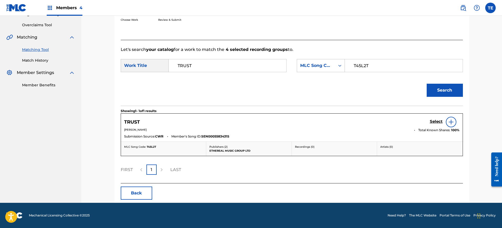
click at [401, 123] on h5 "Select" at bounding box center [435, 121] width 13 height 5
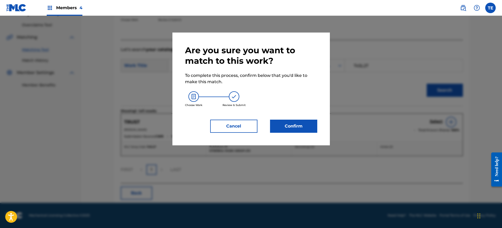
click at [284, 128] on button "Confirm" at bounding box center [293, 126] width 47 height 13
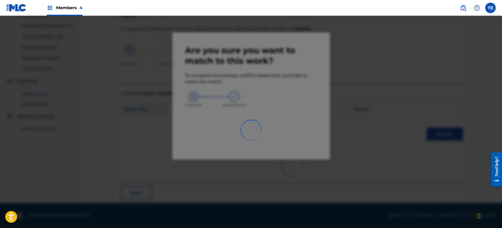
scroll to position [17, 0]
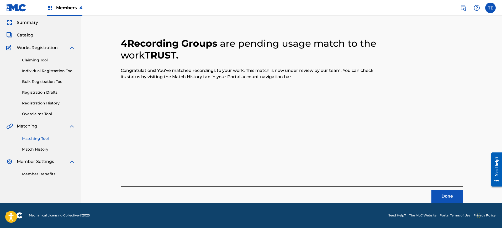
click at [401, 182] on button "Done" at bounding box center [446, 196] width 31 height 13
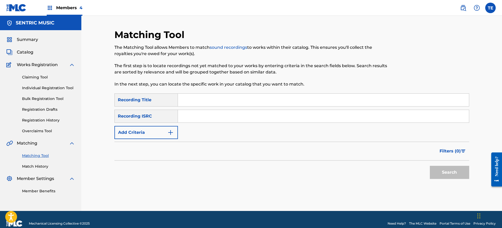
click at [192, 95] on input "Search Form" at bounding box center [323, 100] width 291 height 13
click at [157, 127] on button "Add Criteria" at bounding box center [145, 132] width 63 height 13
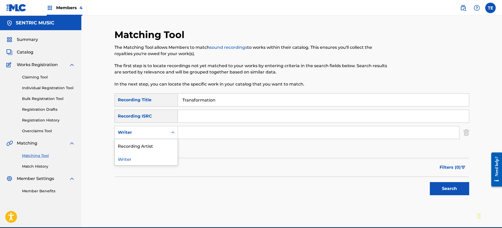
click at [154, 129] on div "Writer" at bounding box center [141, 132] width 53 height 10
click at [142, 147] on div "Recording Artist" at bounding box center [146, 145] width 63 height 13
click at [196, 133] on input "Search Form" at bounding box center [318, 132] width 281 height 13
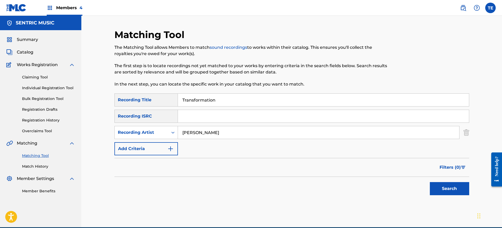
click at [401, 182] on button "Search" at bounding box center [448, 188] width 39 height 13
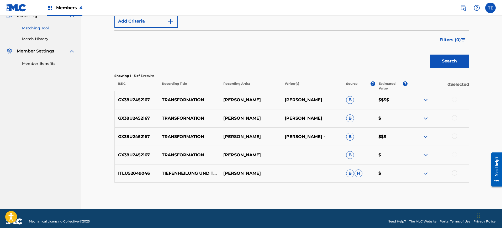
scroll to position [131, 0]
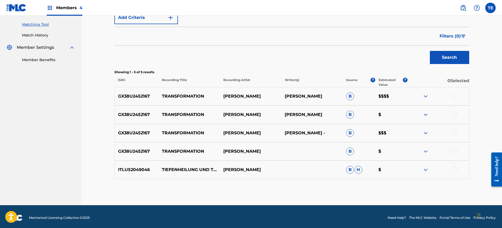
click at [401, 165] on div "ITLU52049046 TIEFENHEILUNG UND TRANSFORMATION LENA FRIEDE B H $" at bounding box center [291, 169] width 354 height 18
click at [401, 167] on div at bounding box center [454, 168] width 5 height 5
click at [401, 149] on div at bounding box center [454, 150] width 5 height 5
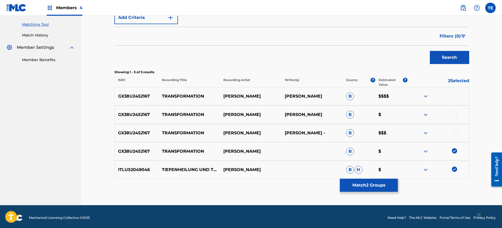
click at [401, 114] on div at bounding box center [454, 113] width 5 height 5
click at [401, 133] on div at bounding box center [454, 132] width 5 height 5
click at [401, 100] on div "GX38U2452167 TRANSFORMATION FRIEDE FRIEDE SCHULZ B $$$$" at bounding box center [291, 96] width 354 height 18
click at [401, 95] on div at bounding box center [454, 95] width 5 height 5
click at [165, 114] on p "TRANSFORMATION" at bounding box center [188, 114] width 61 height 6
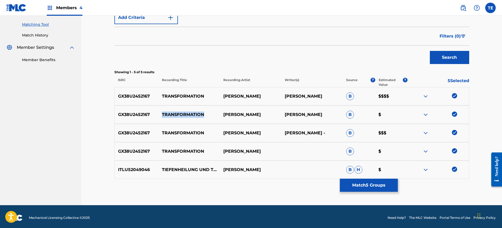
click at [165, 114] on p "TRANSFORMATION" at bounding box center [188, 114] width 61 height 6
click at [365, 176] on div "ITLU52049046 TIEFENHEILUNG UND TRANSFORMATION LENA FRIEDE B H $" at bounding box center [291, 169] width 354 height 18
click at [365, 181] on button "Match 5 Groups" at bounding box center [369, 185] width 58 height 13
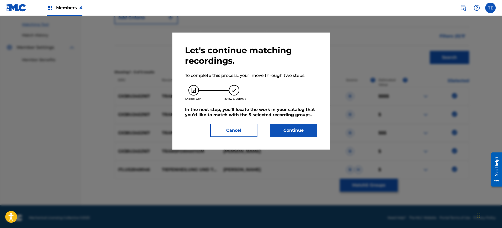
click at [266, 125] on div "Let's continue matching recordings. To complete this process, you'll move throu…" at bounding box center [251, 91] width 132 height 92
click at [279, 130] on button "Continue" at bounding box center [293, 130] width 47 height 13
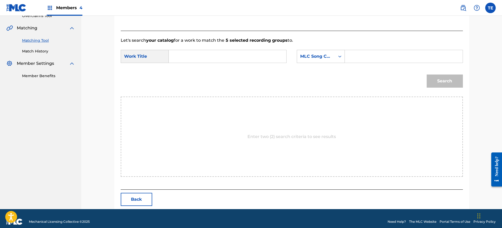
scroll to position [121, 0]
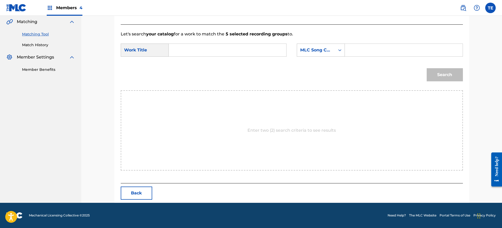
click at [218, 45] on input "Search Form" at bounding box center [227, 50] width 109 height 13
click at [356, 50] on input "Search Form" at bounding box center [403, 50] width 109 height 13
click at [401, 72] on button "Search" at bounding box center [444, 74] width 36 height 13
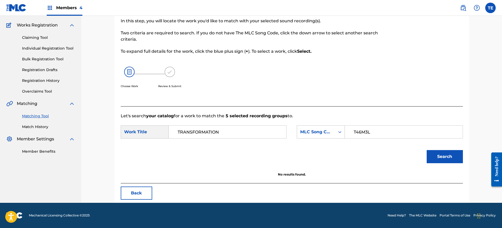
scroll to position [40, 0]
click at [220, 131] on input "TRANSFORMATION" at bounding box center [227, 132] width 109 height 13
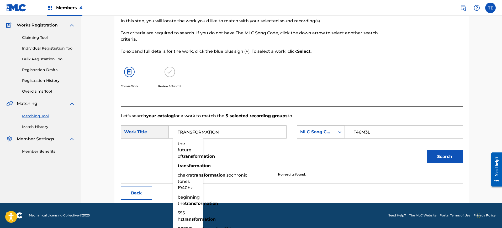
click at [220, 131] on input "TRANSFORMATION" at bounding box center [227, 132] width 109 height 13
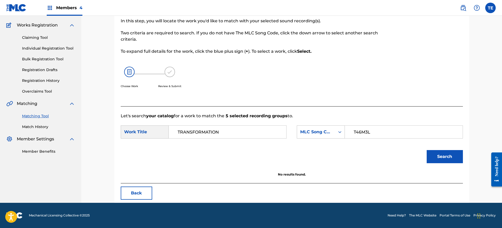
click at [368, 131] on input "T46M3L" at bounding box center [403, 132] width 109 height 13
click at [401, 159] on button "Search" at bounding box center [444, 156] width 36 height 13
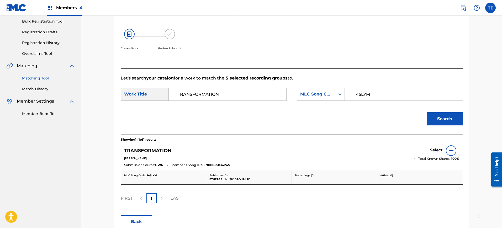
scroll to position [105, 0]
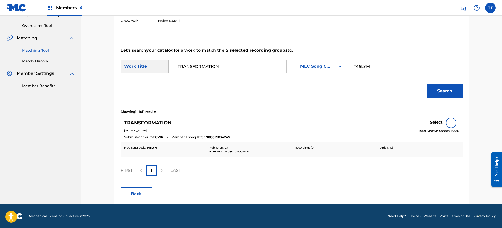
click at [401, 122] on h5 "Select" at bounding box center [435, 122] width 13 height 5
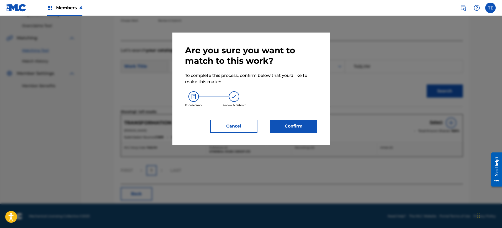
click at [314, 130] on button "Confirm" at bounding box center [293, 126] width 47 height 13
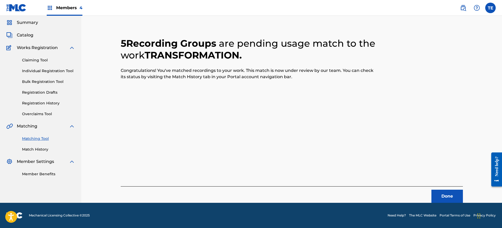
scroll to position [17, 0]
click at [401, 182] on div "Done" at bounding box center [292, 194] width 342 height 17
click at [401, 182] on button "Done" at bounding box center [446, 196] width 31 height 13
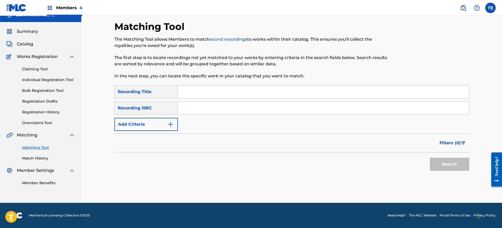
scroll to position [0, 0]
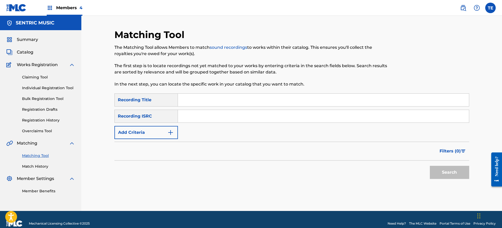
drag, startPoint x: 206, startPoint y: 121, endPoint x: 205, endPoint y: 117, distance: 4.7
click at [206, 121] on input "Search Form" at bounding box center [323, 116] width 291 height 13
click at [197, 94] on input "Search Form" at bounding box center [323, 100] width 291 height 13
click at [139, 126] on button "Add Criteria" at bounding box center [145, 132] width 63 height 13
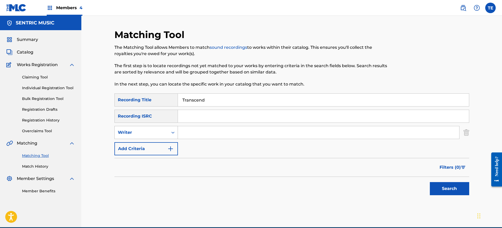
click at [140, 131] on div "Writer" at bounding box center [141, 132] width 47 height 6
click at [156, 145] on div "Recording Artist" at bounding box center [146, 145] width 63 height 13
click at [214, 132] on input "Search Form" at bounding box center [318, 132] width 281 height 13
click at [401, 182] on button "Search" at bounding box center [448, 188] width 39 height 13
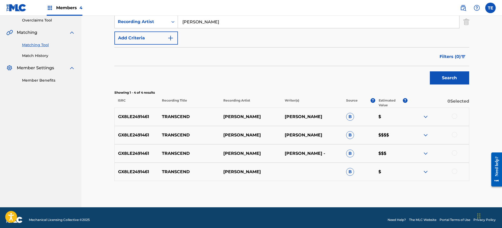
scroll to position [115, 0]
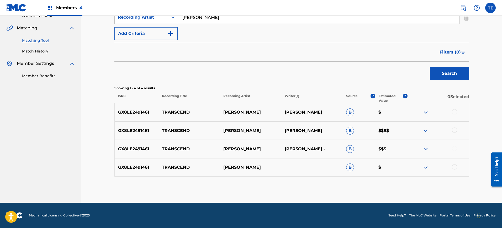
click at [401, 112] on div at bounding box center [454, 111] width 5 height 5
click at [401, 162] on div "GX8LE2491461 TRANSCEND FRIEDE B $" at bounding box center [291, 167] width 354 height 18
click at [401, 164] on div "GX8LE2491461 TRANSCEND FRIEDE B $" at bounding box center [291, 167] width 354 height 18
drag, startPoint x: 457, startPoint y: 165, endPoint x: 449, endPoint y: 168, distance: 9.1
click at [401, 166] on div at bounding box center [437, 167] width 61 height 6
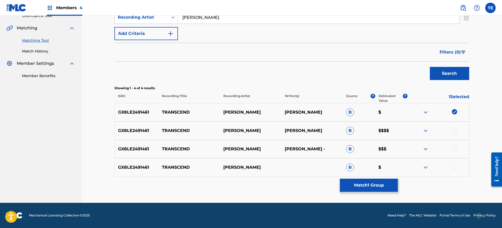
click at [401, 165] on div at bounding box center [437, 167] width 61 height 6
click at [401, 165] on div at bounding box center [454, 166] width 5 height 5
click at [401, 166] on img at bounding box center [454, 166] width 5 height 5
click at [401, 166] on div at bounding box center [454, 166] width 5 height 5
click at [401, 129] on div at bounding box center [454, 129] width 5 height 5
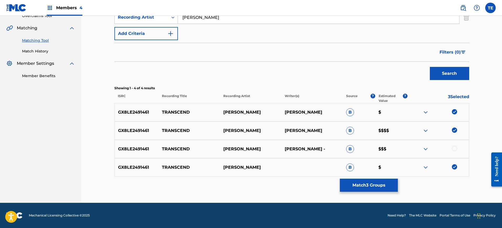
click at [401, 150] on div at bounding box center [454, 148] width 5 height 5
click at [382, 182] on button "Match 4 Groups" at bounding box center [369, 185] width 58 height 13
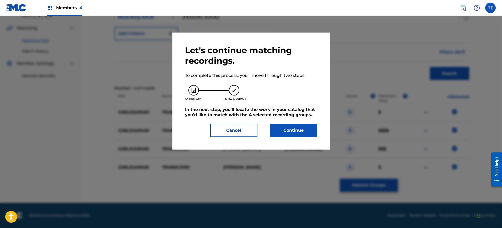
click at [233, 132] on button "Cancel" at bounding box center [233, 130] width 47 height 13
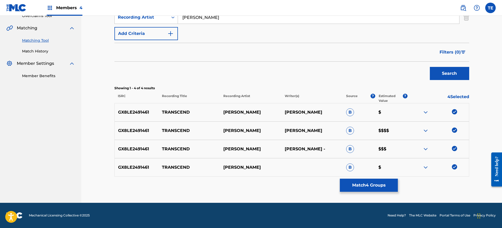
click at [181, 125] on div "GX8LE2491461 TRANSCEND FRIEDE FRIEDE SCHULZ B $$$$" at bounding box center [291, 130] width 354 height 18
click at [388, 182] on button "Match 4 Groups" at bounding box center [369, 185] width 58 height 13
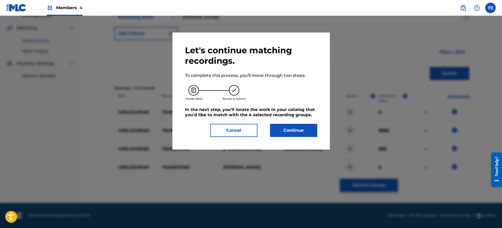
click at [297, 138] on div "Let's continue matching recordings. To complete this process, you'll move throu…" at bounding box center [250, 91] width 157 height 117
click at [295, 130] on button "Continue" at bounding box center [293, 130] width 47 height 13
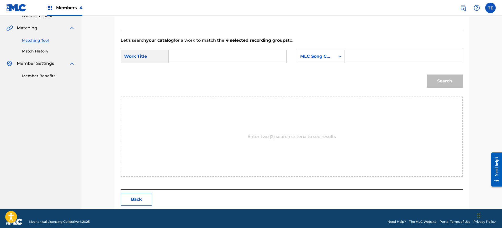
click at [226, 59] on input "Search Form" at bounding box center [227, 56] width 109 height 13
click at [371, 54] on input "Search Form" at bounding box center [403, 56] width 109 height 13
click at [362, 51] on input "Search Form" at bounding box center [403, 56] width 109 height 13
click at [401, 83] on div "Search" at bounding box center [292, 82] width 342 height 27
click at [401, 80] on button "Search" at bounding box center [444, 80] width 36 height 13
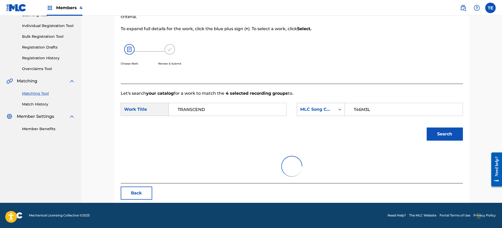
scroll to position [106, 0]
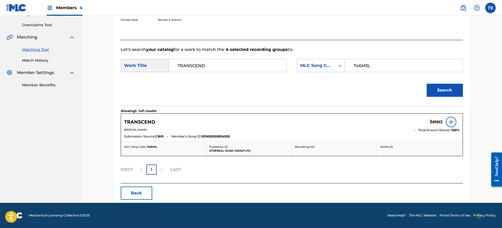
click at [401, 120] on h5 "Select" at bounding box center [435, 121] width 13 height 5
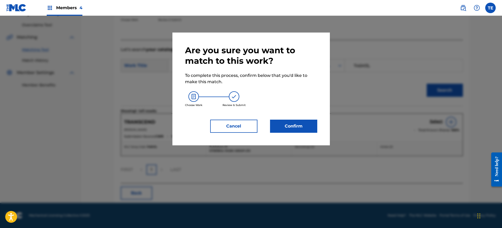
click at [284, 122] on button "Confirm" at bounding box center [293, 126] width 47 height 13
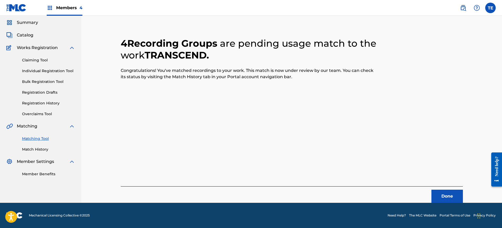
scroll to position [17, 0]
click at [401, 182] on div "Done" at bounding box center [292, 194] width 342 height 17
click at [401, 182] on button "Done" at bounding box center [446, 196] width 31 height 13
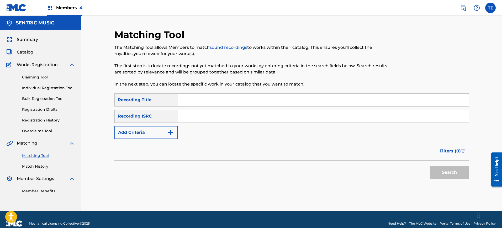
drag, startPoint x: 199, startPoint y: 96, endPoint x: 208, endPoint y: 106, distance: 12.8
click at [199, 96] on input "Search Form" at bounding box center [323, 100] width 291 height 13
click at [161, 130] on button "Add Criteria" at bounding box center [145, 132] width 63 height 13
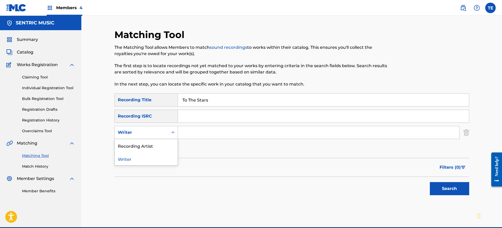
click at [160, 131] on div "Writer" at bounding box center [141, 132] width 47 height 6
click at [155, 145] on div "Recording Artist" at bounding box center [146, 145] width 63 height 13
click at [192, 138] on input "Search Form" at bounding box center [318, 132] width 281 height 13
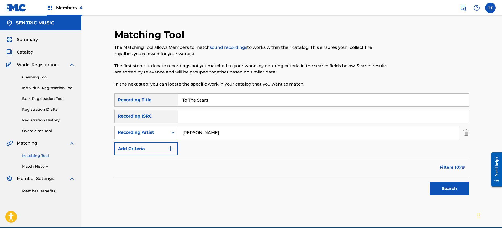
click at [401, 182] on button "Search" at bounding box center [448, 188] width 39 height 13
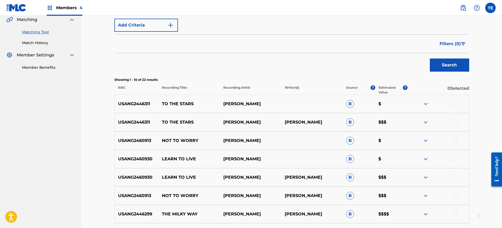
scroll to position [156, 0]
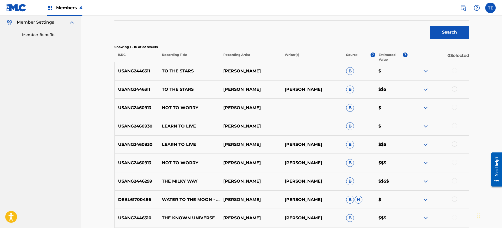
click at [401, 85] on div "USANG2446311 TO THE STARS FRIEDE FRIEDE SCHULZ B $$$" at bounding box center [291, 89] width 354 height 18
click at [401, 88] on div at bounding box center [437, 89] width 61 height 6
click at [401, 88] on div at bounding box center [454, 88] width 5 height 5
click at [401, 72] on div at bounding box center [454, 70] width 5 height 5
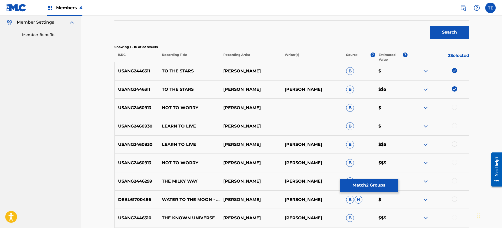
click at [372, 178] on p "B" at bounding box center [358, 181] width 33 height 8
click at [370, 182] on button "Match 2 Groups" at bounding box center [369, 185] width 58 height 13
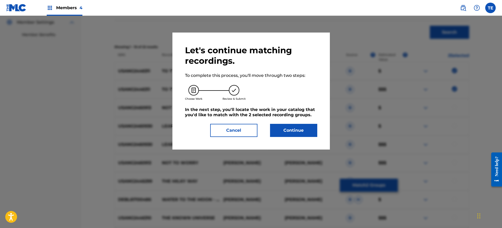
click at [277, 128] on button "Continue" at bounding box center [293, 130] width 47 height 13
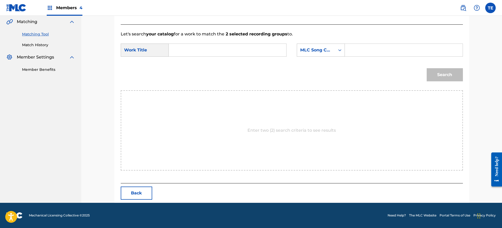
click at [224, 53] on input "Search Form" at bounding box center [227, 50] width 109 height 13
click at [385, 52] on input "Search Form" at bounding box center [403, 50] width 109 height 13
click at [401, 72] on button "Search" at bounding box center [444, 74] width 36 height 13
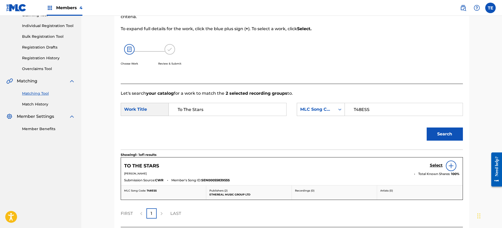
scroll to position [106, 0]
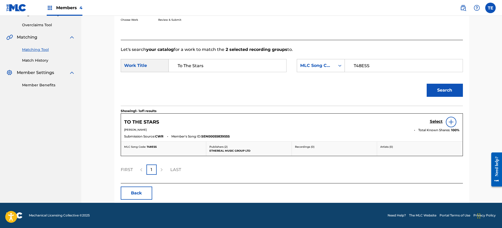
click at [401, 121] on h5 "Select" at bounding box center [435, 121] width 13 height 5
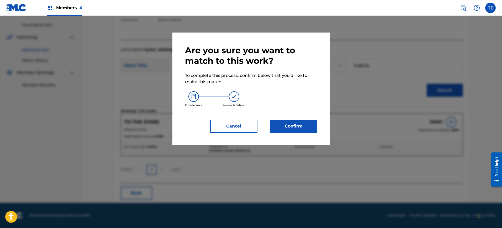
click at [289, 120] on button "Confirm" at bounding box center [293, 126] width 47 height 13
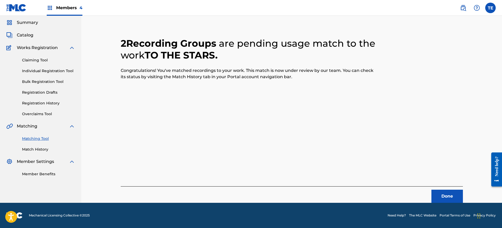
scroll to position [17, 0]
click at [401, 182] on button "Done" at bounding box center [446, 196] width 31 height 13
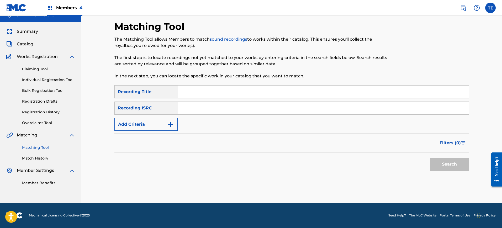
scroll to position [0, 0]
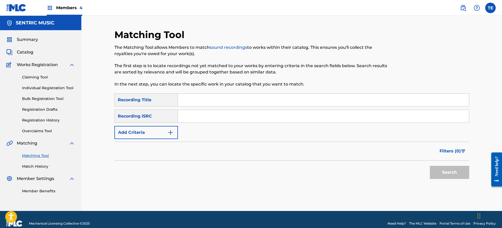
click at [205, 104] on input "Search Form" at bounding box center [323, 100] width 291 height 13
click at [159, 135] on button "Add Criteria" at bounding box center [145, 132] width 63 height 13
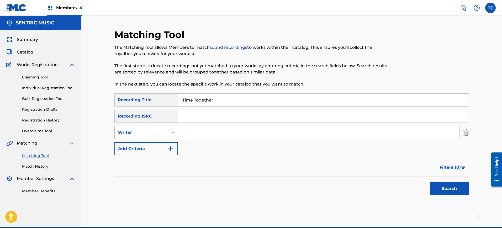
click at [156, 133] on div "Writer" at bounding box center [141, 132] width 47 height 6
click at [157, 146] on div "Recording Artist" at bounding box center [146, 145] width 63 height 13
click at [207, 133] on input "Search Form" at bounding box center [318, 132] width 281 height 13
click at [401, 182] on button "Search" at bounding box center [448, 188] width 39 height 13
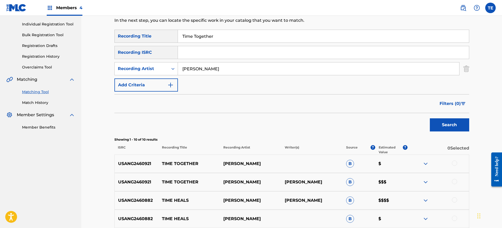
scroll to position [131, 0]
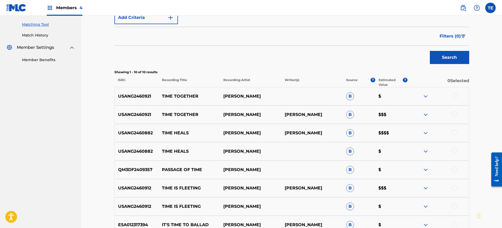
click at [401, 97] on div at bounding box center [454, 95] width 5 height 5
click at [401, 110] on div "USANG2460921 TIME TOGETHER FRIEDE FRIEDE SCHULZ B $$$" at bounding box center [291, 114] width 354 height 18
click at [401, 115] on div at bounding box center [454, 113] width 5 height 5
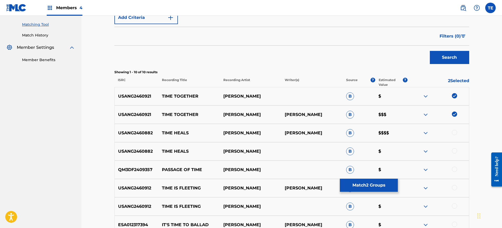
click at [367, 182] on button "Match 2 Groups" at bounding box center [369, 185] width 58 height 13
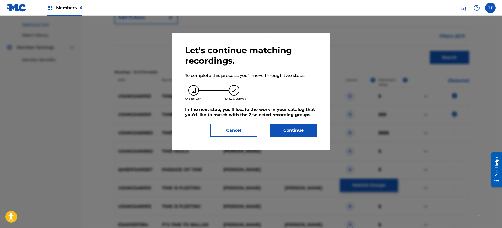
click at [299, 127] on button "Continue" at bounding box center [293, 130] width 47 height 13
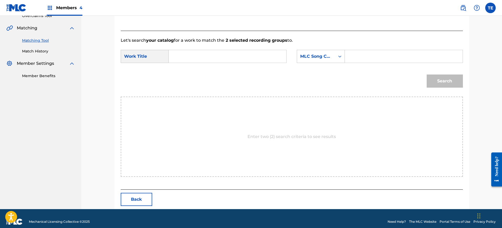
scroll to position [121, 0]
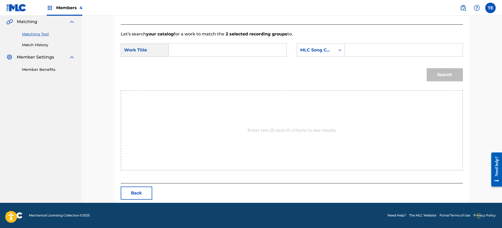
click at [233, 45] on input "Search Form" at bounding box center [227, 50] width 109 height 13
click at [134, 182] on button "Back" at bounding box center [136, 192] width 31 height 13
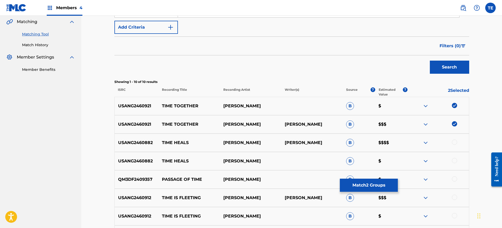
click at [358, 182] on button "Match 2 Groups" at bounding box center [369, 185] width 58 height 13
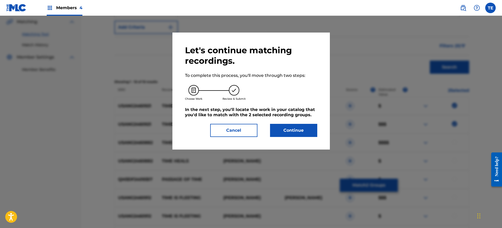
click at [302, 135] on button "Continue" at bounding box center [293, 130] width 47 height 13
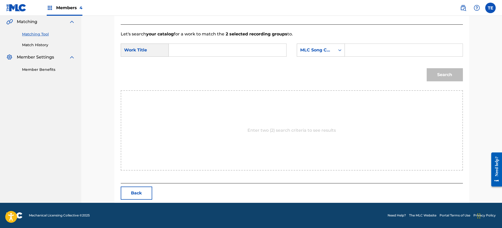
click at [369, 45] on input "Search Form" at bounding box center [403, 50] width 109 height 13
drag, startPoint x: 179, startPoint y: 47, endPoint x: 182, endPoint y: 47, distance: 2.9
click at [180, 47] on input "Search Form" at bounding box center [227, 50] width 109 height 13
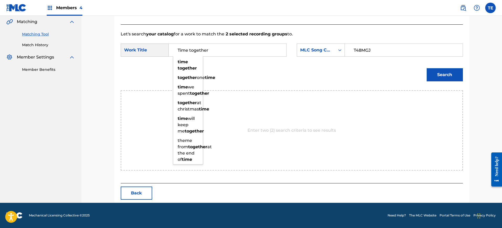
click at [401, 72] on button "Search" at bounding box center [444, 74] width 36 height 13
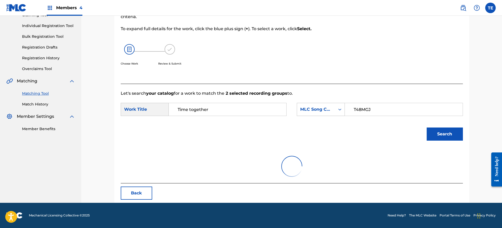
scroll to position [106, 0]
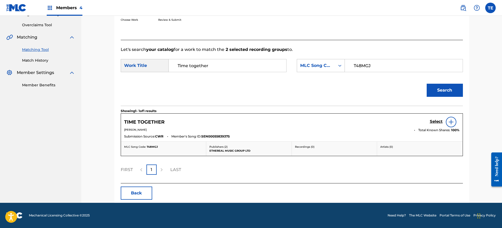
click at [401, 119] on h5 "Select" at bounding box center [435, 121] width 13 height 5
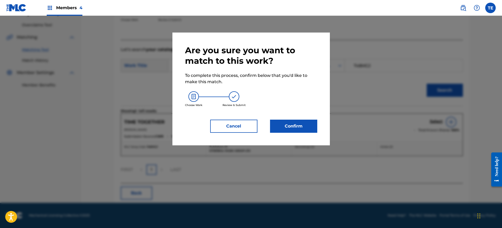
click at [286, 127] on button "Confirm" at bounding box center [293, 126] width 47 height 13
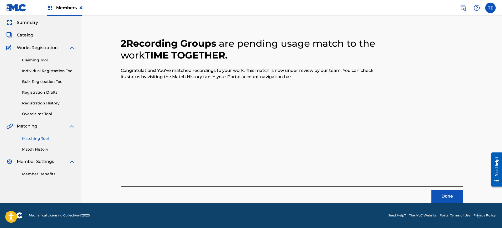
scroll to position [17, 0]
drag, startPoint x: 275, startPoint y: 154, endPoint x: 402, endPoint y: 176, distance: 129.1
click at [280, 154] on div "2 Recording Groups are pending usage match to the work TIME TOGETHER . Congratu…" at bounding box center [292, 114] width 342 height 178
click at [401, 182] on button "Done" at bounding box center [446, 196] width 31 height 13
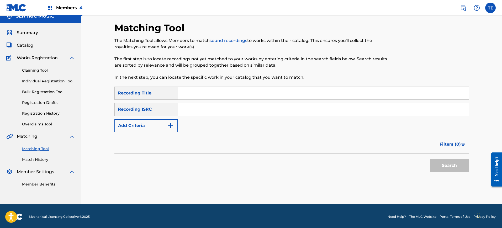
scroll to position [8, 0]
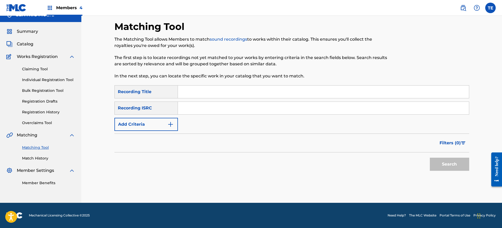
click at [401, 10] on img at bounding box center [476, 8] width 6 height 6
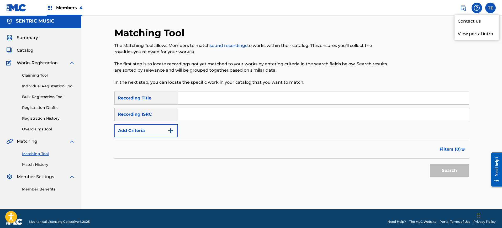
scroll to position [0, 0]
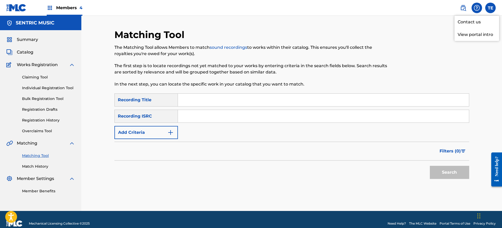
click at [28, 40] on span "Summary" at bounding box center [27, 39] width 21 height 6
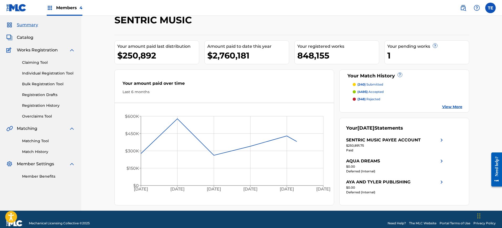
scroll to position [23, 0]
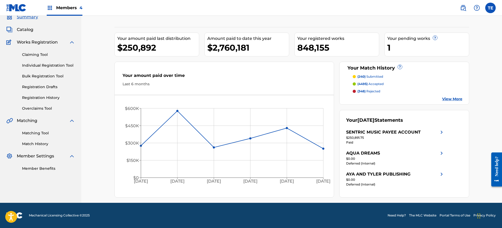
click at [401, 7] on img at bounding box center [476, 8] width 6 height 6
click at [401, 24] on link "Contact us" at bounding box center [476, 22] width 45 height 13
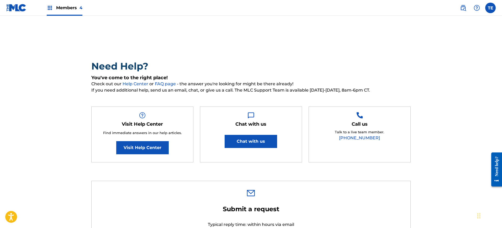
click at [247, 141] on button "Chat with us" at bounding box center [250, 141] width 52 height 13
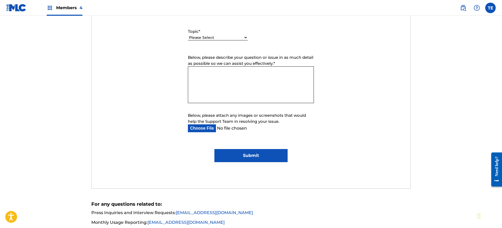
scroll to position [66, 0]
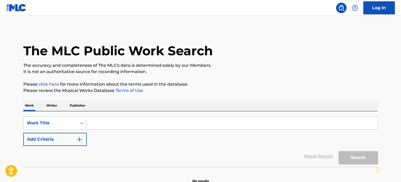
click at [338, 6] on link at bounding box center [341, 8] width 10 height 10
click at [116, 122] on input "Search Form" at bounding box center [232, 123] width 291 height 13
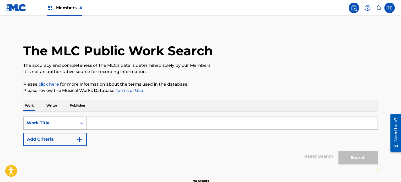
click at [70, 121] on div "Work Title" at bounding box center [54, 123] width 63 height 13
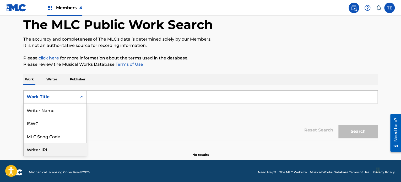
scroll to position [26, 0]
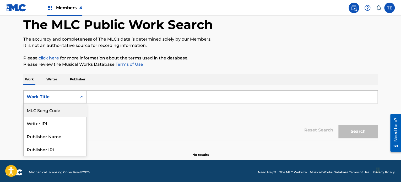
click at [59, 114] on div "MLC Song Code" at bounding box center [55, 110] width 63 height 13
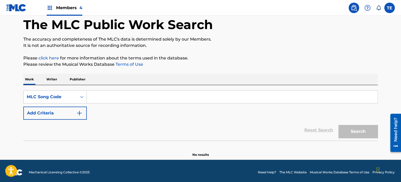
paste input "[URL][DOMAIN_NAME]"
type input "[URL][DOMAIN_NAME]"
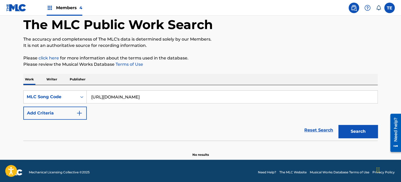
click at [141, 96] on input "[URL][DOMAIN_NAME]" at bounding box center [232, 97] width 291 height 13
click at [138, 96] on input "[URL][DOMAIN_NAME]" at bounding box center [232, 97] width 291 height 13
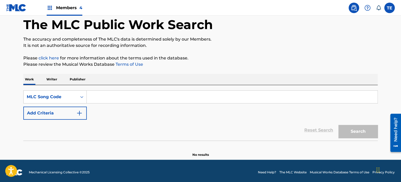
drag, startPoint x: 133, startPoint y: 91, endPoint x: 126, endPoint y: 97, distance: 9.5
click at [133, 91] on input "Search Form" at bounding box center [232, 97] width 291 height 13
paste input "S797AA"
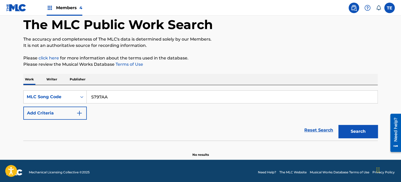
type input "S797AA"
click at [338, 125] on button "Search" at bounding box center [357, 131] width 39 height 13
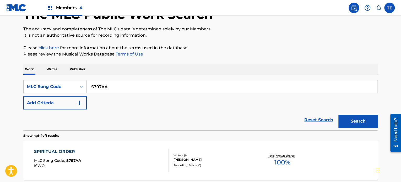
scroll to position [52, 0]
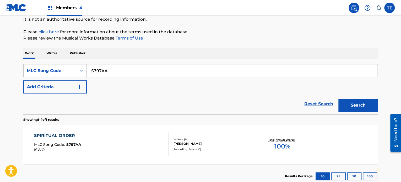
click at [56, 134] on div "SPIRITUAL ORDER" at bounding box center [57, 136] width 47 height 6
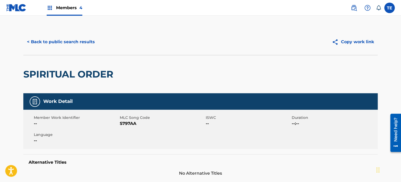
click at [88, 73] on h2 "SPIRITUAL ORDER" at bounding box center [69, 74] width 93 height 12
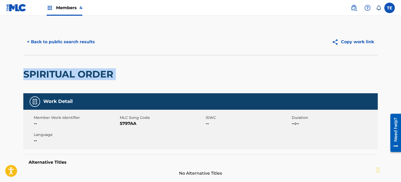
click at [88, 73] on h2 "SPIRITUAL ORDER" at bounding box center [69, 74] width 93 height 12
copy div "SPIRITUAL ORDER"
click at [58, 39] on button "< Back to public search results" at bounding box center [60, 41] width 75 height 13
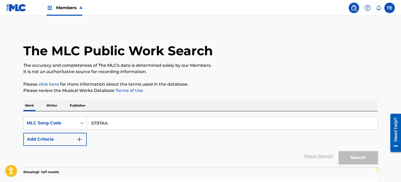
scroll to position [52, 0]
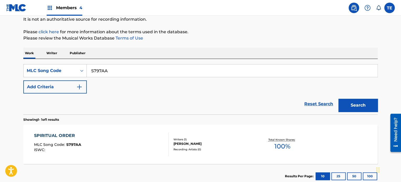
click at [108, 67] on input "S797AA" at bounding box center [232, 71] width 291 height 13
paste input "W59JUM"
type input "W59JUM"
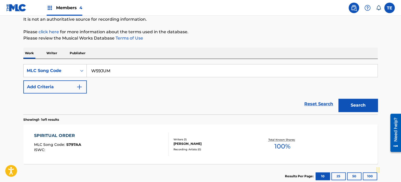
click at [338, 99] on button "Search" at bounding box center [357, 105] width 39 height 13
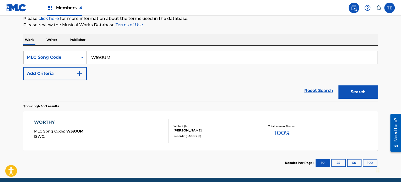
scroll to position [87, 0]
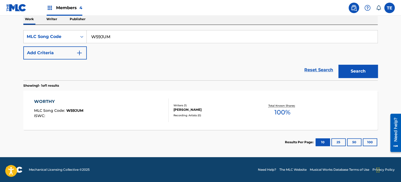
click at [100, 105] on div "WORTHY MLC Song Code : W59JUM ISWC :" at bounding box center [101, 111] width 135 height 24
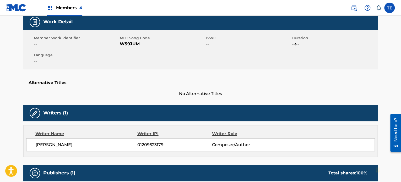
scroll to position [120, 0]
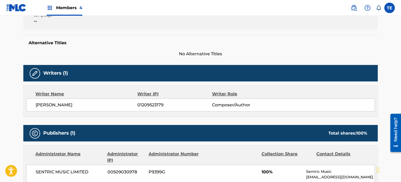
click at [61, 103] on span "[PERSON_NAME]" at bounding box center [87, 105] width 102 height 6
copy div "[PERSON_NAME]"
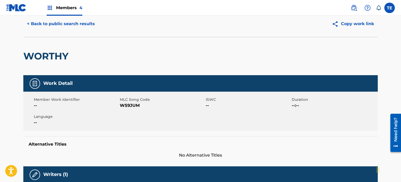
scroll to position [0, 0]
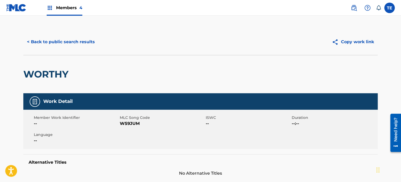
click at [30, 38] on button "< Back to public search results" at bounding box center [60, 41] width 75 height 13
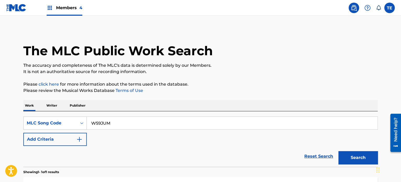
scroll to position [73, 0]
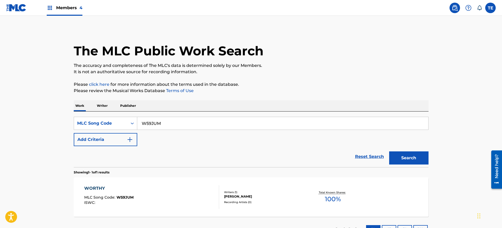
click at [49, 8] on img at bounding box center [50, 8] width 6 height 6
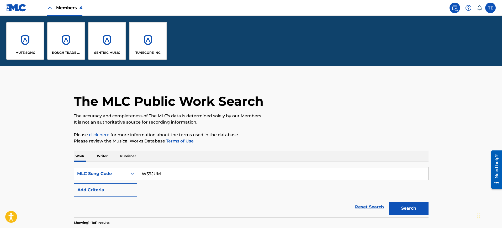
click at [106, 43] on div "SENTRIC MUSIC" at bounding box center [107, 41] width 38 height 38
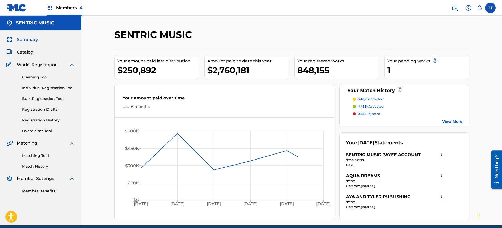
click at [38, 153] on link "Matching Tool" at bounding box center [48, 156] width 53 height 6
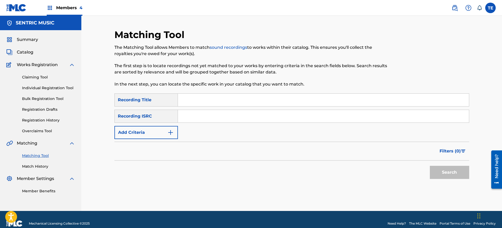
click at [211, 144] on div "Filters ( 0 )" at bounding box center [291, 151] width 354 height 19
click at [209, 97] on input "Search Form" at bounding box center [323, 100] width 291 height 13
type input "Restful Choir"
click at [144, 131] on button "Add Criteria" at bounding box center [145, 132] width 63 height 13
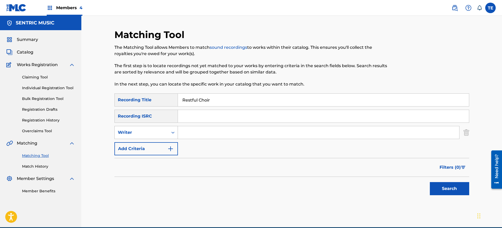
click at [162, 133] on div "Writer" at bounding box center [141, 132] width 47 height 6
click at [149, 145] on div "Recording Artist" at bounding box center [146, 145] width 63 height 13
click at [197, 133] on input "Search Form" at bounding box center [318, 132] width 281 height 13
type input "Rola Young"
click at [443, 191] on button "Search" at bounding box center [448, 188] width 39 height 13
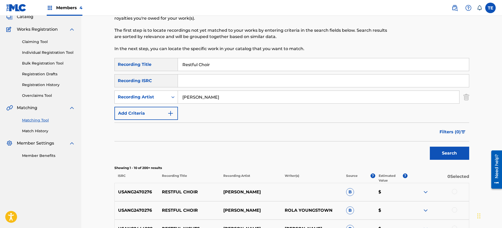
scroll to position [58, 0]
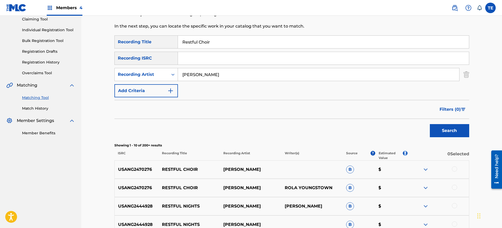
click at [405, 157] on span "?" at bounding box center [404, 155] width 5 height 9
